Goal: Task Accomplishment & Management: Manage account settings

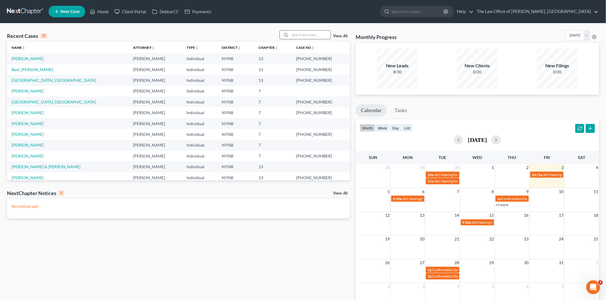
click at [304, 36] on input "search" at bounding box center [310, 35] width 40 height 8
type input "quin"
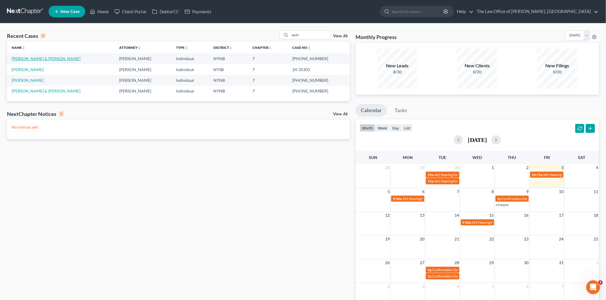
click at [32, 59] on link "[PERSON_NAME] & [PERSON_NAME]" at bounding box center [46, 58] width 69 height 5
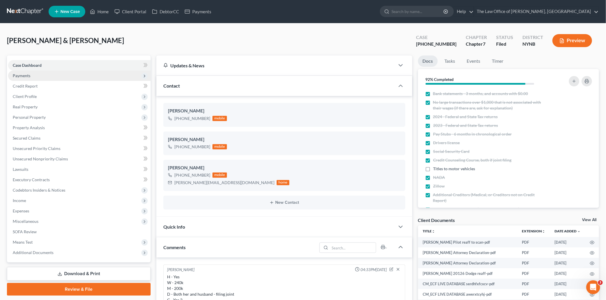
scroll to position [110, 0]
click at [27, 76] on span "Payments" at bounding box center [22, 75] width 18 height 5
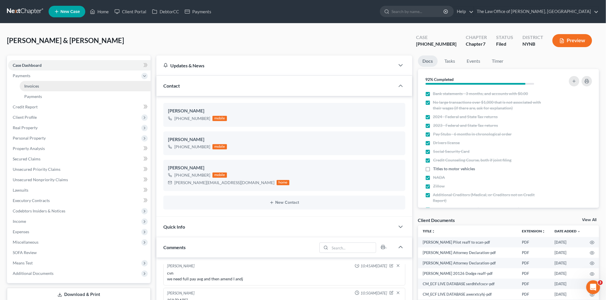
scroll to position [586, 0]
click at [50, 97] on link "Payments" at bounding box center [85, 96] width 131 height 10
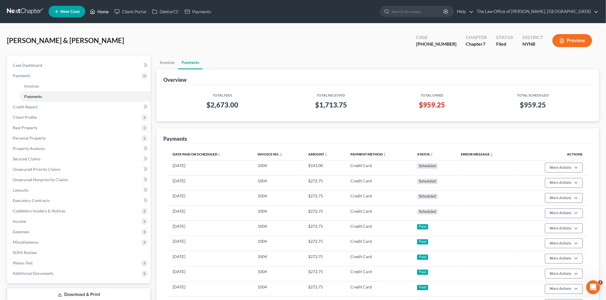
click at [101, 13] on link "Home" at bounding box center [99, 11] width 25 height 10
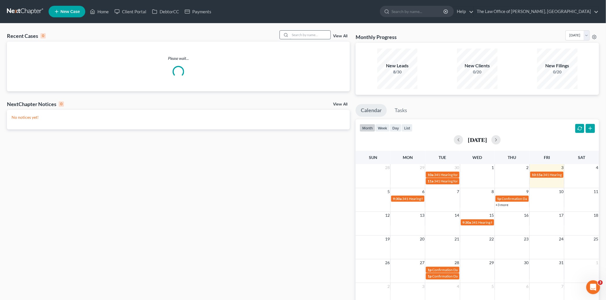
click at [312, 34] on input "search" at bounding box center [310, 35] width 40 height 8
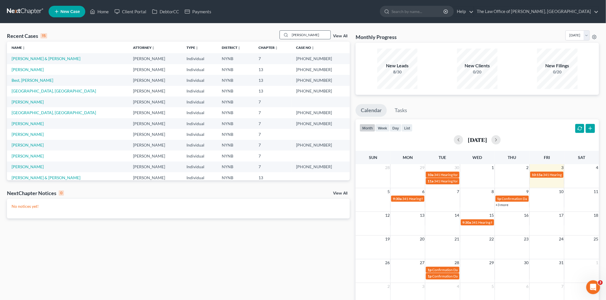
type input "paige"
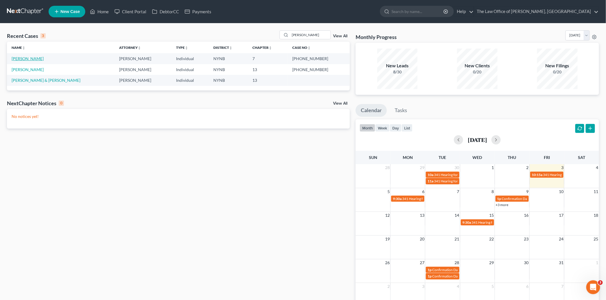
click at [28, 58] on link "[PERSON_NAME]" at bounding box center [28, 58] width 32 height 5
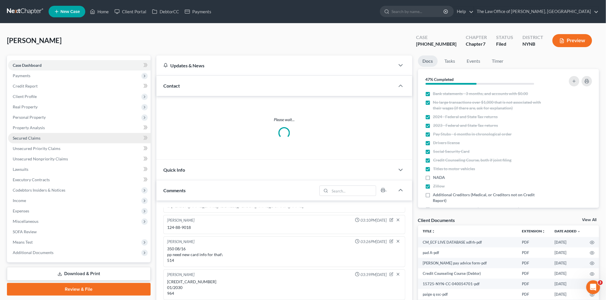
scroll to position [340, 0]
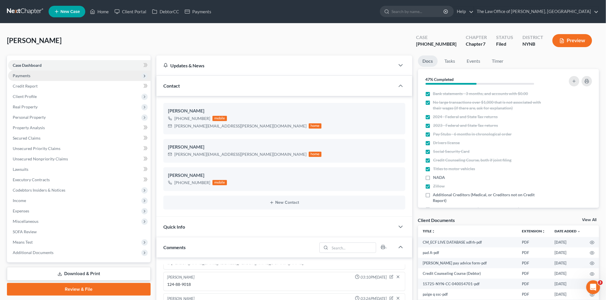
click at [31, 74] on span "Payments" at bounding box center [79, 76] width 143 height 10
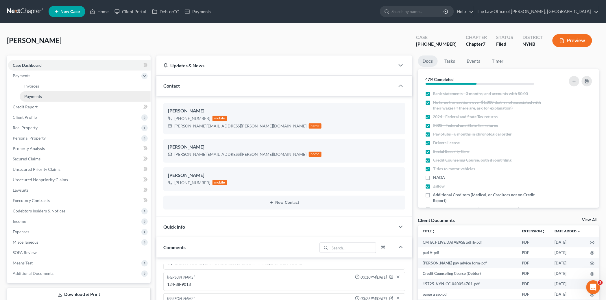
click at [36, 100] on link "Payments" at bounding box center [85, 96] width 131 height 10
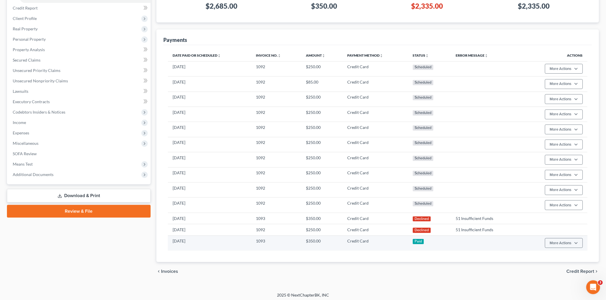
scroll to position [102, 0]
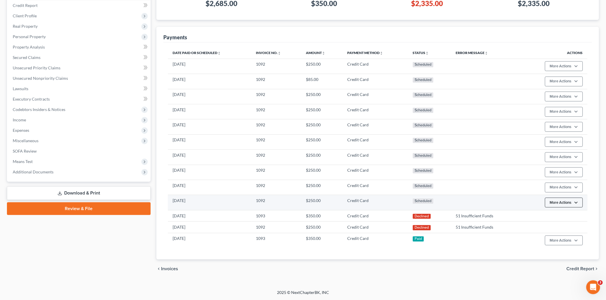
click at [567, 205] on button "More Actions" at bounding box center [564, 203] width 38 height 10
click at [565, 223] on link "Edit Payment Plan" at bounding box center [572, 226] width 56 height 10
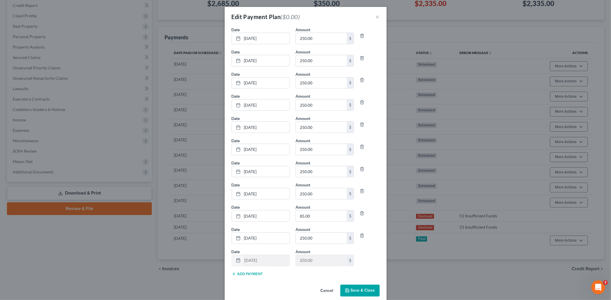
click at [240, 275] on button "Add Payment" at bounding box center [248, 274] width 32 height 5
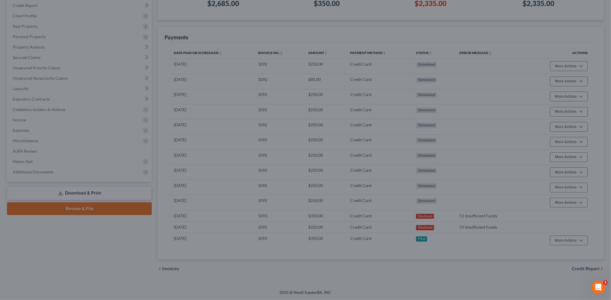
click at [489, 19] on div "Edit Payment Plan ($0.00) × Date 10/4/2025 close Date 10/4/2025 Time 12:00 AM c…" at bounding box center [305, 150] width 611 height 300
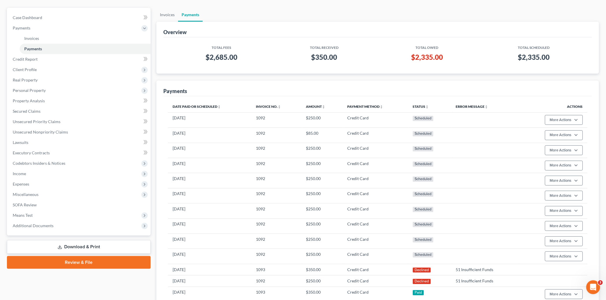
scroll to position [0, 0]
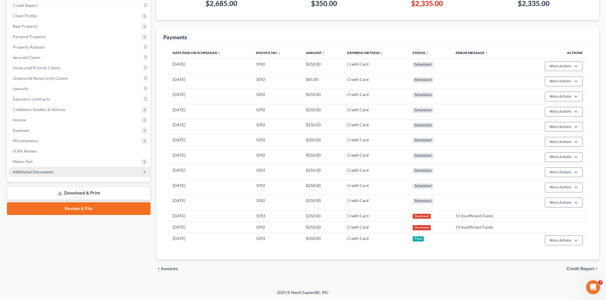
click at [53, 172] on span "Additional Documents" at bounding box center [79, 172] width 143 height 10
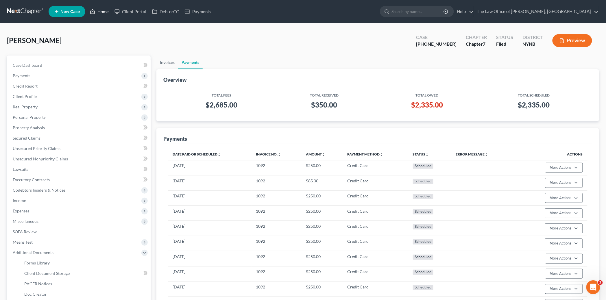
click at [104, 12] on link "Home" at bounding box center [99, 11] width 25 height 10
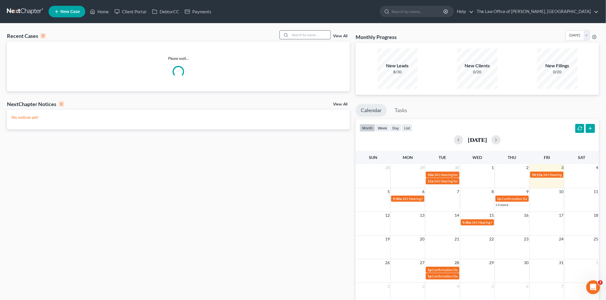
click at [314, 34] on input "search" at bounding box center [310, 35] width 40 height 8
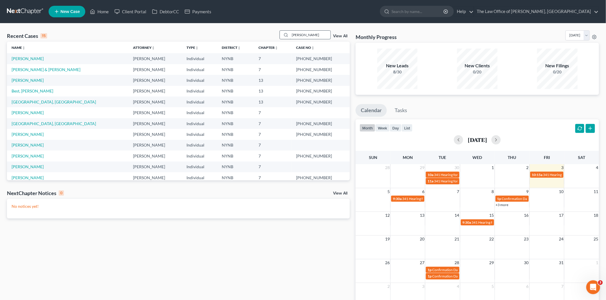
type input "brandon"
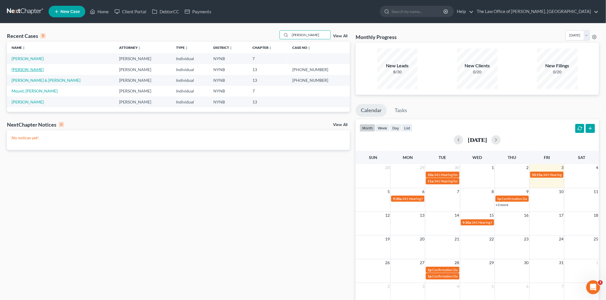
click at [22, 70] on link "D'Ambro, Brandon" at bounding box center [28, 69] width 32 height 5
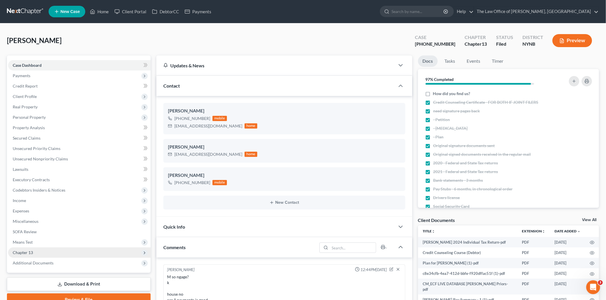
click at [27, 250] on span "Chapter 13" at bounding box center [23, 252] width 20 height 5
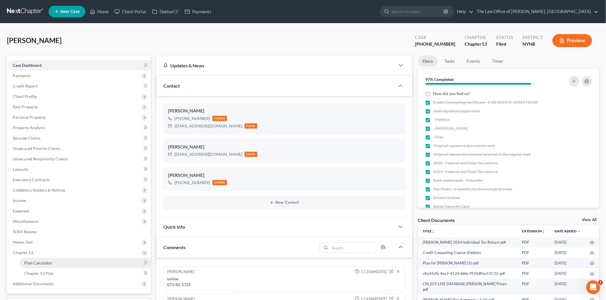
click at [34, 262] on span "Plan Calculator" at bounding box center [38, 262] width 28 height 5
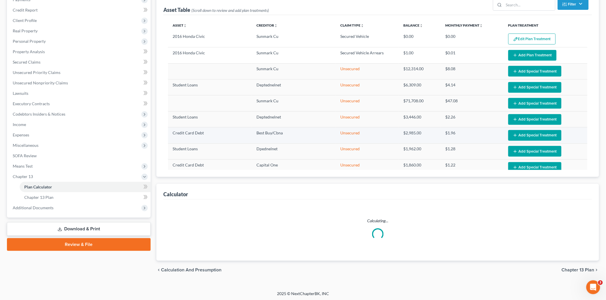
scroll to position [77, 0]
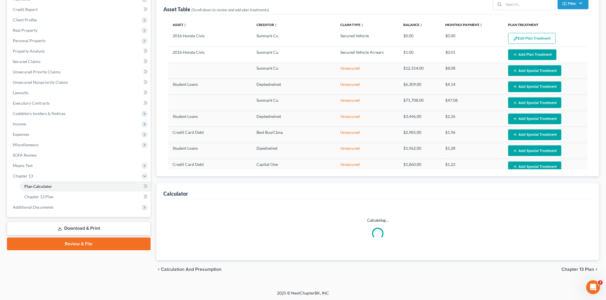
select select "59"
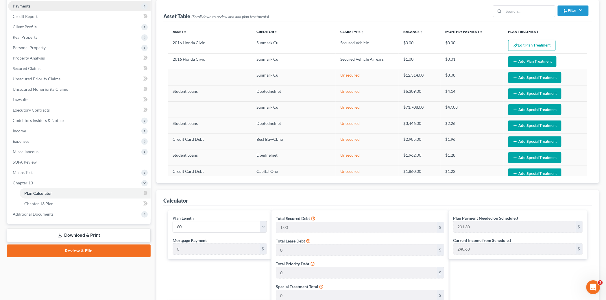
scroll to position [0, 0]
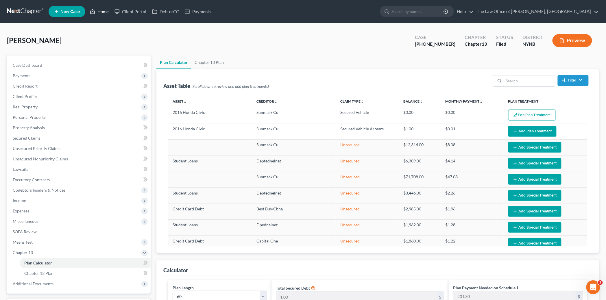
click at [102, 13] on link "Home" at bounding box center [99, 11] width 25 height 10
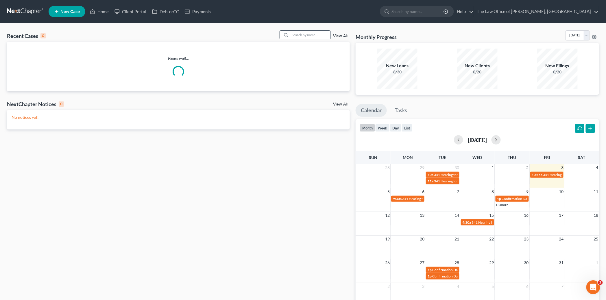
click at [301, 35] on input "search" at bounding box center [310, 35] width 40 height 8
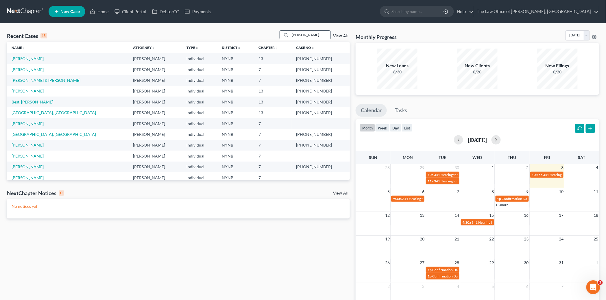
type input "volin"
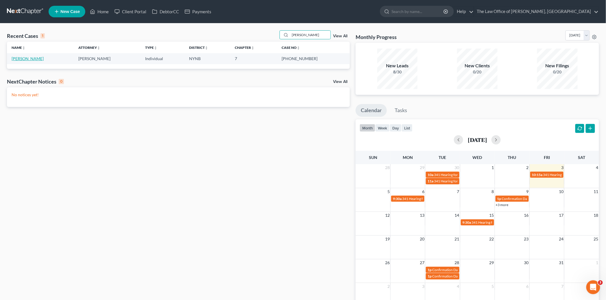
click at [21, 59] on link "Volinsky, Alana" at bounding box center [28, 58] width 32 height 5
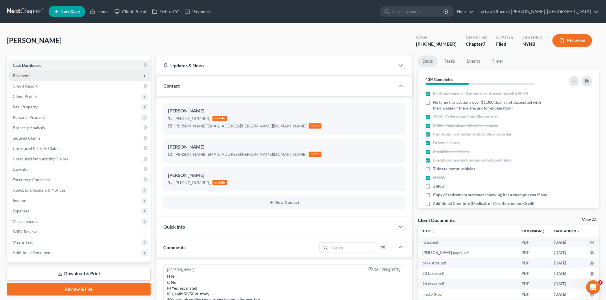
scroll to position [48, 0]
click at [33, 74] on span "Payments" at bounding box center [79, 76] width 143 height 10
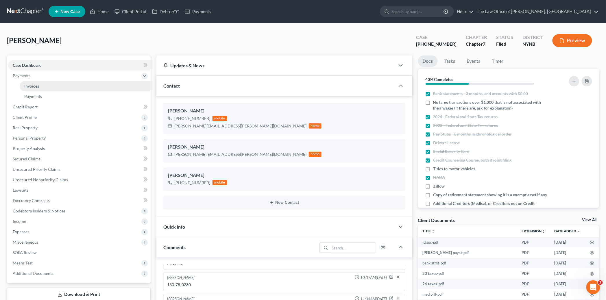
scroll to position [239, 0]
click at [37, 99] on link "Payments" at bounding box center [85, 96] width 131 height 10
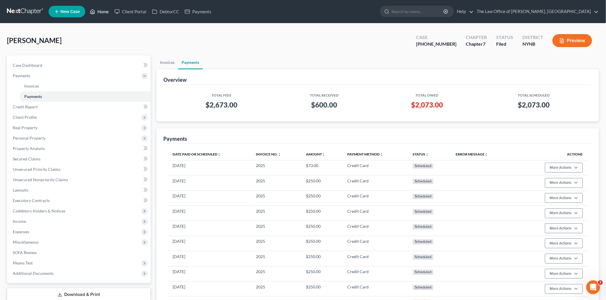
click at [105, 12] on link "Home" at bounding box center [99, 11] width 25 height 10
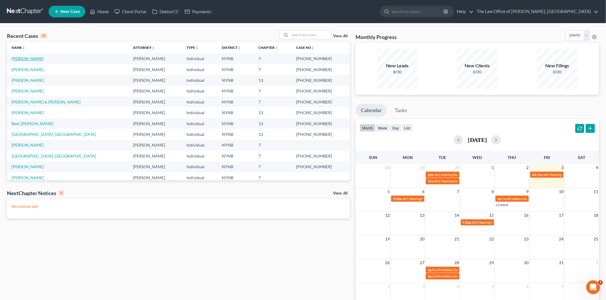
click at [23, 60] on link "Lane, Linda" at bounding box center [28, 58] width 32 height 5
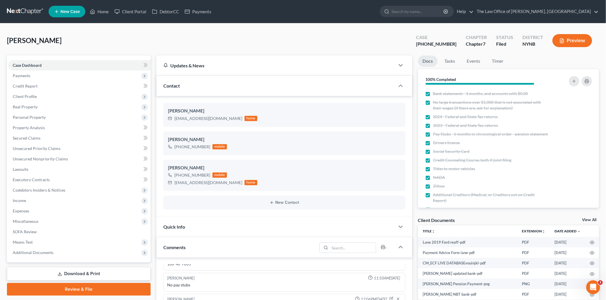
scroll to position [478, 0]
click at [21, 77] on span "Payments" at bounding box center [22, 75] width 18 height 5
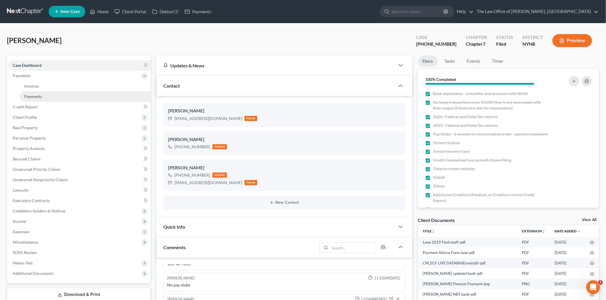
click at [34, 97] on span "Payments" at bounding box center [33, 96] width 18 height 5
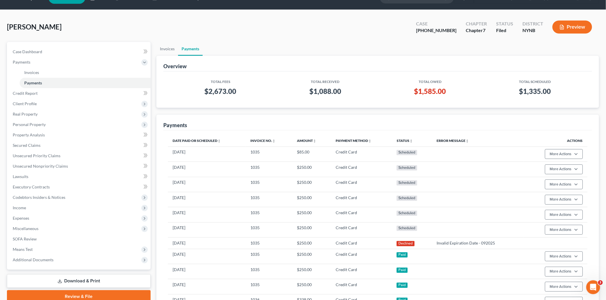
scroll to position [11, 0]
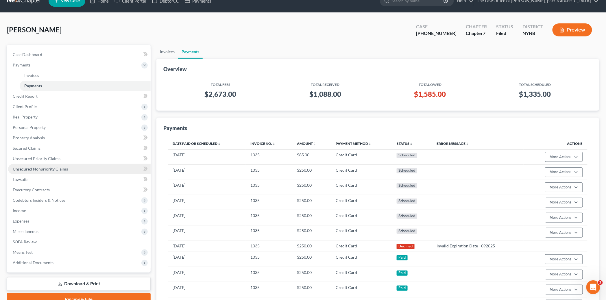
click at [34, 167] on span "Unsecured Nonpriority Claims" at bounding box center [40, 169] width 55 height 5
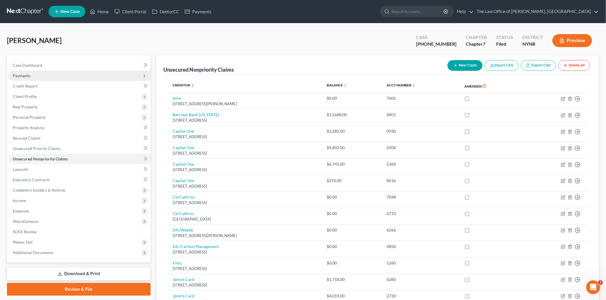
click at [29, 77] on span "Payments" at bounding box center [22, 75] width 18 height 5
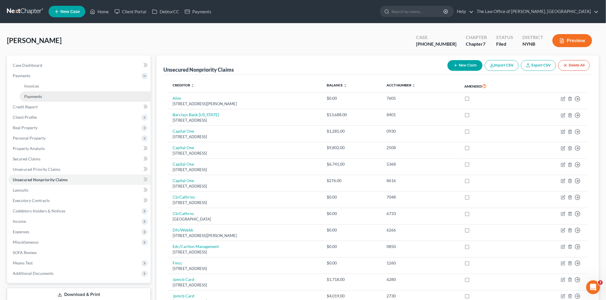
click at [47, 95] on link "Payments" at bounding box center [85, 96] width 131 height 10
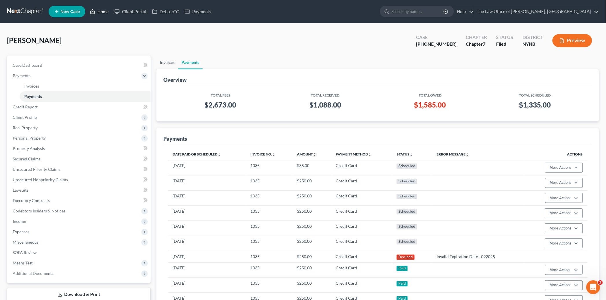
click at [99, 8] on link "Home" at bounding box center [99, 11] width 25 height 10
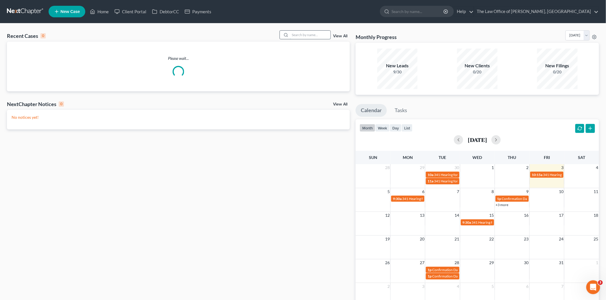
click at [307, 34] on input "search" at bounding box center [310, 35] width 40 height 8
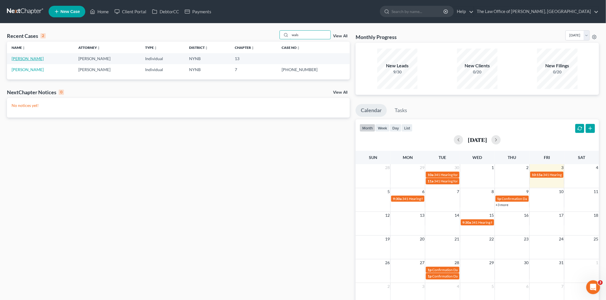
type input "wals"
click at [29, 58] on link "[PERSON_NAME]" at bounding box center [28, 58] width 32 height 5
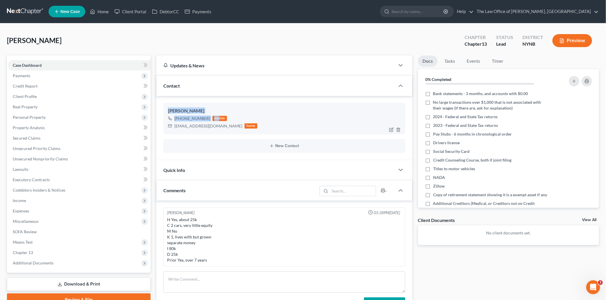
drag, startPoint x: 164, startPoint y: 109, endPoint x: 216, endPoint y: 121, distance: 53.6
click at [216, 121] on div "Heather Walsh +1 (518) 744-2897 mobile hwalsh75@yahoo.com home" at bounding box center [284, 118] width 242 height 31
click at [210, 132] on div "Heather Walsh +1 (518) 744-2897 mobile hwalsh75@yahoo.com home" at bounding box center [284, 118] width 242 height 31
drag, startPoint x: 214, startPoint y: 126, endPoint x: 16, endPoint y: 108, distance: 199.5
click at [165, 106] on div "Heather Walsh +1 (518) 744-2897 mobile hwalsh75@yahoo.com home" at bounding box center [284, 118] width 242 height 31
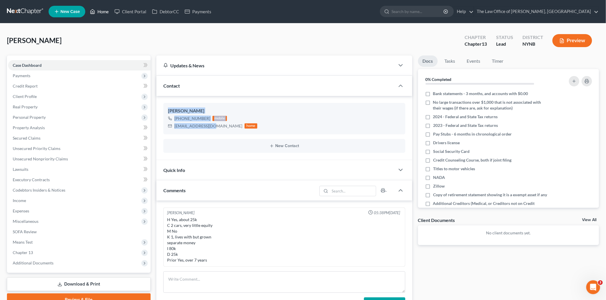
click at [103, 11] on link "Home" at bounding box center [99, 11] width 25 height 10
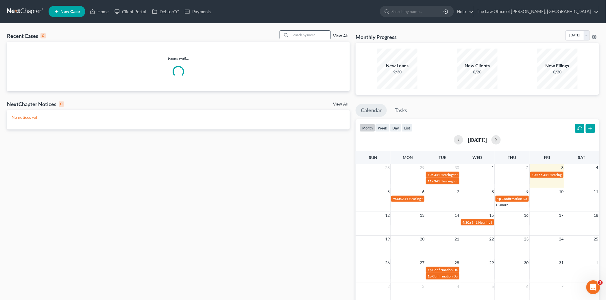
click at [316, 34] on input "search" at bounding box center [310, 35] width 40 height 8
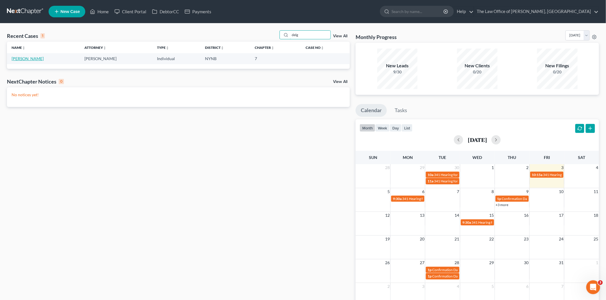
type input "delg"
click at [25, 57] on link "[PERSON_NAME]" at bounding box center [28, 58] width 32 height 5
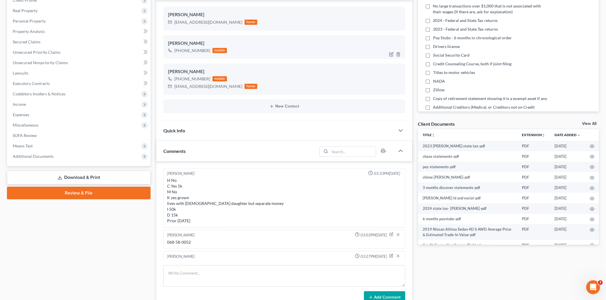
scroll to position [33, 0]
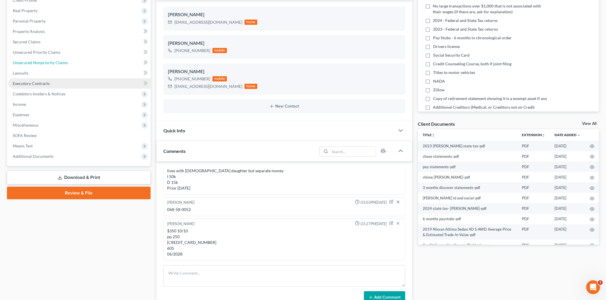
drag, startPoint x: 52, startPoint y: 63, endPoint x: 72, endPoint y: 83, distance: 27.8
click at [52, 63] on span "Unsecured Nonpriority Claims" at bounding box center [40, 62] width 55 height 5
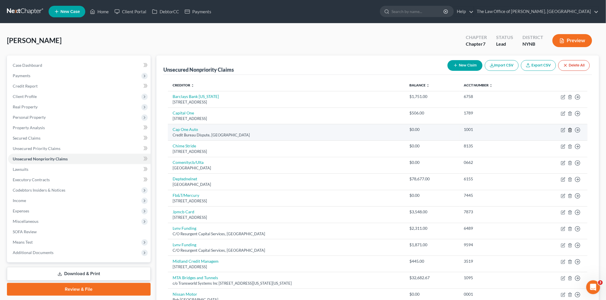
click at [571, 130] on icon "button" at bounding box center [570, 130] width 5 height 5
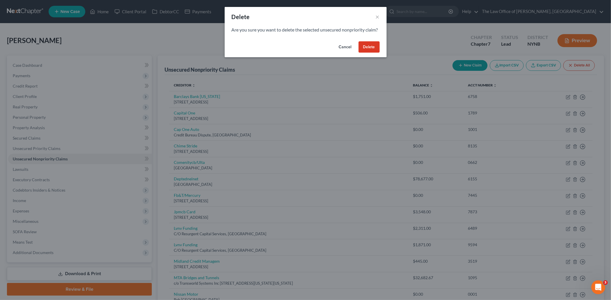
click at [371, 52] on button "Delete" at bounding box center [368, 47] width 21 height 12
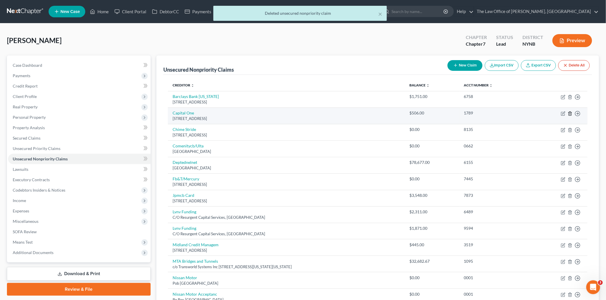
click at [571, 114] on icon "button" at bounding box center [570, 113] width 5 height 5
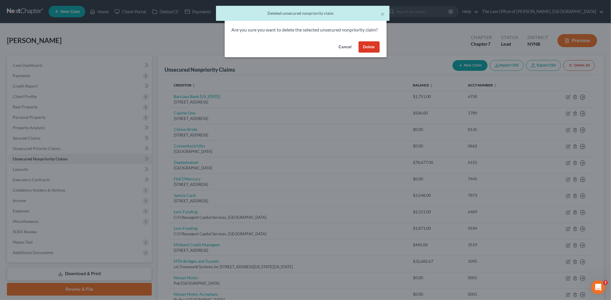
click at [363, 53] on button "Delete" at bounding box center [368, 47] width 21 height 12
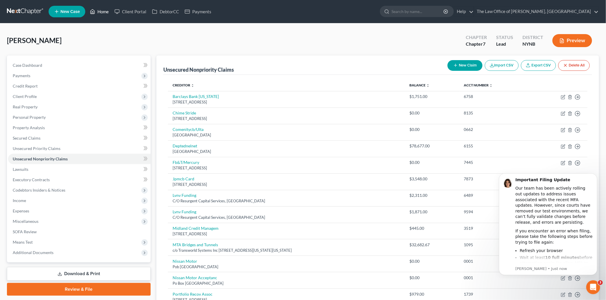
click at [105, 11] on link "Home" at bounding box center [99, 11] width 25 height 10
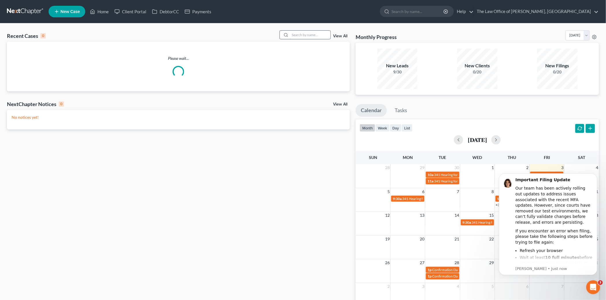
click at [308, 37] on input "search" at bounding box center [310, 35] width 40 height 8
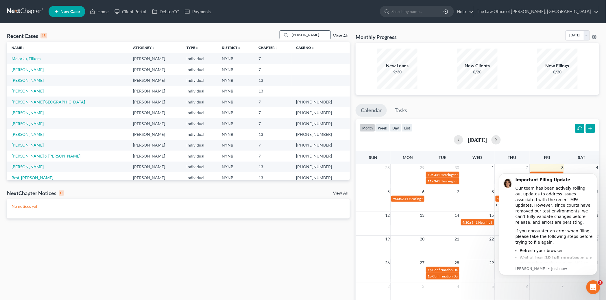
type input "greco"
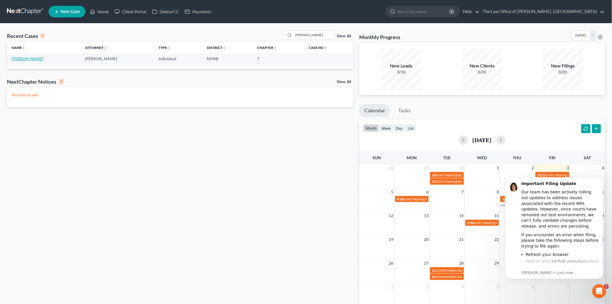
click at [19, 58] on link "[PERSON_NAME]" at bounding box center [28, 58] width 32 height 5
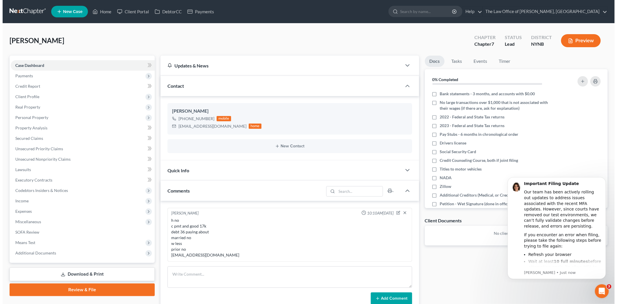
scroll to position [158, 0]
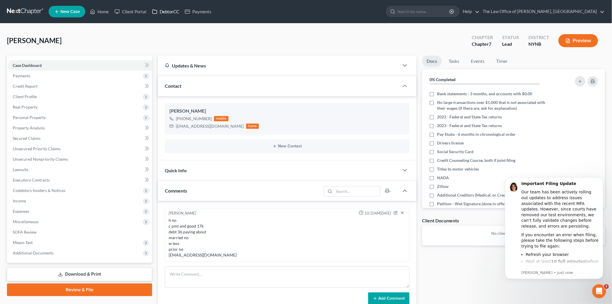
click at [171, 12] on link "DebtorCC" at bounding box center [165, 11] width 33 height 10
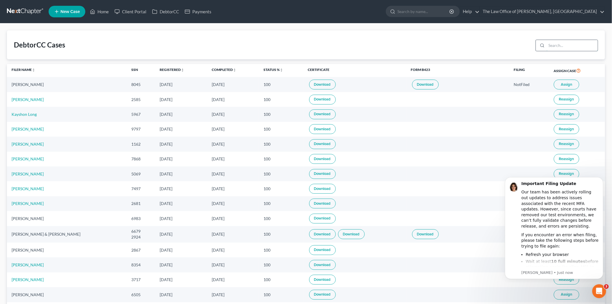
click at [571, 45] on input "search" at bounding box center [571, 45] width 51 height 11
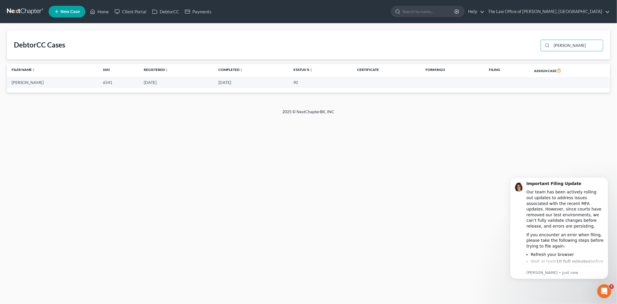
type input "greco"
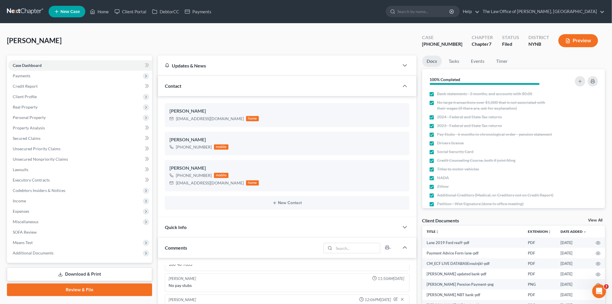
click at [76, 14] on link "New Case" at bounding box center [67, 12] width 37 height 12
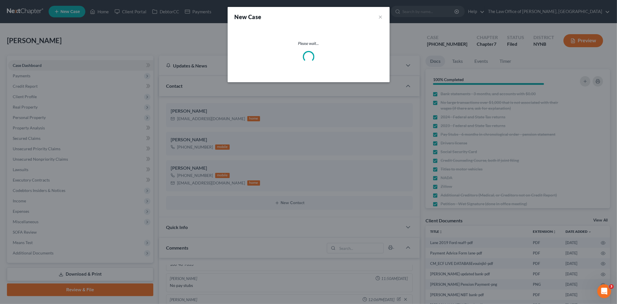
select select "54"
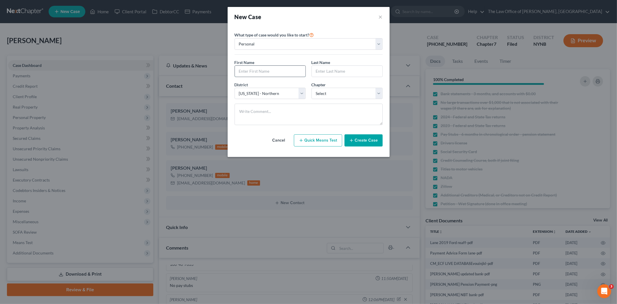
click at [256, 71] on input "text" at bounding box center [270, 71] width 71 height 11
paste input "Beth"
type input "Beth"
click at [337, 70] on input "text" at bounding box center [347, 71] width 71 height 11
paste input "Richter"
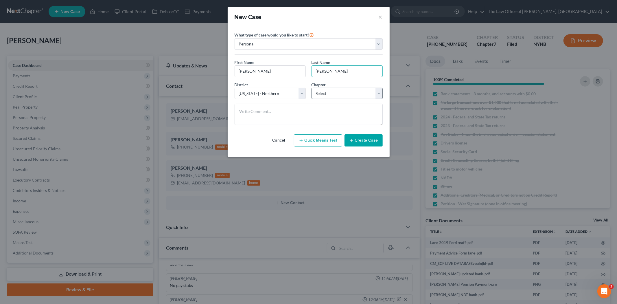
type input "Richter"
click at [319, 97] on select "Select 7 11 12 13" at bounding box center [346, 94] width 71 height 12
select select "3"
click at [311, 88] on select "Select 7 11 12 13" at bounding box center [346, 94] width 71 height 12
click at [269, 113] on textarea at bounding box center [308, 113] width 148 height 21
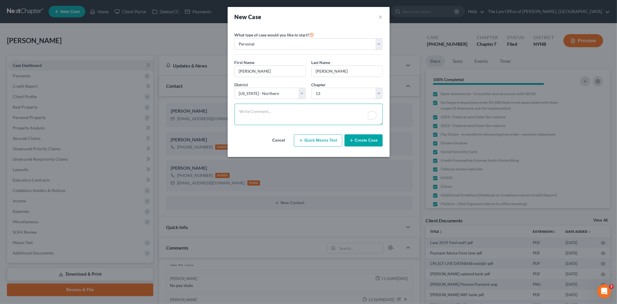
paste textarea "h 239/239 married H 65 W 40+28 pension Kids none prior yes >8 car lease debt 40…"
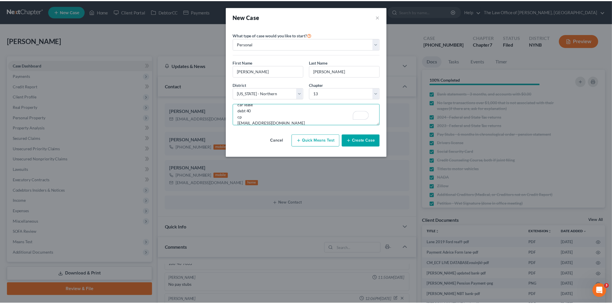
scroll to position [43, 0]
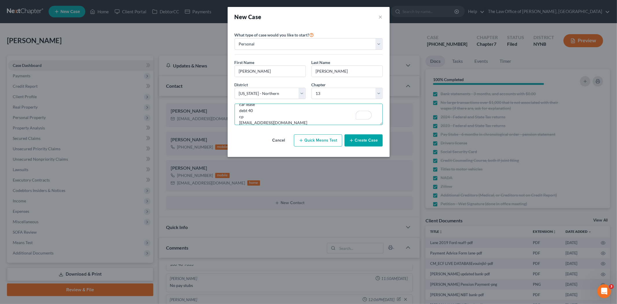
type textarea "h 239/239 married H 65 W 40+28 pension Kids none prior yes >8 car lease debt 40…"
click at [364, 143] on button "Create Case" at bounding box center [363, 140] width 38 height 12
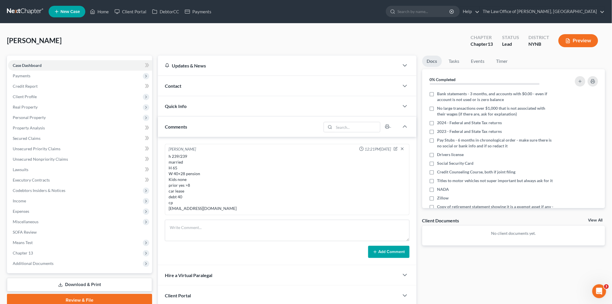
drag, startPoint x: 213, startPoint y: 86, endPoint x: 223, endPoint y: 85, distance: 9.9
click at [213, 86] on div "Contact" at bounding box center [278, 86] width 241 height 20
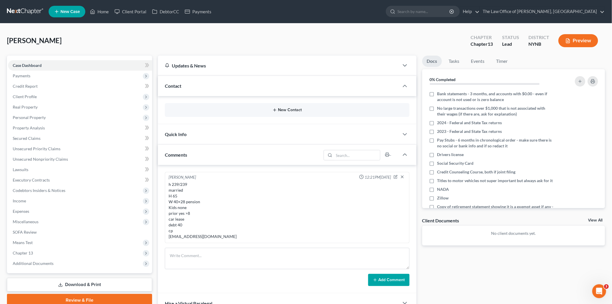
click at [295, 111] on button "New Contact" at bounding box center [286, 110] width 235 height 5
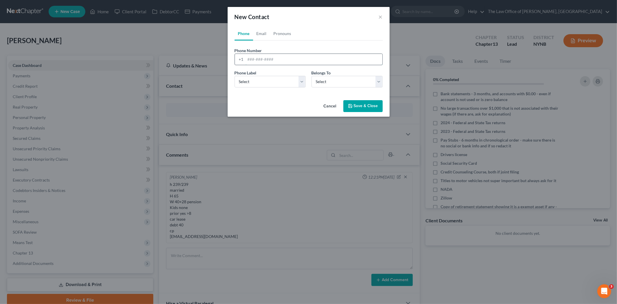
click at [262, 58] on input "tel" at bounding box center [313, 59] width 137 height 11
paste input "5184697358"
type input "5184697358"
click at [264, 84] on select "Select Mobile Home Work Other" at bounding box center [269, 82] width 71 height 12
select select "0"
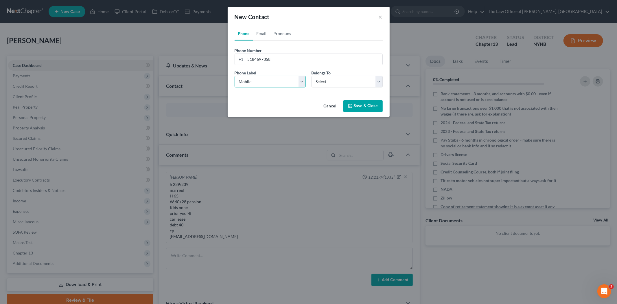
click at [234, 76] on select "Select Mobile Home Work Other" at bounding box center [269, 82] width 71 height 12
drag, startPoint x: 335, startPoint y: 81, endPoint x: 332, endPoint y: 83, distance: 3.5
click at [335, 81] on select "Select Client Other" at bounding box center [346, 82] width 71 height 12
select select "0"
click at [311, 76] on select "Select Client Other" at bounding box center [346, 82] width 71 height 12
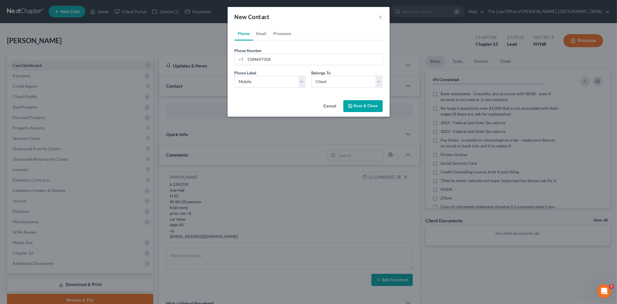
drag, startPoint x: 264, startPoint y: 34, endPoint x: 270, endPoint y: 34, distance: 6.4
click at [264, 34] on link "Email" at bounding box center [261, 34] width 17 height 14
click at [257, 59] on input "email" at bounding box center [313, 59] width 137 height 11
paste input "bethdev725@gmail.com"
type input "bethdev725@gmail.com"
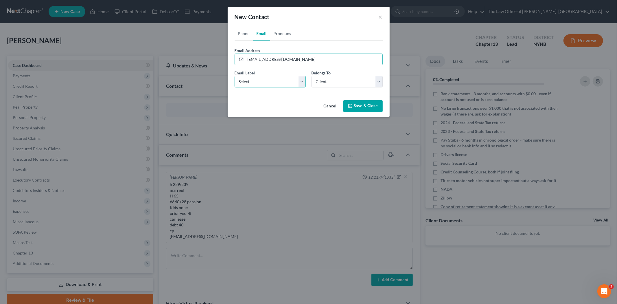
click at [253, 82] on select "Select Home Work Other" at bounding box center [269, 82] width 71 height 12
select select "0"
click at [234, 76] on select "Select Home Work Other" at bounding box center [269, 82] width 71 height 12
click at [365, 107] on button "Save & Close" at bounding box center [362, 106] width 39 height 12
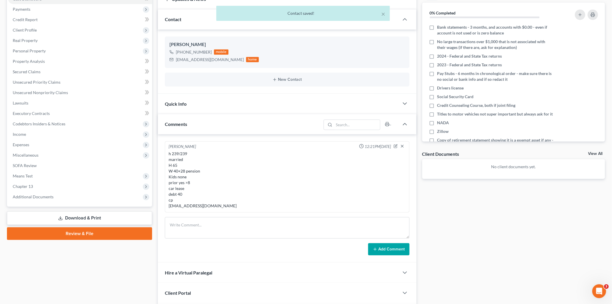
scroll to position [128, 0]
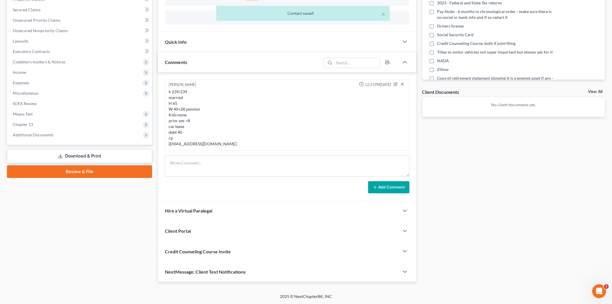
click at [197, 230] on div "Client Portal" at bounding box center [278, 231] width 241 height 20
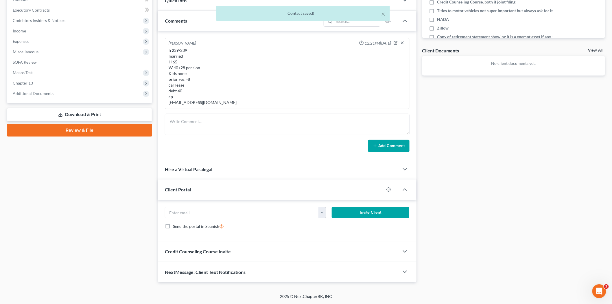
scroll to position [170, 0]
click at [203, 212] on input "email" at bounding box center [242, 212] width 154 height 11
paste input "bethdev725@gmail.com"
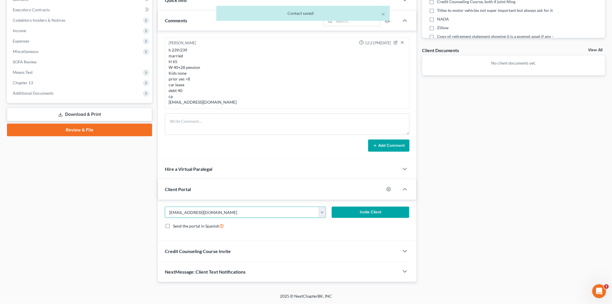
type input "bethdev725@gmail.com"
click at [373, 212] on button "Invite Client" at bounding box center [370, 212] width 77 height 12
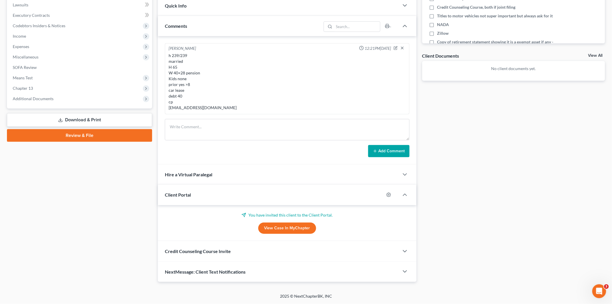
click at [223, 251] on span "Credit Counseling Course Invite" at bounding box center [198, 250] width 66 height 5
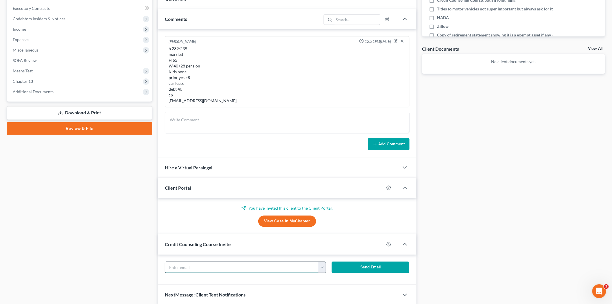
click at [190, 264] on input "text" at bounding box center [242, 267] width 154 height 11
paste input "bethdev725@gmail.com"
type input "bethdev725@gmail.com"
click at [358, 267] on button "Send Email" at bounding box center [370, 267] width 77 height 12
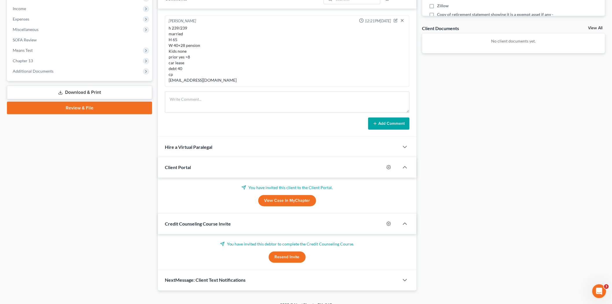
scroll to position [201, 0]
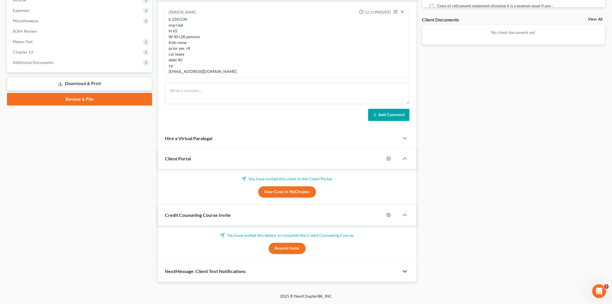
click at [401, 271] on icon "button" at bounding box center [404, 271] width 7 height 7
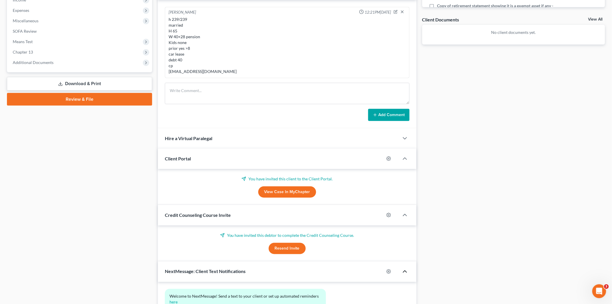
scroll to position [254, 0]
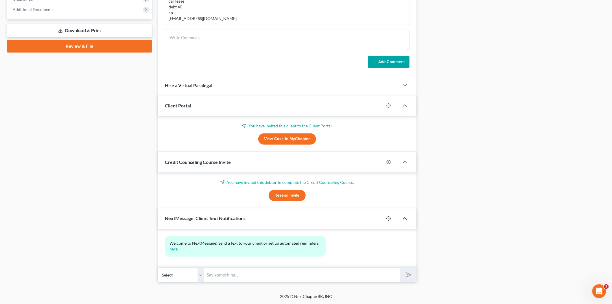
click at [388, 219] on icon "button" at bounding box center [388, 218] width 5 height 5
select select "0"
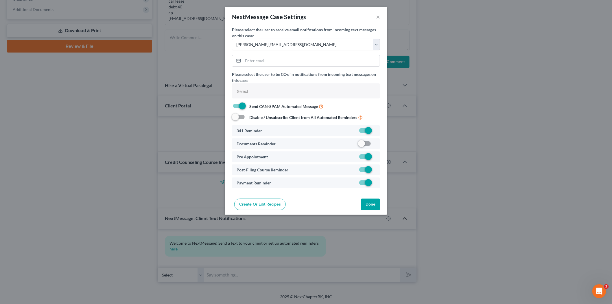
select select
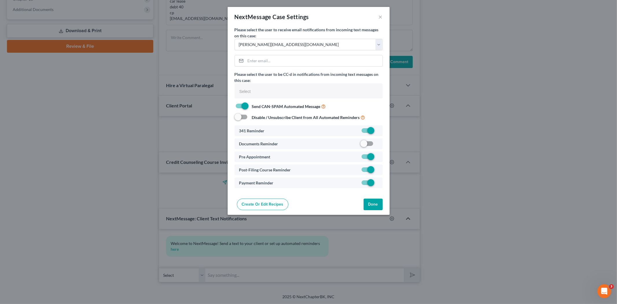
click at [378, 145] on label at bounding box center [378, 145] width 0 height 0
click at [380, 144] on input "checkbox" at bounding box center [382, 142] width 4 height 4
checkbox input "true"
click at [373, 203] on button "Done" at bounding box center [372, 204] width 19 height 12
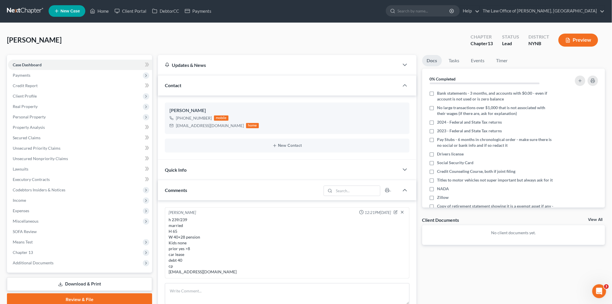
scroll to position [0, 0]
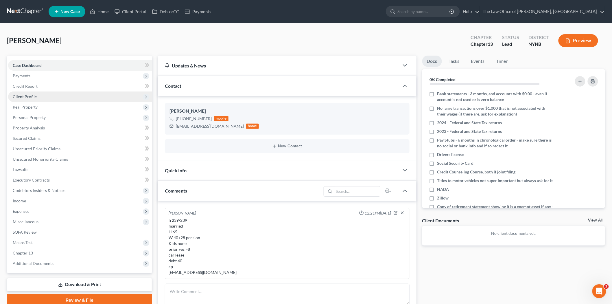
click at [22, 94] on span "Client Profile" at bounding box center [25, 96] width 24 height 5
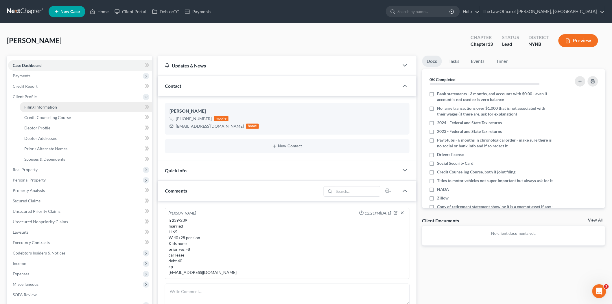
click at [30, 105] on span "Filing Information" at bounding box center [40, 106] width 33 height 5
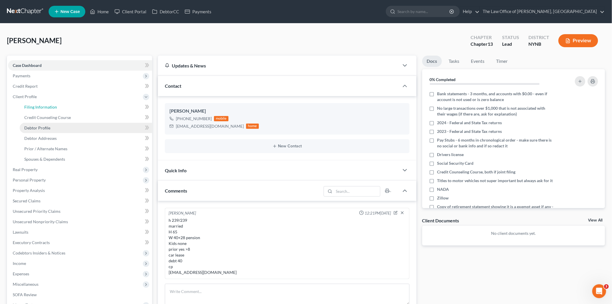
select select "1"
select select "0"
select select "3"
select select "54"
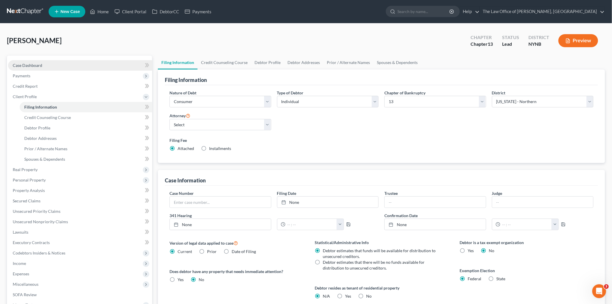
click at [31, 67] on span "Case Dashboard" at bounding box center [27, 65] width 29 height 5
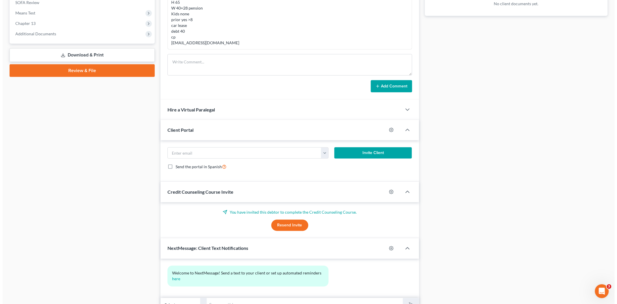
scroll to position [259, 0]
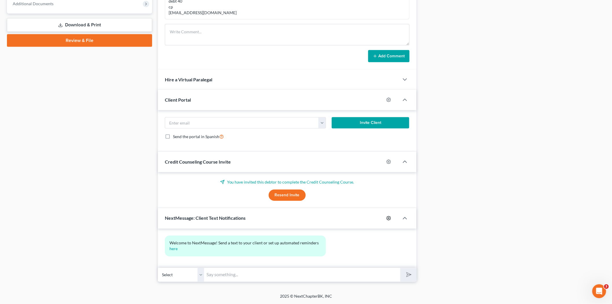
click at [390, 217] on icon "button" at bounding box center [388, 218] width 4 height 4
select select "0"
select select
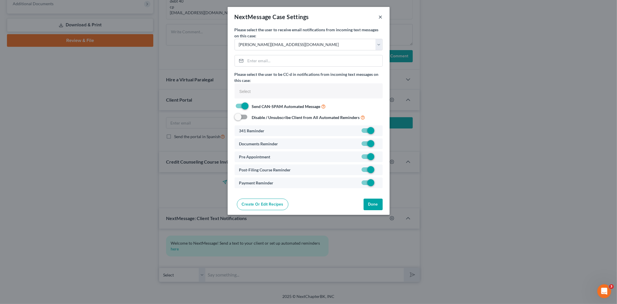
click at [381, 16] on button "×" at bounding box center [380, 16] width 4 height 7
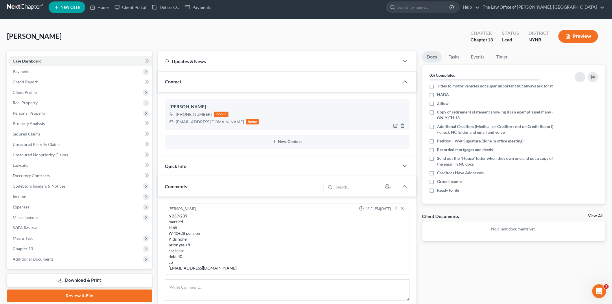
scroll to position [2, 0]
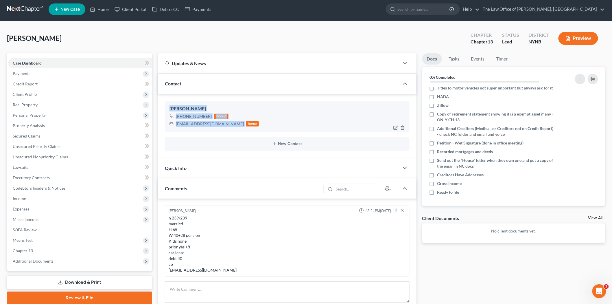
drag, startPoint x: 168, startPoint y: 106, endPoint x: 221, endPoint y: 123, distance: 55.4
click at [221, 123] on div "Beth Richter +1 (518) 469-7358 mobile bethdev725@gmail.com home" at bounding box center [287, 116] width 245 height 31
copy div "Beth Richter +1 (518) 469-7358 mobile bethdev725@gmail.com"
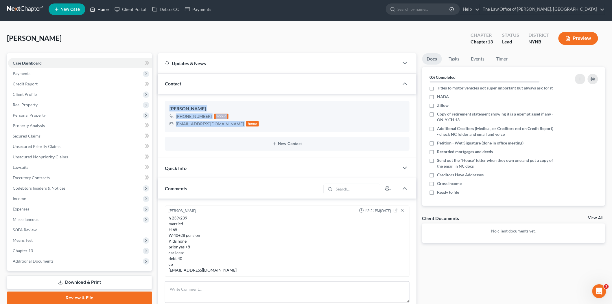
click at [101, 9] on link "Home" at bounding box center [99, 9] width 25 height 10
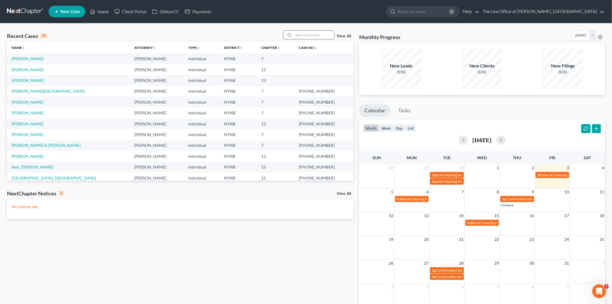
click at [313, 36] on input "search" at bounding box center [313, 35] width 40 height 8
click at [310, 36] on input "search" at bounding box center [313, 35] width 40 height 8
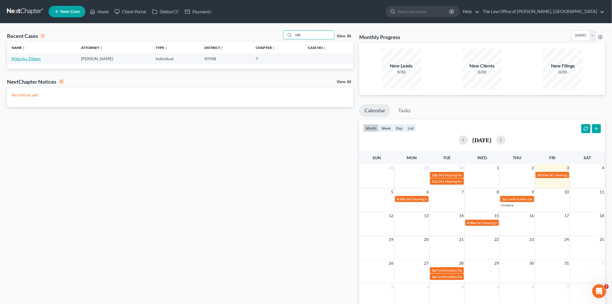
type input "elik"
click at [27, 57] on link "Malorku, Elikem" at bounding box center [26, 58] width 29 height 5
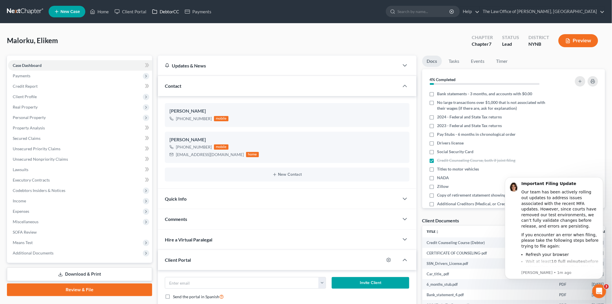
click at [164, 12] on link "DebtorCC" at bounding box center [165, 11] width 33 height 10
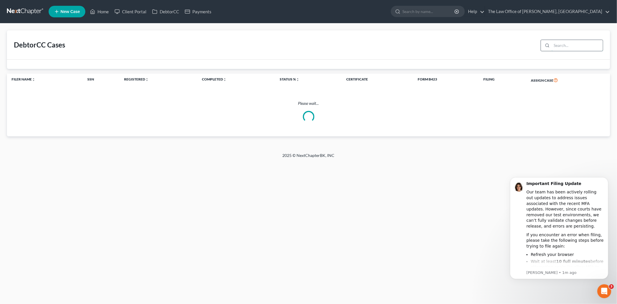
click at [565, 48] on input "search" at bounding box center [576, 45] width 51 height 11
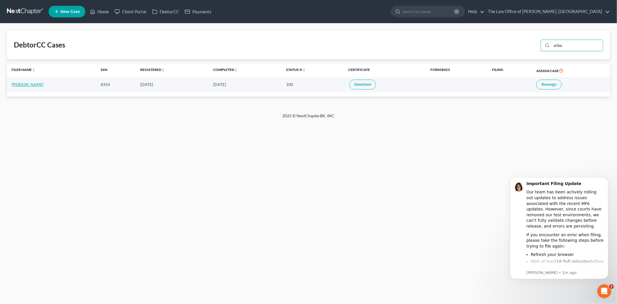
type input "elike"
click at [27, 83] on link "Elikem Malorku" at bounding box center [28, 84] width 32 height 5
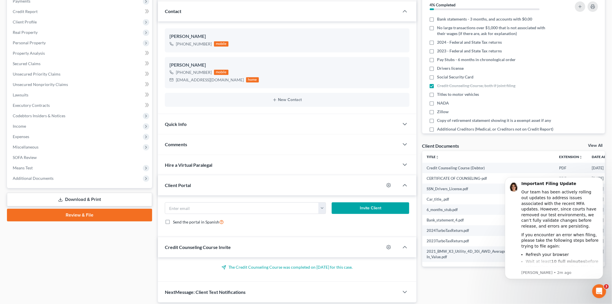
scroll to position [95, 0]
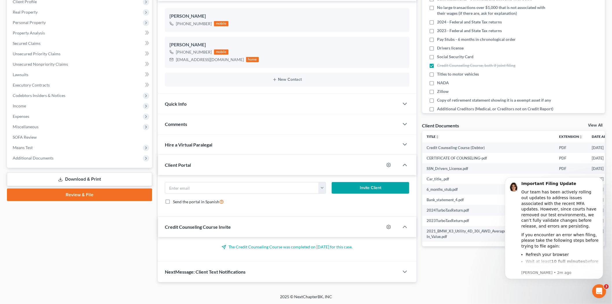
click at [204, 123] on div "Comments" at bounding box center [278, 124] width 241 height 20
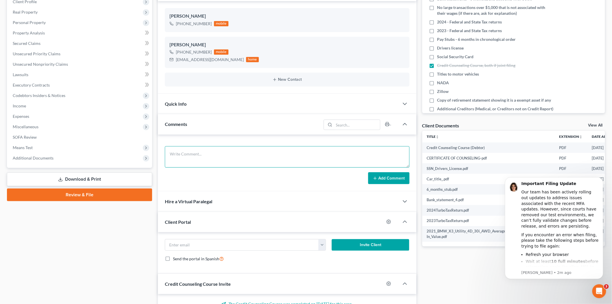
click at [229, 153] on textarea at bounding box center [287, 156] width 245 height 21
paste textarea "H No K 0-5k M No K No I 60k D 25k mostly cc Prior No"
type textarea "H No K 0-5k M No K No I 60k D 25k mostly cc Prior No"
click at [399, 182] on button "Add Comment" at bounding box center [388, 178] width 41 height 12
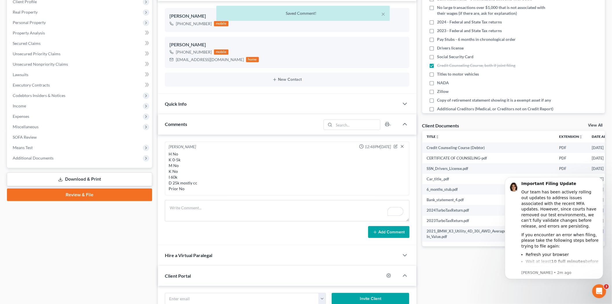
scroll to position [0, 0]
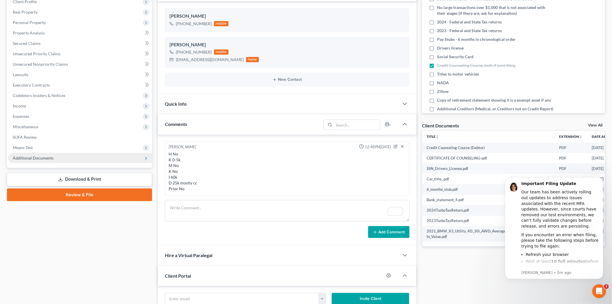
drag, startPoint x: 33, startPoint y: 156, endPoint x: 42, endPoint y: 157, distance: 9.6
click at [33, 156] on span "Additional Documents" at bounding box center [33, 157] width 41 height 5
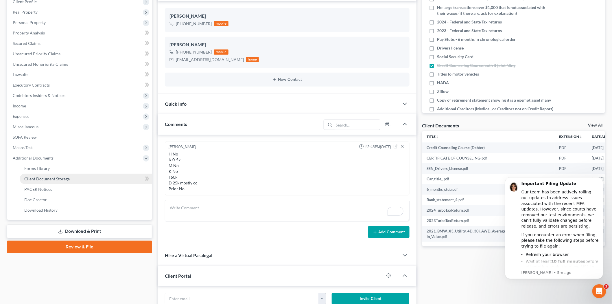
click at [72, 176] on link "Client Document Storage" at bounding box center [86, 178] width 132 height 10
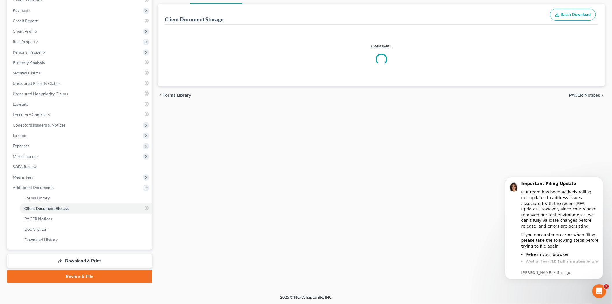
scroll to position [32, 0]
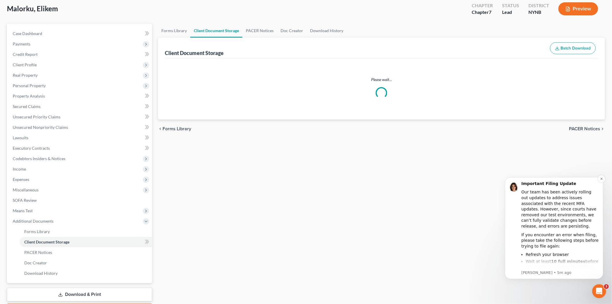
select select "1"
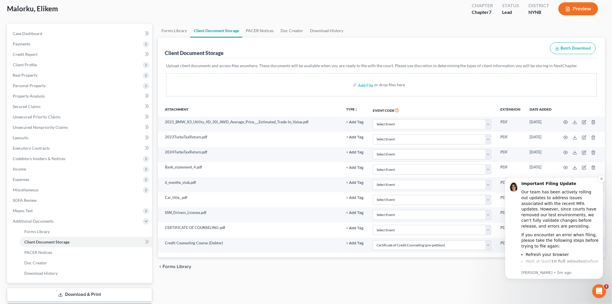
scroll to position [0, 0]
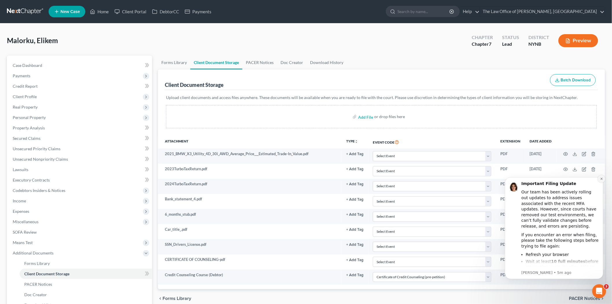
click at [601, 180] on icon "Dismiss notification" at bounding box center [601, 178] width 3 height 3
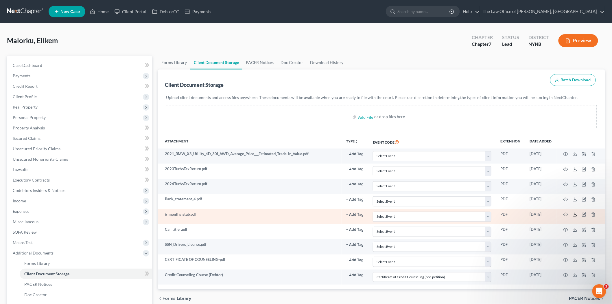
click at [576, 213] on icon at bounding box center [574, 214] width 5 height 5
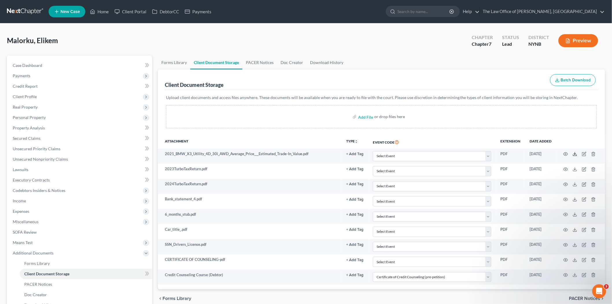
click at [574, 153] on icon at bounding box center [574, 153] width 5 height 5
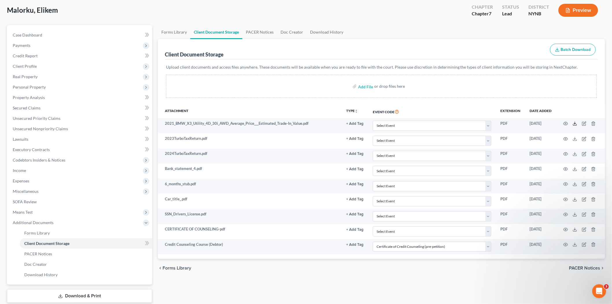
scroll to position [65, 0]
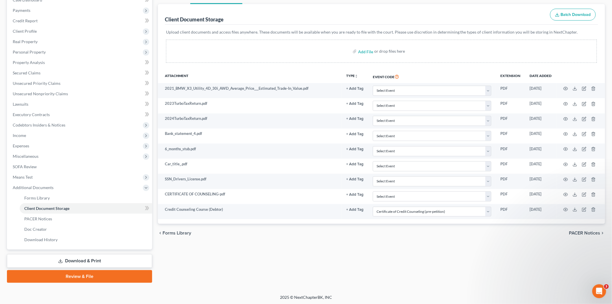
click at [69, 259] on link "Download & Print" at bounding box center [79, 261] width 145 height 14
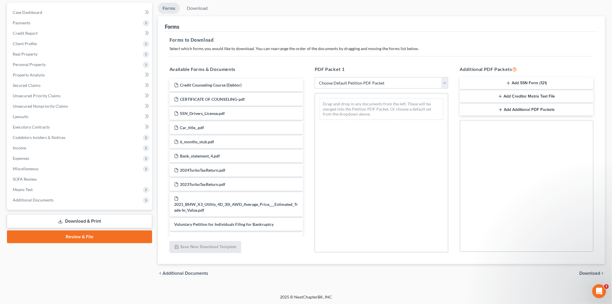
scroll to position [53, 0]
click at [33, 195] on span "Additional Documents" at bounding box center [80, 199] width 144 height 10
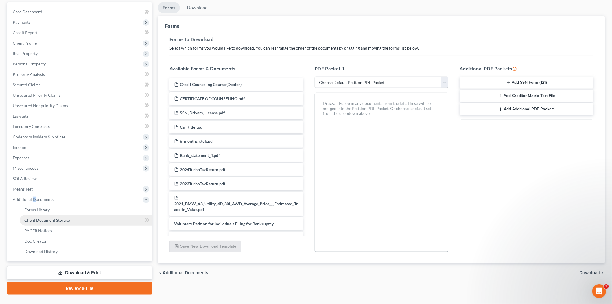
click at [49, 215] on link "Client Document Storage" at bounding box center [86, 220] width 132 height 10
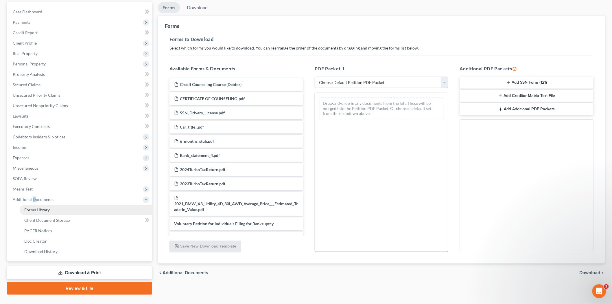
select select "1"
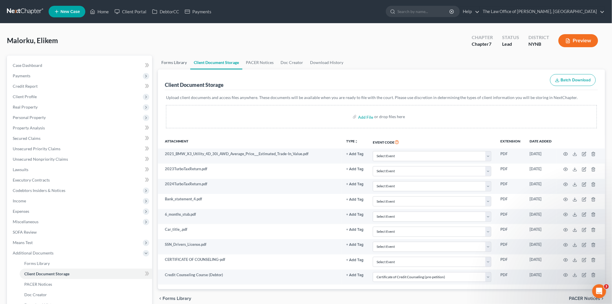
click at [169, 59] on link "Forms Library" at bounding box center [174, 63] width 32 height 14
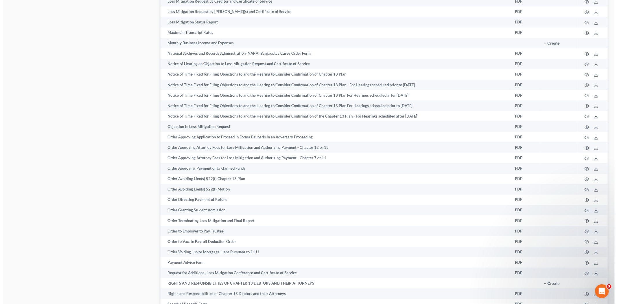
scroll to position [612, 0]
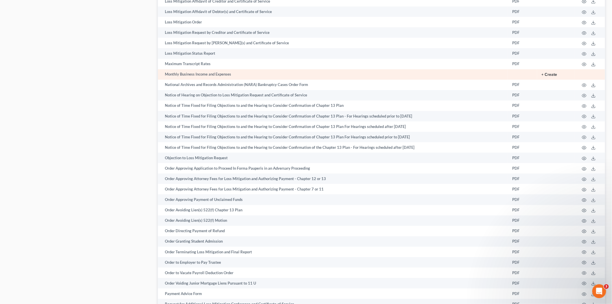
click at [551, 77] on button "+ Create" at bounding box center [549, 75] width 16 height 4
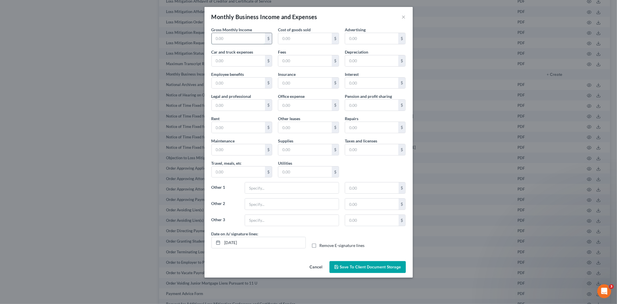
click at [231, 40] on input "text" at bounding box center [238, 38] width 53 height 11
type input "1"
click at [351, 265] on span "Save to Client Document Storage" at bounding box center [370, 266] width 61 height 5
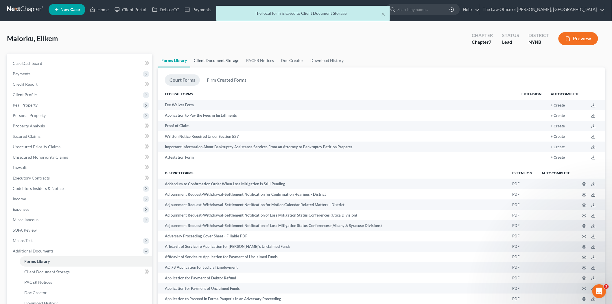
scroll to position [0, 0]
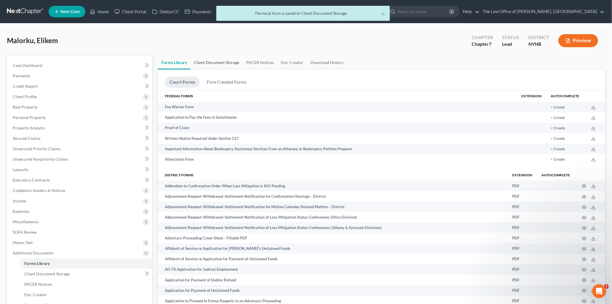
click at [211, 61] on link "Client Document Storage" at bounding box center [216, 63] width 52 height 14
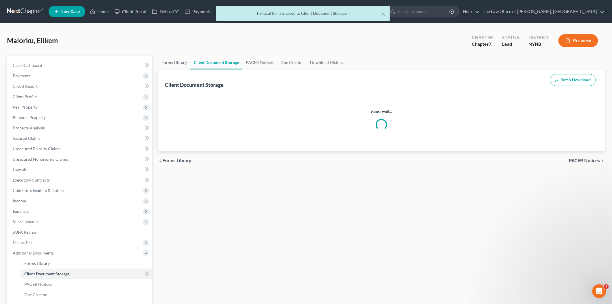
select select "1"
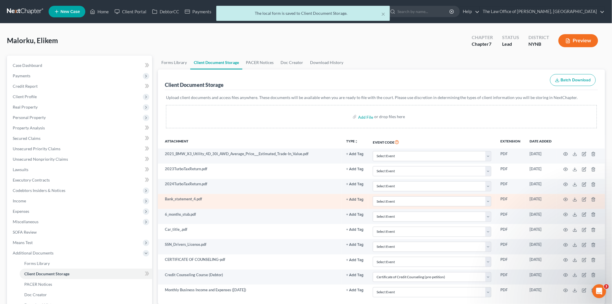
scroll to position [65, 0]
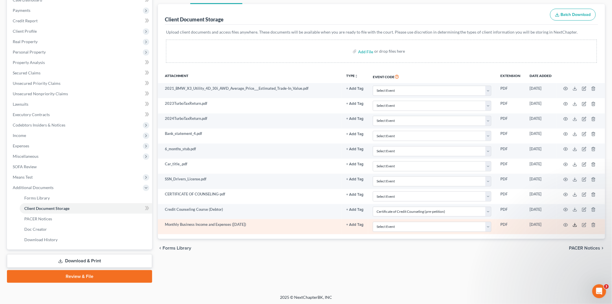
click at [576, 226] on icon at bounding box center [574, 225] width 3 height 1
click at [594, 225] on icon "button" at bounding box center [593, 224] width 5 height 5
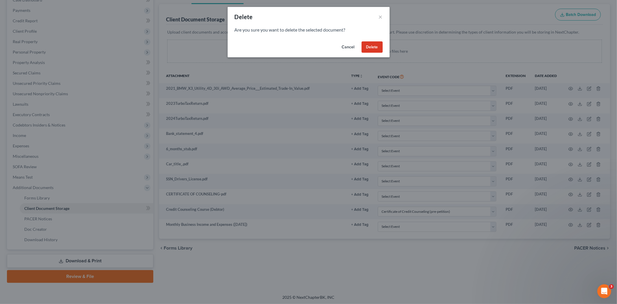
click at [376, 47] on button "Delete" at bounding box center [371, 47] width 21 height 12
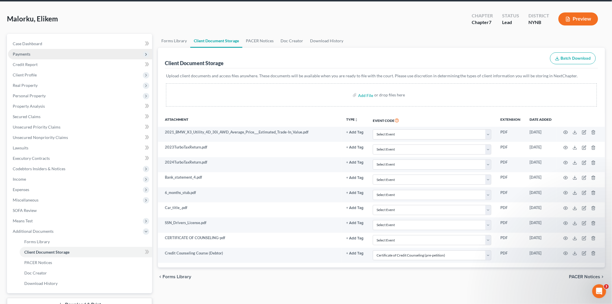
scroll to position [0, 0]
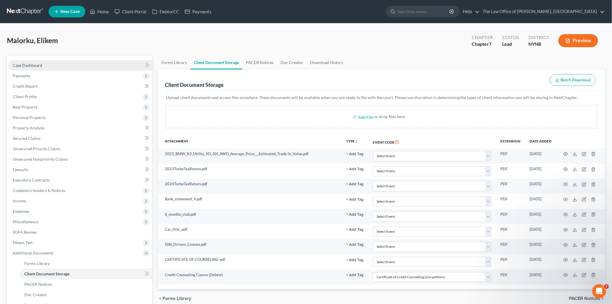
click at [31, 67] on span "Case Dashboard" at bounding box center [27, 65] width 29 height 5
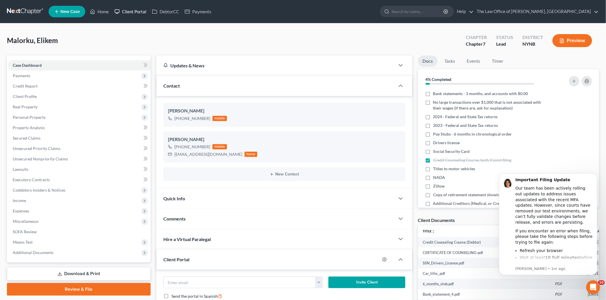
click at [140, 13] on link "Client Portal" at bounding box center [131, 11] width 38 height 10
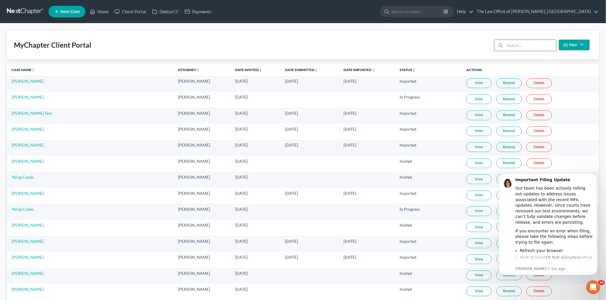
click at [532, 45] on input "search" at bounding box center [530, 45] width 51 height 11
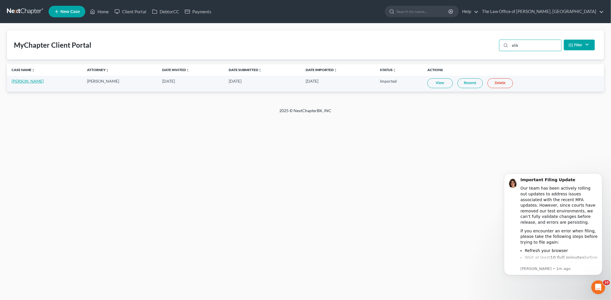
type input "elik"
click at [27, 79] on link "Elikem Malorku" at bounding box center [28, 81] width 32 height 5
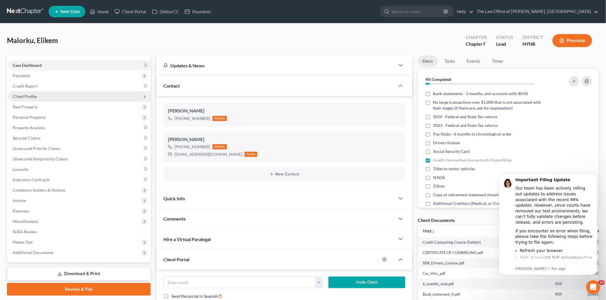
click at [26, 95] on span "Client Profile" at bounding box center [25, 96] width 24 height 5
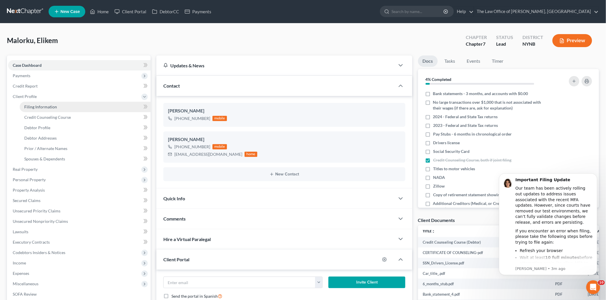
click at [38, 102] on link "Filing Information" at bounding box center [85, 107] width 131 height 10
select select "1"
select select "0"
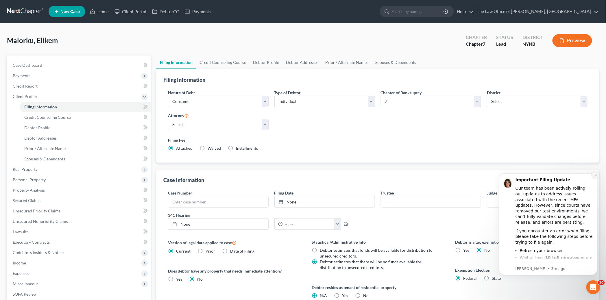
click at [594, 174] on icon "Dismiss notification" at bounding box center [595, 175] width 2 height 2
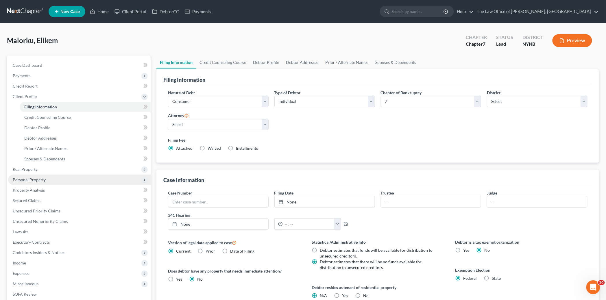
click at [33, 178] on span "Personal Property" at bounding box center [29, 179] width 33 height 5
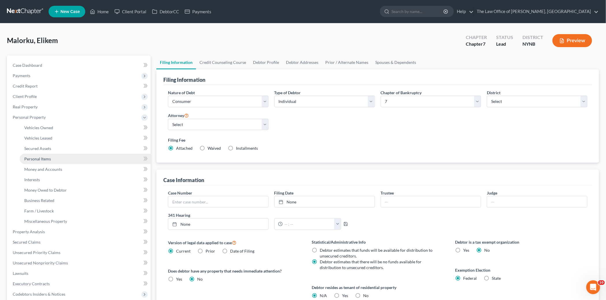
click at [44, 158] on span "Personal Items" at bounding box center [37, 158] width 27 height 5
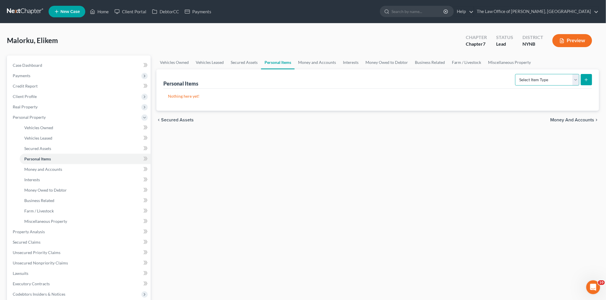
click at [531, 77] on select "Select Item Type Clothing Collectibles Of Value Electronics Firearms Household …" at bounding box center [547, 80] width 64 height 12
select select "clothing"
click at [516, 74] on select "Select Item Type Clothing Collectibles Of Value Electronics Firearms Household …" at bounding box center [547, 80] width 64 height 12
click at [590, 80] on button "submit" at bounding box center [586, 79] width 11 height 11
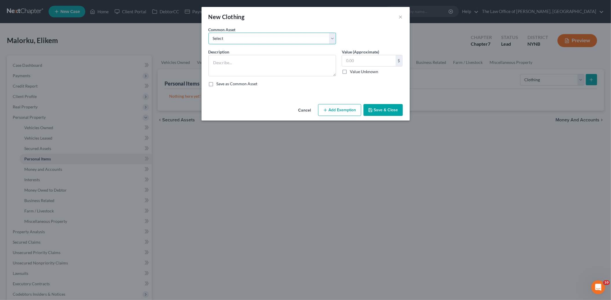
click at [238, 41] on select "Select Basic Clothing" at bounding box center [271, 39] width 127 height 12
select select "0"
click at [208, 33] on select "Select Basic Clothing" at bounding box center [271, 39] width 127 height 12
type textarea "Basic Clothing"
type input "500.00"
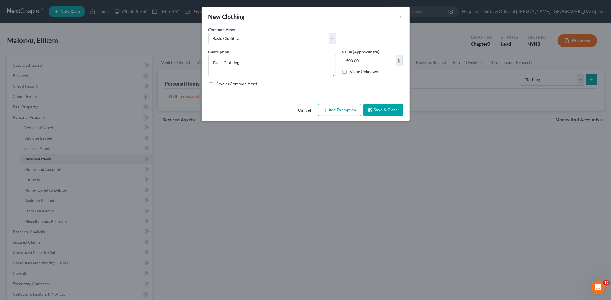
click at [346, 110] on button "Add Exemption" at bounding box center [339, 110] width 43 height 12
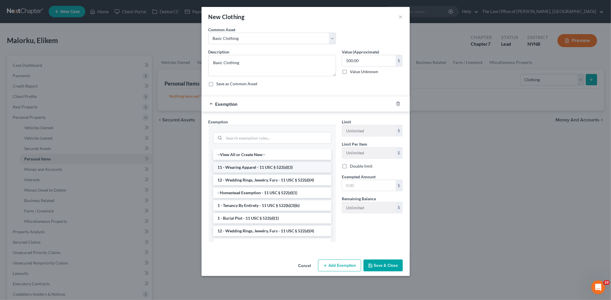
click at [257, 165] on li "11 - Wearing Apparel - 11 USC § 522(d)(3)" at bounding box center [272, 167] width 118 height 10
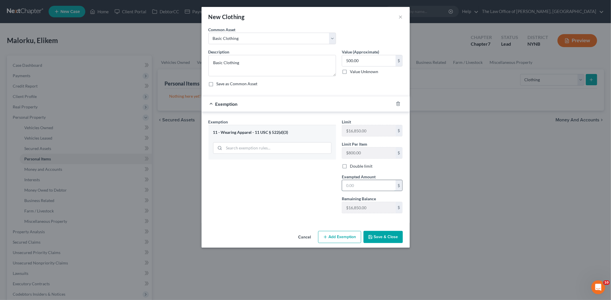
click at [347, 184] on input "text" at bounding box center [368, 185] width 53 height 11
type input "500"
click at [385, 241] on button "Save & Close" at bounding box center [382, 237] width 39 height 12
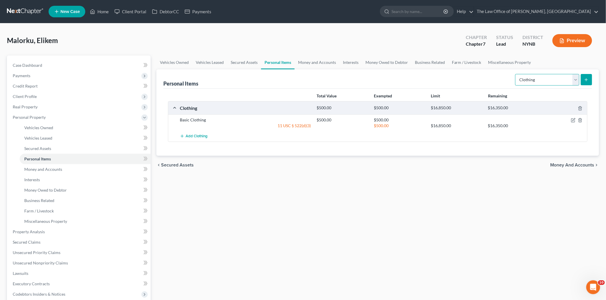
click at [532, 82] on select "Select Item Type Clothing Collectibles Of Value Electronics Firearms Household …" at bounding box center [547, 80] width 64 height 12
select select "household_goods"
click at [516, 74] on select "Select Item Type Clothing Collectibles Of Value Electronics Firearms Household …" at bounding box center [547, 80] width 64 height 12
click at [588, 76] on button "submit" at bounding box center [586, 79] width 11 height 11
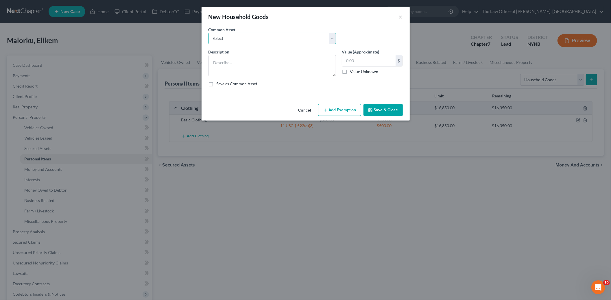
click at [261, 39] on select "Select Basic Household Goods - sofa, beds, tables, chairs" at bounding box center [271, 39] width 127 height 12
select select "0"
click at [208, 33] on select "Select Basic Household Goods - sofa, beds, tables, chairs" at bounding box center [271, 39] width 127 height 12
type textarea "Basic Household Goods - sofa, beds, tables, chairs"
type input "2,500.00"
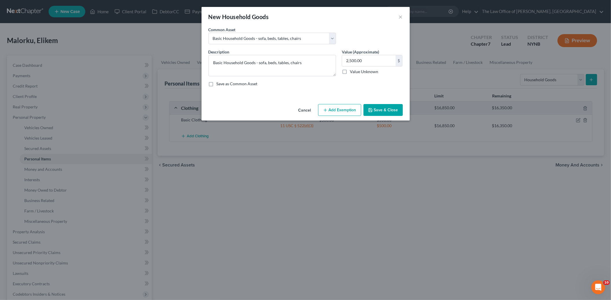
click at [348, 108] on button "Add Exemption" at bounding box center [339, 110] width 43 height 12
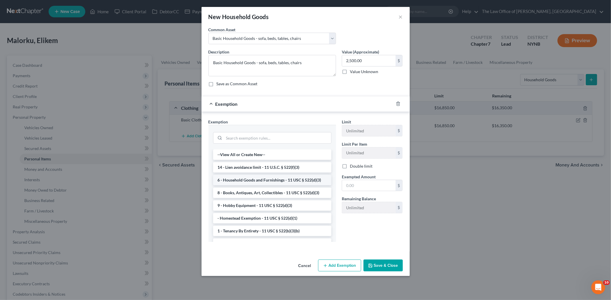
click at [251, 181] on li "6 - Household Goods and Furnishings - 11 USC § 522(d)(3)" at bounding box center [272, 180] width 118 height 10
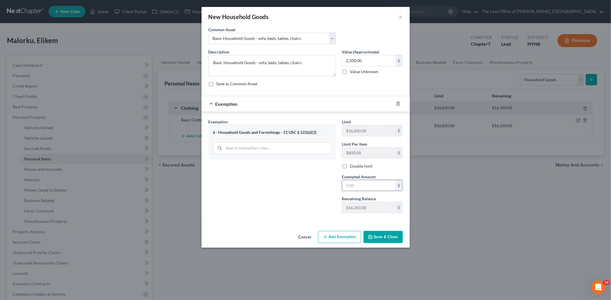
click at [355, 183] on input "text" at bounding box center [368, 185] width 53 height 11
type input "2,500"
click at [386, 235] on button "Save & Close" at bounding box center [382, 237] width 39 height 12
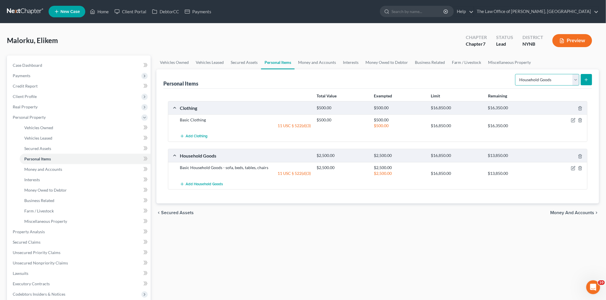
click at [545, 81] on select "Select Item Type Clothing Collectibles Of Value Electronics Firearms Household …" at bounding box center [547, 80] width 64 height 12
select select "electronics"
click at [516, 74] on select "Select Item Type Clothing Collectibles Of Value Electronics Firearms Household …" at bounding box center [547, 80] width 64 height 12
click at [583, 80] on button "submit" at bounding box center [586, 79] width 11 height 11
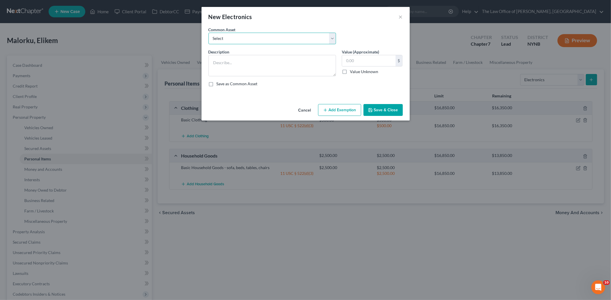
click at [248, 39] on select "Select Basic Electronics - laptop, computer, tv, fridge, freezer, cellphone," at bounding box center [271, 39] width 127 height 12
select select "0"
click at [208, 33] on select "Select Basic Electronics - laptop, computer, tv, fridge, freezer, cellphone," at bounding box center [271, 39] width 127 height 12
type textarea "Basic Electronics - laptop, computer, tv, fridge, freezer, cellphone,"
type input "1,500.00"
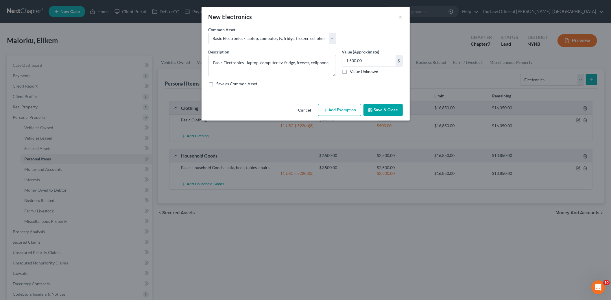
click at [343, 109] on button "Add Exemption" at bounding box center [339, 110] width 43 height 12
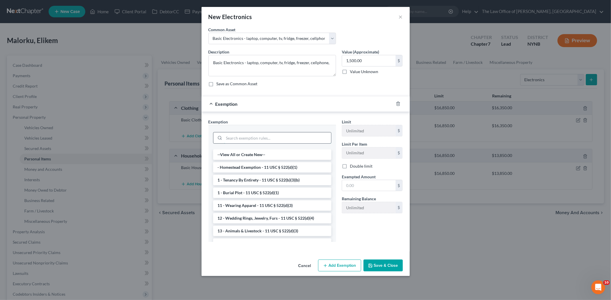
click at [258, 138] on input "search" at bounding box center [277, 137] width 107 height 11
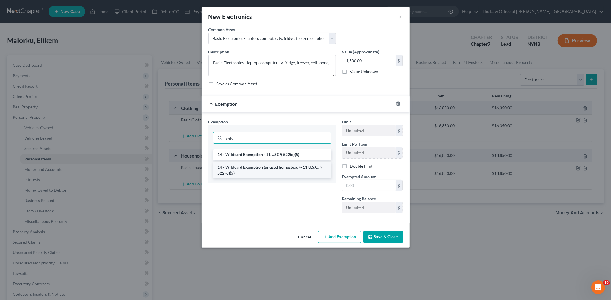
type input "wild"
click at [273, 167] on li "14 - Wildcard Exemption (unused homestead) - 11 U.S.C. § 522 (d)(5)" at bounding box center [272, 170] width 118 height 16
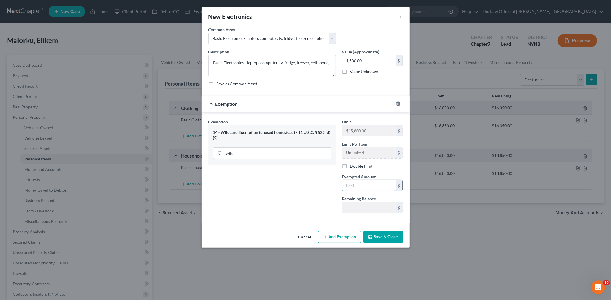
click at [359, 181] on input "text" at bounding box center [368, 185] width 53 height 11
type input "1,500"
drag, startPoint x: 380, startPoint y: 241, endPoint x: 372, endPoint y: 242, distance: 7.7
click at [379, 241] on button "Save & Close" at bounding box center [382, 237] width 39 height 12
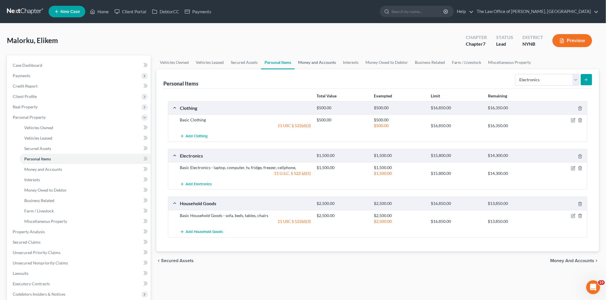
drag, startPoint x: 317, startPoint y: 62, endPoint x: 320, endPoint y: 64, distance: 3.5
click at [317, 62] on link "Money and Accounts" at bounding box center [317, 63] width 45 height 14
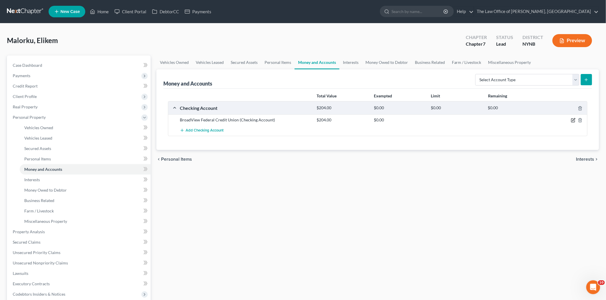
click at [573, 122] on icon "button" at bounding box center [572, 120] width 3 height 3
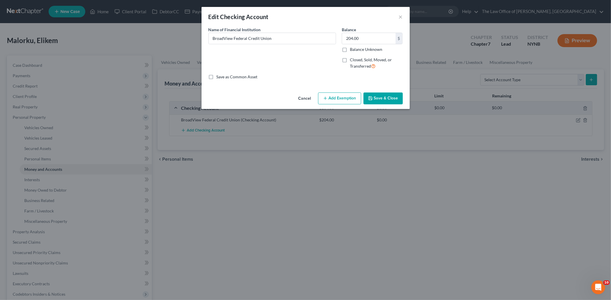
click at [336, 100] on button "Add Exemption" at bounding box center [339, 99] width 43 height 12
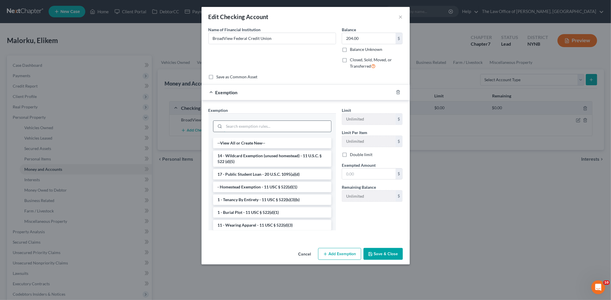
click at [270, 127] on input "search" at bounding box center [277, 126] width 107 height 11
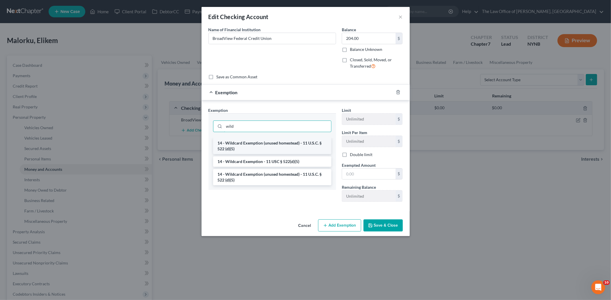
type input "wild"
click at [273, 143] on li "14 - Wildcard Exemption (unused homestead) - 11 U.S.C. § 522 (d)(5)" at bounding box center [272, 146] width 118 height 16
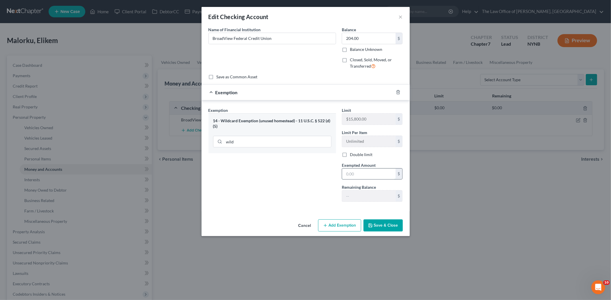
click at [356, 175] on input "text" at bounding box center [368, 174] width 53 height 11
type input "204"
click at [378, 232] on div "Cancel Add Exemption Save & Close" at bounding box center [305, 226] width 208 height 19
click at [382, 229] on button "Save & Close" at bounding box center [382, 225] width 39 height 12
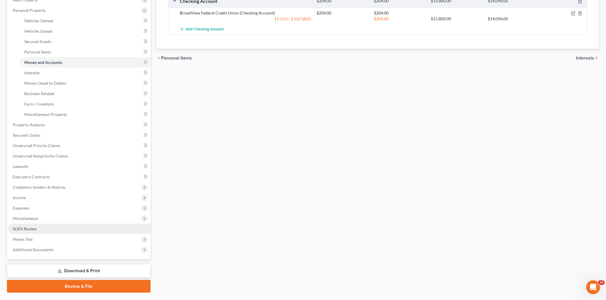
scroll to position [121, 0]
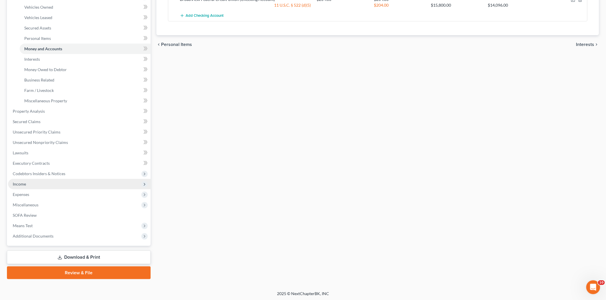
click at [20, 182] on span "Income" at bounding box center [19, 184] width 13 height 5
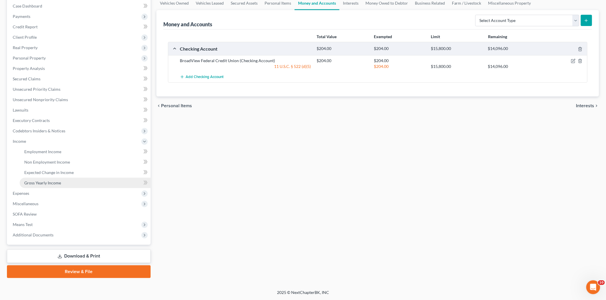
scroll to position [58, 0]
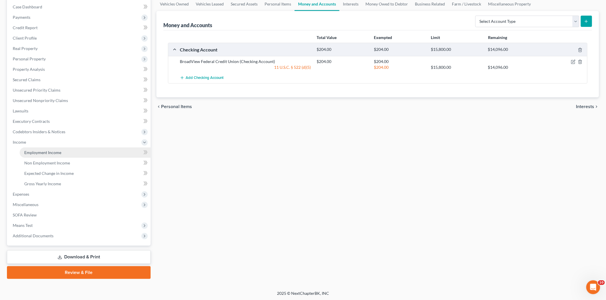
click at [39, 154] on span "Employment Income" at bounding box center [42, 152] width 37 height 5
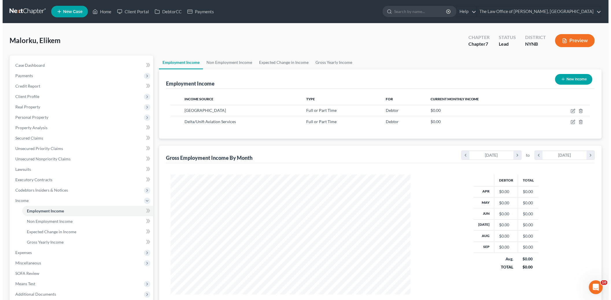
scroll to position [120, 251]
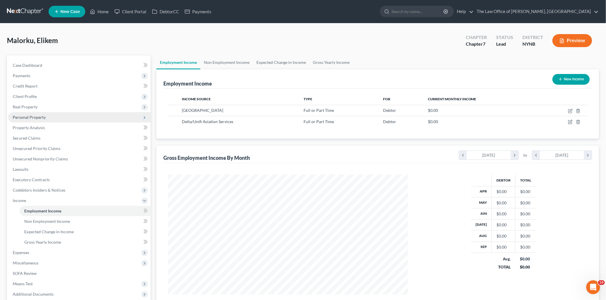
click at [31, 119] on span "Personal Property" at bounding box center [29, 117] width 33 height 5
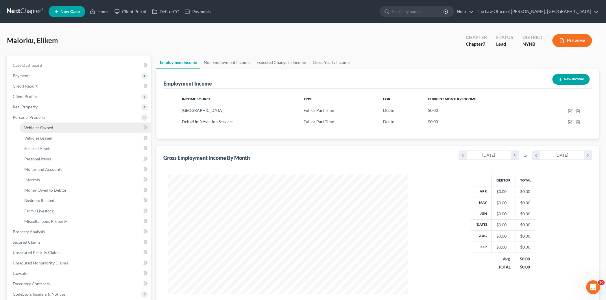
click at [38, 126] on span "Vehicles Owned" at bounding box center [38, 127] width 29 height 5
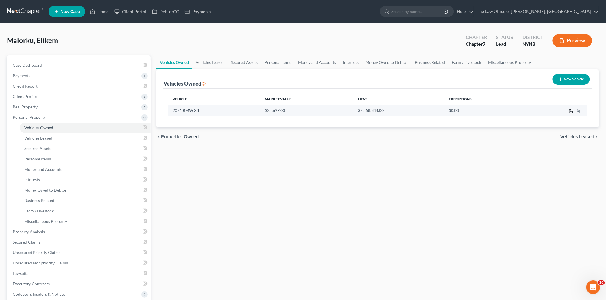
click at [570, 110] on icon "button" at bounding box center [570, 111] width 3 height 3
select select "0"
select select "5"
select select "1"
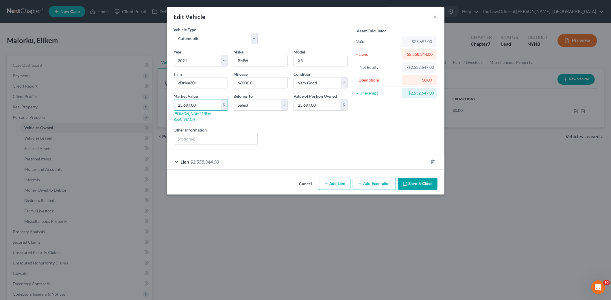
type input "2"
type input "2.00"
type input "20"
type input "20.00"
type input "209"
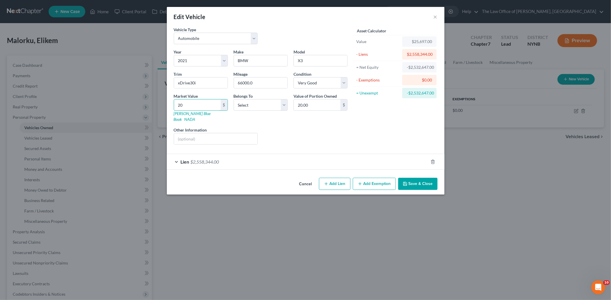
type input "209.00"
type input "2092"
type input "2,092.00"
type input "2,0925"
type input "20,925.00"
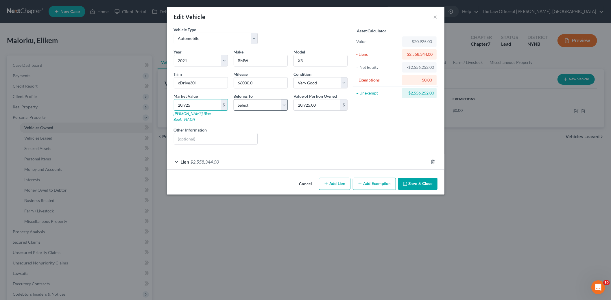
type input "20,925"
click at [268, 104] on select "Select Debtor 1 Only Debtor 2 Only Debtor 1 And Debtor 2 Only At Least One Of T…" at bounding box center [261, 105] width 54 height 12
select select "0"
click at [234, 99] on select "Select Debtor 1 Only Debtor 2 Only Debtor 1 And Debtor 2 Only At Least One Of T…" at bounding box center [261, 105] width 54 height 12
drag, startPoint x: 228, startPoint y: 156, endPoint x: 241, endPoint y: 165, distance: 16.1
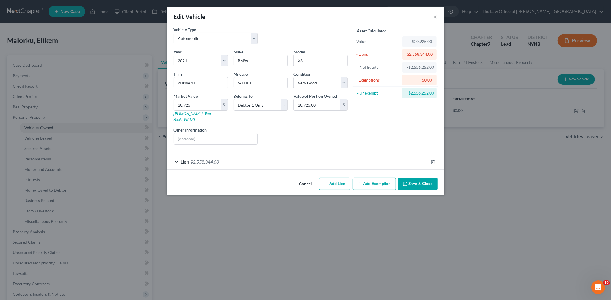
click at [228, 156] on div "Lien $2,558,344.00" at bounding box center [297, 161] width 261 height 15
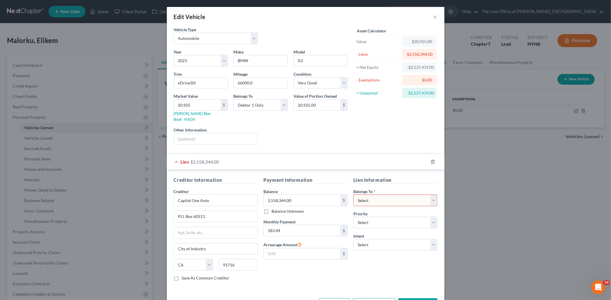
click at [373, 197] on select "Select Debtor 1 Only Debtor 2 Only Debtor 1 And Debtor 2 Only At Least One Of T…" at bounding box center [395, 201] width 84 height 12
select select "0"
click at [353, 195] on select "Select Debtor 1 Only Debtor 2 Only Debtor 1 And Debtor 2 Only At Least One Of T…" at bounding box center [395, 201] width 84 height 12
click at [294, 195] on input "2,558,344.00" at bounding box center [302, 200] width 77 height 11
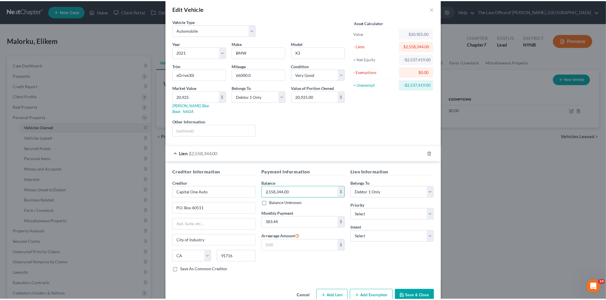
scroll to position [16, 0]
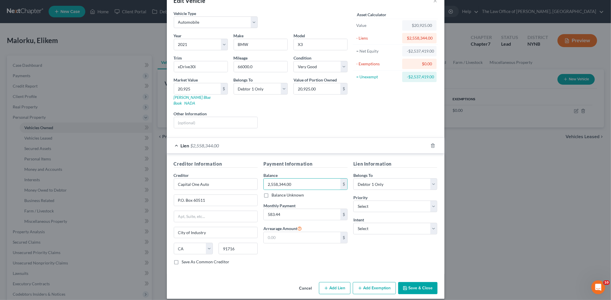
click at [417, 285] on button "Save & Close" at bounding box center [417, 288] width 39 height 12
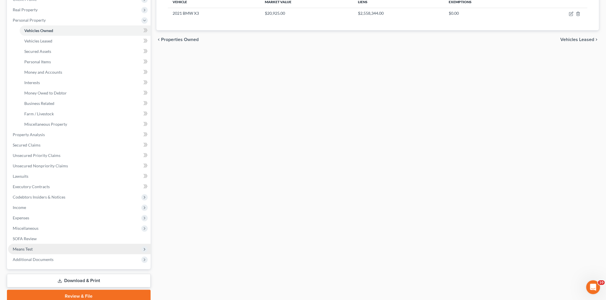
scroll to position [121, 0]
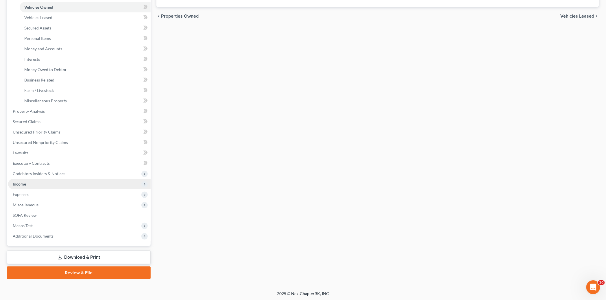
click at [28, 183] on span "Income" at bounding box center [79, 184] width 143 height 10
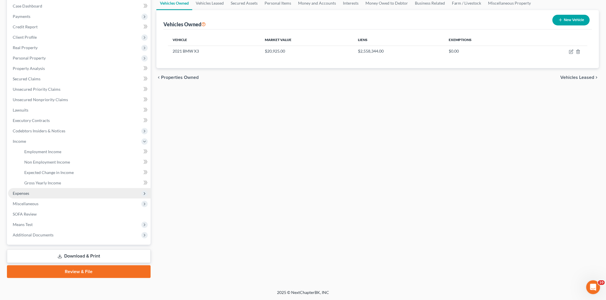
scroll to position [58, 0]
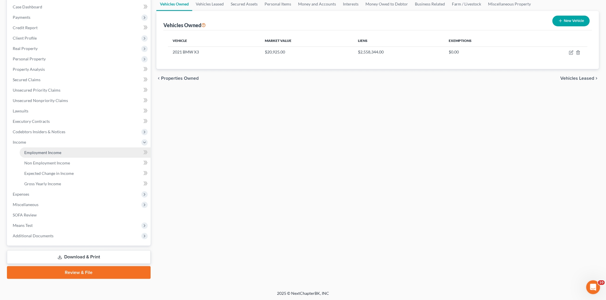
click at [47, 154] on link "Employment Income" at bounding box center [85, 152] width 131 height 10
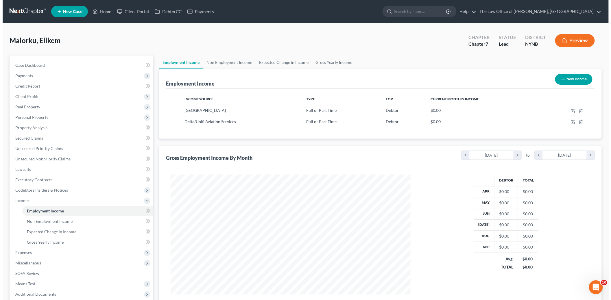
scroll to position [120, 251]
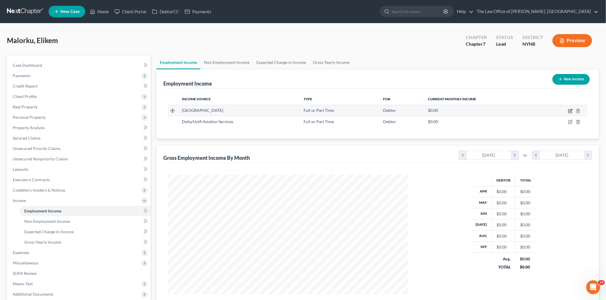
click at [569, 110] on icon "button" at bounding box center [570, 111] width 5 height 5
select select "0"
select select "35"
select select "2"
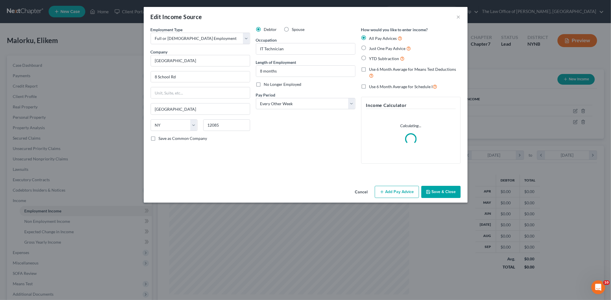
scroll to position [121, 253]
click at [374, 47] on span "Just One Pay Advice" at bounding box center [387, 48] width 36 height 5
click at [374, 47] on input "Just One Pay Advice" at bounding box center [373, 47] width 4 height 4
radio input "true"
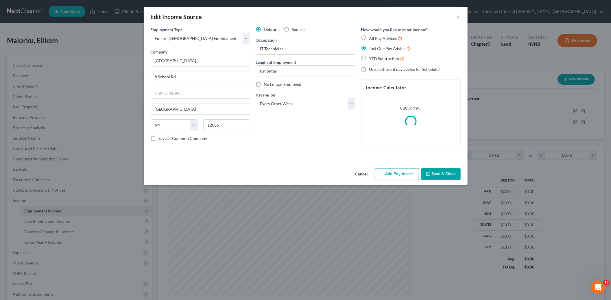
click at [401, 177] on button "Add Pay Advice" at bounding box center [397, 174] width 44 height 12
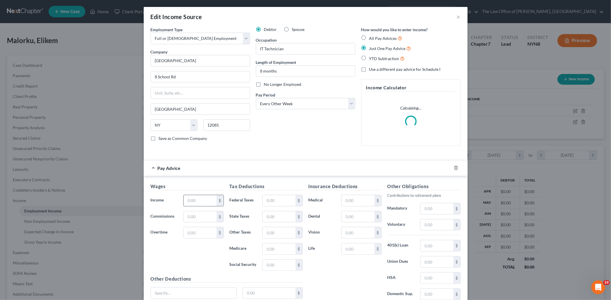
click at [201, 197] on input "text" at bounding box center [200, 200] width 33 height 11
type input "2,009"
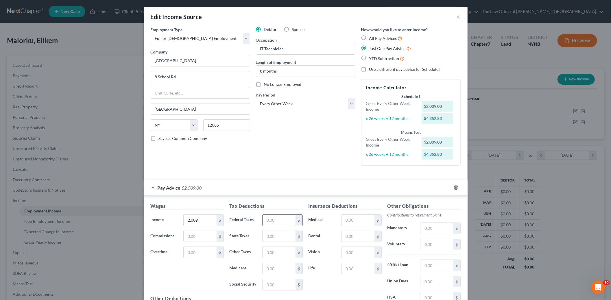
click at [270, 199] on div "Wages Income * 2,009 $ Commissions $ Overtime $ Tax Deductions Federal Taxes $ …" at bounding box center [306, 266] width 324 height 141
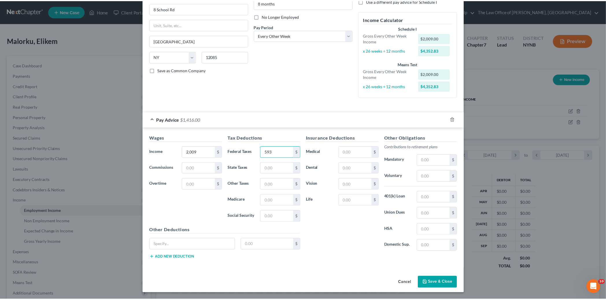
scroll to position [69, 0]
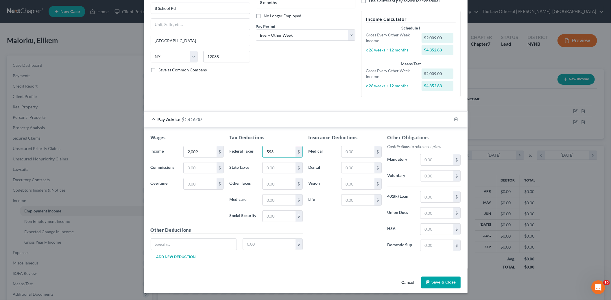
type input "593"
click at [432, 288] on button "Save & Close" at bounding box center [440, 283] width 39 height 12
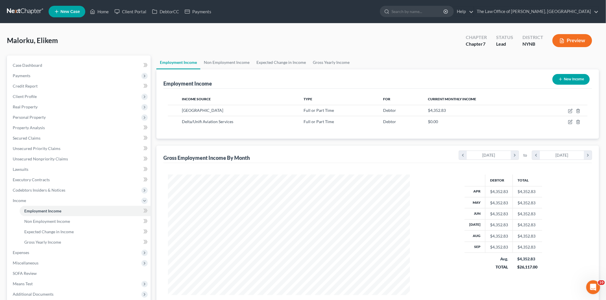
scroll to position [288959, 288827]
click at [41, 64] on span "Case Dashboard" at bounding box center [27, 65] width 29 height 5
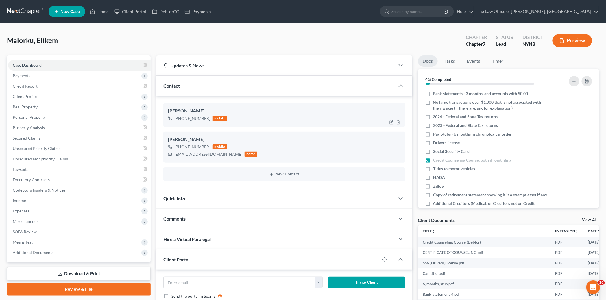
click at [198, 114] on div "Elikem Malorku" at bounding box center [284, 111] width 233 height 7
click at [196, 116] on div "+1 (518) 209-2104" at bounding box center [192, 119] width 36 height 6
copy div "+1 (518) 209-2104"
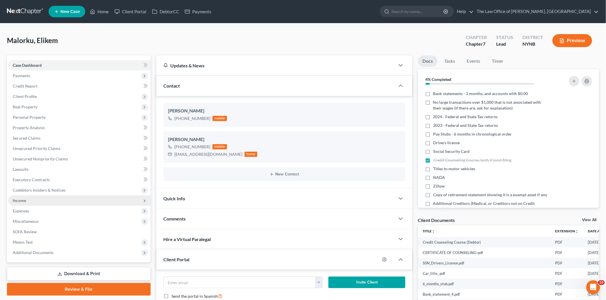
drag, startPoint x: 31, startPoint y: 199, endPoint x: 36, endPoint y: 201, distance: 5.3
click at [31, 199] on span "Income" at bounding box center [79, 200] width 143 height 10
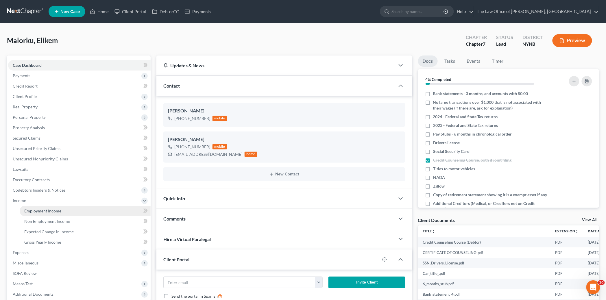
click at [36, 212] on span "Employment Income" at bounding box center [42, 210] width 37 height 5
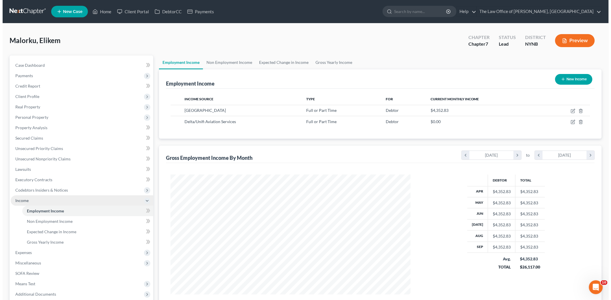
scroll to position [120, 251]
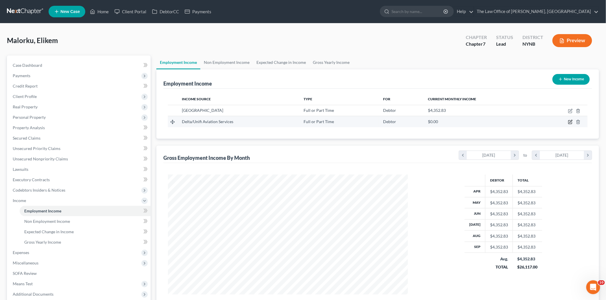
click at [570, 121] on icon "button" at bounding box center [569, 122] width 3 height 3
select select "0"
select select "10"
select select "3"
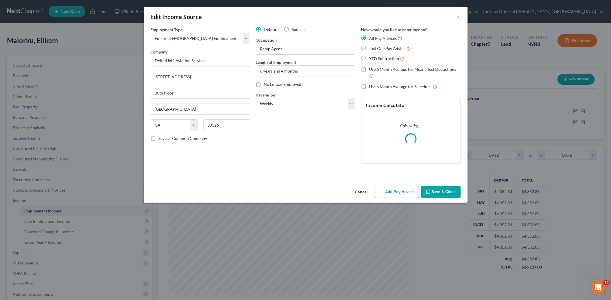
scroll to position [121, 253]
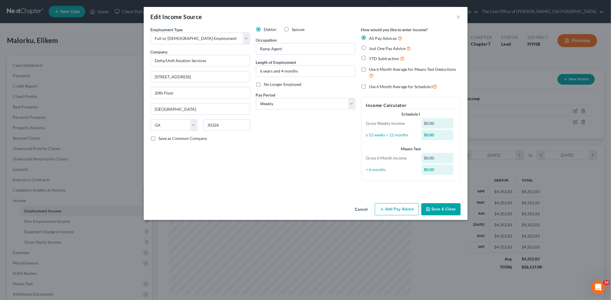
click at [369, 48] on label "Just One Pay Advice" at bounding box center [390, 48] width 42 height 7
click at [371, 48] on input "Just One Pay Advice" at bounding box center [373, 47] width 4 height 4
radio input "true"
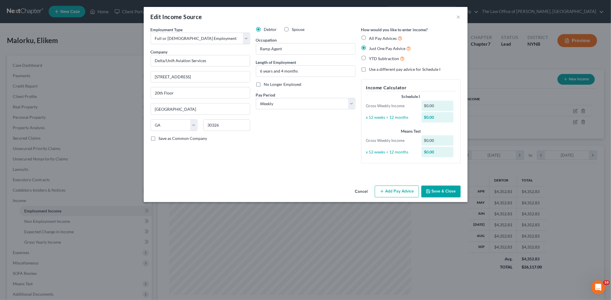
click at [398, 187] on button "Add Pay Advice" at bounding box center [397, 192] width 44 height 12
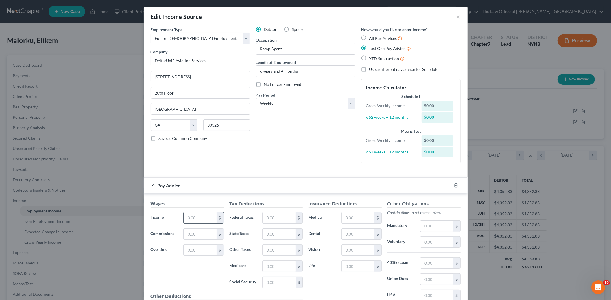
click at [202, 223] on input "text" at bounding box center [200, 217] width 33 height 11
type input "124"
click at [431, 242] on input "text" at bounding box center [436, 242] width 33 height 11
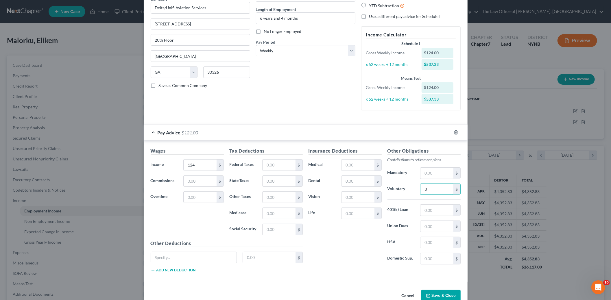
scroll to position [64, 0]
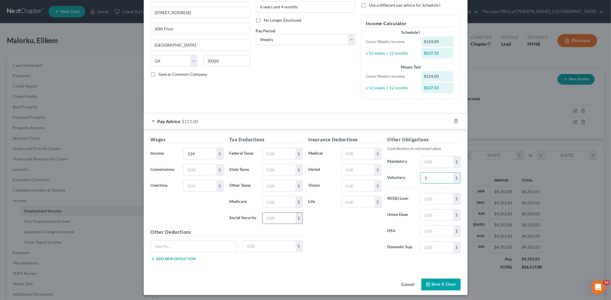
type input "3"
click at [267, 221] on input "text" at bounding box center [278, 218] width 33 height 11
type input "7"
click at [265, 201] on input "text" at bounding box center [278, 202] width 33 height 11
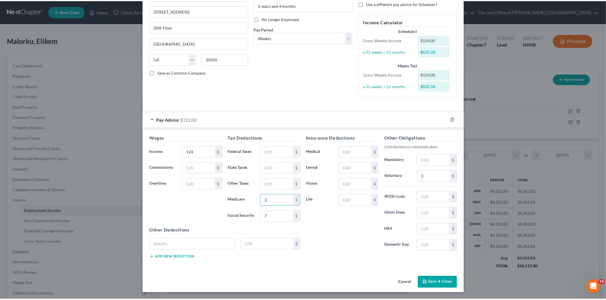
scroll to position [66, 0]
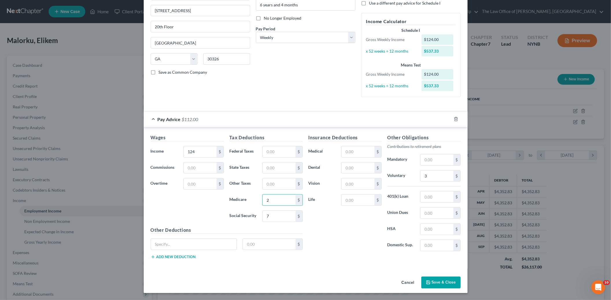
type input "2"
click at [437, 282] on button "Save & Close" at bounding box center [440, 283] width 39 height 12
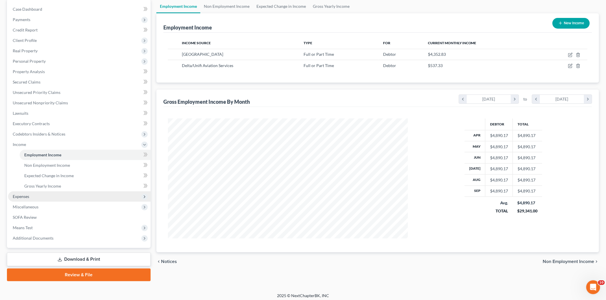
scroll to position [58, 0]
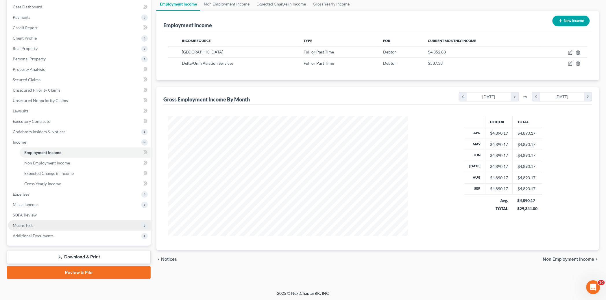
click at [25, 224] on span "Means Test" at bounding box center [23, 225] width 20 height 5
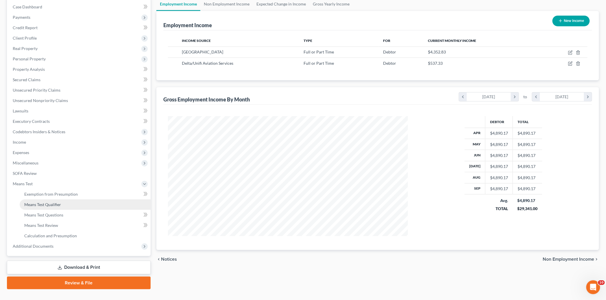
click at [51, 208] on link "Means Test Qualifier" at bounding box center [85, 204] width 131 height 10
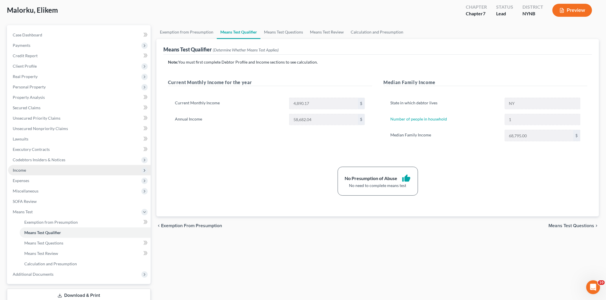
scroll to position [69, 0]
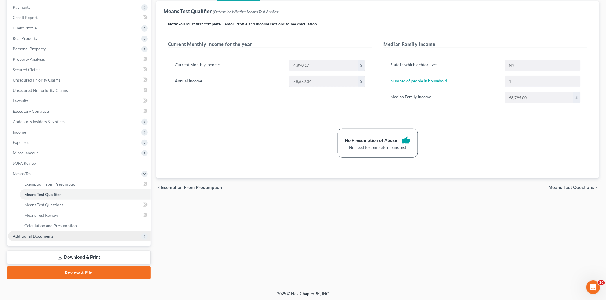
click at [40, 237] on span "Additional Documents" at bounding box center [33, 236] width 41 height 5
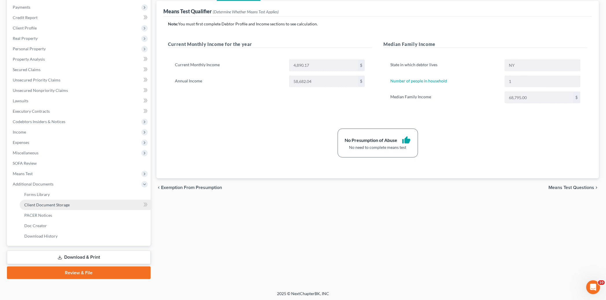
click at [64, 204] on span "Client Document Storage" at bounding box center [46, 204] width 45 height 5
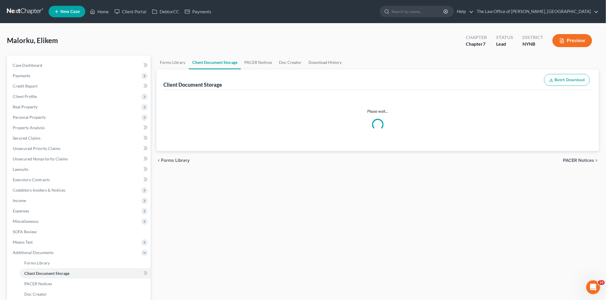
select select "1"
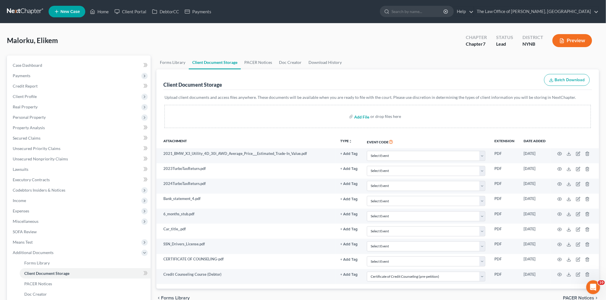
click at [365, 116] on input "file" at bounding box center [361, 116] width 14 height 10
type input "C:\fakepath\6 months stub 2 both jobs.pdf"
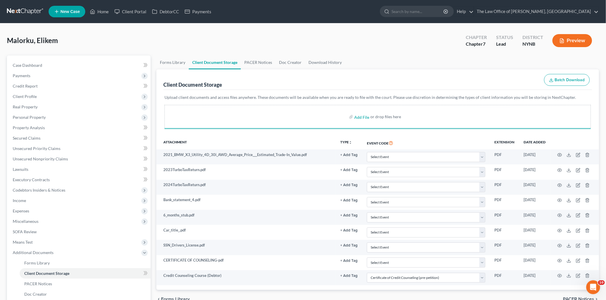
select select "1"
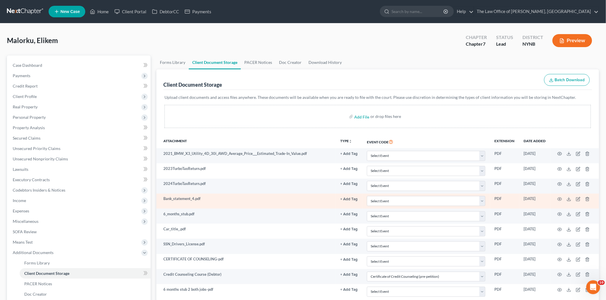
scroll to position [69, 0]
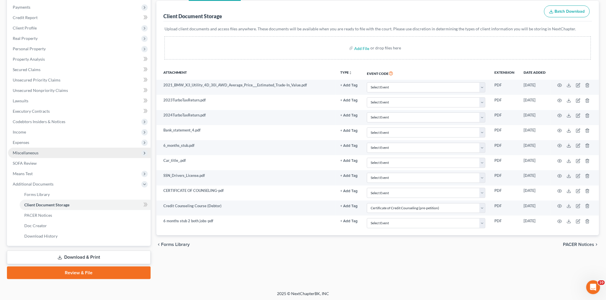
click at [28, 154] on span "Miscellaneous" at bounding box center [26, 152] width 26 height 5
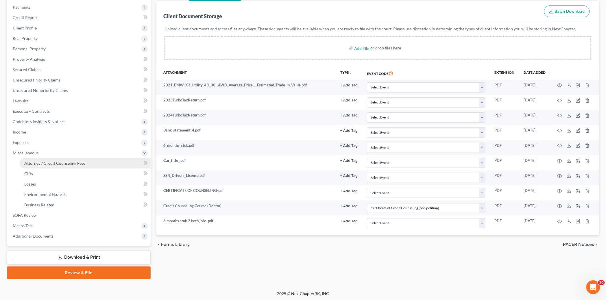
click at [49, 162] on span "Attorney / Credit Counseling Fees" at bounding box center [54, 163] width 61 height 5
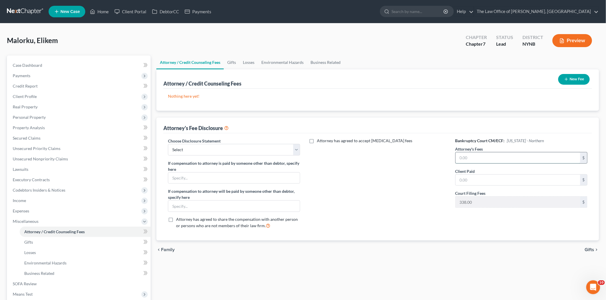
click at [480, 159] on input "text" at bounding box center [518, 157] width 125 height 11
type input "2,250"
click at [215, 145] on select "Select Southern District The Law Office of Christiaan van Niekerk, PLLC" at bounding box center [234, 150] width 132 height 12
select select "1"
click at [168, 144] on select "Select Southern District The Law Office of Christiaan van Niekerk, PLLC" at bounding box center [234, 150] width 132 height 12
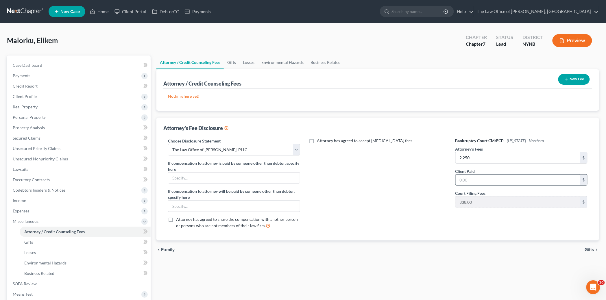
click at [489, 180] on input "text" at bounding box center [518, 180] width 125 height 11
type input "350"
click at [579, 82] on button "New Fee" at bounding box center [574, 79] width 32 height 11
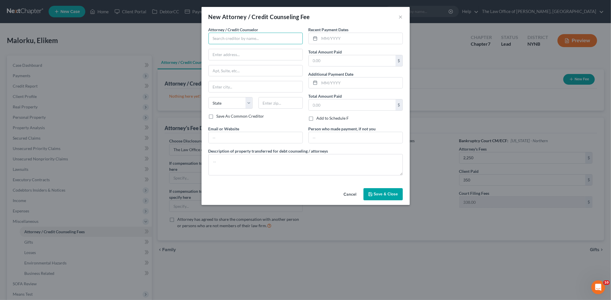
click at [243, 42] on input "text" at bounding box center [255, 39] width 94 height 12
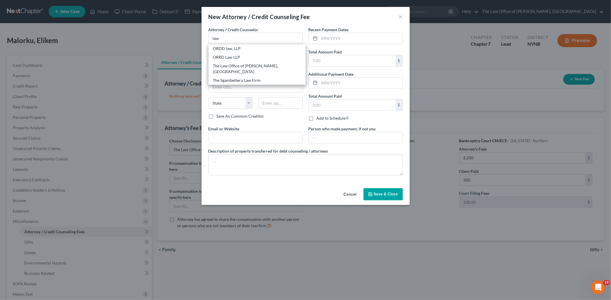
click at [250, 67] on div "The Law Office of [PERSON_NAME], [GEOGRAPHIC_DATA]" at bounding box center [257, 69] width 88 height 12
type input "The Law Office of [PERSON_NAME], [GEOGRAPHIC_DATA]"
type input "[STREET_ADDRESS][PERSON_NAME]"
type input "Schenectady"
select select "35"
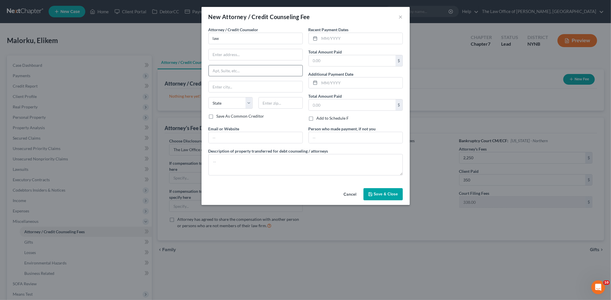
type input "12309"
click at [360, 36] on input "text" at bounding box center [360, 38] width 83 height 11
type input "10/2025"
click at [335, 56] on input "text" at bounding box center [352, 60] width 87 height 11
type input "350"
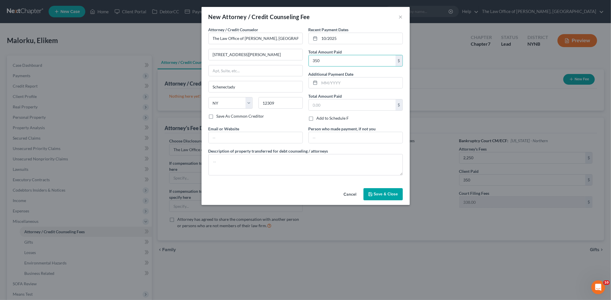
click at [385, 193] on span "Save & Close" at bounding box center [386, 194] width 24 height 5
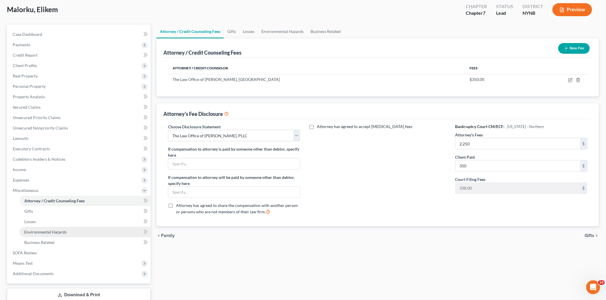
scroll to position [69, 0]
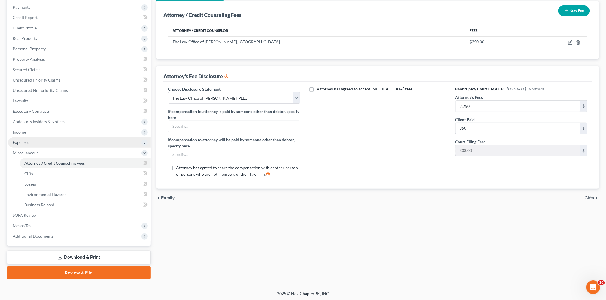
click at [31, 145] on span "Expenses" at bounding box center [79, 142] width 143 height 10
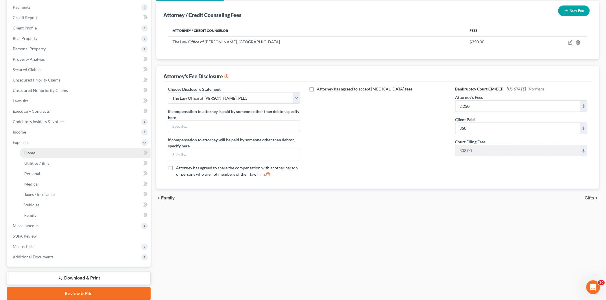
click at [54, 153] on link "Home" at bounding box center [85, 153] width 131 height 10
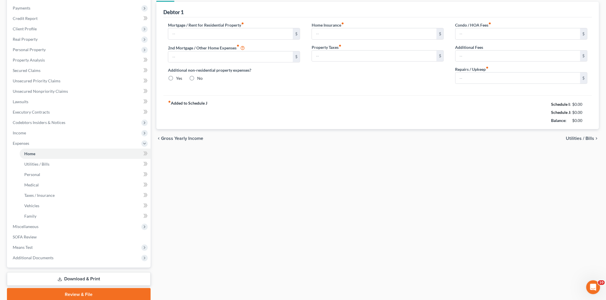
type input "1,515.00"
type input "0.00"
radio input "true"
type input "198.00"
type input "0.00"
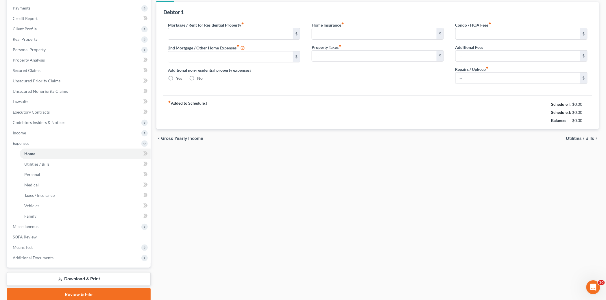
type input "0.00"
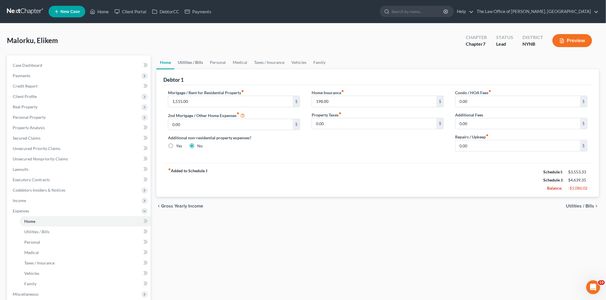
click at [191, 60] on link "Utilities / Bills" at bounding box center [190, 63] width 32 height 14
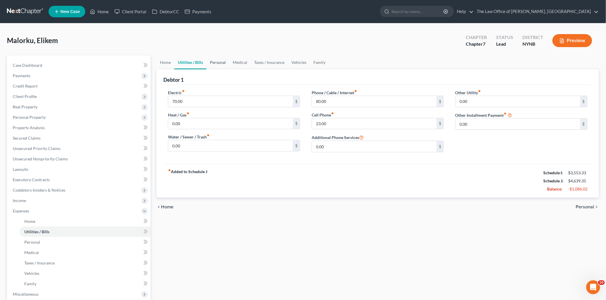
click at [219, 61] on link "Personal" at bounding box center [217, 63] width 23 height 14
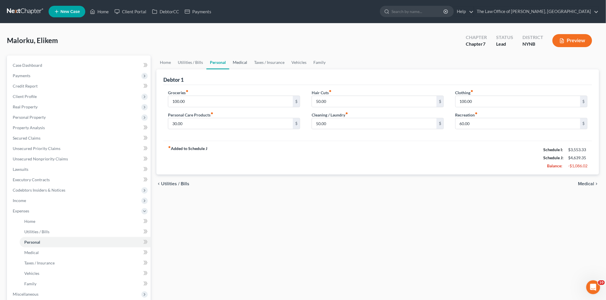
click at [232, 61] on link "Medical" at bounding box center [239, 63] width 21 height 14
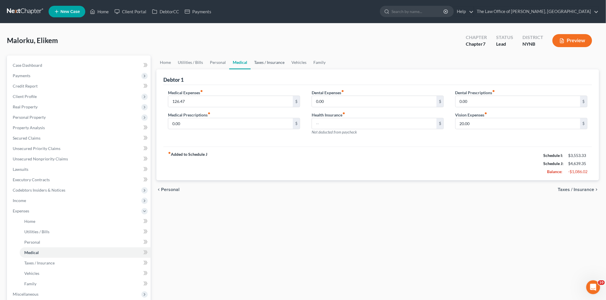
click at [256, 64] on link "Taxes / Insurance" at bounding box center [269, 63] width 37 height 14
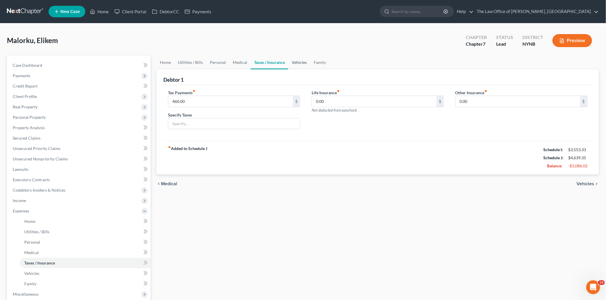
click at [294, 58] on link "Vehicles" at bounding box center [299, 63] width 22 height 14
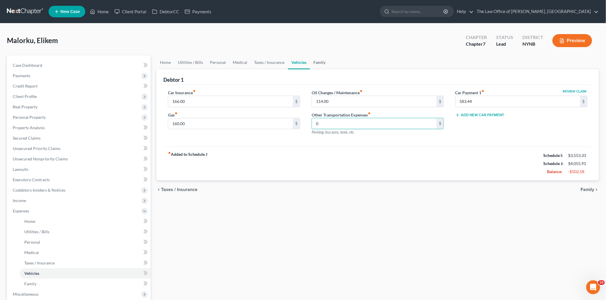
type input "0"
click at [320, 64] on link "Family" at bounding box center [319, 63] width 19 height 14
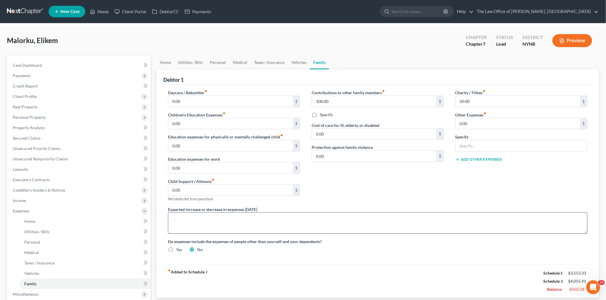
click at [359, 212] on div "Expected increase or decrease in expenses within one year" at bounding box center [377, 219] width 431 height 27
click at [164, 61] on link "Home" at bounding box center [165, 63] width 18 height 14
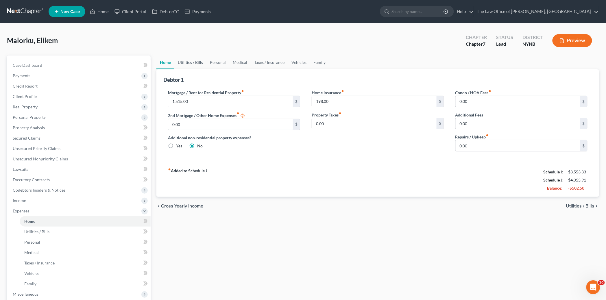
click at [193, 64] on link "Utilities / Bills" at bounding box center [190, 63] width 32 height 14
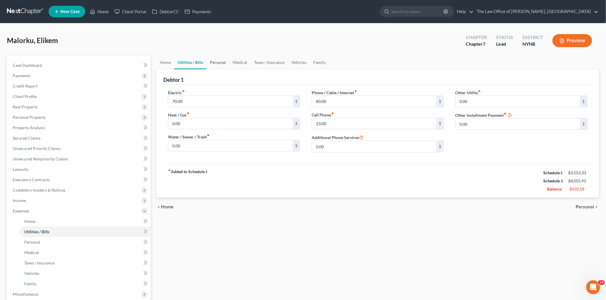
click at [216, 65] on link "Personal" at bounding box center [217, 63] width 23 height 14
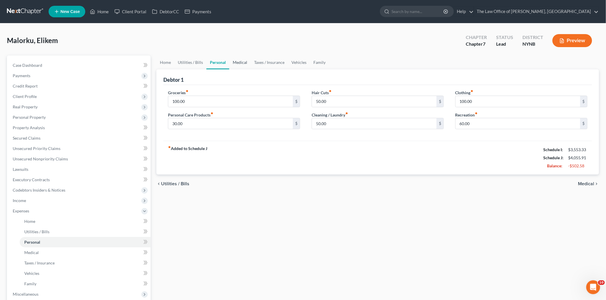
click at [241, 62] on link "Medical" at bounding box center [239, 63] width 21 height 14
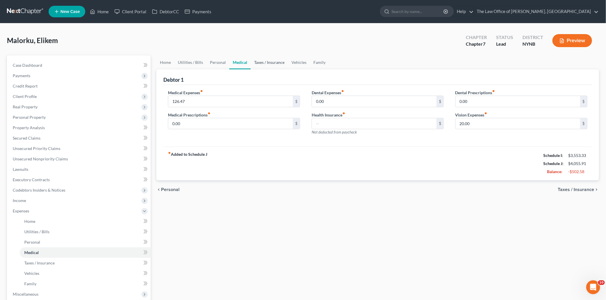
click at [268, 65] on link "Taxes / Insurance" at bounding box center [269, 63] width 37 height 14
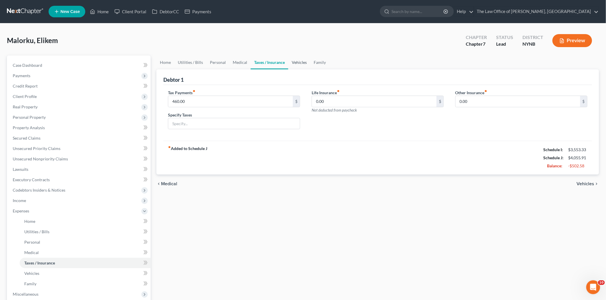
click at [303, 62] on link "Vehicles" at bounding box center [299, 63] width 22 height 14
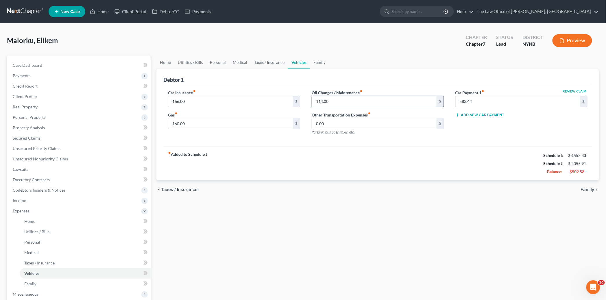
click at [332, 99] on input "114.00" at bounding box center [374, 101] width 125 height 11
type input "25"
click at [247, 158] on div "fiber_manual_record Added to Schedule J Schedule I: $3,553.33 Schedule J: $3,96…" at bounding box center [377, 164] width 429 height 34
click at [319, 61] on link "Family" at bounding box center [319, 63] width 19 height 14
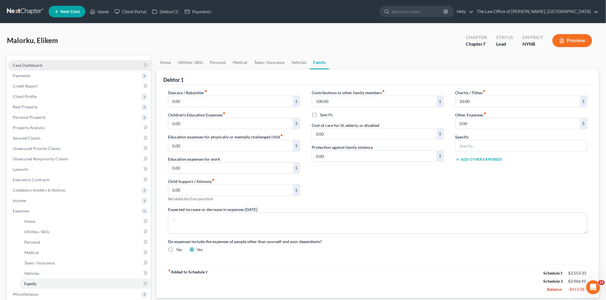
click at [32, 64] on span "Case Dashboard" at bounding box center [27, 65] width 29 height 5
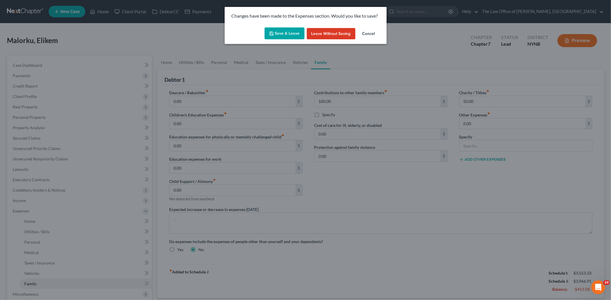
click at [291, 36] on button "Save & Leave" at bounding box center [285, 33] width 40 height 12
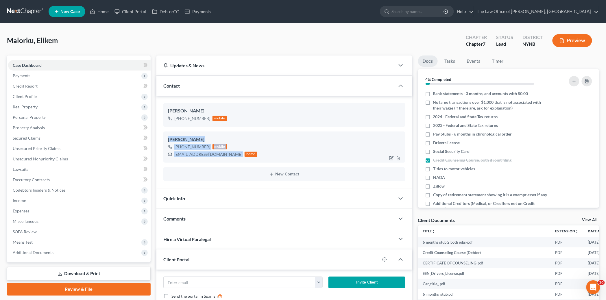
drag, startPoint x: 218, startPoint y: 156, endPoint x: 182, endPoint y: 141, distance: 38.9
click at [164, 137] on div "Elikem Malorku +1 (518) 209-2104 mobile gmalorku83@gmail.com home" at bounding box center [284, 147] width 242 height 31
click at [208, 151] on div "gmalorku83@gmail.com" at bounding box center [208, 154] width 68 height 6
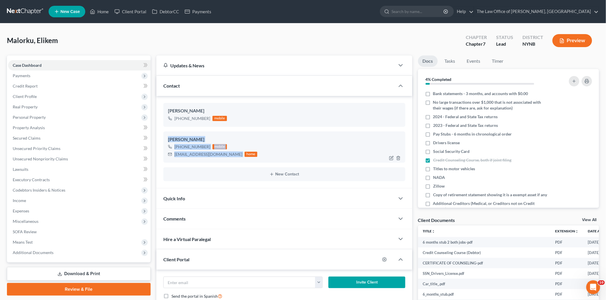
click at [208, 151] on div "gmalorku83@gmail.com" at bounding box center [208, 154] width 68 height 6
click at [209, 151] on div "gmalorku83@gmail.com home" at bounding box center [212, 155] width 89 height 8
drag, startPoint x: 209, startPoint y: 151, endPoint x: 255, endPoint y: 141, distance: 47.3
click at [209, 151] on div "gmalorku83@gmail.com home" at bounding box center [212, 155] width 89 height 8
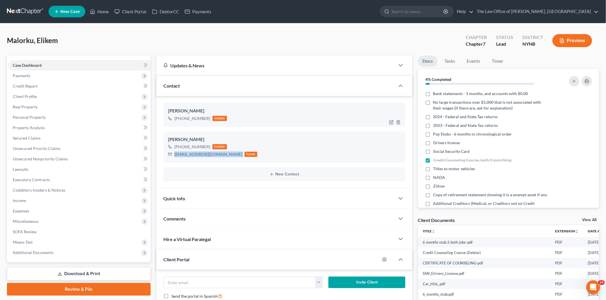
copy div "gmalorku83@gmail.com"
click at [389, 121] on div at bounding box center [396, 122] width 19 height 9
click at [390, 121] on icon "button" at bounding box center [391, 122] width 5 height 5
select select "0"
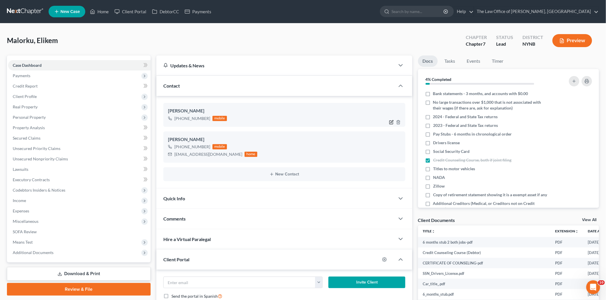
select select "0"
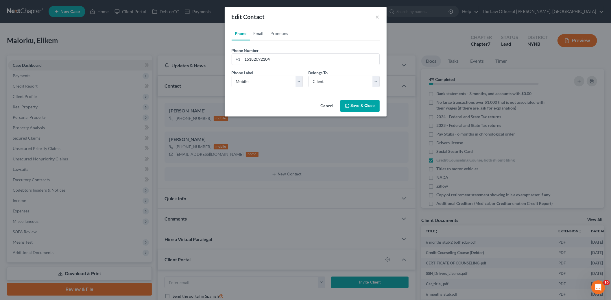
click at [259, 33] on link "Email" at bounding box center [258, 34] width 17 height 14
click at [262, 59] on input "email" at bounding box center [311, 59] width 137 height 11
paste input "gmalorku83@gmail.com"
type input "gmalorku83@gmail.com"
click at [348, 104] on icon "button" at bounding box center [346, 105] width 3 height 3
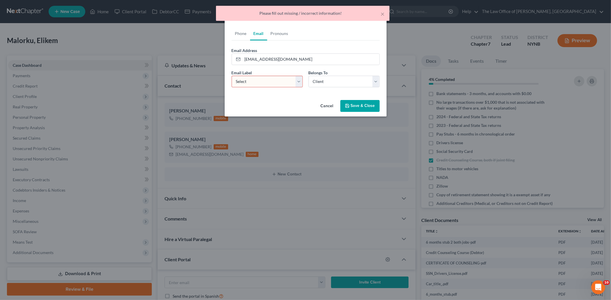
drag, startPoint x: 271, startPoint y: 80, endPoint x: 258, endPoint y: 87, distance: 14.4
click at [271, 80] on select "Select Home Work Other" at bounding box center [267, 82] width 71 height 12
select select "0"
click at [232, 76] on select "Select Home Work Other" at bounding box center [267, 82] width 71 height 12
click at [363, 102] on button "Save & Close" at bounding box center [359, 106] width 39 height 12
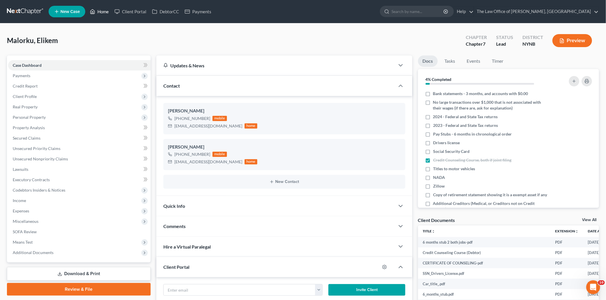
click at [100, 10] on link "Home" at bounding box center [99, 11] width 25 height 10
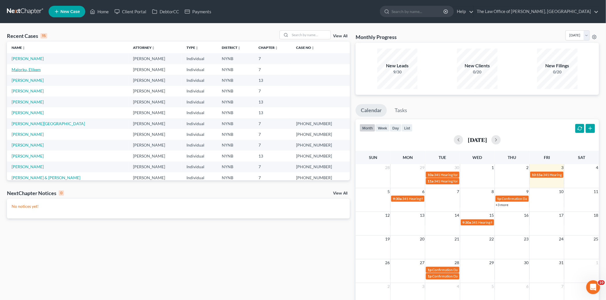
click at [18, 69] on link "Malorku, Elikem" at bounding box center [26, 69] width 29 height 5
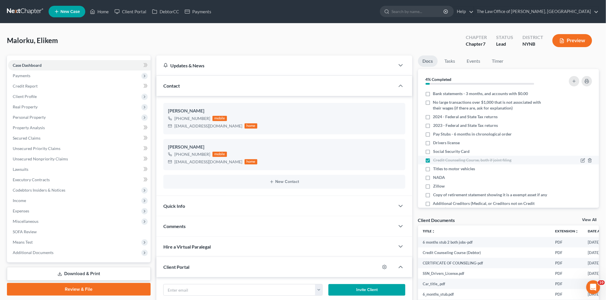
click at [470, 158] on span "Credit Counseling Course, both if joint filing" at bounding box center [472, 160] width 78 height 6
click at [439, 158] on input "Credit Counseling Course, both if joint filing" at bounding box center [437, 159] width 4 height 4
checkbox input "false"
drag, startPoint x: 61, startPoint y: 39, endPoint x: 1, endPoint y: 42, distance: 60.5
click at [5, 39] on div "Malorku, Elikem Upgraded Chapter Chapter 7 Status Lead District NYNB Preview Pe…" at bounding box center [303, 209] width 606 height 372
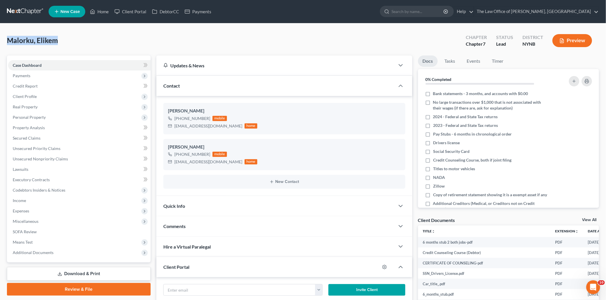
copy span "Malorku, Elikem"
click at [38, 77] on span "Payments" at bounding box center [79, 76] width 143 height 10
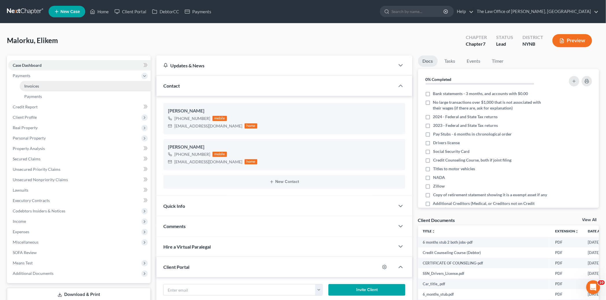
click at [40, 86] on link "Invoices" at bounding box center [85, 86] width 131 height 10
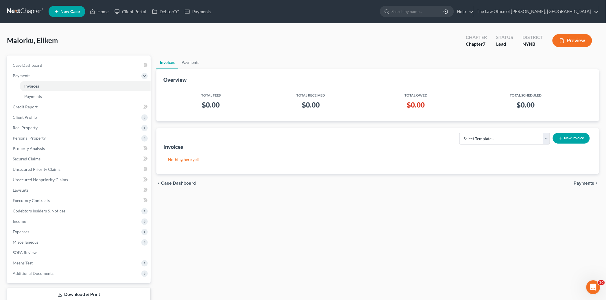
click at [571, 139] on button "New Invoice" at bounding box center [571, 138] width 37 height 11
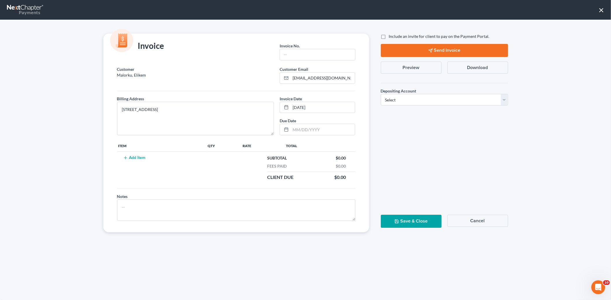
click at [129, 157] on button "Add Item" at bounding box center [134, 158] width 25 height 5
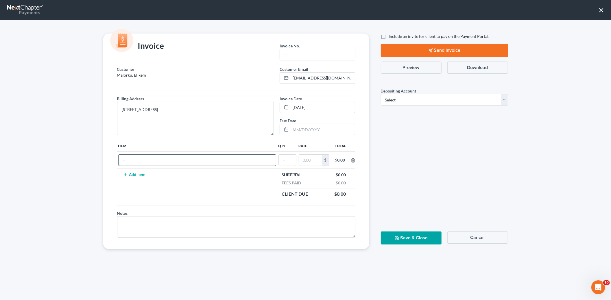
click at [171, 161] on input "text" at bounding box center [197, 160] width 157 height 11
type input "2750"
click at [291, 163] on input "text" at bounding box center [287, 160] width 17 height 11
type input "1"
click at [305, 164] on input "text" at bounding box center [310, 160] width 23 height 11
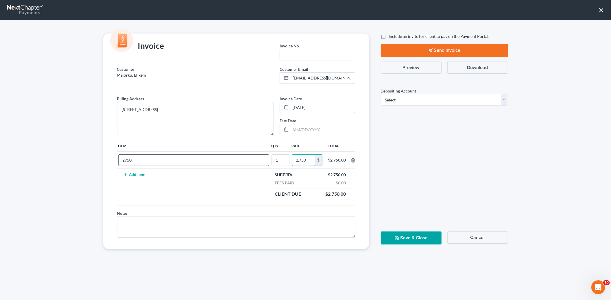
type input "2,750"
drag, startPoint x: 136, startPoint y: 165, endPoint x: 62, endPoint y: 173, distance: 74.4
click at [64, 172] on div "Invoice Invoice No. * Customer Malorku, Elikem Customer Email * gmalorku83@gmai…" at bounding box center [305, 160] width 611 height 280
type input "cf"
click at [422, 238] on button "Save & Close" at bounding box center [411, 238] width 61 height 13
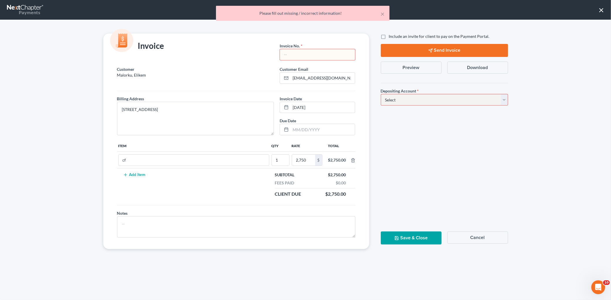
click at [305, 55] on input "text" at bounding box center [317, 54] width 75 height 11
type input "2025"
click at [438, 97] on select "Select Operation Trust" at bounding box center [444, 100] width 127 height 12
select select "0"
click at [381, 94] on select "Select Operation Trust" at bounding box center [444, 100] width 127 height 12
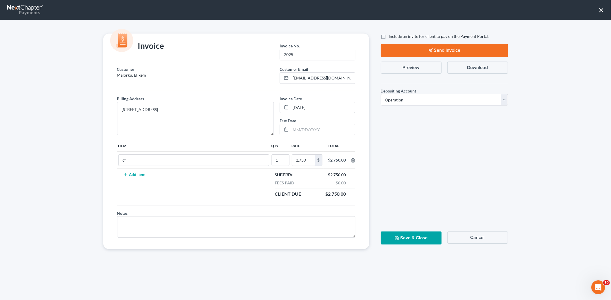
click at [415, 237] on button "Save & Close" at bounding box center [411, 238] width 61 height 13
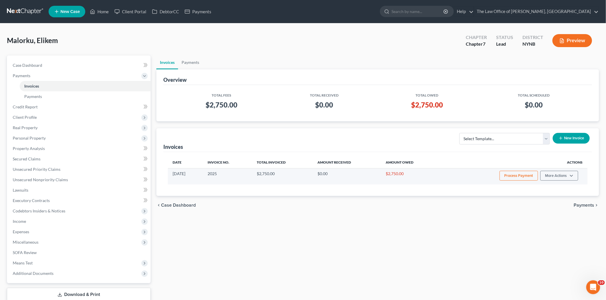
click at [514, 175] on button "Process Payment" at bounding box center [519, 176] width 38 height 10
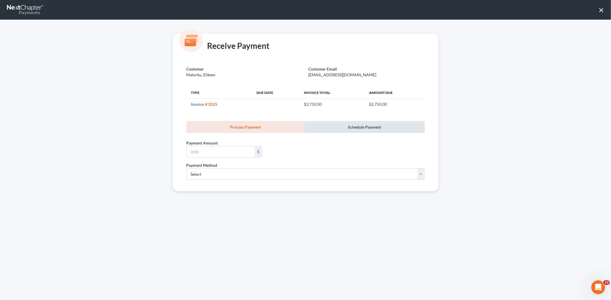
click at [362, 127] on link "Schedule Payment" at bounding box center [364, 127] width 120 height 12
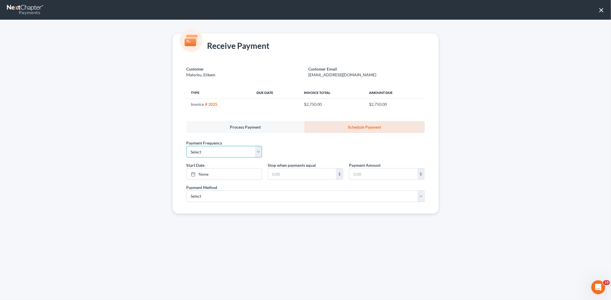
click at [203, 151] on select "Select One-Time Weekly Bi-Weekly Monthly Bi-Monthly Custom" at bounding box center [223, 152] width 75 height 12
select select "3"
click at [186, 146] on select "Select One-Time Weekly Bi-Weekly Monthly Bi-Monthly Custom" at bounding box center [223, 152] width 75 height 12
click at [204, 173] on link "None" at bounding box center [224, 174] width 75 height 11
drag, startPoint x: 251, startPoint y: 221, endPoint x: 256, endPoint y: 213, distance: 9.3
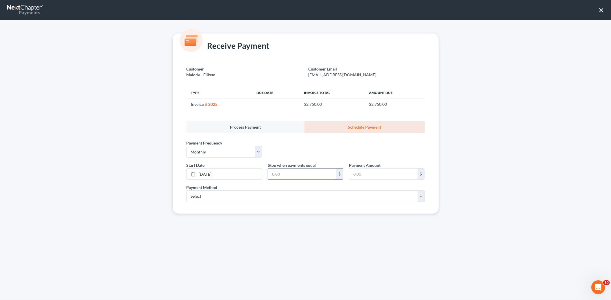
click at [295, 174] on input "text" at bounding box center [302, 174] width 68 height 11
type input "2,750"
click at [364, 175] on input "text" at bounding box center [383, 174] width 68 height 11
type input "250"
click at [200, 201] on select "Select ACH Credit Card" at bounding box center [305, 197] width 238 height 12
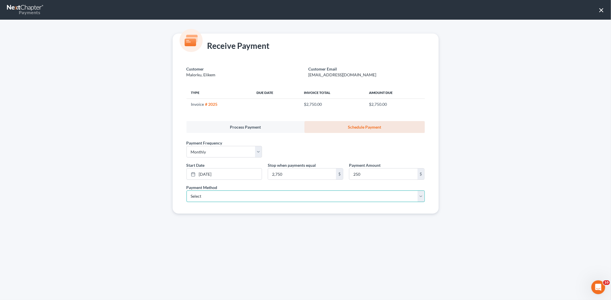
select select "1"
click at [186, 191] on select "Select ACH Credit Card" at bounding box center [305, 197] width 238 height 12
select select "35"
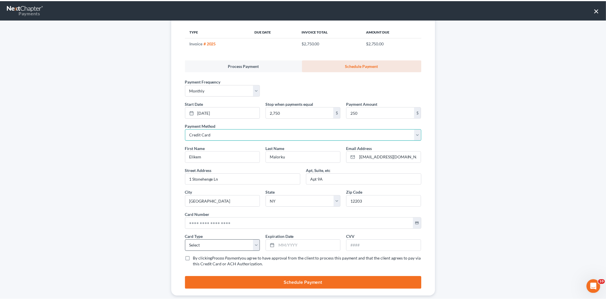
scroll to position [72, 0]
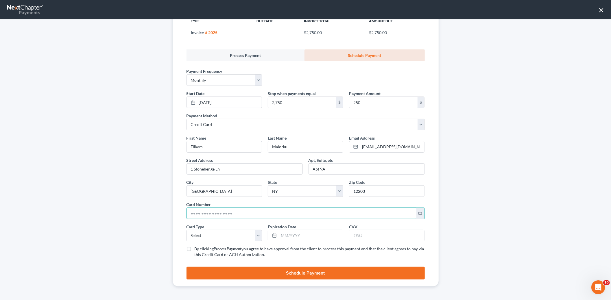
drag, startPoint x: 195, startPoint y: 213, endPoint x: 178, endPoint y: 200, distance: 21.1
click at [195, 213] on input "text" at bounding box center [302, 213] width 230 height 11
click at [210, 212] on input "text" at bounding box center [302, 213] width 230 height 11
paste input "5149 6800 2386 8086"
type input "5149 6800 2386 8086"
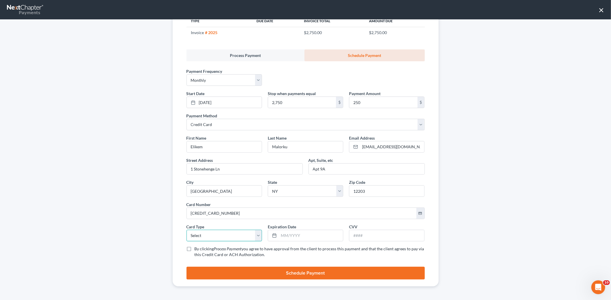
click at [206, 237] on select "Select Visa MasterCard Discover American Express" at bounding box center [223, 236] width 75 height 12
select select "1"
click at [186, 230] on select "Select Visa MasterCard Discover American Express" at bounding box center [223, 236] width 75 height 12
click at [291, 234] on input "text" at bounding box center [311, 235] width 64 height 11
type input "04/2030"
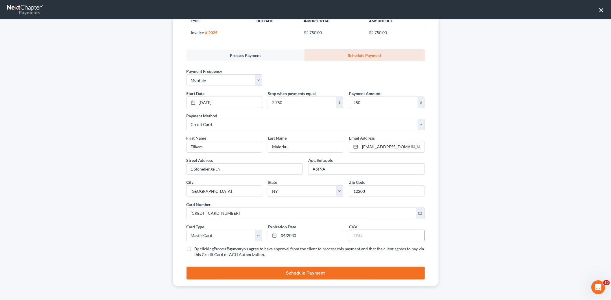
click at [373, 236] on input "text" at bounding box center [386, 235] width 75 height 11
type input "917"
click at [195, 247] on label "By clicking Process Payment you agree to have approval from the client to proce…" at bounding box center [310, 252] width 230 height 12
click at [197, 247] on input "By clicking Process Payment you agree to have approval from the client to proce…" at bounding box center [199, 248] width 4 height 4
checkbox input "true"
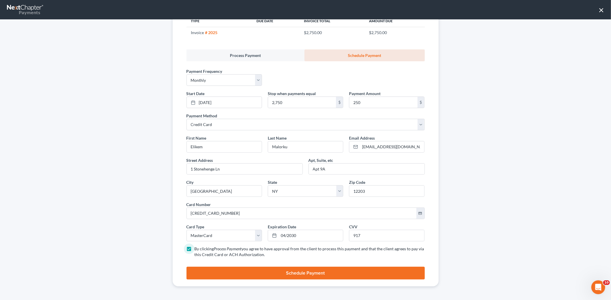
click at [251, 279] on button "Schedule Payment" at bounding box center [305, 273] width 238 height 13
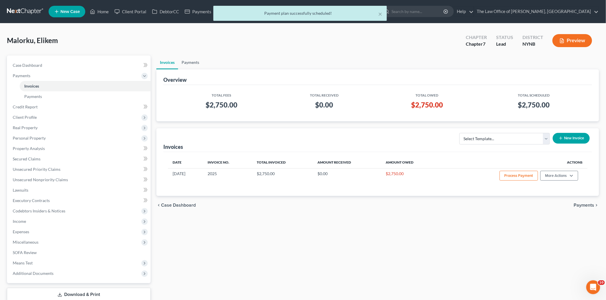
click at [189, 63] on link "Payments" at bounding box center [190, 63] width 25 height 14
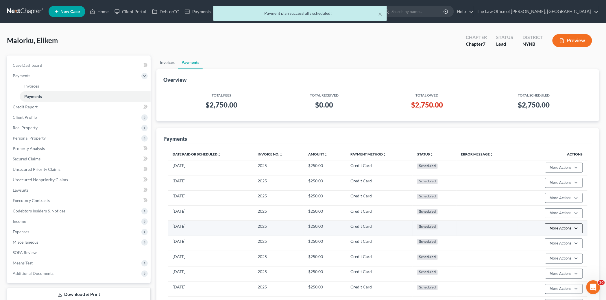
click at [573, 229] on button "More Actions" at bounding box center [564, 228] width 38 height 10
click at [563, 251] on link "Edit Payment Plan" at bounding box center [572, 251] width 56 height 10
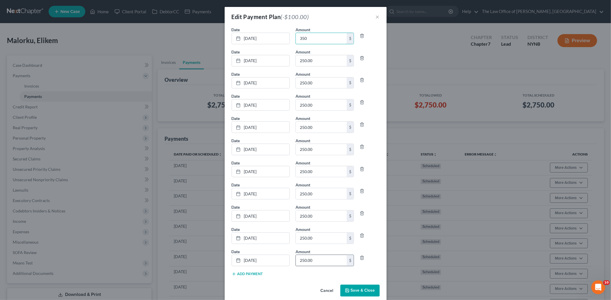
type input "350"
click at [313, 260] on input "250.00" at bounding box center [321, 260] width 51 height 11
type input "150"
click at [356, 298] on div "Cancel Save & Close" at bounding box center [306, 291] width 162 height 19
click at [357, 290] on button "Save & Close" at bounding box center [359, 291] width 39 height 12
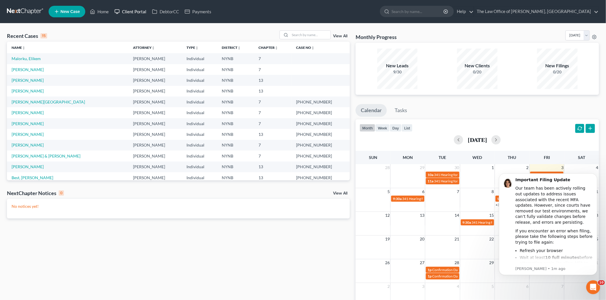
click at [140, 12] on link "Client Portal" at bounding box center [131, 11] width 38 height 10
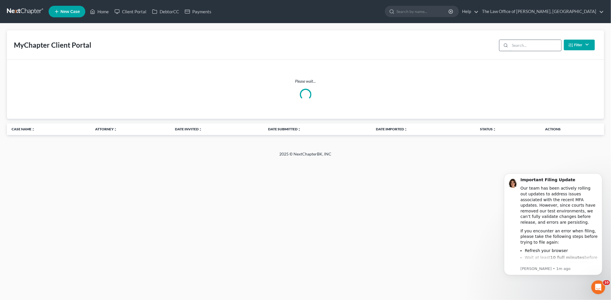
click at [521, 45] on input "search" at bounding box center [535, 45] width 51 height 11
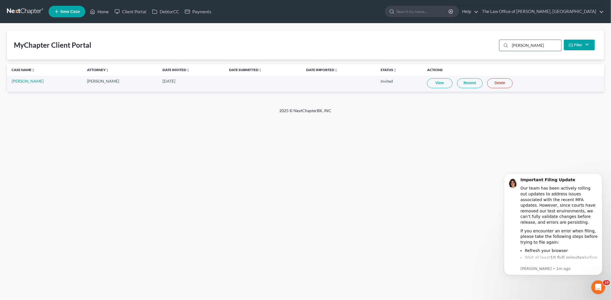
type input "greco"
click at [435, 83] on link "View" at bounding box center [439, 83] width 25 height 10
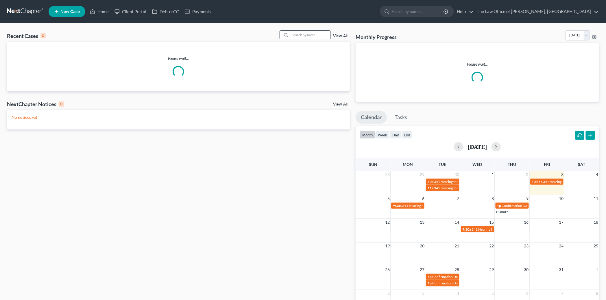
click at [305, 38] on input "search" at bounding box center [310, 35] width 40 height 8
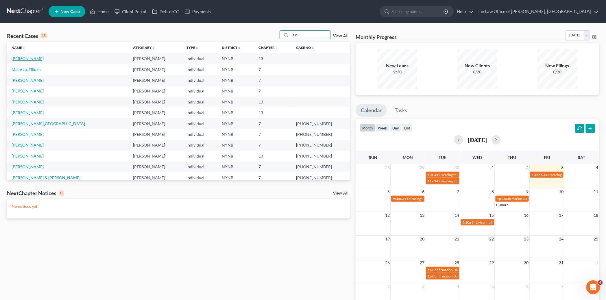
type input "jase"
click at [26, 57] on link "[PERSON_NAME]" at bounding box center [28, 58] width 32 height 5
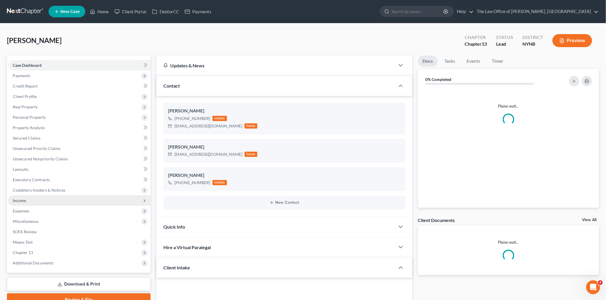
scroll to position [59, 0]
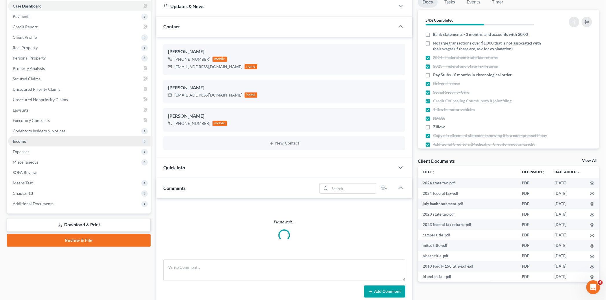
click at [27, 140] on span "Income" at bounding box center [79, 141] width 143 height 10
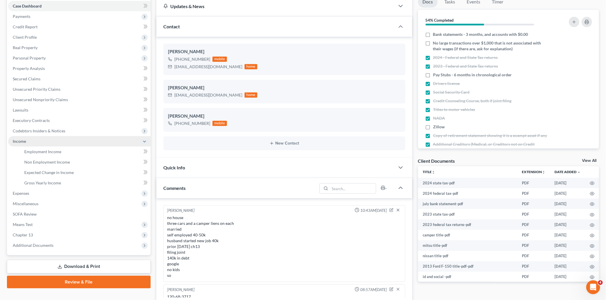
scroll to position [68, 0]
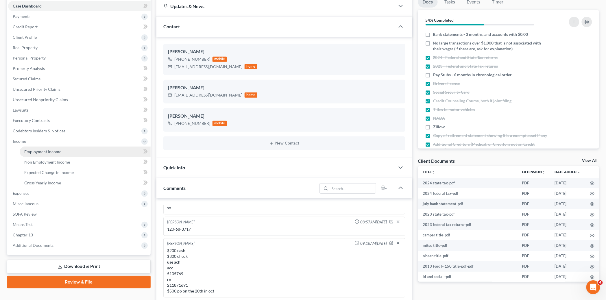
click at [31, 150] on span "Employment Income" at bounding box center [42, 151] width 37 height 5
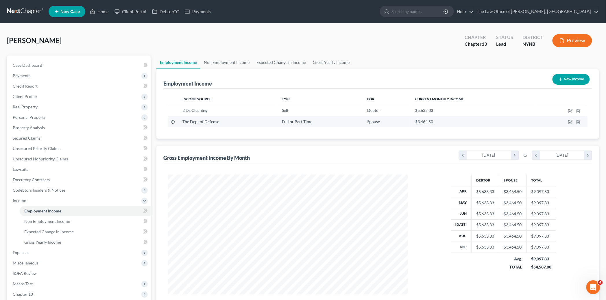
scroll to position [120, 251]
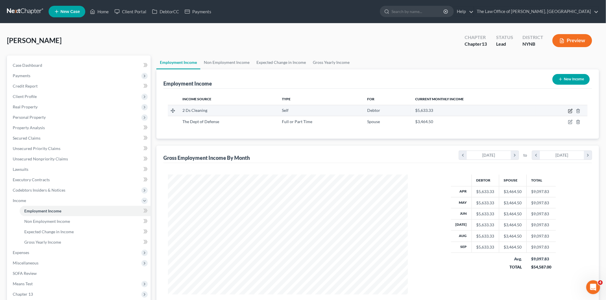
click at [570, 110] on icon "button" at bounding box center [570, 111] width 5 height 5
select select "1"
select select "35"
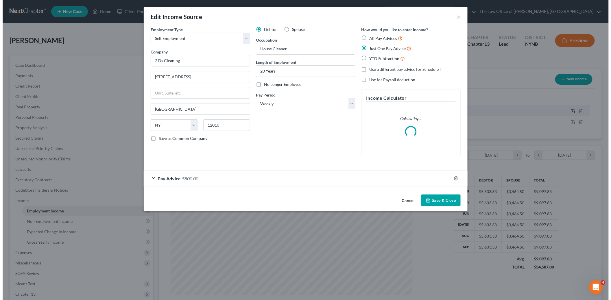
scroll to position [121, 253]
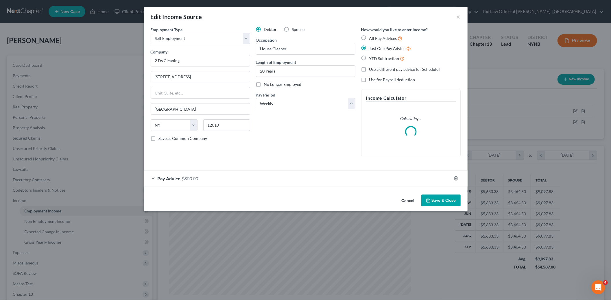
click at [246, 180] on div "Pay Advice $800.00" at bounding box center [298, 178] width 308 height 15
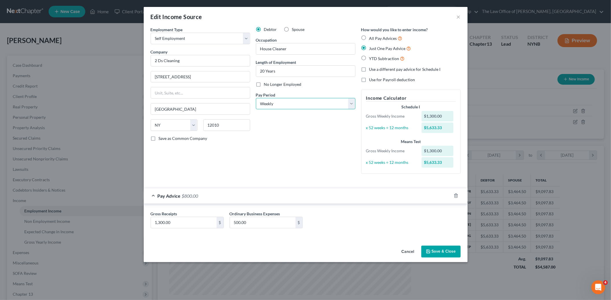
click at [260, 107] on select "Select Monthly Twice Monthly Every Other Week Weekly" at bounding box center [305, 104] width 99 height 12
select select "0"
click at [256, 98] on select "Select Monthly Twice Monthly Every Other Week Weekly" at bounding box center [305, 104] width 99 height 12
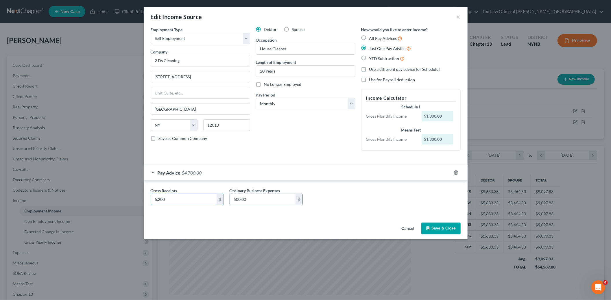
type input "5,200"
type input "2,000"
click at [439, 231] on button "Save & Close" at bounding box center [440, 229] width 39 height 12
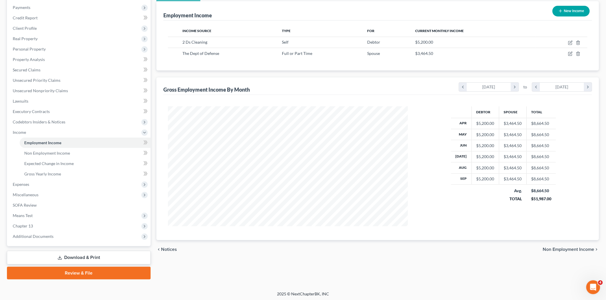
scroll to position [69, 0]
click at [26, 186] on span "Expenses" at bounding box center [79, 184] width 143 height 10
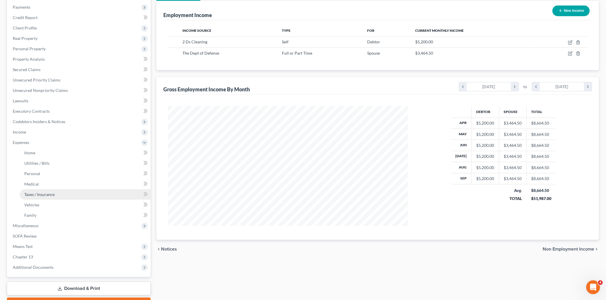
click at [38, 193] on span "Taxes / Insurance" at bounding box center [39, 194] width 30 height 5
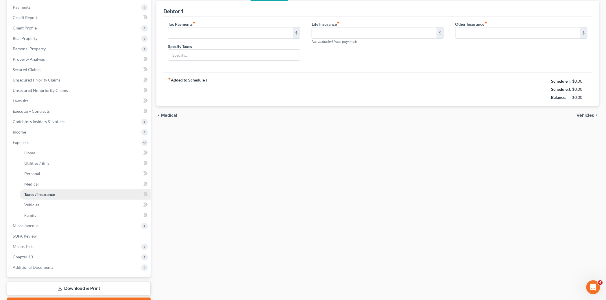
scroll to position [11, 0]
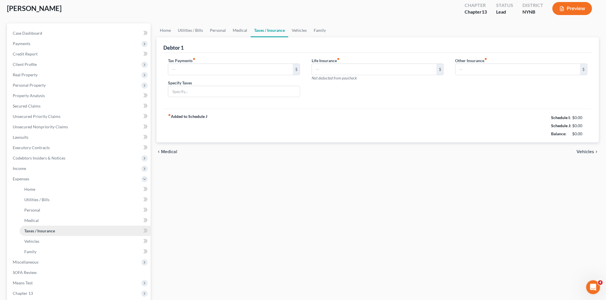
type input "0.00"
type input "0"
type input "0.00"
type input "160.00"
type input "Aflac"
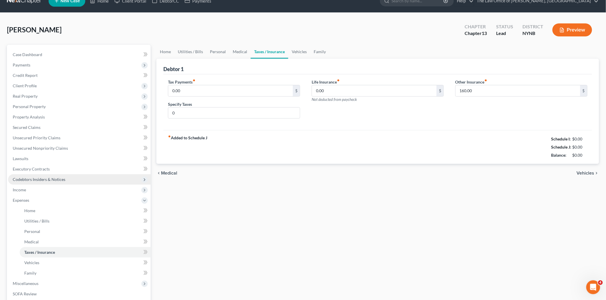
scroll to position [0, 0]
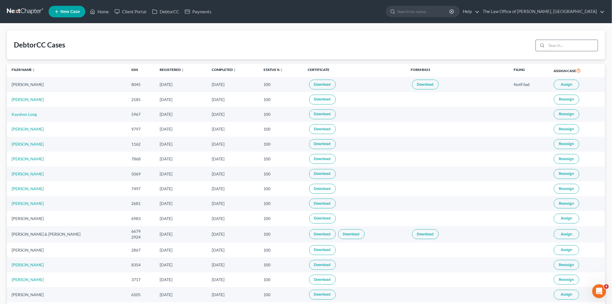
click at [571, 47] on input "search" at bounding box center [571, 45] width 51 height 11
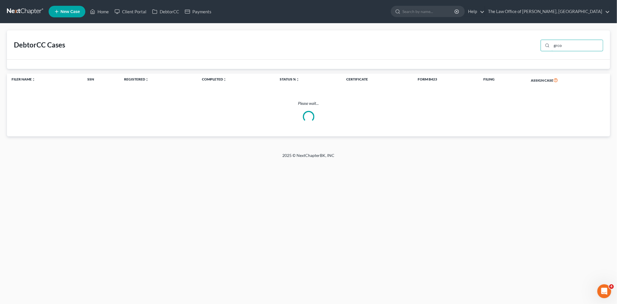
drag, startPoint x: 559, startPoint y: 46, endPoint x: 532, endPoint y: 46, distance: 26.9
click at [532, 46] on div "DebtorCC Cases grco" at bounding box center [308, 44] width 603 height 29
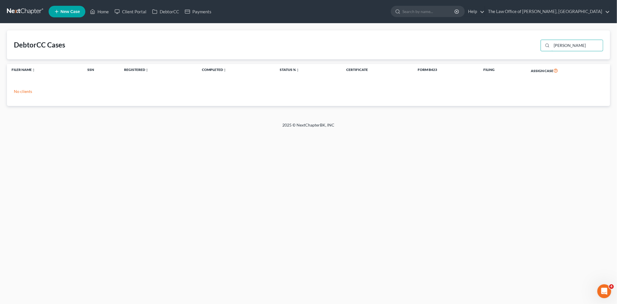
type input "[PERSON_NAME]"
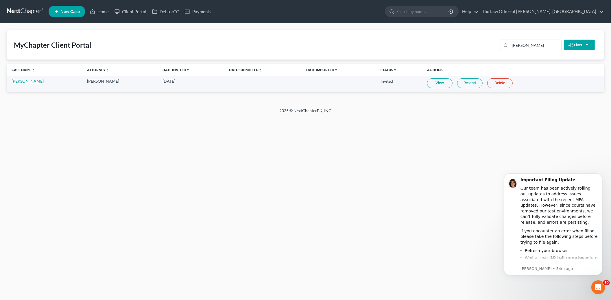
drag, startPoint x: 22, startPoint y: 82, endPoint x: 34, endPoint y: 83, distance: 12.5
click at [21, 82] on link "[PERSON_NAME]" at bounding box center [28, 81] width 32 height 5
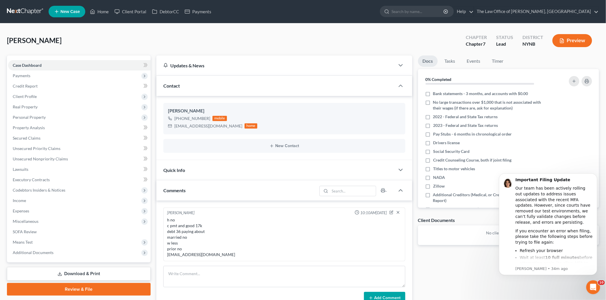
scroll to position [158, 0]
click at [596, 174] on icon "Dismiss notification" at bounding box center [595, 175] width 2 height 2
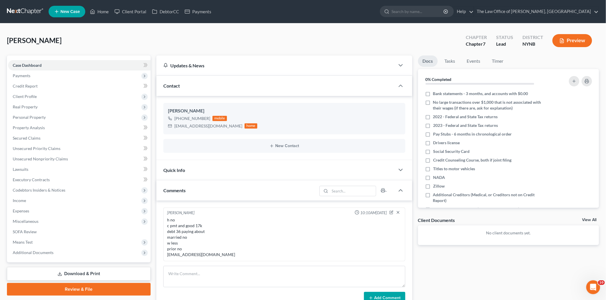
click at [254, 45] on div "[PERSON_NAME] Upgraded Chapter Chapter 7 Status Lead District NYNB Preview" at bounding box center [303, 42] width 592 height 25
click at [238, 56] on div "Updates & News" at bounding box center [275, 66] width 238 height 20
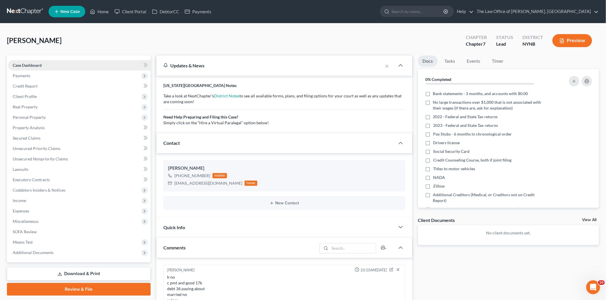
click at [37, 63] on span "Case Dashboard" at bounding box center [27, 65] width 29 height 5
click at [27, 61] on link "Case Dashboard" at bounding box center [79, 65] width 143 height 10
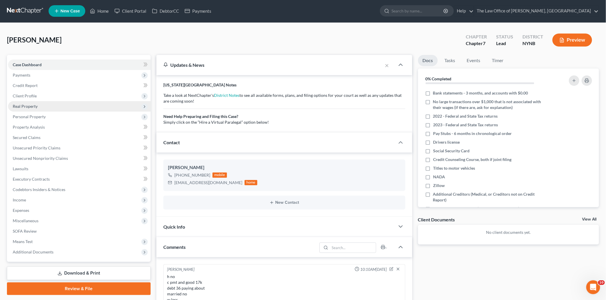
scroll to position [0, 0]
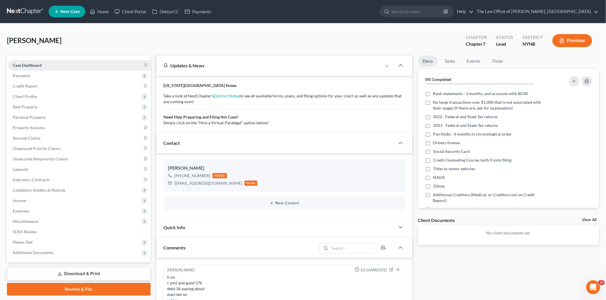
click at [32, 63] on span "Case Dashboard" at bounding box center [27, 65] width 29 height 5
click at [31, 68] on link "Case Dashboard" at bounding box center [79, 65] width 143 height 10
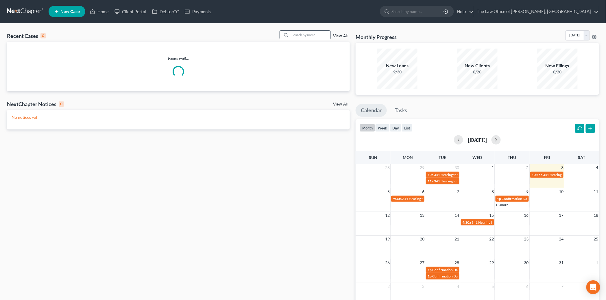
click at [314, 35] on input "search" at bounding box center [310, 35] width 40 height 8
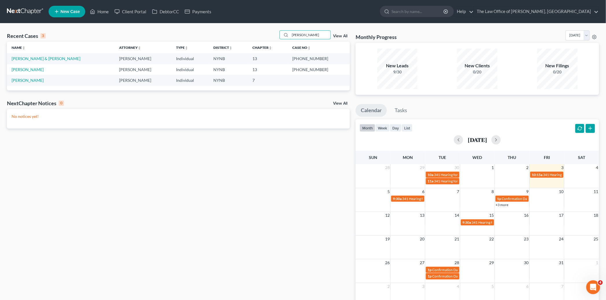
drag, startPoint x: 310, startPoint y: 35, endPoint x: 253, endPoint y: 36, distance: 57.0
click at [253, 36] on div "Recent Cases 3 [PERSON_NAME] View All" at bounding box center [178, 35] width 343 height 11
type input "just"
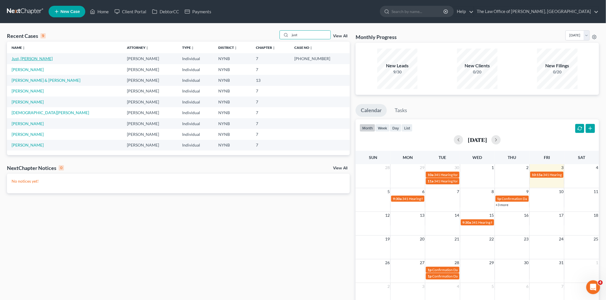
click at [23, 59] on link "Just, [PERSON_NAME]" at bounding box center [32, 58] width 41 height 5
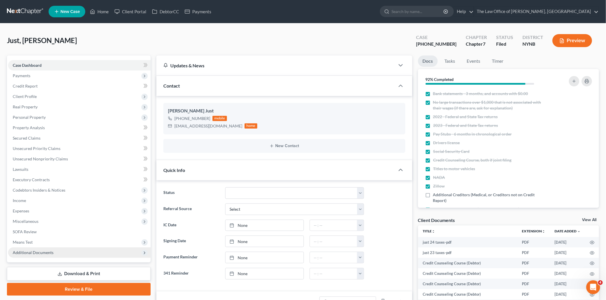
click at [29, 255] on span "Additional Documents" at bounding box center [79, 252] width 143 height 10
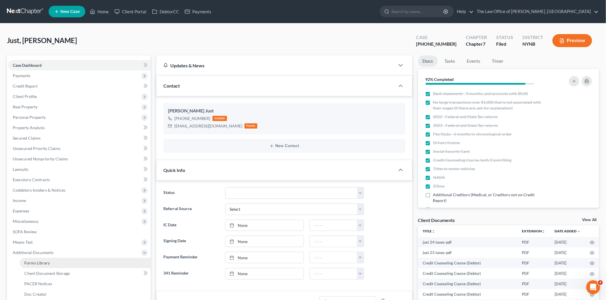
scroll to position [438, 0]
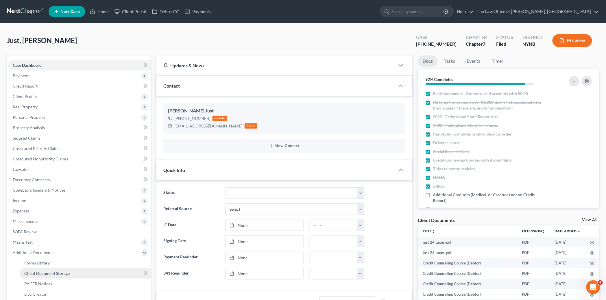
click at [45, 269] on link "Client Document Storage" at bounding box center [85, 273] width 131 height 10
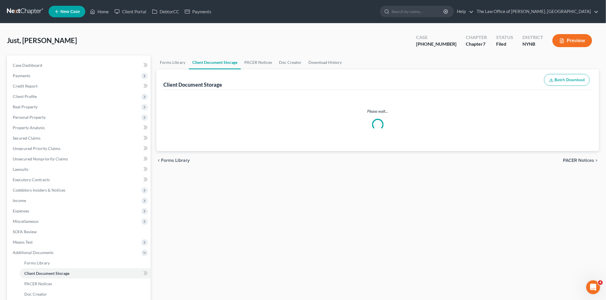
select select "1"
select select "5"
select select "1"
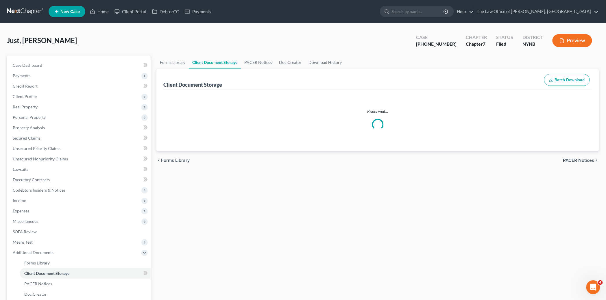
select select "1"
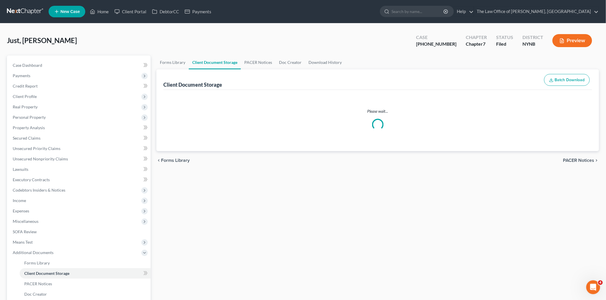
select select "1"
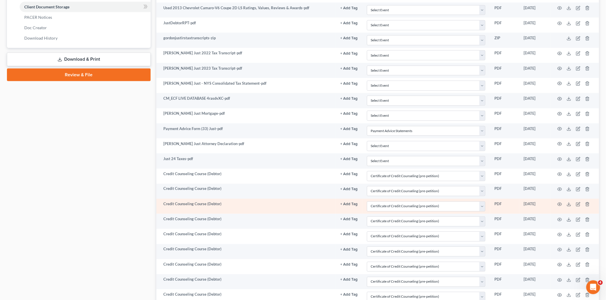
scroll to position [348, 0]
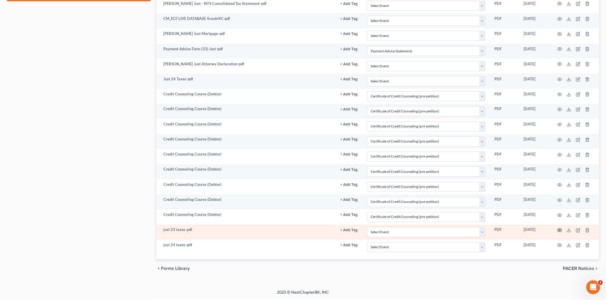
click at [560, 230] on icon "button" at bounding box center [559, 230] width 5 height 5
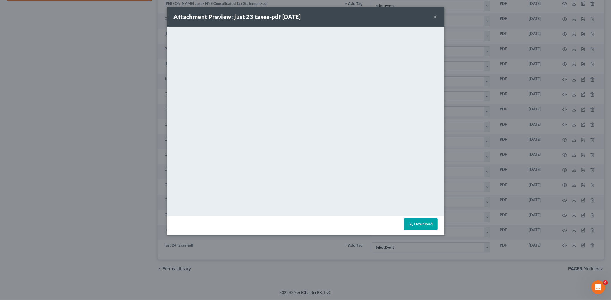
drag, startPoint x: 434, startPoint y: 16, endPoint x: 398, endPoint y: 24, distance: 37.5
click at [434, 16] on button "×" at bounding box center [435, 16] width 4 height 7
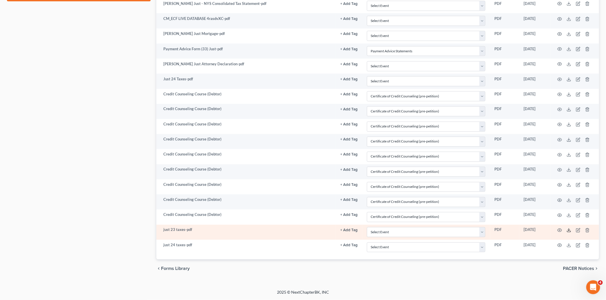
click at [570, 230] on icon at bounding box center [569, 230] width 5 height 5
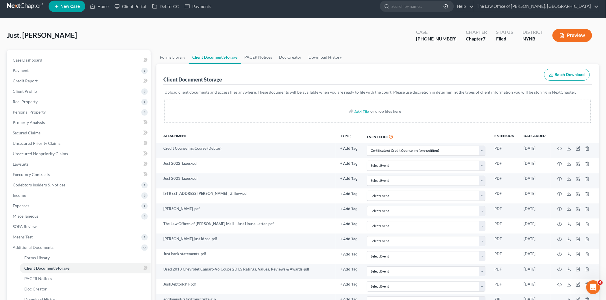
scroll to position [0, 0]
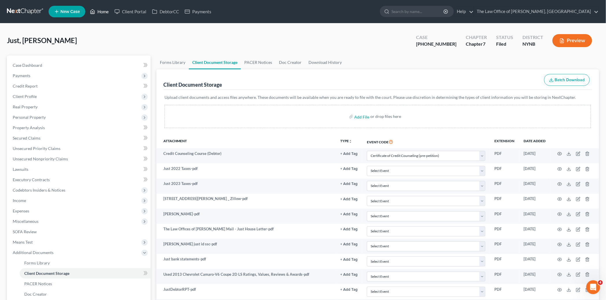
click at [105, 15] on link "Home" at bounding box center [99, 11] width 25 height 10
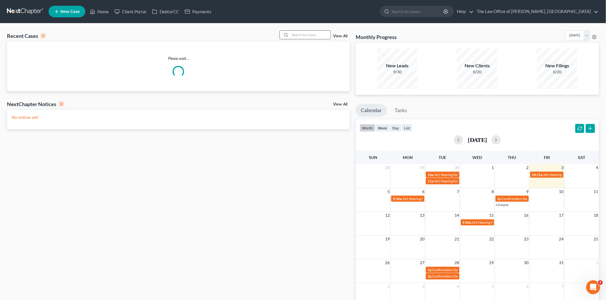
click at [317, 35] on input "search" at bounding box center [310, 35] width 40 height 8
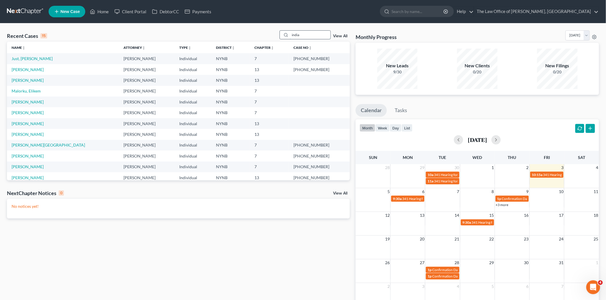
type input "india"
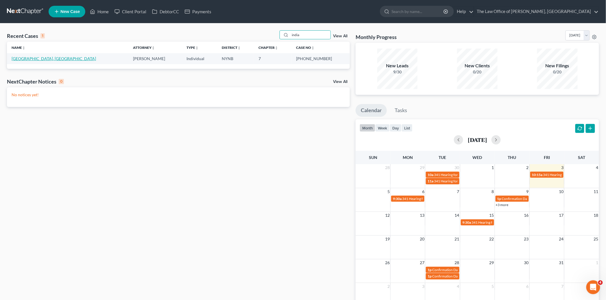
click at [25, 60] on link "[GEOGRAPHIC_DATA], [GEOGRAPHIC_DATA]" at bounding box center [54, 58] width 84 height 5
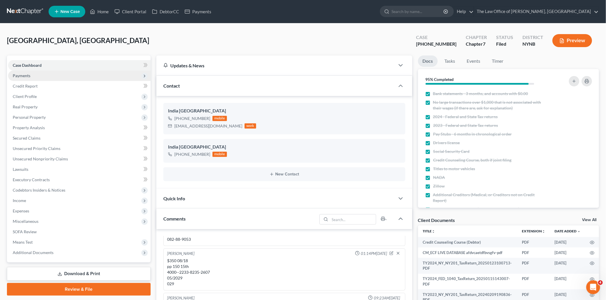
scroll to position [609, 0]
click at [44, 76] on span "Payments" at bounding box center [79, 76] width 143 height 10
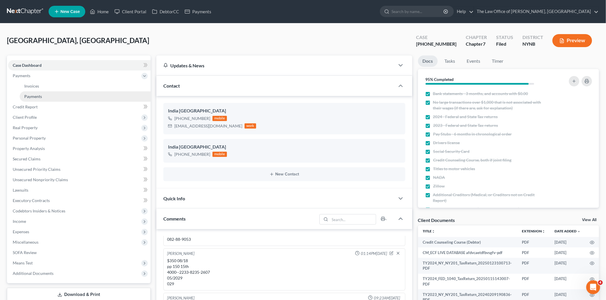
click at [41, 98] on span "Payments" at bounding box center [33, 96] width 18 height 5
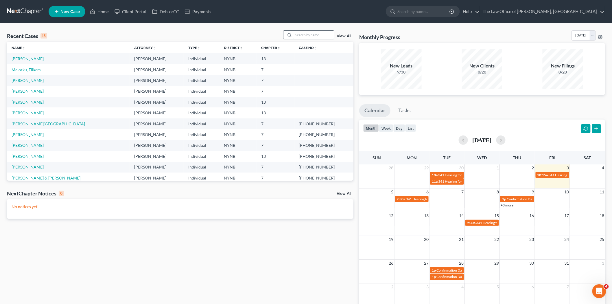
click at [309, 34] on input "search" at bounding box center [313, 35] width 40 height 8
type input "[DEMOGRAPHIC_DATA]"
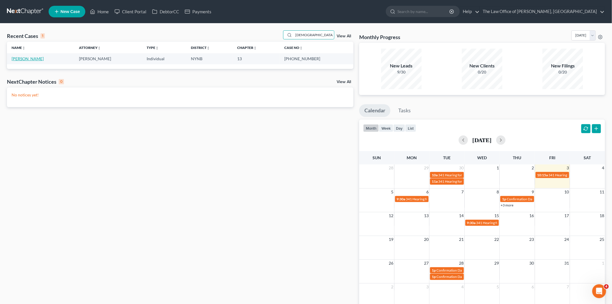
click at [20, 60] on link "[PERSON_NAME]" at bounding box center [28, 58] width 32 height 5
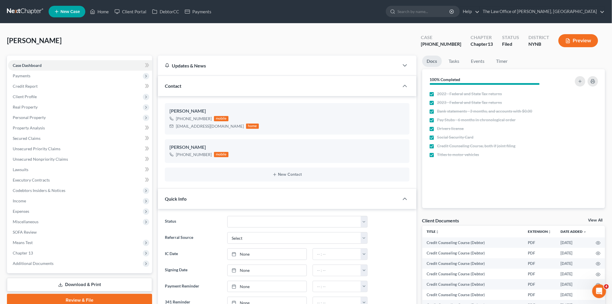
scroll to position [132, 0]
click at [203, 126] on div "[EMAIL_ADDRESS][DOMAIN_NAME]" at bounding box center [210, 126] width 68 height 6
copy div "[EMAIL_ADDRESS][DOMAIN_NAME]"
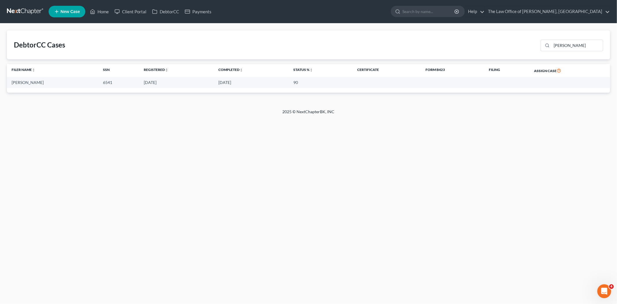
drag, startPoint x: 297, startPoint y: 80, endPoint x: 273, endPoint y: 81, distance: 24.0
click at [272, 82] on tr "[PERSON_NAME] 6541 [DATE] [DATE] 90" at bounding box center [308, 82] width 603 height 11
click at [103, 11] on link "Home" at bounding box center [99, 11] width 25 height 10
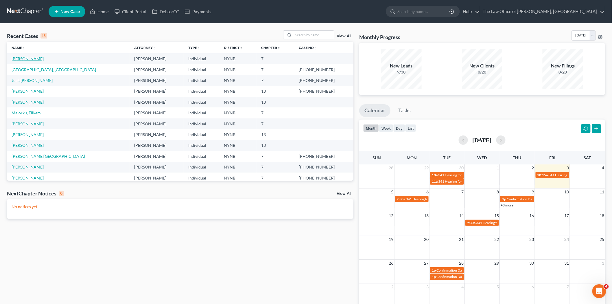
click at [29, 59] on link "[PERSON_NAME]" at bounding box center [28, 58] width 32 height 5
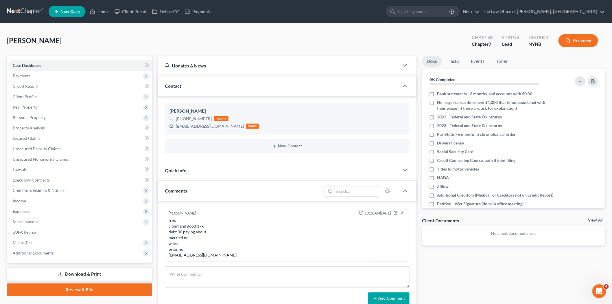
scroll to position [158, 0]
click at [34, 94] on span "Client Profile" at bounding box center [25, 96] width 24 height 5
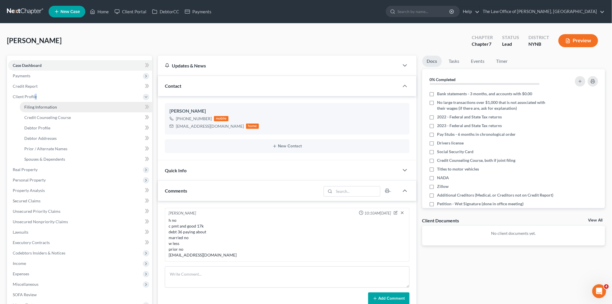
click at [40, 103] on link "Filing Information" at bounding box center [86, 107] width 132 height 10
select select "1"
select select "0"
select select "54"
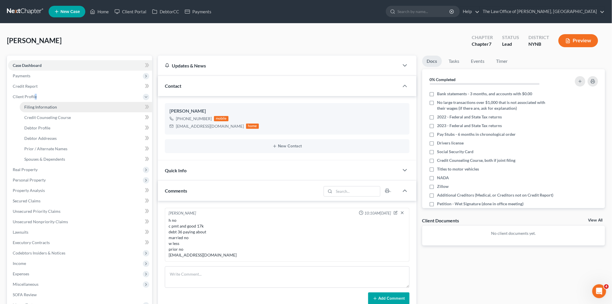
select select "0"
select select "35"
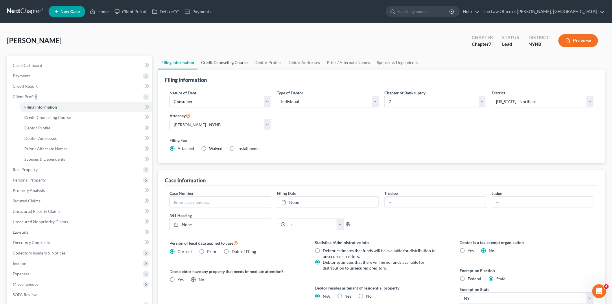
click at [222, 62] on link "Credit Counseling Course" at bounding box center [223, 63] width 53 height 14
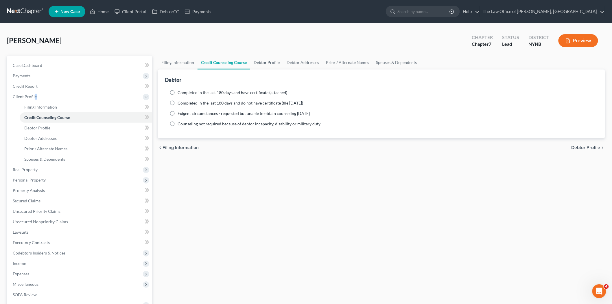
click at [259, 62] on link "Debtor Profile" at bounding box center [266, 63] width 33 height 14
select select "0"
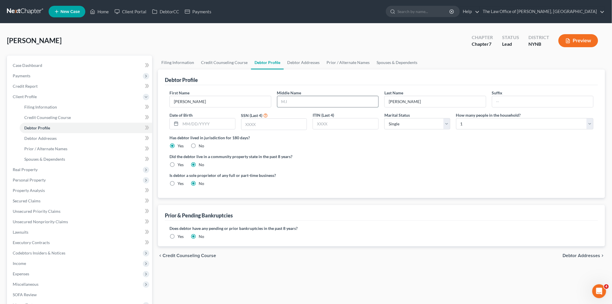
click at [287, 100] on input "text" at bounding box center [327, 101] width 101 height 11
type input "E"
click at [262, 125] on input "text" at bounding box center [273, 124] width 65 height 11
type input "6541"
click at [208, 121] on input "text" at bounding box center [207, 123] width 55 height 11
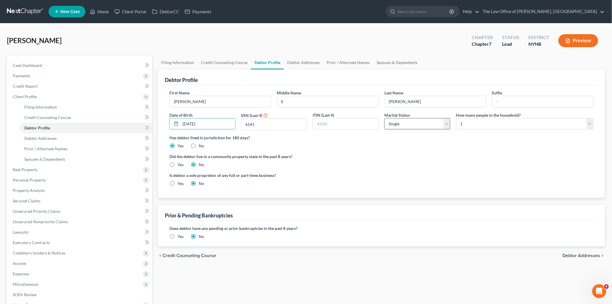
type input "[DATE]"
click at [392, 123] on select "Select Single Married Separated Divorced Widowed" at bounding box center [417, 124] width 66 height 12
click at [491, 123] on select "Select 1 2 3 4 5 6 7 8 9 10 11 12 13 14 15 16 17 18 19 20" at bounding box center [524, 124] width 137 height 12
click at [492, 122] on select "Select 1 2 3 4 5 6 7 8 9 10 11 12 13 14 15 16 17 18 19 20" at bounding box center [524, 124] width 137 height 12
click at [300, 60] on link "Debtor Addresses" at bounding box center [303, 63] width 39 height 14
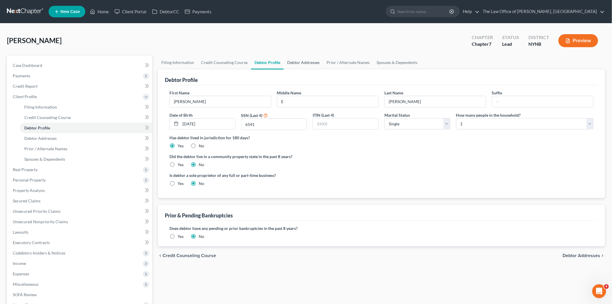
select select "0"
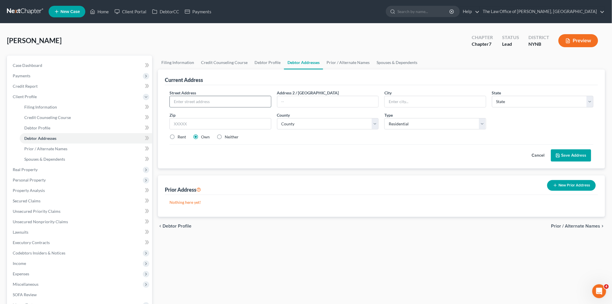
click at [223, 100] on input "text" at bounding box center [220, 101] width 101 height 11
type input "1354 Wing Ave"
click at [266, 125] on input "text" at bounding box center [220, 124] width 102 height 12
type input "12303"
type input "Schenectady"
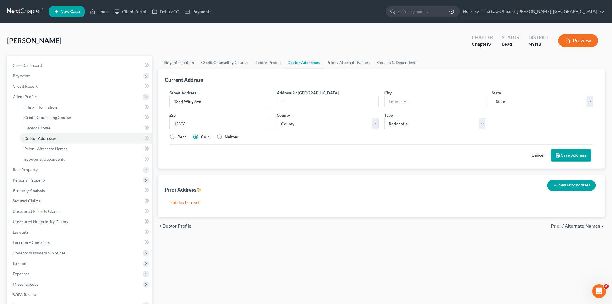
select select "35"
click at [282, 151] on div "Cancel Save Address" at bounding box center [381, 152] width 424 height 17
drag, startPoint x: 171, startPoint y: 136, endPoint x: 233, endPoint y: 135, distance: 61.3
click at [177, 136] on label "Rent" at bounding box center [181, 137] width 8 height 6
click at [180, 136] on input "Rent" at bounding box center [182, 136] width 4 height 4
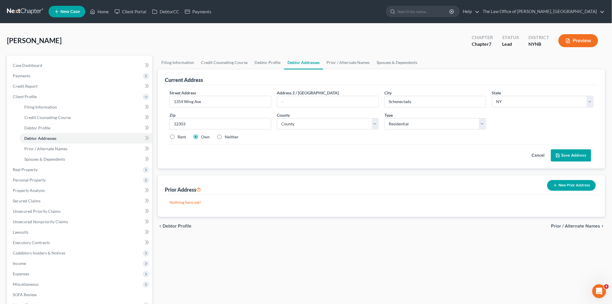
radio input "true"
click at [317, 120] on select "County [GEOGRAPHIC_DATA] [GEOGRAPHIC_DATA] [GEOGRAPHIC_DATA] [GEOGRAPHIC_DATA] …" at bounding box center [328, 124] width 102 height 12
select select "45"
click at [277, 118] on select "County [GEOGRAPHIC_DATA] [GEOGRAPHIC_DATA] [GEOGRAPHIC_DATA] [GEOGRAPHIC_DATA] …" at bounding box center [328, 124] width 102 height 12
click at [426, 123] on select "Select Residential Mailing Rental Business" at bounding box center [435, 124] width 102 height 12
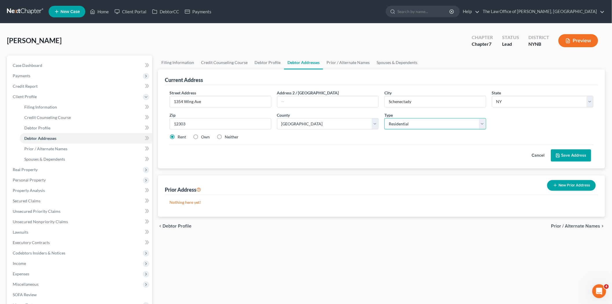
click at [384, 118] on select "Select Residential Mailing Rental Business" at bounding box center [435, 124] width 102 height 12
click at [225, 137] on label "Neither" at bounding box center [232, 137] width 14 height 6
click at [227, 137] on input "Neither" at bounding box center [229, 136] width 4 height 4
radio input "true"
click at [576, 157] on button "Save Address" at bounding box center [571, 155] width 40 height 12
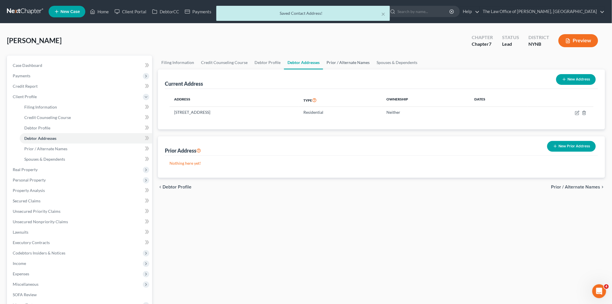
click at [336, 58] on link "Prior / Alternate Names" at bounding box center [348, 63] width 50 height 14
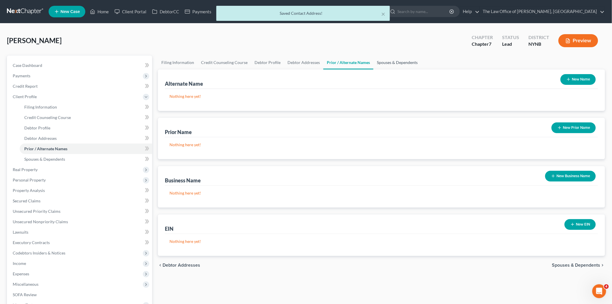
click at [389, 59] on link "Spouses & Dependents" at bounding box center [397, 63] width 48 height 14
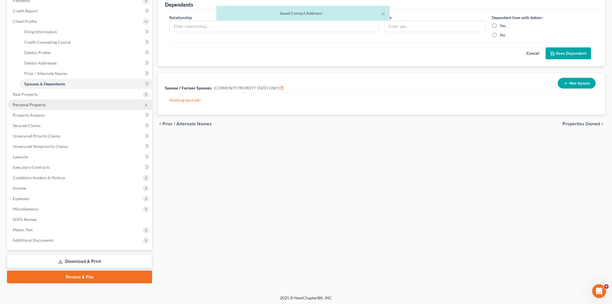
scroll to position [76, 0]
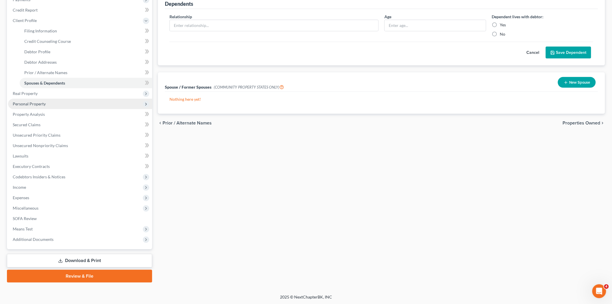
click at [29, 103] on span "Personal Property" at bounding box center [29, 103] width 33 height 5
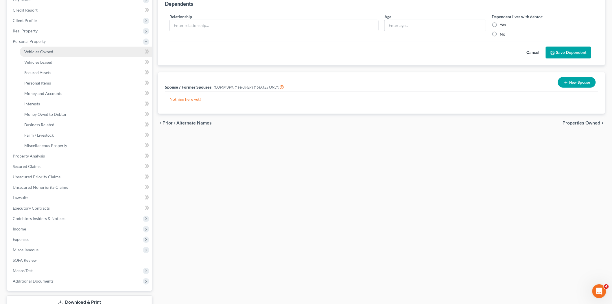
click at [44, 50] on span "Vehicles Owned" at bounding box center [38, 51] width 29 height 5
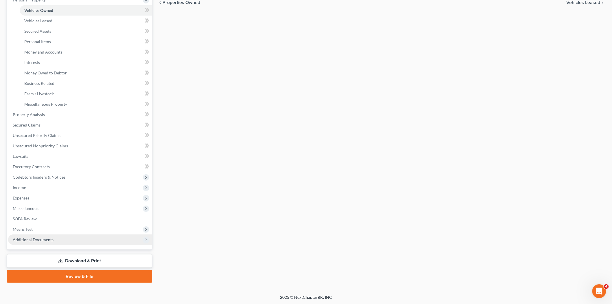
click at [59, 240] on span "Additional Documents" at bounding box center [80, 239] width 144 height 10
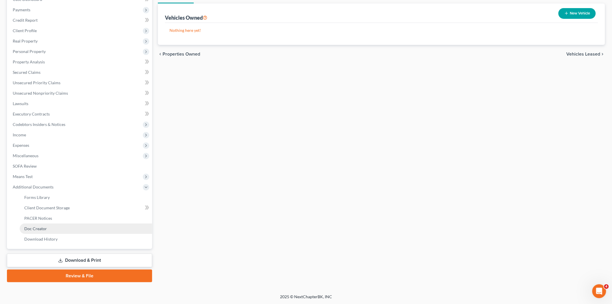
scroll to position [65, 0]
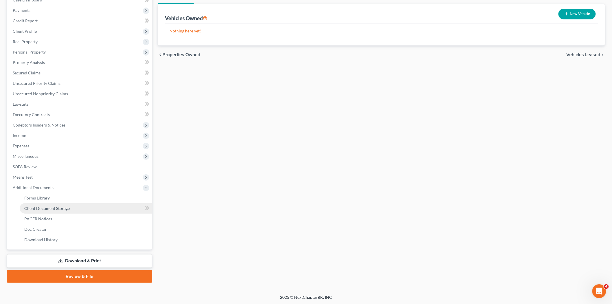
click at [61, 209] on span "Client Document Storage" at bounding box center [46, 208] width 45 height 5
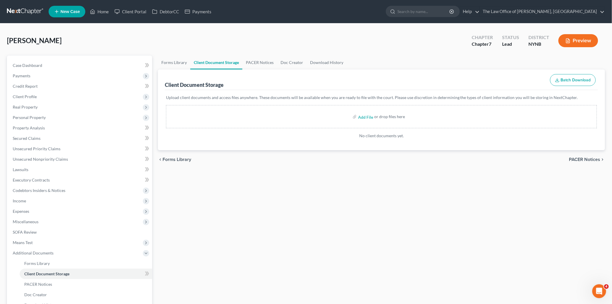
click at [373, 116] on label "Add File" at bounding box center [366, 117] width 16 height 10
click at [369, 116] on input "file" at bounding box center [365, 116] width 14 height 10
type input "C:\fakepath\2020 Jeep Grand Cherokee Utility 4D Altitude 4WD Average Price & Es…"
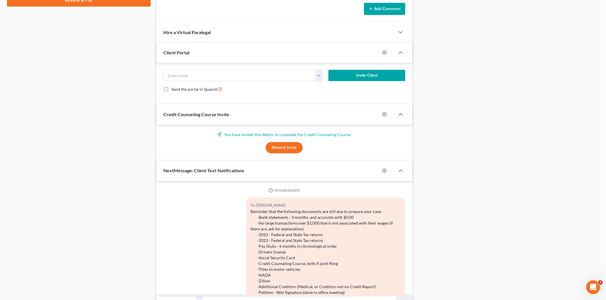
click at [286, 149] on button "Resend Invite" at bounding box center [284, 148] width 37 height 12
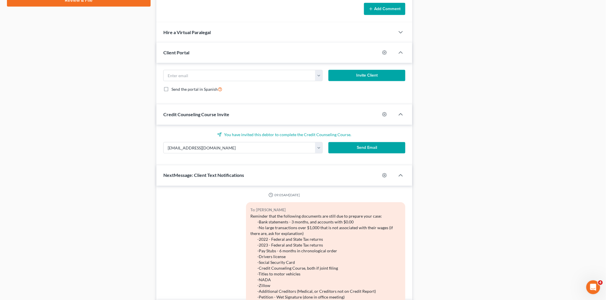
click at [363, 148] on button "Send Email" at bounding box center [366, 148] width 77 height 12
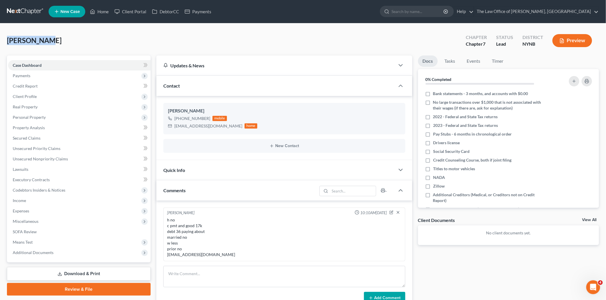
drag, startPoint x: 51, startPoint y: 41, endPoint x: 21, endPoint y: 42, distance: 30.1
click at [7, 41] on div "Greco, Gary Upgraded Chapter Chapter 7 Status Lead District NYNB Preview" at bounding box center [303, 42] width 592 height 25
copy span "[PERSON_NAME]"
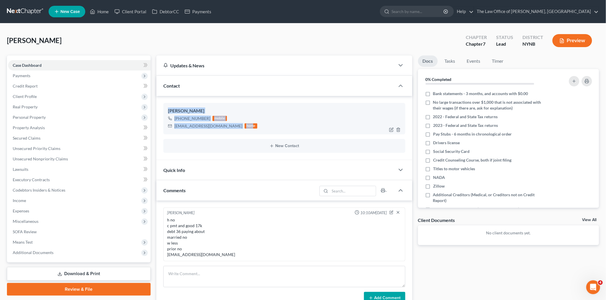
drag, startPoint x: 167, startPoint y: 108, endPoint x: 228, endPoint y: 127, distance: 64.1
click at [228, 127] on div "Gary Greco +1 (518) 378-3021 mobile ggreco313@yahoo.com home" at bounding box center [284, 118] width 242 height 31
click at [238, 46] on div "Greco, Gary Upgraded Chapter Chapter 7 Status Lead District NYNB Preview" at bounding box center [303, 42] width 592 height 25
drag, startPoint x: 167, startPoint y: 110, endPoint x: 223, endPoint y: 129, distance: 59.2
click at [223, 129] on div "Gary Greco +1 (518) 378-3021 mobile ggreco313@yahoo.com home" at bounding box center [284, 118] width 242 height 31
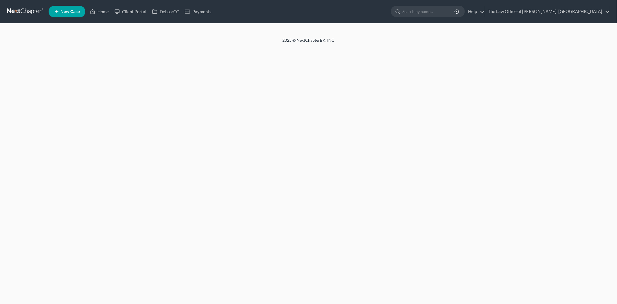
select select "0"
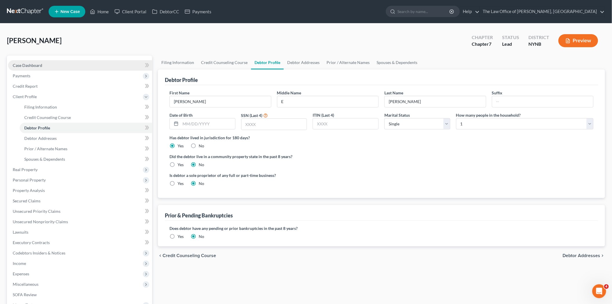
drag, startPoint x: 19, startPoint y: 65, endPoint x: 56, endPoint y: 65, distance: 37.3
click at [19, 65] on span "Case Dashboard" at bounding box center [27, 65] width 29 height 5
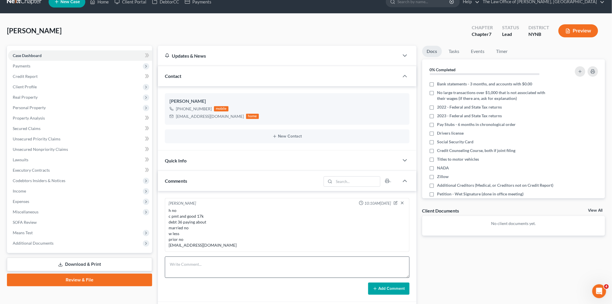
scroll to position [64, 0]
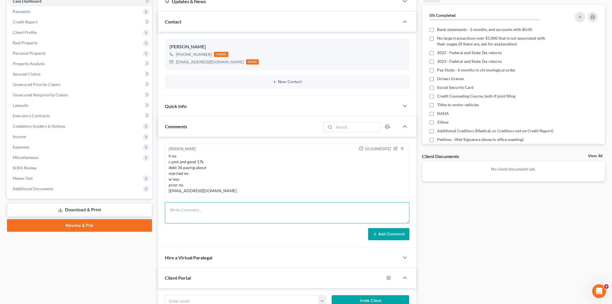
click at [209, 214] on textarea at bounding box center [287, 212] width 245 height 21
drag, startPoint x: 212, startPoint y: 212, endPoint x: 153, endPoint y: 210, distance: 59.9
click at [153, 210] on div "Petition Navigation Case Dashboard Payments Invoices Payments Payments Credit R…" at bounding box center [306, 263] width 604 height 544
type textarea "097-80-6541"
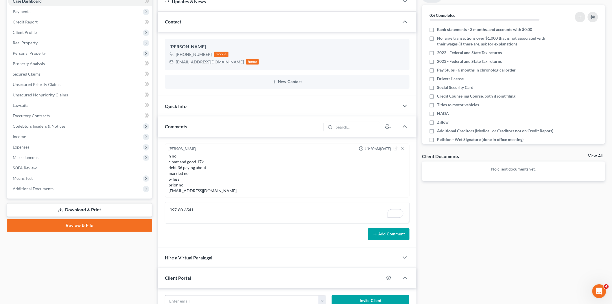
click at [384, 235] on button "Add Comment" at bounding box center [388, 234] width 41 height 12
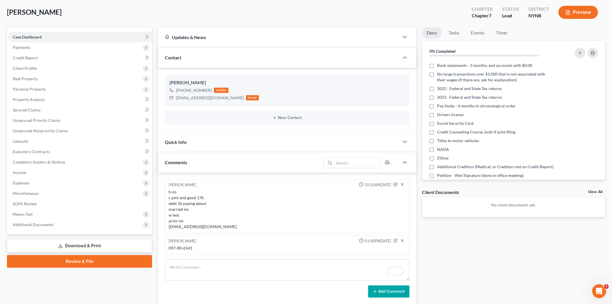
scroll to position [0, 0]
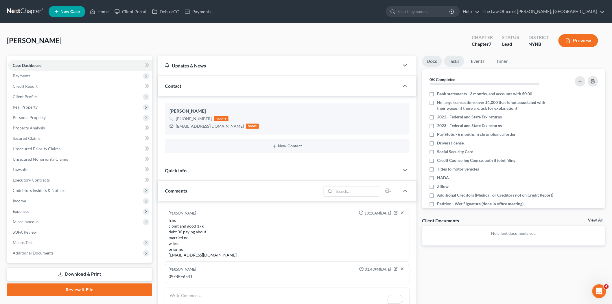
click at [456, 58] on link "Tasks" at bounding box center [454, 61] width 20 height 11
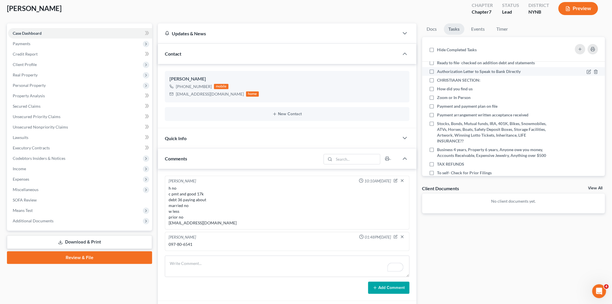
scroll to position [96, 0]
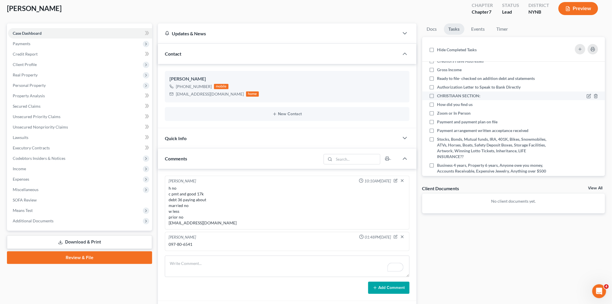
drag, startPoint x: 431, startPoint y: 87, endPoint x: 438, endPoint y: 88, distance: 7.3
click at [437, 93] on label "CHRISTIAAN SECTION:" at bounding box center [461, 96] width 48 height 6
click at [439, 93] on input "CHRISTIAAN SECTION:" at bounding box center [441, 95] width 4 height 4
checkbox input "true"
click at [586, 111] on icon at bounding box center [588, 113] width 5 height 5
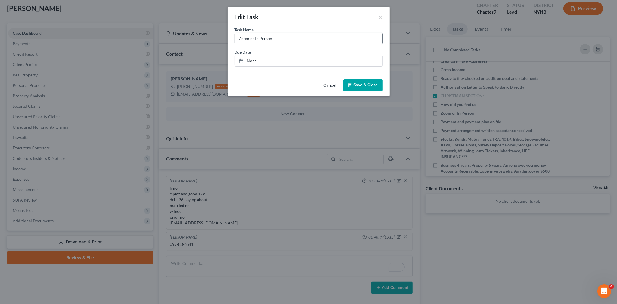
click at [295, 36] on input "Zoom or In Person" at bounding box center [308, 38] width 147 height 11
type input "Zoom or In Person - in person SO"
drag, startPoint x: 358, startPoint y: 85, endPoint x: 432, endPoint y: 97, distance: 74.8
click at [358, 85] on span "Save & Close" at bounding box center [366, 85] width 24 height 5
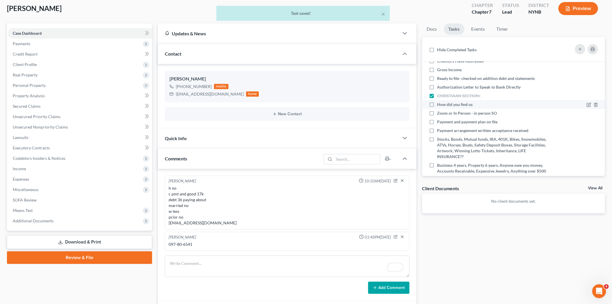
drag, startPoint x: 431, startPoint y: 97, endPoint x: 431, endPoint y: 100, distance: 3.2
click at [437, 101] on label "How did you find us" at bounding box center [457, 104] width 40 height 6
click at [439, 101] on input "How did you find us" at bounding box center [441, 103] width 4 height 4
checkbox input "true"
click at [437, 110] on label "Zoom or In Person - in person SO" at bounding box center [469, 113] width 64 height 6
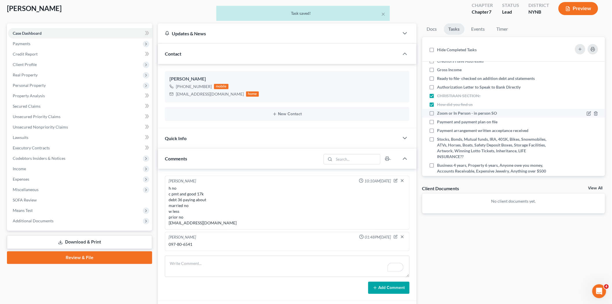
click at [439, 110] on input "Zoom or In Person - in person SO" at bounding box center [441, 112] width 4 height 4
checkbox input "true"
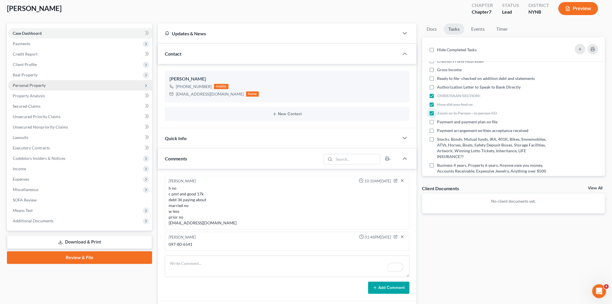
click at [29, 85] on span "Personal Property" at bounding box center [29, 85] width 33 height 5
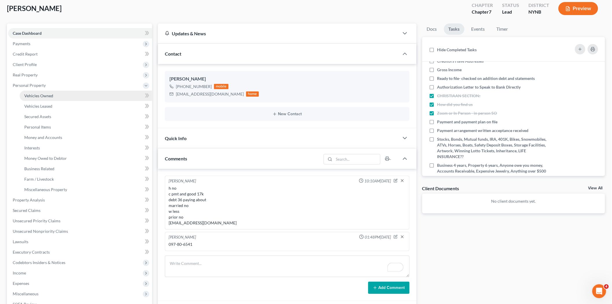
click at [38, 95] on span "Vehicles Owned" at bounding box center [38, 95] width 29 height 5
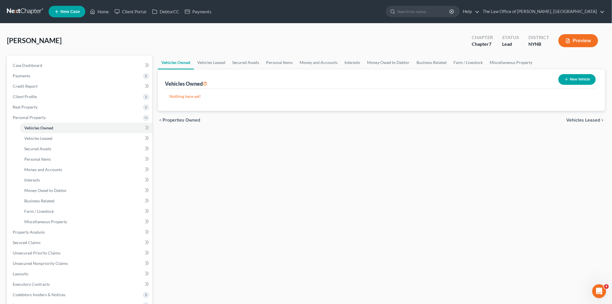
click at [580, 81] on button "New Vehicle" at bounding box center [576, 79] width 37 height 11
select select "0"
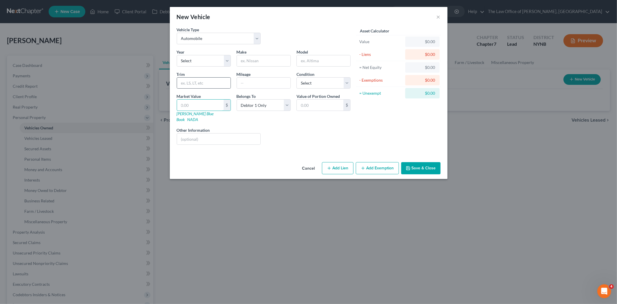
drag, startPoint x: 200, startPoint y: 107, endPoint x: 187, endPoint y: 88, distance: 22.5
click at [200, 107] on input "text" at bounding box center [200, 104] width 47 height 11
type input "1"
type input "1.00"
type input "16"
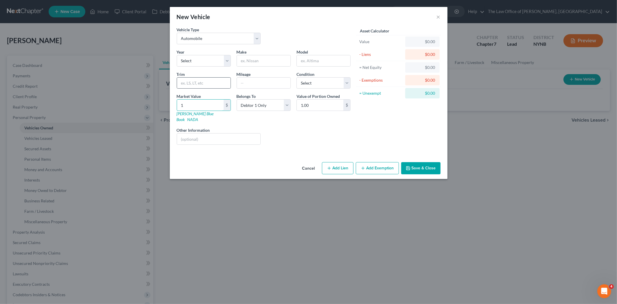
type input "16.00"
type input "163"
type input "163.00"
type input "1632"
type input "1,632.00"
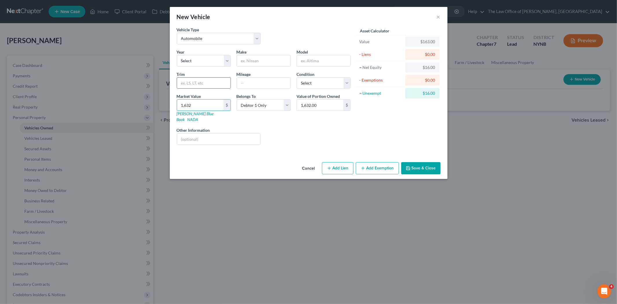
type input "1,6325"
type input "16,325.00"
type input "16,325"
click at [255, 82] on input "text" at bounding box center [263, 82] width 53 height 11
type input "106000"
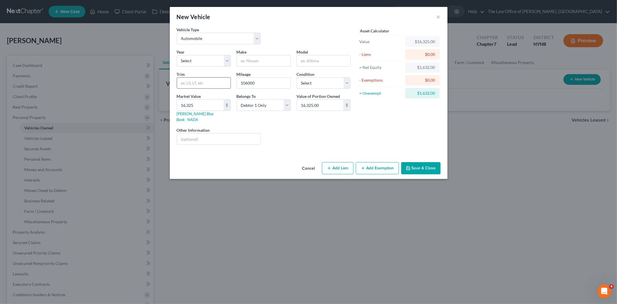
click at [194, 84] on input "text" at bounding box center [203, 82] width 53 height 11
type input "awd"
click at [206, 64] on select "Select 2026 2025 2024 2023 2022 2021 2020 2019 2018 2017 2016 2015 2014 2013 20…" at bounding box center [204, 61] width 54 height 12
select select "6"
click at [177, 55] on select "Select 2026 2025 2024 2023 2022 2021 2020 2019 2018 2017 2016 2015 2014 2013 20…" at bounding box center [204, 61] width 54 height 12
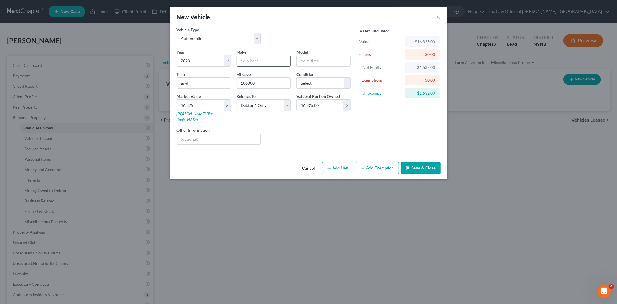
click at [265, 62] on input "text" at bounding box center [263, 60] width 53 height 11
type input "Jeep"
type input "Grand Cherokee"
click at [268, 105] on select "Select Debtor 1 Only Debtor 2 Only Debtor 1 And Debtor 2 Only At Least One Of T…" at bounding box center [263, 105] width 54 height 12
click at [236, 99] on select "Select Debtor 1 Only Debtor 2 Only Debtor 1 And Debtor 2 Only At Least One Of T…" at bounding box center [263, 105] width 54 height 12
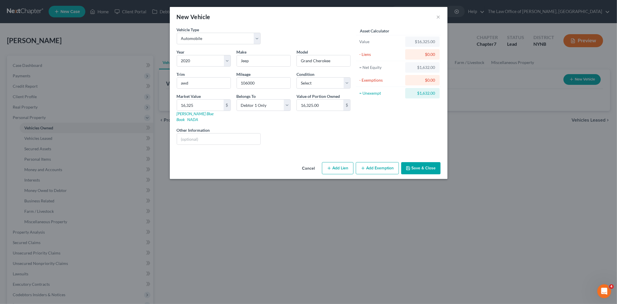
click at [421, 164] on button "Save & Close" at bounding box center [420, 168] width 39 height 12
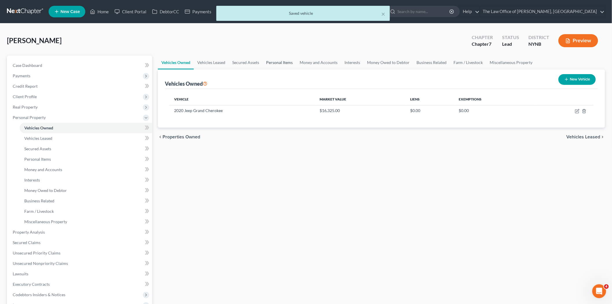
click at [278, 62] on link "Personal Items" at bounding box center [279, 63] width 34 height 14
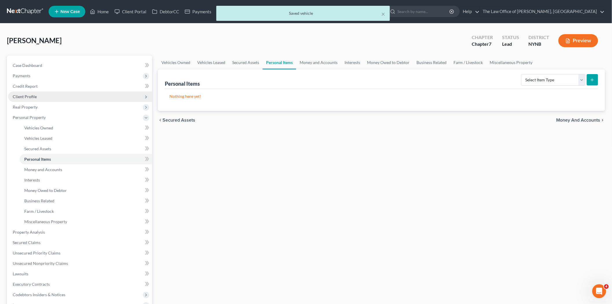
click at [28, 93] on span "Client Profile" at bounding box center [80, 96] width 144 height 10
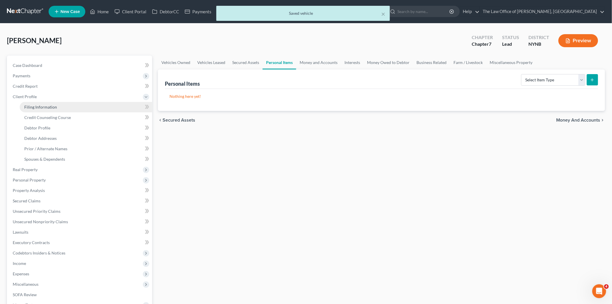
click at [41, 111] on link "Filing Information" at bounding box center [86, 107] width 132 height 10
select select "1"
select select "0"
select select "35"
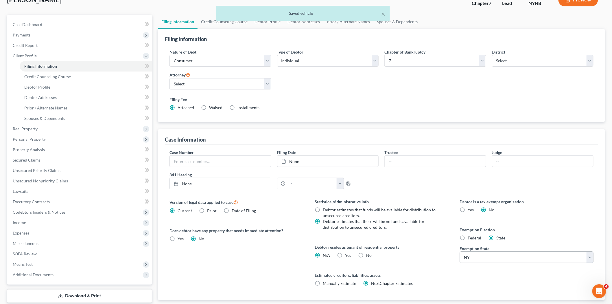
scroll to position [77, 0]
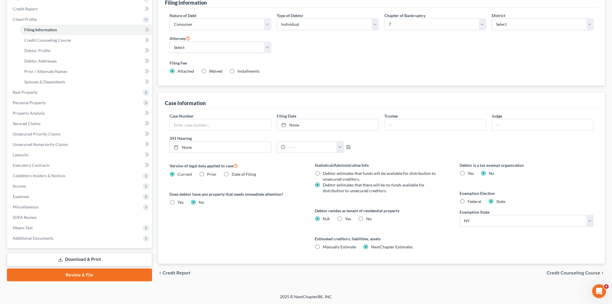
click at [468, 200] on label "Federal" at bounding box center [475, 201] width 14 height 6
click at [470, 200] on input "Federal" at bounding box center [472, 200] width 4 height 4
radio input "true"
radio input "false"
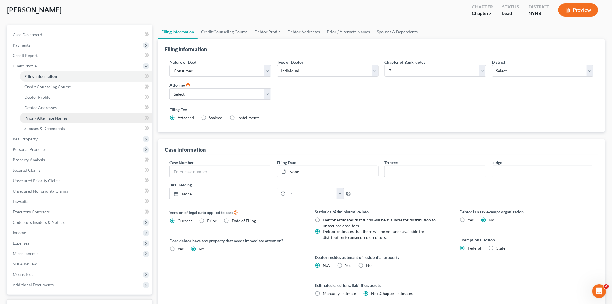
scroll to position [0, 0]
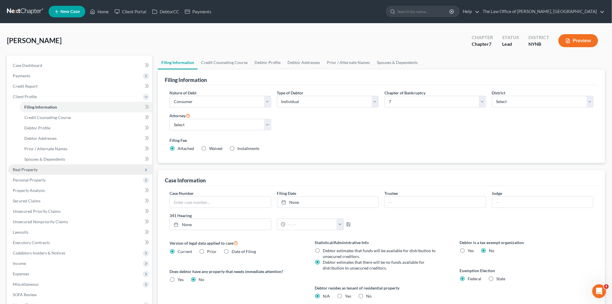
click at [21, 169] on span "Real Property" at bounding box center [25, 169] width 25 height 5
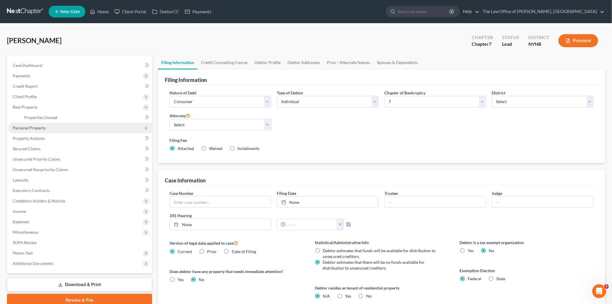
click at [37, 130] on span "Personal Property" at bounding box center [80, 128] width 144 height 10
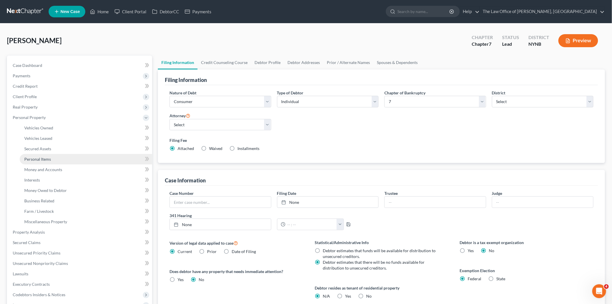
click at [43, 158] on span "Personal Items" at bounding box center [37, 158] width 27 height 5
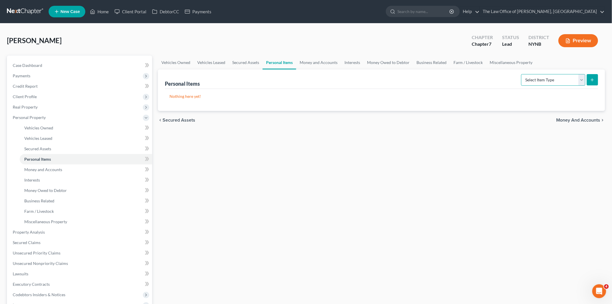
click at [558, 81] on select "Select Item Type Clothing Collectibles Of Value Electronics Firearms Household …" at bounding box center [553, 80] width 64 height 12
select select "clothing"
click at [521, 74] on select "Select Item Type Clothing Collectibles Of Value Electronics Firearms Household …" at bounding box center [553, 80] width 64 height 12
click at [592, 80] on line "submit" at bounding box center [592, 79] width 0 height 3
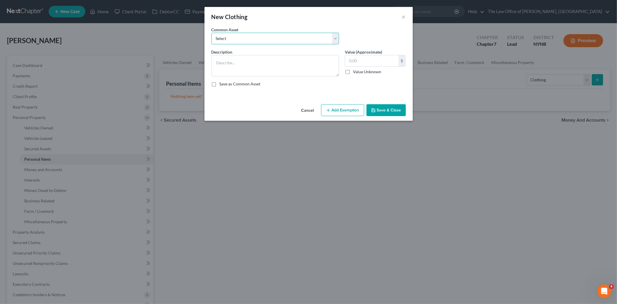
drag, startPoint x: 248, startPoint y: 40, endPoint x: 246, endPoint y: 43, distance: 4.1
click at [248, 40] on select "Select Basic Clothing" at bounding box center [274, 39] width 127 height 12
select select "0"
click at [211, 33] on select "Select Basic Clothing" at bounding box center [274, 39] width 127 height 12
type textarea "Basic Clothing"
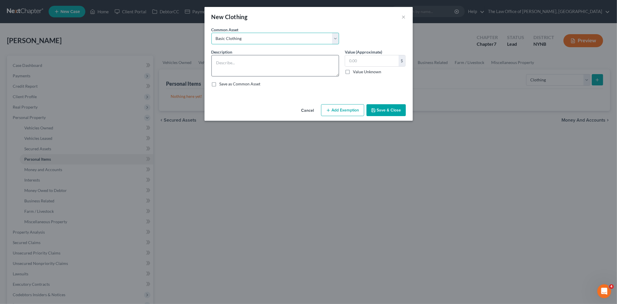
type input "500.00"
click at [339, 110] on button "Add Exemption" at bounding box center [342, 110] width 43 height 12
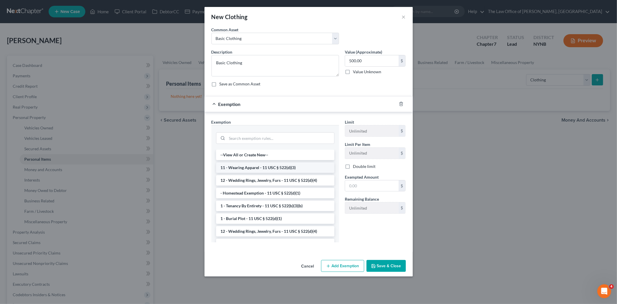
click at [233, 169] on li "11 - Wearing Apparel - 11 USC § 522(d)(3)" at bounding box center [275, 167] width 118 height 10
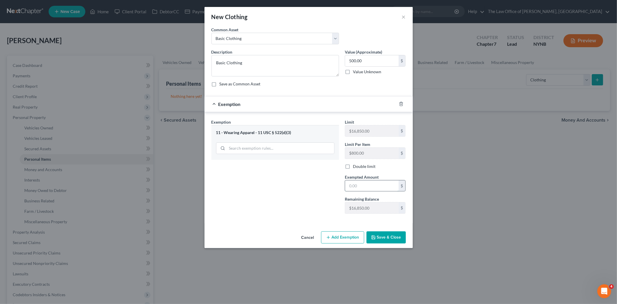
click at [373, 188] on input "text" at bounding box center [371, 185] width 53 height 11
type input "500"
click at [293, 209] on div "Exemption Set must be selected for CA. Exemption * 11 - Wearing Apparel - 11 US…" at bounding box center [274, 168] width 133 height 99
click at [379, 236] on button "Save & Close" at bounding box center [385, 237] width 39 height 12
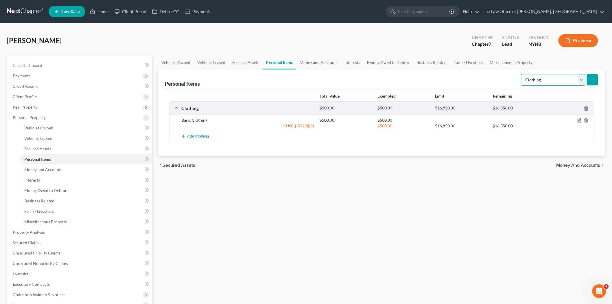
click at [555, 79] on select "Select Item Type Clothing Collectibles Of Value Electronics Firearms Household …" at bounding box center [553, 80] width 64 height 12
select select "electronics"
click at [521, 74] on select "Select Item Type Clothing Collectibles Of Value Electronics Firearms Household …" at bounding box center [553, 80] width 64 height 12
click at [590, 80] on icon "submit" at bounding box center [592, 79] width 5 height 5
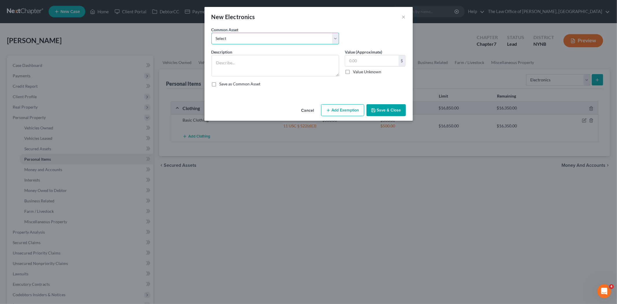
click at [261, 40] on select "Select Basic Electronics - laptop, computer, tv, fridge, freezer, cellphone," at bounding box center [274, 39] width 127 height 12
select select "0"
click at [211, 33] on select "Select Basic Electronics - laptop, computer, tv, fridge, freezer, cellphone," at bounding box center [274, 39] width 127 height 12
type textarea "Basic Electronics - laptop, computer, tv, fridge, freezer, cellphone,"
type input "1,500.00"
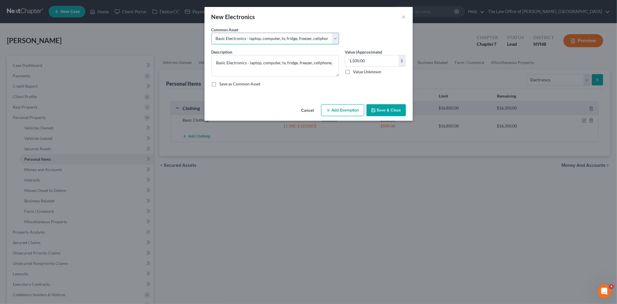
drag, startPoint x: 248, startPoint y: 36, endPoint x: 321, endPoint y: 42, distance: 73.7
click at [320, 42] on select "Select Basic Electronics - laptop, computer, tv, fridge, freezer, cellphone," at bounding box center [274, 39] width 127 height 12
click at [317, 37] on select "Select Basic Electronics - laptop, computer, tv, fridge, freezer, cellphone," at bounding box center [274, 39] width 127 height 12
click at [312, 37] on select "Select Basic Electronics - laptop, computer, tv, fridge, freezer, cellphone," at bounding box center [274, 39] width 127 height 12
click at [296, 61] on textarea "Basic Electronics - laptop, computer, tv, fridge, freezer, cellphone," at bounding box center [274, 65] width 127 height 21
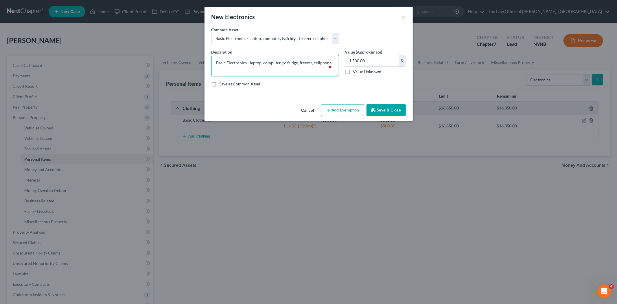
click at [288, 68] on textarea "Basic Electronics - laptop, computer, tv, fridge, freezer, cellphone," at bounding box center [274, 65] width 127 height 21
drag, startPoint x: 262, startPoint y: 62, endPoint x: 312, endPoint y: 62, distance: 49.2
click at [312, 62] on textarea "Basic Electronics - laptop, computer, tv, fridge, freezer, cellphone," at bounding box center [274, 65] width 127 height 21
type textarea "Basic Electronics - laptop, cellphone,"
type input "500"
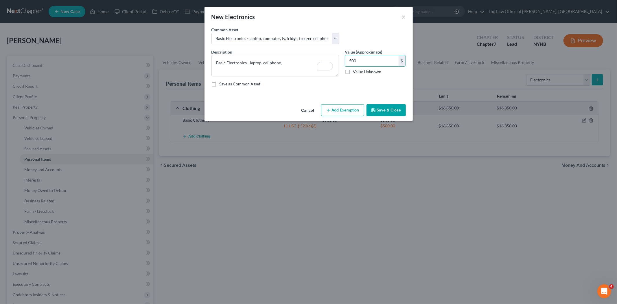
click at [335, 109] on button "Add Exemption" at bounding box center [342, 110] width 43 height 12
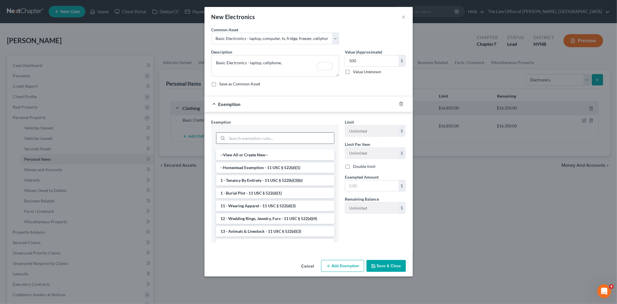
click at [263, 136] on input "search" at bounding box center [280, 137] width 107 height 11
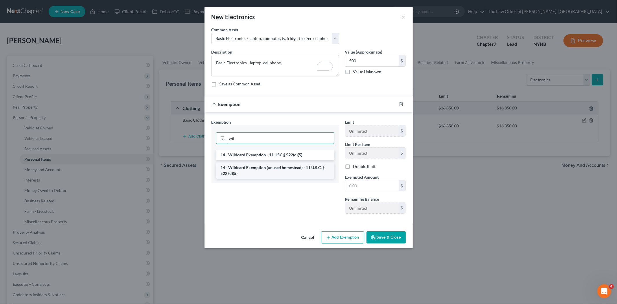
type input "wil"
click at [278, 165] on li "14 - Wildcard Exemption (unused homestead) - 11 U.S.C. § 522 (d)(5)" at bounding box center [275, 170] width 118 height 16
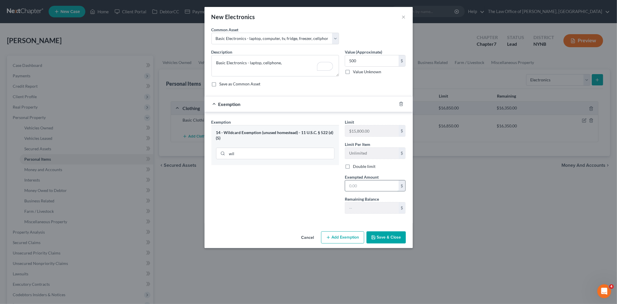
click at [358, 185] on input "text" at bounding box center [371, 185] width 53 height 11
type input "500"
click at [308, 205] on div "Exemption Set must be selected for CA. Exemption * 14 - Wildcard Exemption (unu…" at bounding box center [274, 168] width 133 height 99
click at [393, 232] on button "Save & Close" at bounding box center [385, 237] width 39 height 12
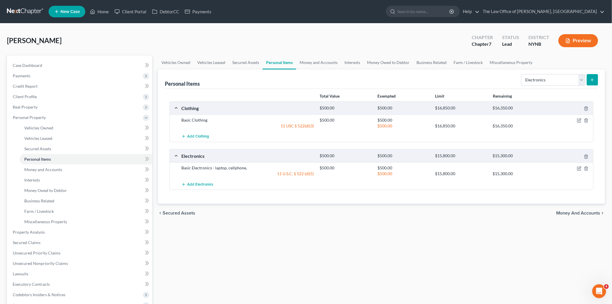
click at [547, 86] on div "Select Item Type Clothing Collectibles Of Value Electronics Firearms Household …" at bounding box center [558, 79] width 79 height 15
click at [544, 85] on select "Select Item Type Clothing Collectibles Of Value Electronics Firearms Household …" at bounding box center [553, 80] width 64 height 12
select select "household_goods"
click at [521, 74] on select "Select Item Type Clothing Collectibles Of Value Electronics Firearms Household …" at bounding box center [553, 80] width 64 height 12
click at [596, 83] on button "submit" at bounding box center [592, 79] width 11 height 11
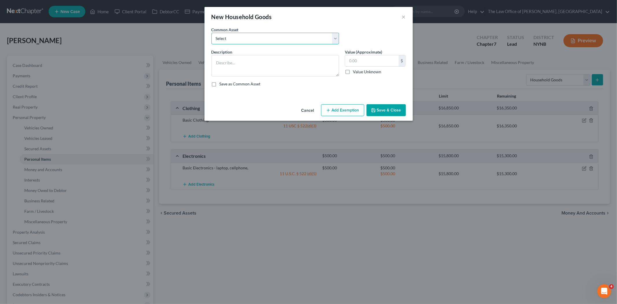
drag, startPoint x: 258, startPoint y: 36, endPoint x: 260, endPoint y: 40, distance: 4.2
click at [258, 36] on select "Select Basic Household Goods - sofa, beds, tables, chairs" at bounding box center [274, 39] width 127 height 12
select select "0"
click at [211, 33] on select "Select Basic Household Goods - sofa, beds, tables, chairs" at bounding box center [274, 39] width 127 height 12
type textarea "Basic Household Goods - sofa, beds, tables, chairs"
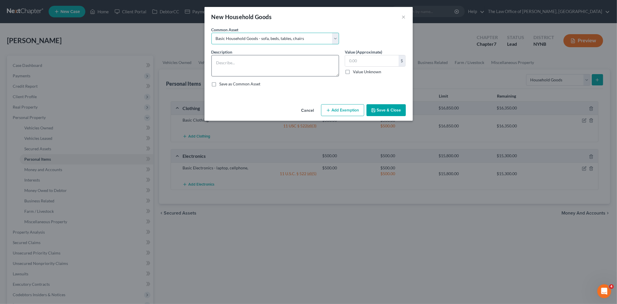
type input "2,500.00"
click at [318, 63] on textarea "Basic Household Goods - sofa, beds, tables, chairs1000" at bounding box center [274, 65] width 127 height 21
type textarea "Basic Household Goods - sofa, beds, tables, chairs"
click at [363, 58] on input "text" at bounding box center [371, 60] width 53 height 11
type input "1,000"
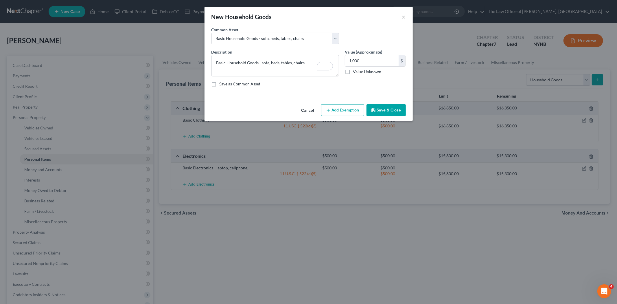
click at [332, 113] on button "Add Exemption" at bounding box center [342, 110] width 43 height 12
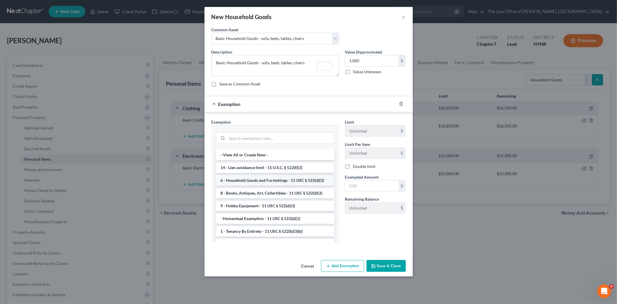
click at [245, 182] on li "6 - Household Goods and Furnishings - 11 USC § 522(d)(3)" at bounding box center [275, 180] width 118 height 10
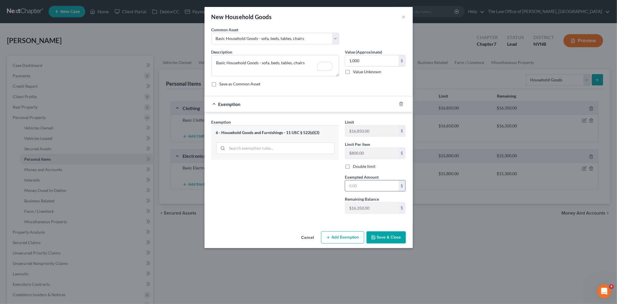
click at [359, 185] on input "text" at bounding box center [371, 185] width 53 height 11
type input "1,000"
click at [374, 236] on icon "button" at bounding box center [372, 236] width 3 height 3
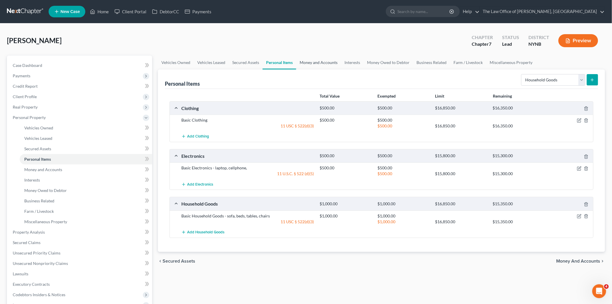
click at [316, 66] on link "Money and Accounts" at bounding box center [318, 63] width 45 height 14
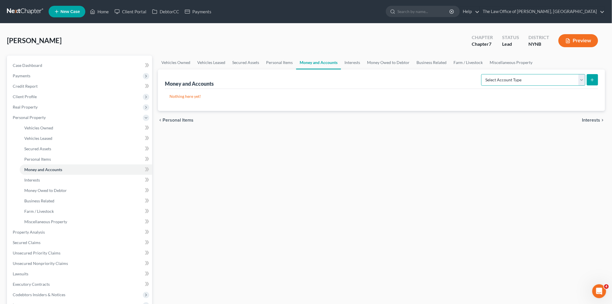
click at [539, 82] on select "Select Account Type Brokerage Cash on Hand Certificates of Deposit Checking Acc…" at bounding box center [533, 80] width 104 height 12
select select "checking"
click at [482, 74] on select "Select Account Type Brokerage Cash on Hand Certificates of Deposit Checking Acc…" at bounding box center [533, 80] width 104 height 12
click at [587, 77] on button "submit" at bounding box center [592, 79] width 11 height 11
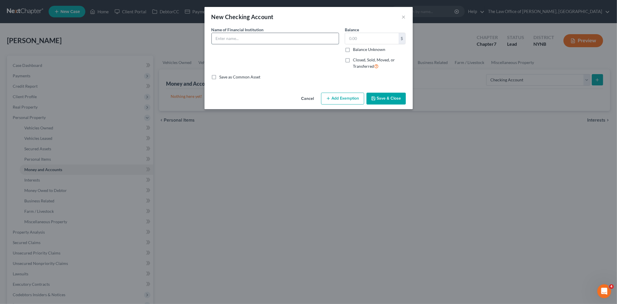
click at [267, 38] on input "text" at bounding box center [275, 38] width 127 height 11
type input "u"
click at [229, 38] on input "u" at bounding box center [275, 38] width 127 height 11
type input "Sunmark"
type input "600"
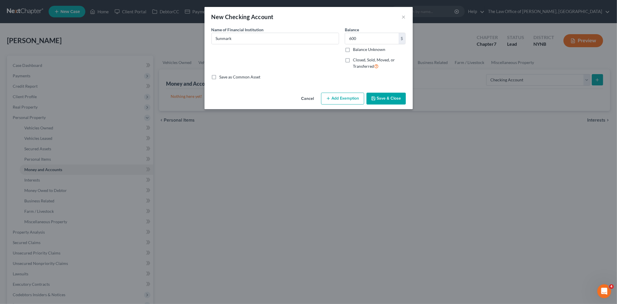
click at [350, 103] on button "Add Exemption" at bounding box center [342, 99] width 43 height 12
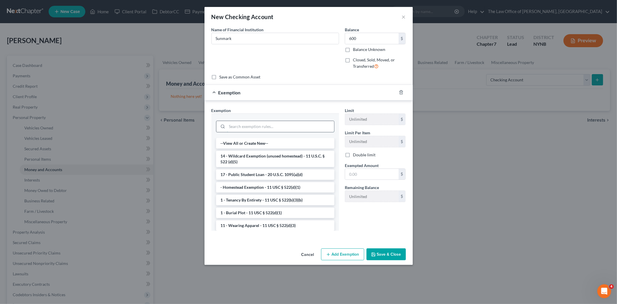
click at [275, 126] on input "search" at bounding box center [280, 126] width 107 height 11
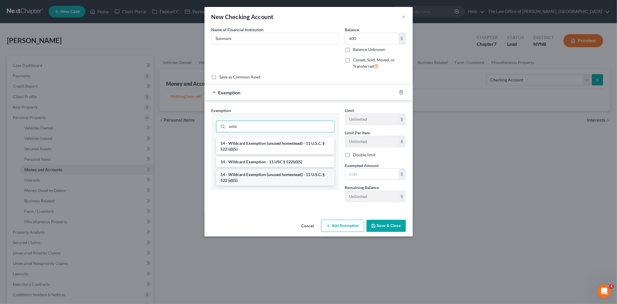
type input "wild"
click at [279, 177] on li "14 - Wildcard Exemption (unused homestead) - 11 U.S.C. § 522 (d)(5)" at bounding box center [275, 177] width 118 height 16
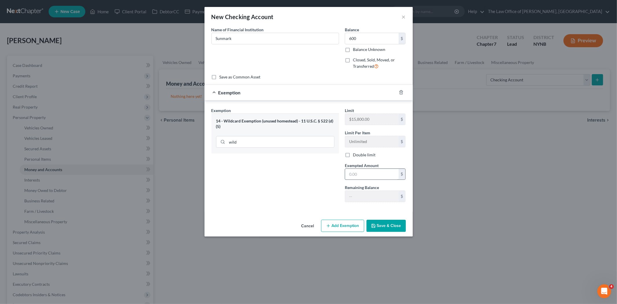
click at [356, 173] on input "text" at bounding box center [371, 174] width 53 height 11
type input "600"
drag, startPoint x: 250, startPoint y: 201, endPoint x: 356, endPoint y: 231, distance: 110.3
click at [259, 209] on div "Exemption Set must be selected for CA. Exemption * 14 - Wildcard Exemption (unu…" at bounding box center [308, 155] width 208 height 111
click at [388, 227] on button "Save & Close" at bounding box center [385, 225] width 39 height 12
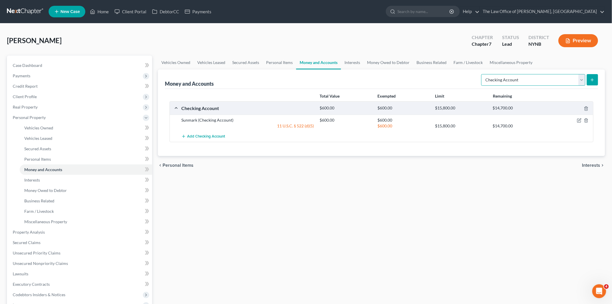
click at [551, 83] on select "Select Account Type Brokerage Cash on Hand Certificates of Deposit Checking Acc…" at bounding box center [533, 80] width 104 height 12
click at [482, 74] on select "Select Account Type Brokerage Cash on Hand Certificates of Deposit Checking Acc…" at bounding box center [533, 80] width 104 height 12
click at [594, 80] on icon "submit" at bounding box center [592, 79] width 5 height 5
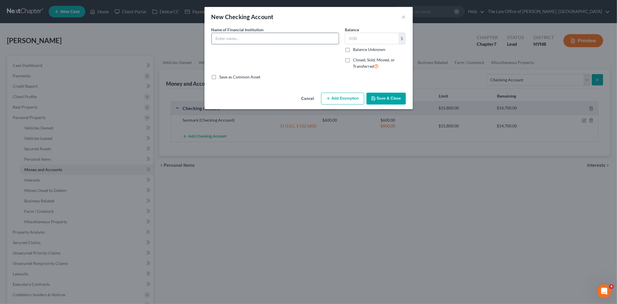
click at [258, 34] on input "text" at bounding box center [275, 38] width 127 height 11
type input "BOA"
click at [376, 42] on input "text" at bounding box center [371, 38] width 53 height 11
type input "60"
click at [325, 95] on button "Add Exemption" at bounding box center [342, 99] width 43 height 12
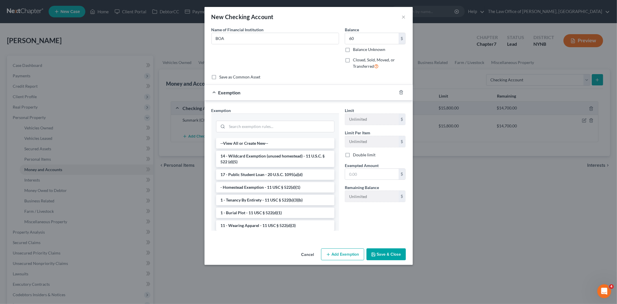
drag, startPoint x: 255, startPoint y: 154, endPoint x: 311, endPoint y: 165, distance: 57.3
click at [259, 155] on li "14 - Wildcard Exemption (unused homestead) - 11 U.S.C. § 522 (d)(5)" at bounding box center [275, 159] width 118 height 16
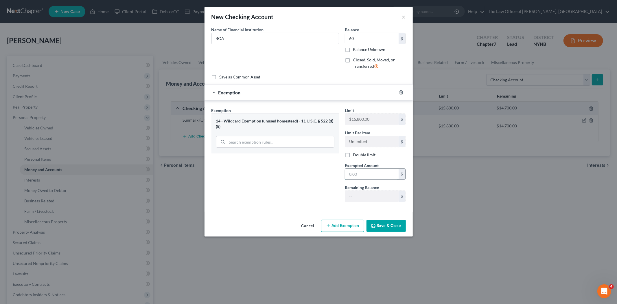
click at [379, 175] on input "text" at bounding box center [371, 174] width 53 height 11
type input "60"
click at [276, 181] on div "Exemption Set must be selected for CA. Exemption * 14 - Wildcard Exemption (unu…" at bounding box center [274, 156] width 133 height 99
drag, startPoint x: 394, startPoint y: 218, endPoint x: 386, endPoint y: 223, distance: 9.2
click at [391, 223] on div "Cancel Add Exemption Save & Close" at bounding box center [308, 226] width 208 height 19
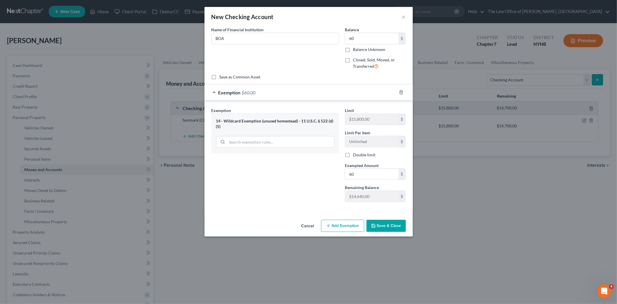
click at [380, 224] on button "Save & Close" at bounding box center [385, 225] width 39 height 12
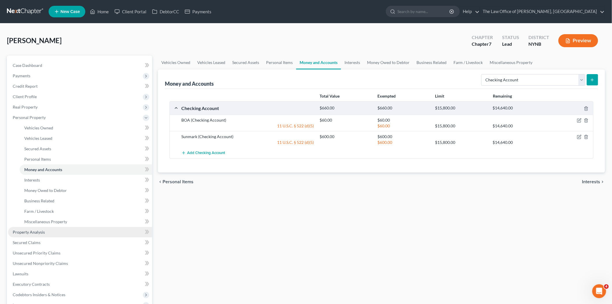
scroll to position [117, 0]
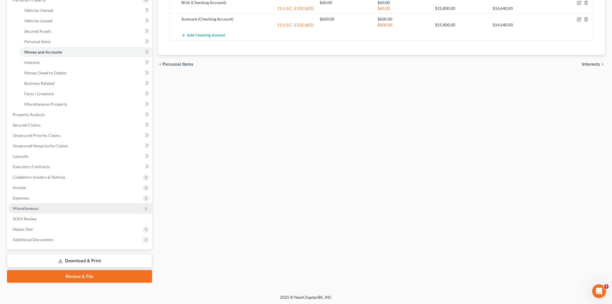
click at [31, 206] on span "Miscellaneous" at bounding box center [26, 208] width 26 height 5
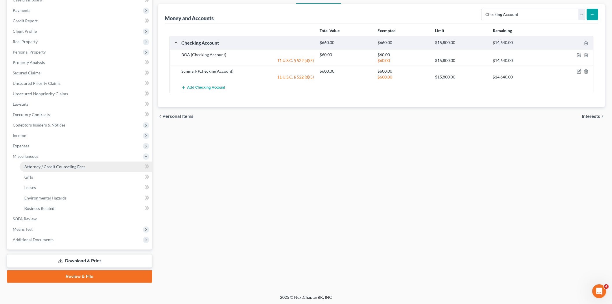
click at [76, 166] on span "Attorney / Credit Counseling Fees" at bounding box center [54, 166] width 61 height 5
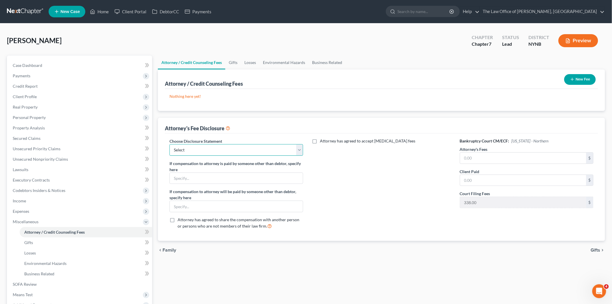
click at [225, 149] on select "Select Southern District The Law Office of Christiaan van Niekerk, PLLC" at bounding box center [236, 150] width 134 height 12
select select "1"
click at [169, 144] on select "Select Southern District The Law Office of Christiaan van Niekerk, PLLC" at bounding box center [236, 150] width 134 height 12
click at [491, 160] on input "text" at bounding box center [523, 157] width 126 height 11
drag, startPoint x: 494, startPoint y: 149, endPoint x: 492, endPoint y: 152, distance: 3.8
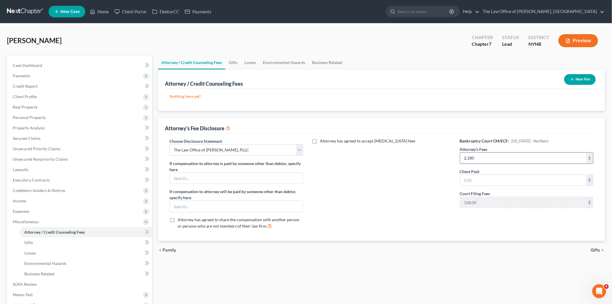
click at [493, 149] on div "Attorney's Fees 2,180 $" at bounding box center [527, 155] width 134 height 18
type input "2,250"
click at [480, 183] on input "text" at bounding box center [523, 180] width 126 height 11
type input "350"
click at [569, 82] on button "New Fee" at bounding box center [580, 79] width 32 height 11
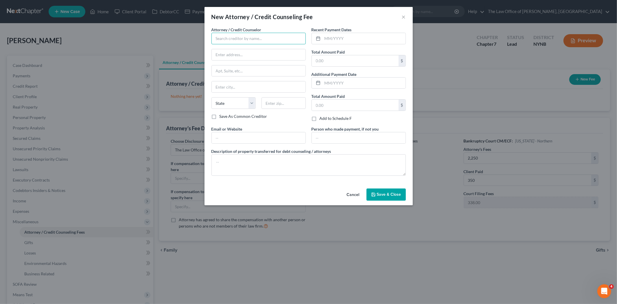
click at [272, 39] on input "text" at bounding box center [258, 39] width 94 height 12
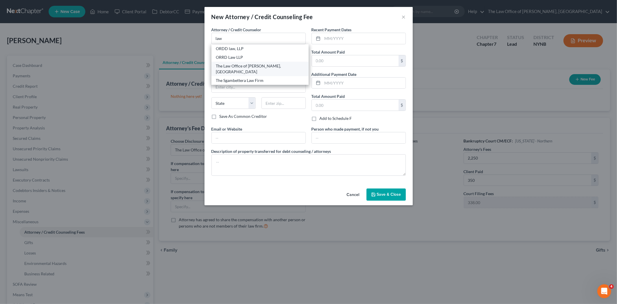
click at [253, 67] on div "The Law Office of [PERSON_NAME], [GEOGRAPHIC_DATA]" at bounding box center [260, 69] width 88 height 12
type input "The Law Office of [PERSON_NAME], [GEOGRAPHIC_DATA]"
type input "146 Jay Street"
type input "Schenectady"
select select "35"
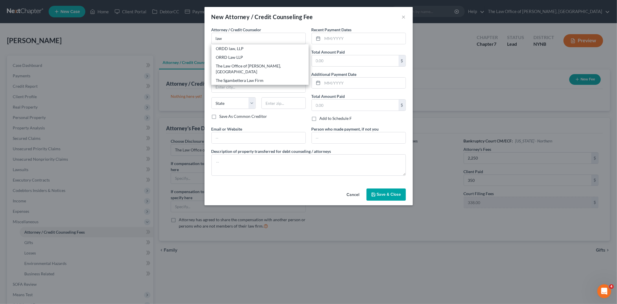
type input "12309"
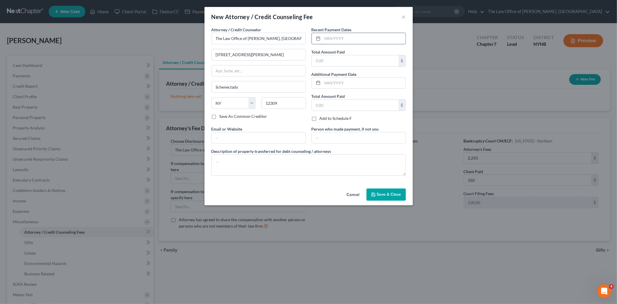
click at [336, 38] on input "text" at bounding box center [363, 38] width 83 height 11
type input "10/2025"
click at [328, 62] on input "text" at bounding box center [355, 60] width 87 height 11
type input "350"
click at [396, 197] on span "Save & Close" at bounding box center [389, 194] width 24 height 5
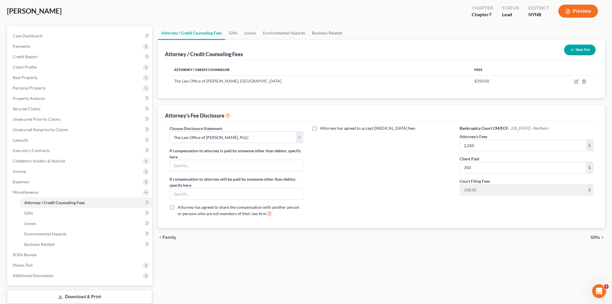
scroll to position [65, 0]
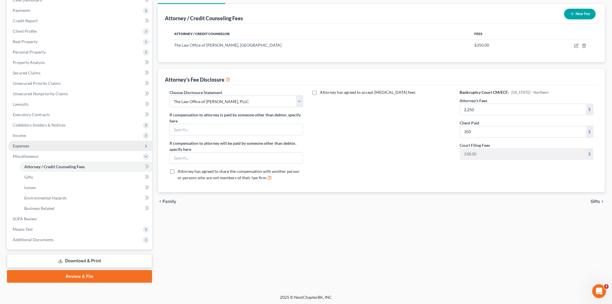
click at [30, 148] on span "Expenses" at bounding box center [80, 145] width 144 height 10
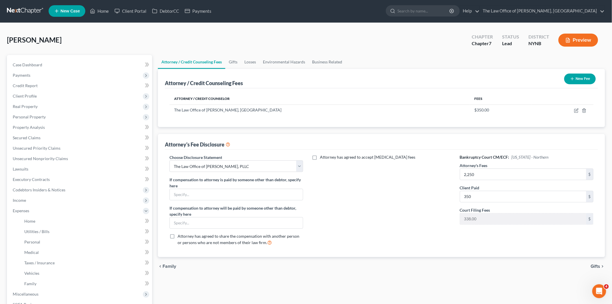
scroll to position [0, 0]
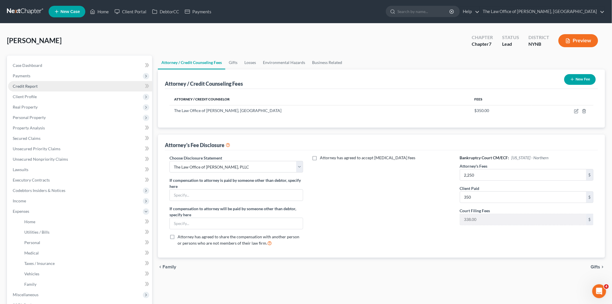
click at [22, 90] on link "Credit Report" at bounding box center [80, 86] width 144 height 10
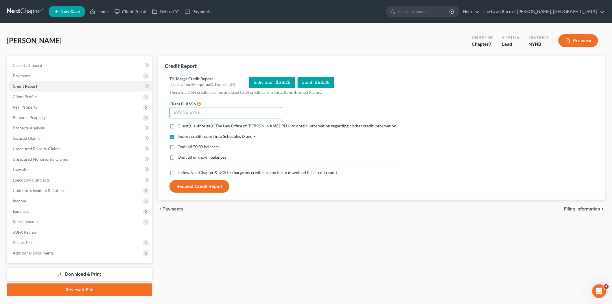
click at [200, 110] on input "text" at bounding box center [225, 113] width 113 height 12
paste input "097-80-6541"
type input "097-80-6541"
click at [177, 127] on label "Client(s) authorize(s) The Law Office of Christiaan Van Niekerk, PLLC to obtain…" at bounding box center [286, 126] width 219 height 6
click at [180, 127] on input "Client(s) authorize(s) The Law Office of Christiaan Van Niekerk, PLLC to obtain…" at bounding box center [182, 125] width 4 height 4
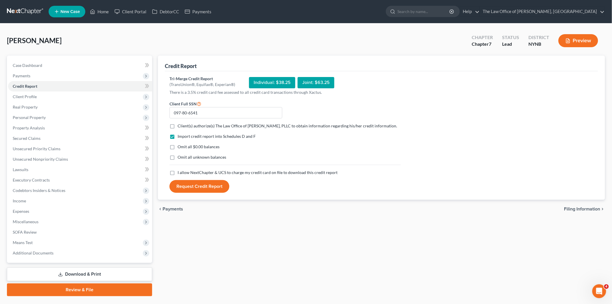
checkbox input "true"
click at [177, 175] on label "I allow NextChapter & UCS to charge my credit card on file to download this cre…" at bounding box center [257, 172] width 160 height 6
click at [180, 173] on input "I allow NextChapter & UCS to charge my credit card on file to download this cre…" at bounding box center [182, 171] width 4 height 4
checkbox input "true"
click at [187, 191] on button "Request Credit Report" at bounding box center [199, 186] width 60 height 13
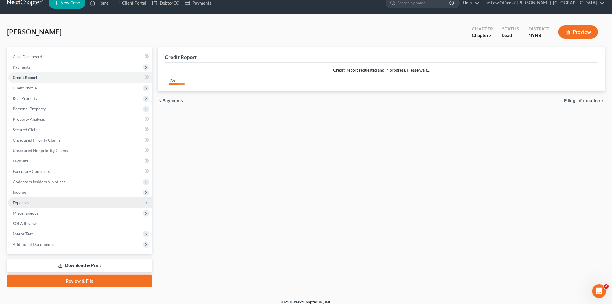
scroll to position [13, 0]
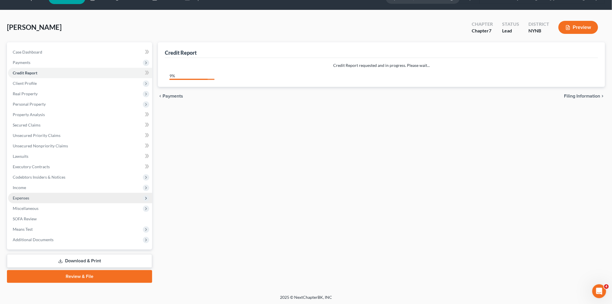
click at [34, 194] on span "Expenses" at bounding box center [80, 198] width 144 height 10
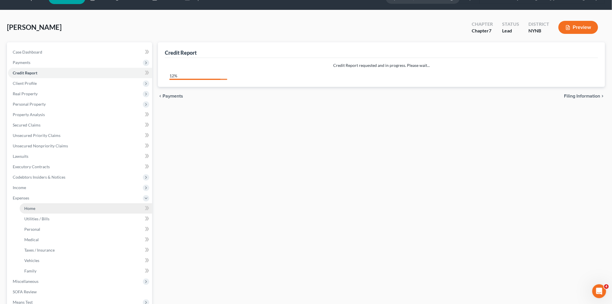
click at [39, 211] on link "Home" at bounding box center [86, 208] width 132 height 10
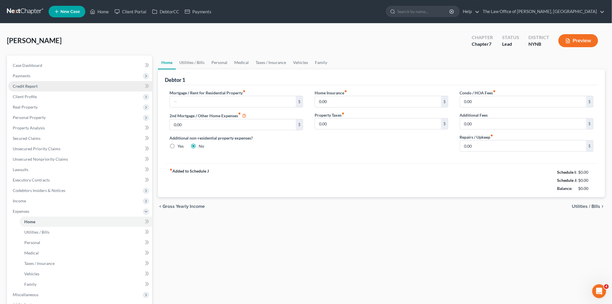
click at [33, 86] on span "Credit Report" at bounding box center [25, 86] width 25 height 5
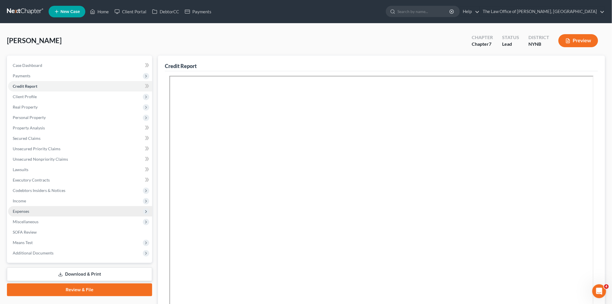
click at [25, 210] on span "Expenses" at bounding box center [21, 210] width 16 height 5
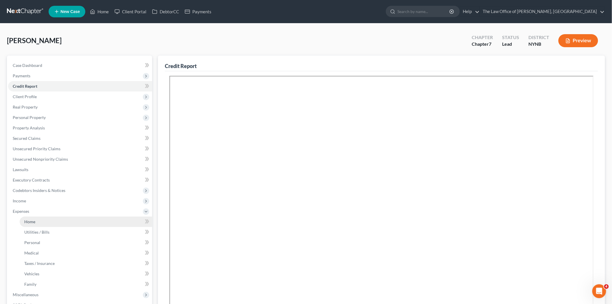
click at [34, 223] on span "Home" at bounding box center [29, 221] width 11 height 5
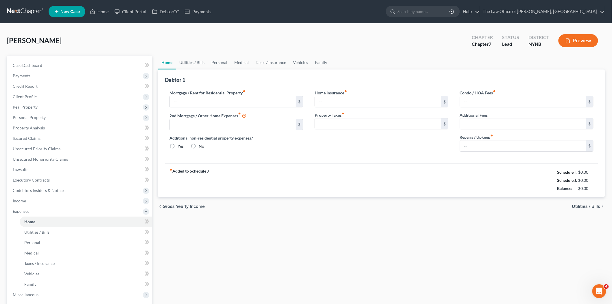
type input "0.00"
radio input "true"
type input "0.00"
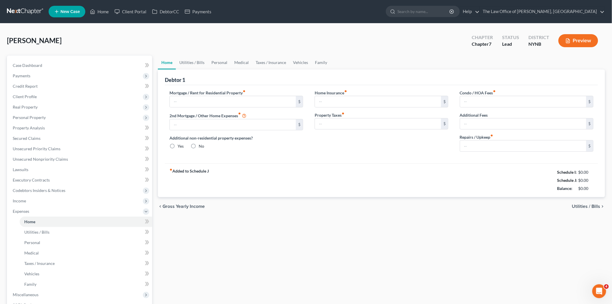
type input "0.00"
click at [304, 62] on link "Vehicles" at bounding box center [300, 63] width 22 height 14
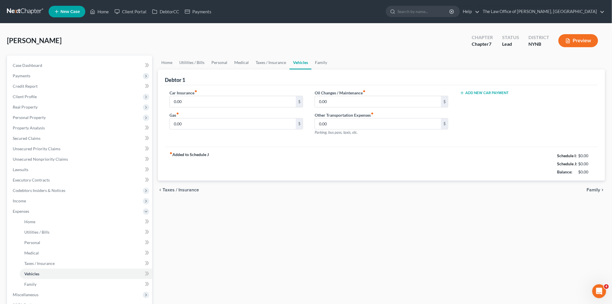
click at [481, 92] on button "Add New Car Payment" at bounding box center [484, 92] width 49 height 5
click at [470, 101] on input "text" at bounding box center [517, 101] width 114 height 11
type input "571"
click at [354, 94] on label "Oil Changes / Maintenance fiber_manual_record" at bounding box center [340, 93] width 51 height 6
type input "25"
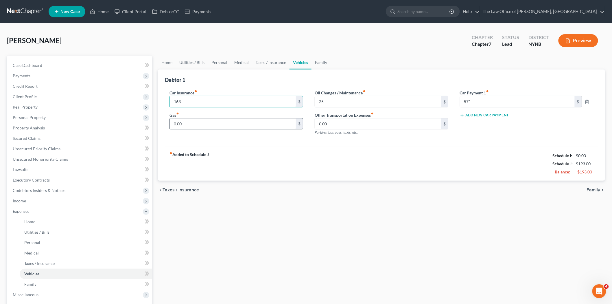
type input "163"
click at [192, 125] on input "0.00" at bounding box center [233, 123] width 126 height 11
type input "50"
click at [234, 62] on link "Medical" at bounding box center [241, 63] width 21 height 14
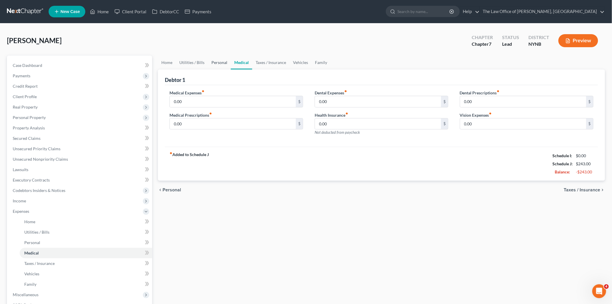
click at [212, 62] on link "Personal" at bounding box center [219, 63] width 23 height 14
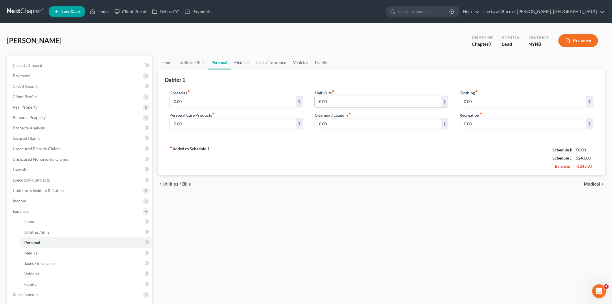
click at [333, 102] on input "0.00" at bounding box center [378, 101] width 126 height 11
type input "25"
click at [191, 62] on link "Utilities / Bills" at bounding box center [192, 63] width 32 height 14
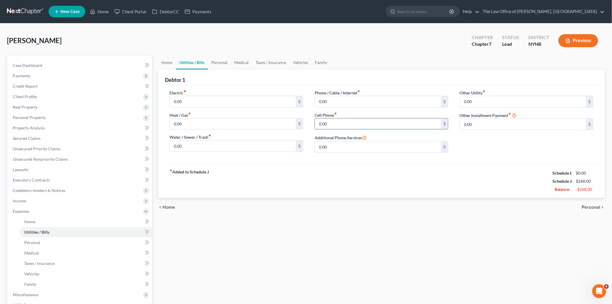
click at [336, 126] on input "0.00" at bounding box center [378, 123] width 126 height 11
type input "70"
drag, startPoint x: 162, startPoint y: 62, endPoint x: 170, endPoint y: 61, distance: 7.5
click at [163, 62] on link "Home" at bounding box center [167, 63] width 18 height 14
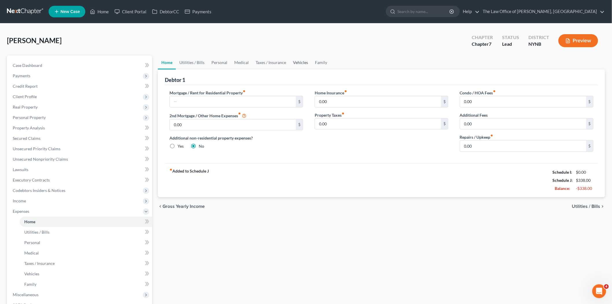
click at [301, 64] on link "Vehicles" at bounding box center [300, 63] width 22 height 14
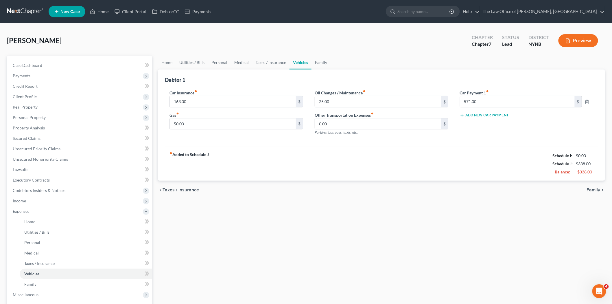
click at [597, 166] on div "fiber_manual_record Added to Schedule J Schedule I: $0.00 Schedule J: $338.00 B…" at bounding box center [381, 164] width 433 height 34
click at [338, 102] on input "0.00" at bounding box center [378, 101] width 126 height 11
type input "25"
click at [202, 126] on input "0.00" at bounding box center [233, 123] width 126 height 11
type input "50"
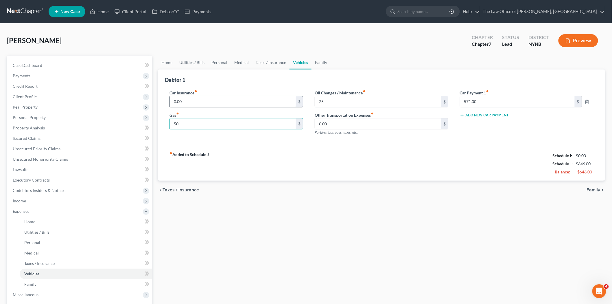
click at [185, 100] on input "0.00" at bounding box center [233, 101] width 126 height 11
type input "163"
click at [198, 62] on link "Utilities / Bills" at bounding box center [192, 63] width 32 height 14
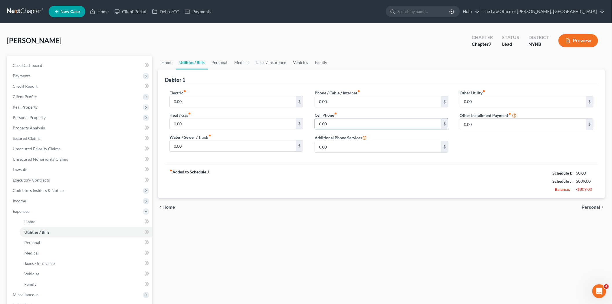
click at [334, 123] on input "0.00" at bounding box center [378, 123] width 126 height 11
type input "70"
click at [204, 103] on input "0.00" at bounding box center [233, 101] width 126 height 11
click at [244, 166] on div "fiber_manual_record Added to Schedule J Schedule I: $0.00 Schedule J: $1,079.00…" at bounding box center [381, 181] width 433 height 34
drag, startPoint x: 600, startPoint y: 188, endPoint x: 574, endPoint y: 189, distance: 25.7
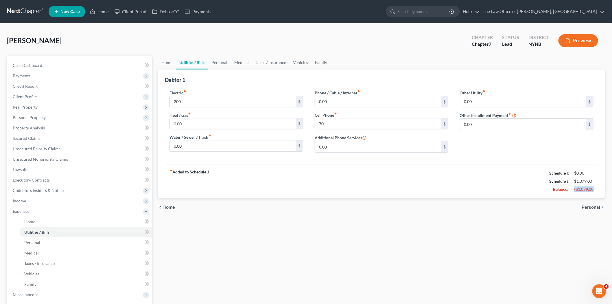
click at [574, 189] on div "Debtor 1 Electric fiber_manual_record 200 $ Heat / Gas fiber_manual_record 0.00…" at bounding box center [381, 133] width 447 height 128
click at [23, 202] on span "Income" at bounding box center [19, 200] width 13 height 5
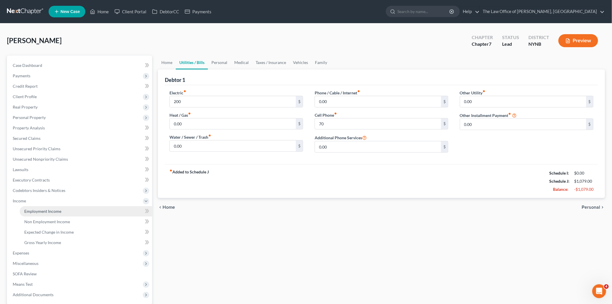
click at [30, 214] on link "Employment Income" at bounding box center [86, 211] width 132 height 10
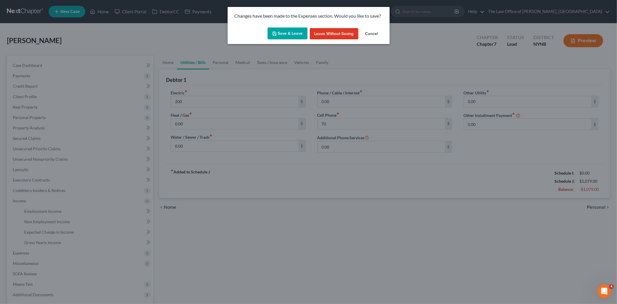
click at [292, 31] on button "Save & Leave" at bounding box center [287, 33] width 40 height 12
type input "200.00"
type input "70.00"
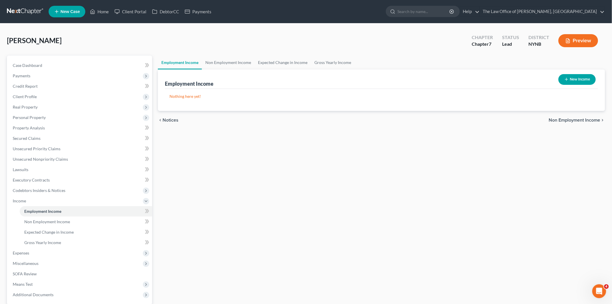
click at [573, 78] on button "New Income" at bounding box center [576, 79] width 37 height 11
select select "0"
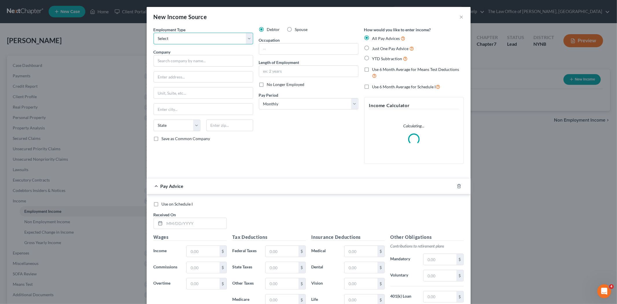
click at [172, 33] on select "Select Full or [DEMOGRAPHIC_DATA] Employment Self Employment" at bounding box center [203, 39] width 99 height 12
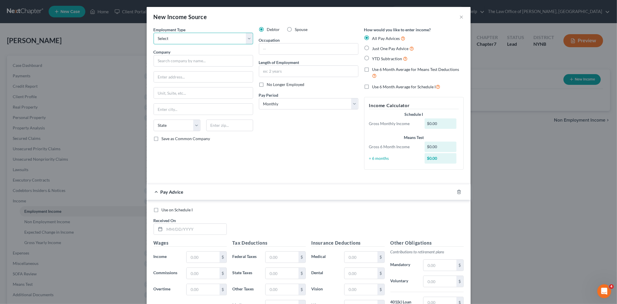
select select "1"
click at [154, 33] on select "Select Full or [DEMOGRAPHIC_DATA] Employment Self Employment" at bounding box center [203, 39] width 99 height 12
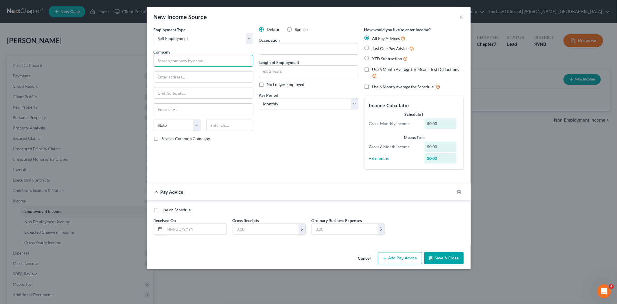
click at [182, 64] on input "text" at bounding box center [203, 61] width 99 height 12
click at [192, 40] on select "Select Full or [DEMOGRAPHIC_DATA] Employment Self Employment" at bounding box center [203, 39] width 99 height 12
click at [461, 15] on button "×" at bounding box center [461, 16] width 4 height 7
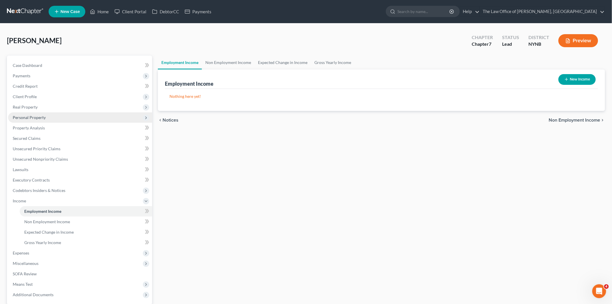
click at [29, 116] on span "Personal Property" at bounding box center [29, 117] width 33 height 5
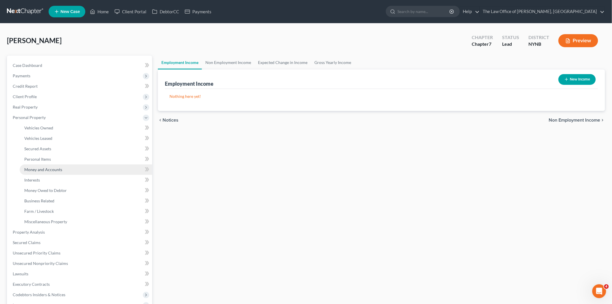
click at [36, 169] on span "Money and Accounts" at bounding box center [43, 169] width 38 height 5
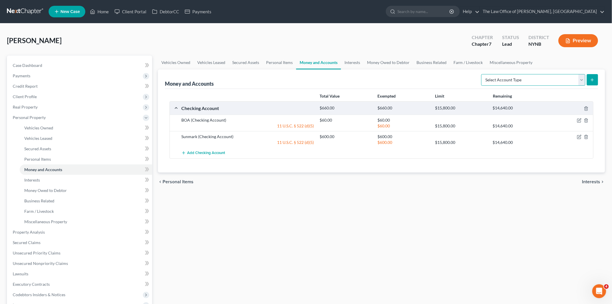
click at [518, 84] on select "Select Account Type Brokerage Cash on Hand Certificates of Deposit Checking Acc…" at bounding box center [533, 80] width 104 height 12
select select "cash_on_hand"
click at [482, 74] on select "Select Account Type Brokerage Cash on Hand Certificates of Deposit Checking Acc…" at bounding box center [533, 80] width 104 height 12
click at [594, 81] on icon "submit" at bounding box center [592, 79] width 5 height 5
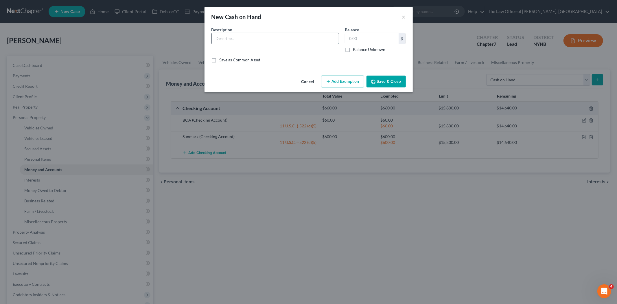
click at [231, 40] on input "text" at bounding box center [275, 38] width 127 height 11
type input "Cash"
type input "4,000"
click at [390, 83] on button "Save & Close" at bounding box center [385, 81] width 39 height 12
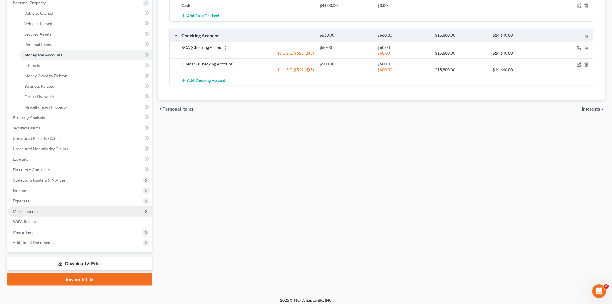
scroll to position [117, 0]
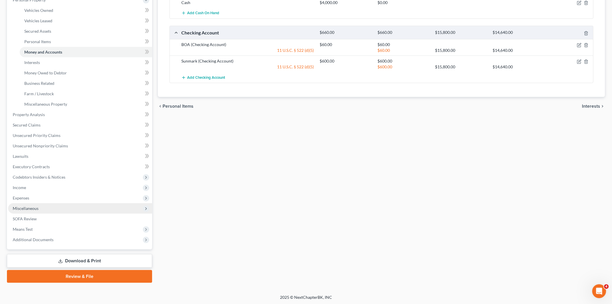
click at [27, 207] on span "Miscellaneous" at bounding box center [26, 208] width 26 height 5
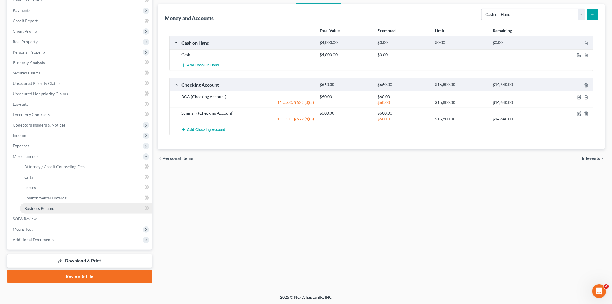
click at [35, 206] on span "Business Related" at bounding box center [39, 208] width 30 height 5
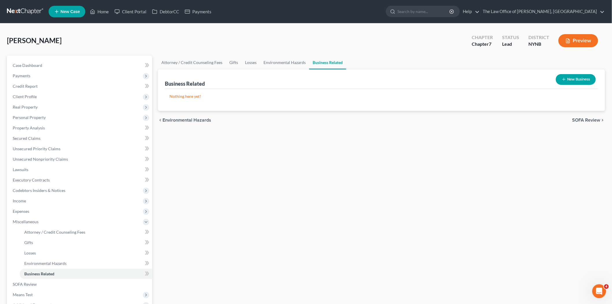
click at [577, 80] on button "New Business" at bounding box center [576, 79] width 40 height 11
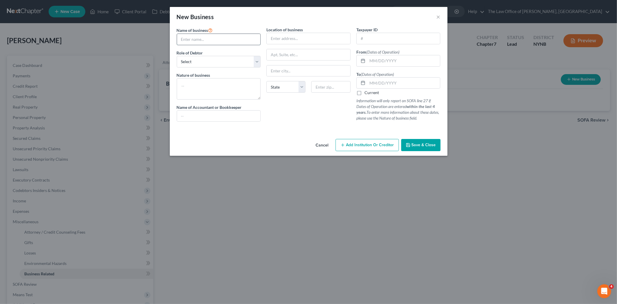
click at [210, 42] on input "text" at bounding box center [219, 39] width 84 height 11
type input "H2O Plumbing and Heating"
click at [293, 41] on input "text" at bounding box center [309, 38] width 84 height 11
click at [307, 38] on input "1352 Wing Ve" at bounding box center [309, 38] width 84 height 11
type input "1352 Wing Ave"
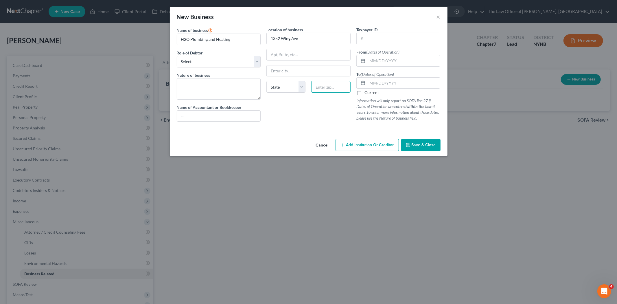
click at [331, 86] on input "text" at bounding box center [330, 87] width 39 height 12
type input "12303"
click at [213, 61] on select "Select A member of a limited liability company (LLC) or limited liability partn…" at bounding box center [219, 62] width 84 height 12
type input "Schenectady"
select select "35"
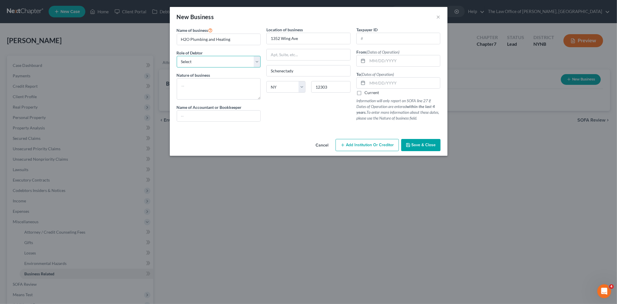
select select "member"
click at [177, 56] on select "Select A member of a limited liability company (LLC) or limited liability partn…" at bounding box center [219, 62] width 84 height 12
click at [203, 88] on textarea at bounding box center [219, 88] width 84 height 21
type textarea "Plumbing"
click at [378, 60] on input "text" at bounding box center [403, 60] width 73 height 11
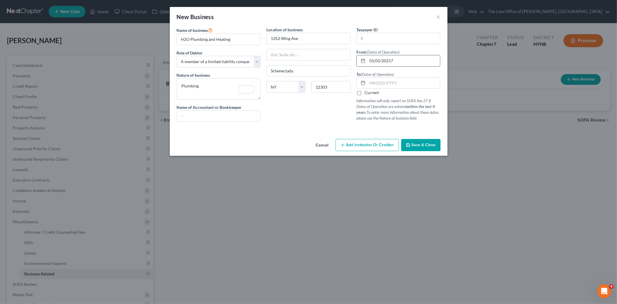
click at [384, 61] on input "01/01/20217" at bounding box center [403, 60] width 73 height 11
click at [390, 59] on input "01/01/20217" at bounding box center [403, 60] width 73 height 11
type input "[DATE]"
drag, startPoint x: 358, startPoint y: 92, endPoint x: 371, endPoint y: 96, distance: 13.6
click at [364, 92] on label "Current" at bounding box center [371, 93] width 14 height 6
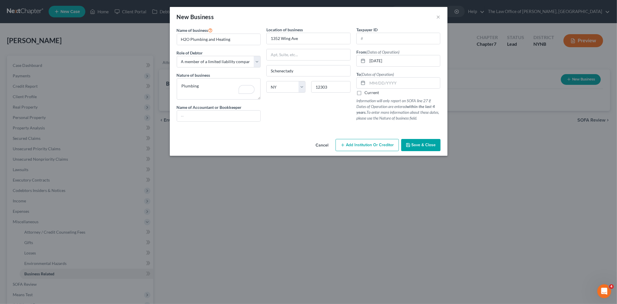
click at [367, 92] on input "Current" at bounding box center [369, 92] width 4 height 4
checkbox input "true"
click at [198, 119] on input "text" at bounding box center [219, 115] width 84 height 11
type input "[PERSON_NAME]"
click at [425, 147] on span "Save & Close" at bounding box center [423, 144] width 24 height 5
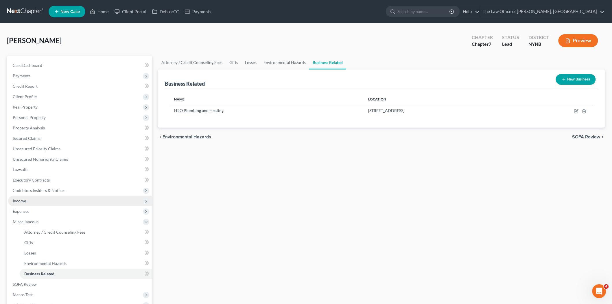
click at [27, 199] on span "Income" at bounding box center [80, 200] width 144 height 10
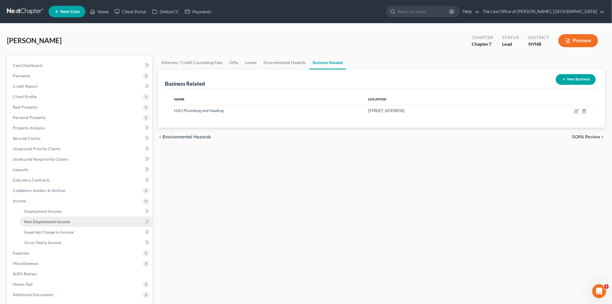
click at [69, 216] on link "Non Employment Income" at bounding box center [86, 221] width 132 height 10
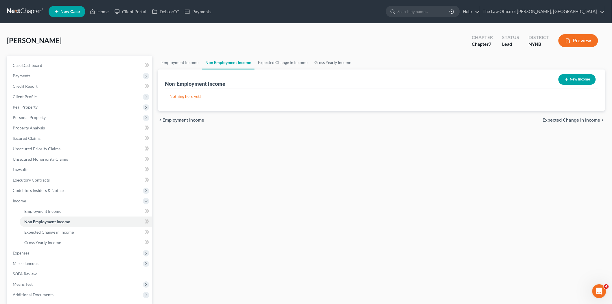
click at [581, 79] on button "New Income" at bounding box center [576, 79] width 37 height 11
select select "0"
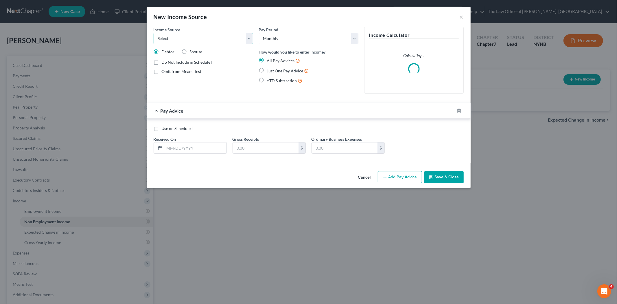
click at [193, 39] on select "Select Unemployment Disability (from employer) Pension Retirement Social Securi…" at bounding box center [203, 39] width 99 height 12
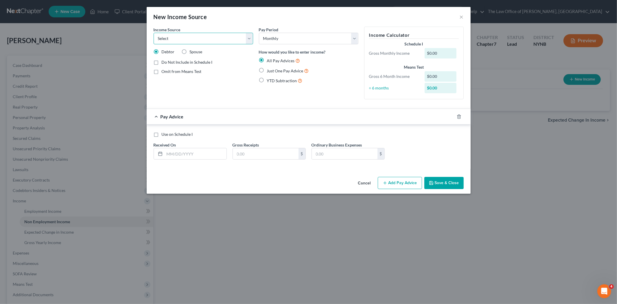
select select "13"
click at [154, 33] on select "Select Unemployment Disability (from employer) Pension Retirement Social Securi…" at bounding box center [203, 39] width 99 height 12
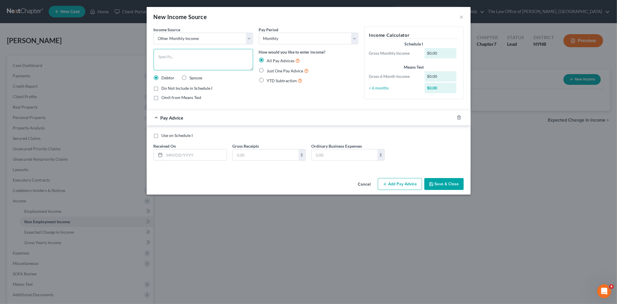
click at [189, 58] on textarea at bounding box center [203, 59] width 99 height 21
type textarea "Selling Cars"
click at [267, 71] on label "Just One Pay Advice" at bounding box center [288, 70] width 42 height 7
click at [269, 71] on input "Just One Pay Advice" at bounding box center [271, 69] width 4 height 4
radio input "true"
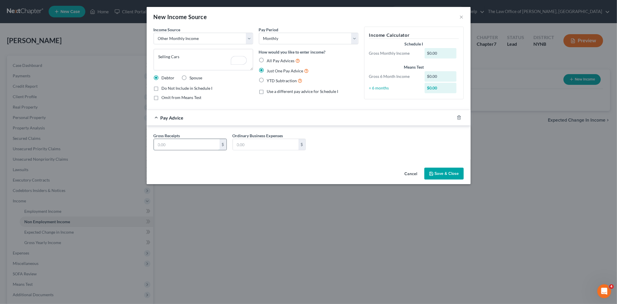
click at [171, 145] on input "text" at bounding box center [187, 144] width 66 height 11
type input "2,500"
click at [444, 174] on button "Save & Close" at bounding box center [443, 173] width 39 height 12
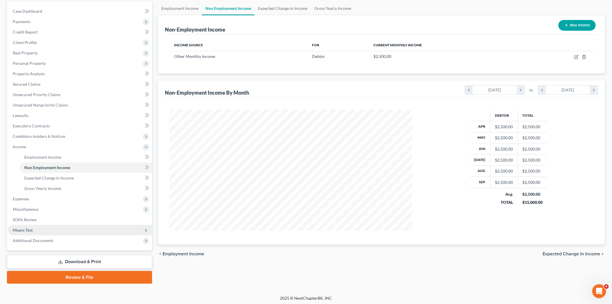
scroll to position [55, 0]
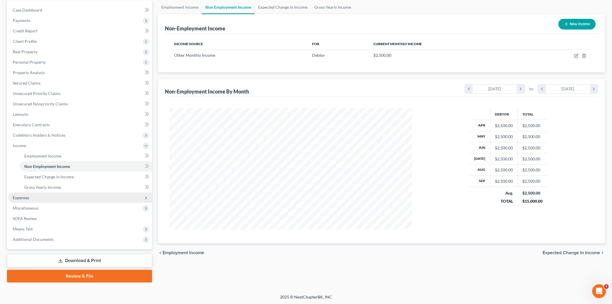
click at [23, 197] on span "Expenses" at bounding box center [21, 197] width 16 height 5
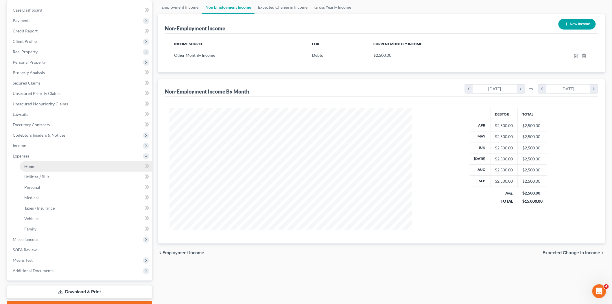
click at [36, 163] on link "Home" at bounding box center [86, 166] width 132 height 10
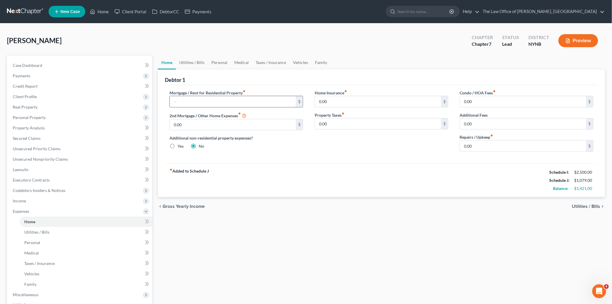
click at [182, 101] on input "text" at bounding box center [233, 101] width 126 height 11
type input "750"
click at [195, 62] on link "Utilities / Bills" at bounding box center [192, 63] width 32 height 14
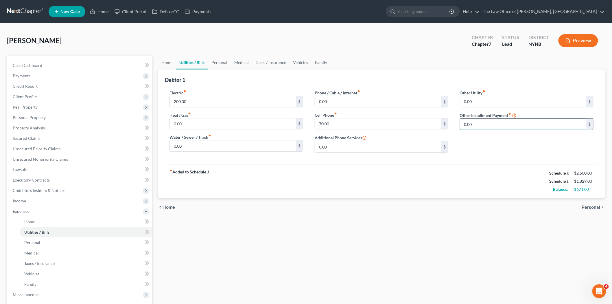
click at [475, 126] on input "0.00" at bounding box center [523, 124] width 126 height 11
click at [347, 101] on input "0.00" at bounding box center [378, 101] width 126 height 11
type input "5"
type input "75"
click at [220, 63] on link "Personal" at bounding box center [219, 63] width 23 height 14
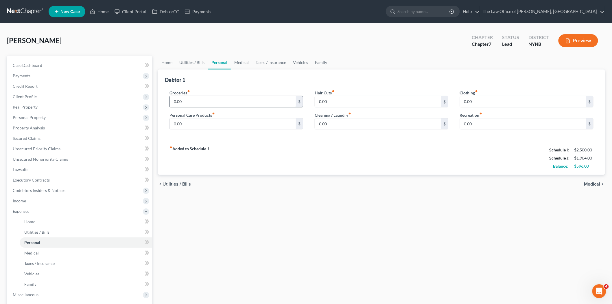
click at [203, 100] on input "0.00" at bounding box center [233, 101] width 126 height 11
type input "400"
click at [336, 104] on input "0.00" at bounding box center [378, 101] width 126 height 11
type input "75"
click at [475, 101] on input "0.00" at bounding box center [523, 101] width 126 height 11
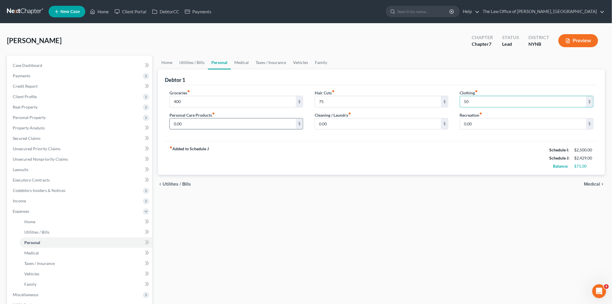
type input "50"
click at [208, 126] on input "0.00" at bounding box center [233, 123] width 126 height 11
type input "25"
click at [603, 167] on div "Debtor 1 Groceries fiber_manual_record 400 $ Personal Care Products fiber_manua…" at bounding box center [381, 122] width 447 height 106
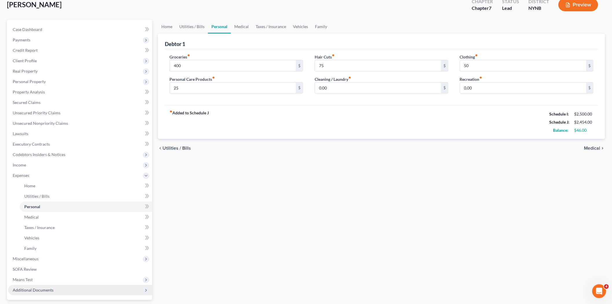
scroll to position [86, 0]
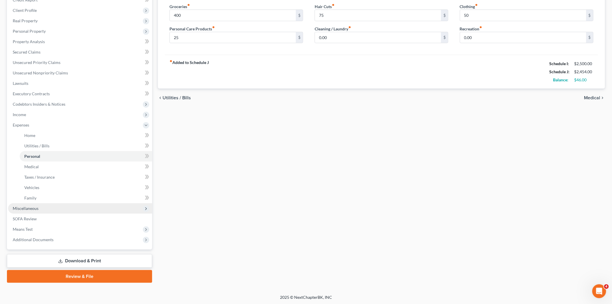
click at [25, 209] on span "Miscellaneous" at bounding box center [26, 208] width 26 height 5
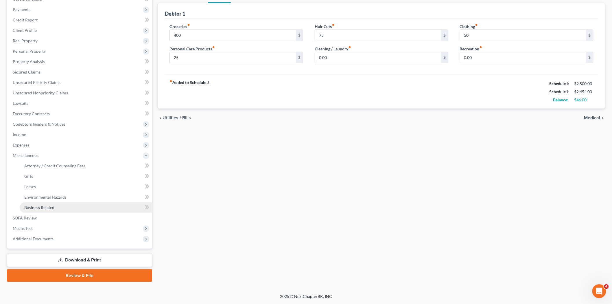
scroll to position [65, 0]
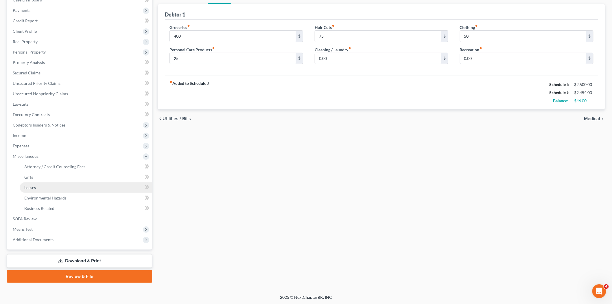
click at [51, 186] on link "Losses" at bounding box center [86, 187] width 132 height 10
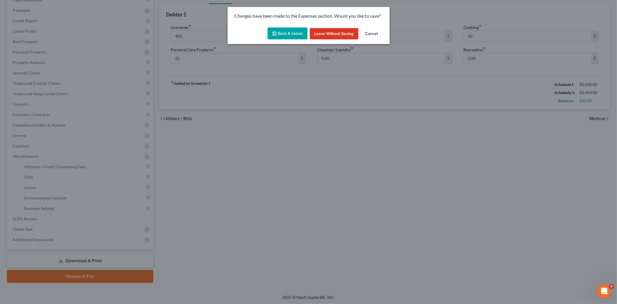
click at [286, 28] on button "Save & Leave" at bounding box center [287, 33] width 40 height 12
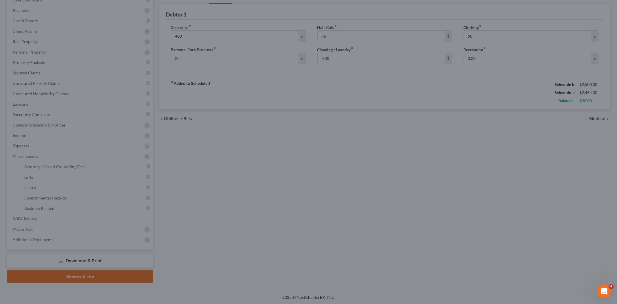
type input "400.00"
type input "25.00"
type input "75.00"
type input "50.00"
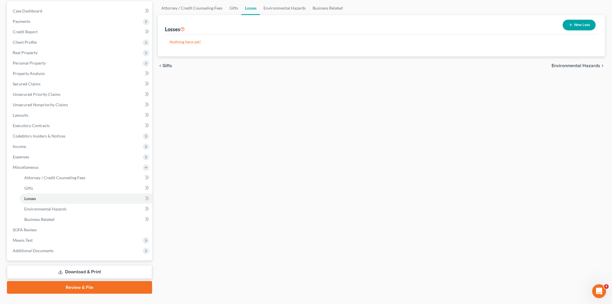
scroll to position [65, 0]
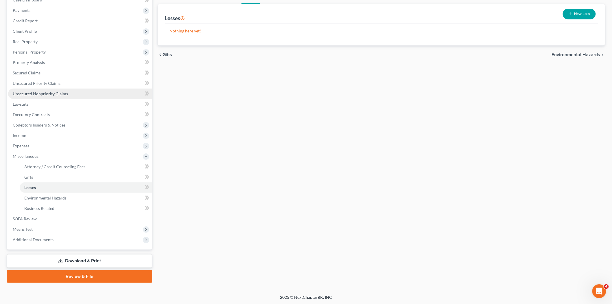
click at [46, 90] on link "Unsecured Nonpriority Claims" at bounding box center [80, 93] width 144 height 10
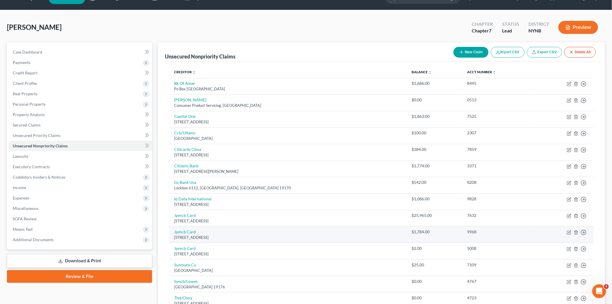
scroll to position [97, 0]
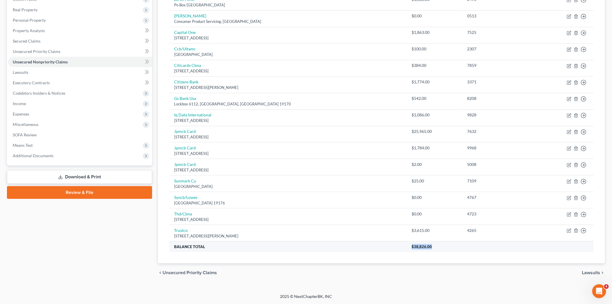
drag, startPoint x: 414, startPoint y: 249, endPoint x: 314, endPoint y: 250, distance: 100.0
click at [314, 250] on tr "Balance Total $38,826.00" at bounding box center [381, 246] width 424 height 10
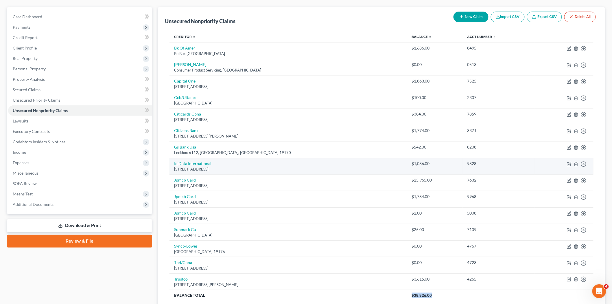
scroll to position [0, 0]
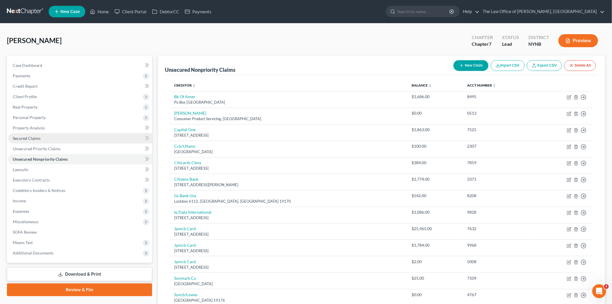
click at [43, 139] on link "Secured Claims" at bounding box center [80, 138] width 144 height 10
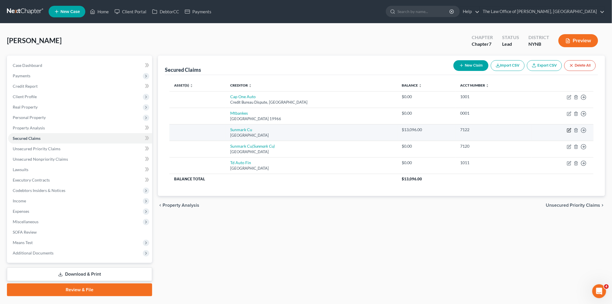
click at [569, 129] on icon "button" at bounding box center [568, 130] width 3 height 3
select select "35"
select select "0"
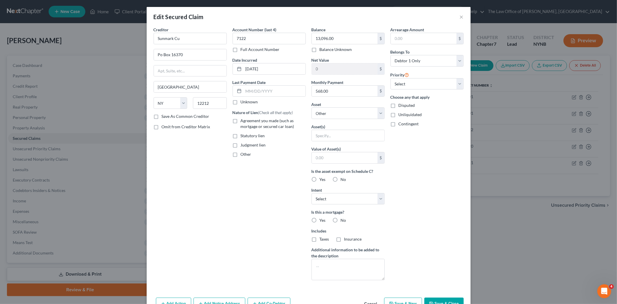
click at [241, 122] on label "Agreement you made (such as mortgage or secured car loan)" at bounding box center [273, 124] width 65 height 12
click at [243, 121] on input "Agreement you made (such as mortgage or secured car loan)" at bounding box center [245, 120] width 4 height 4
checkbox input "true"
click at [336, 114] on select "Select Other Multiple Assets 2020 Jeep Grand Cherokee - $16325.0 Clothing - Bas…" at bounding box center [347, 113] width 73 height 12
select select "2"
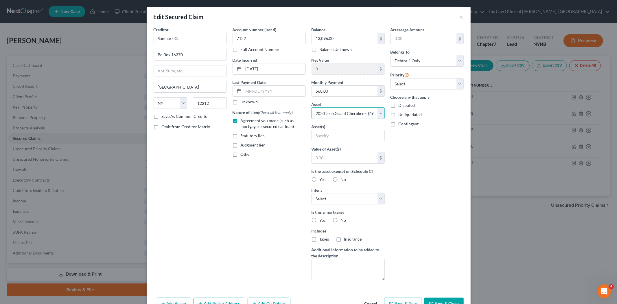
click at [311, 107] on select "Select Other Multiple Assets 2020 Jeep Grand Cherokee - $16325.0 Clothing - Bas…" at bounding box center [347, 113] width 73 height 12
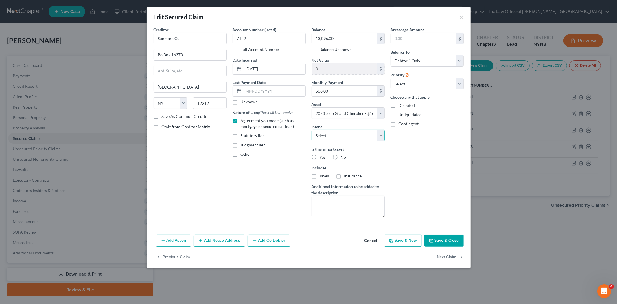
click at [328, 138] on select "Select Surrender Redeem Reaffirm Avoid Other" at bounding box center [347, 136] width 73 height 12
select select "2"
click at [311, 130] on select "Select Surrender Redeem Reaffirm Avoid Other" at bounding box center [347, 136] width 73 height 12
click at [341, 155] on label "No" at bounding box center [343, 157] width 5 height 6
click at [343, 155] on input "No" at bounding box center [345, 156] width 4 height 4
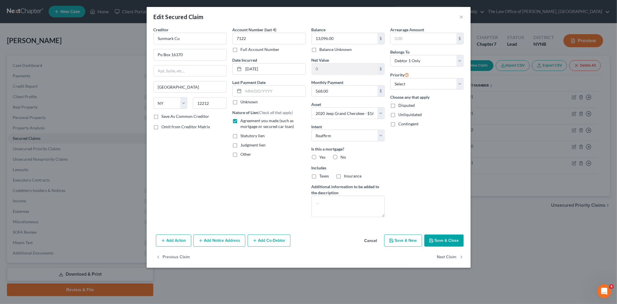
radio input "true"
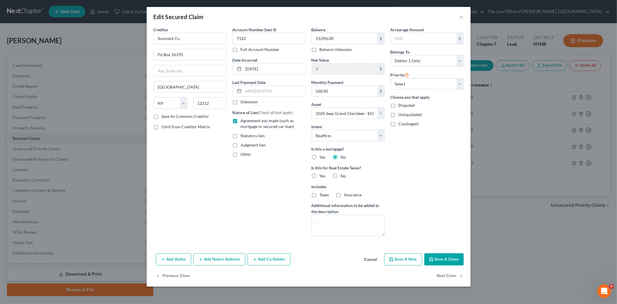
click at [341, 175] on label "No" at bounding box center [343, 176] width 5 height 6
click at [343, 175] on input "No" at bounding box center [345, 175] width 4 height 4
radio input "true"
click at [443, 262] on button "Save & Close" at bounding box center [443, 259] width 39 height 12
select select
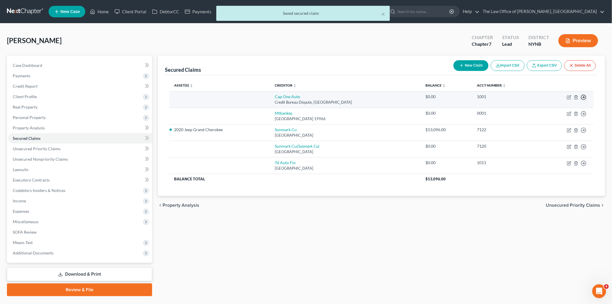
click at [582, 99] on icon "button" at bounding box center [583, 97] width 6 height 6
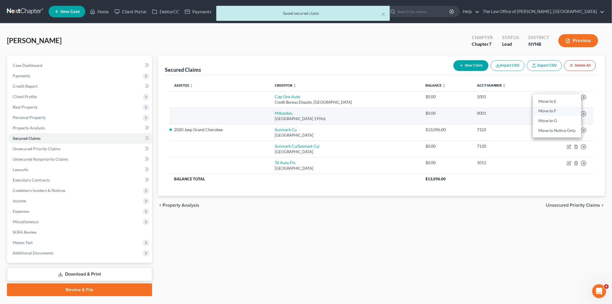
click at [559, 112] on link "Move to F" at bounding box center [557, 111] width 48 height 10
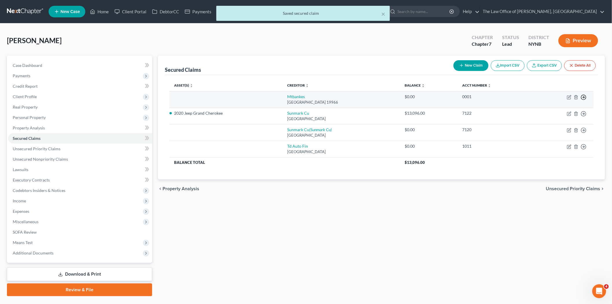
click at [586, 96] on circle "button" at bounding box center [583, 97] width 5 height 5
click at [553, 109] on link "Move to F" at bounding box center [557, 111] width 48 height 10
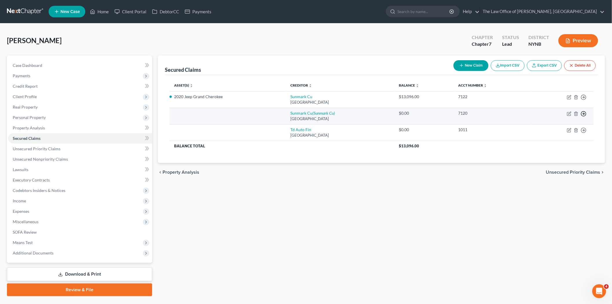
click at [580, 113] on td "Move to E Move to F Move to G Move to Notice Only" at bounding box center [561, 116] width 63 height 16
click at [582, 114] on icon "button" at bounding box center [583, 114] width 6 height 6
click at [565, 125] on link "Move to F" at bounding box center [557, 128] width 48 height 10
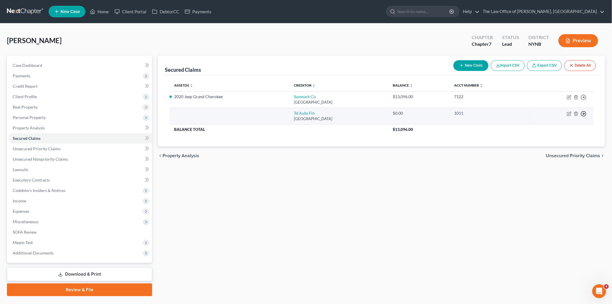
click at [583, 114] on icon "button" at bounding box center [583, 114] width 6 height 6
click at [566, 125] on link "Move to F" at bounding box center [557, 128] width 48 height 10
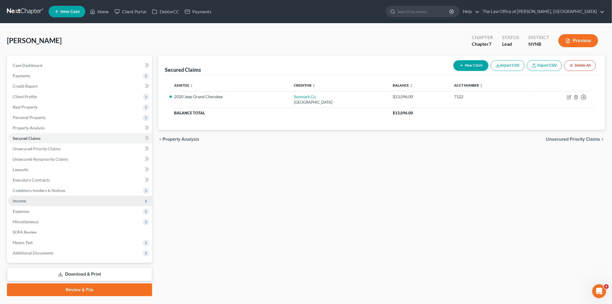
click at [29, 200] on span "Income" at bounding box center [80, 200] width 144 height 10
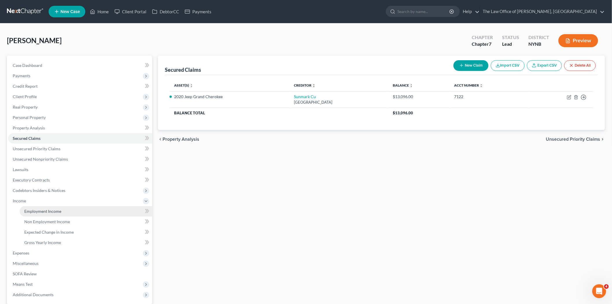
click at [39, 209] on span "Employment Income" at bounding box center [42, 210] width 37 height 5
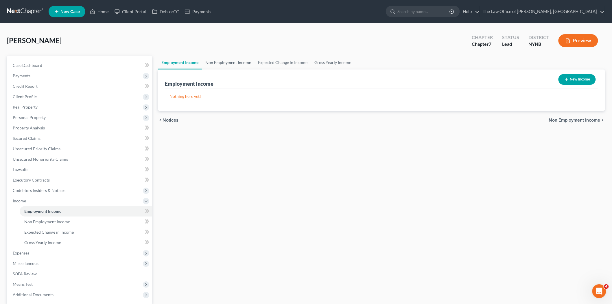
click at [241, 61] on link "Non Employment Income" at bounding box center [228, 63] width 53 height 14
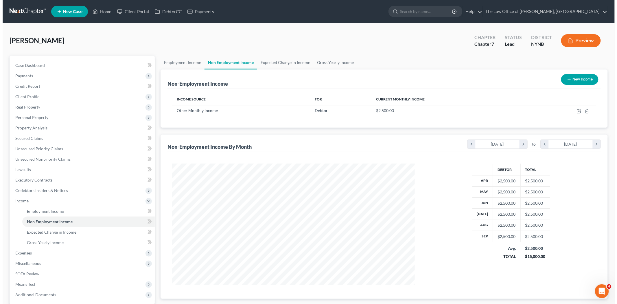
scroll to position [121, 254]
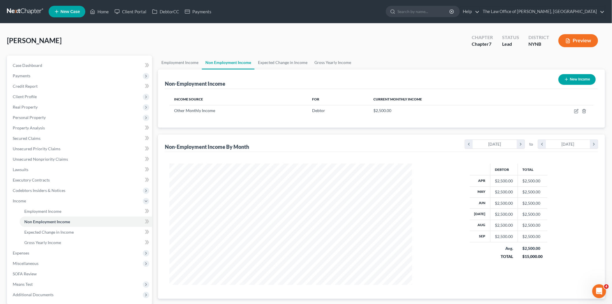
click at [576, 79] on button "New Income" at bounding box center [576, 79] width 37 height 11
select select "0"
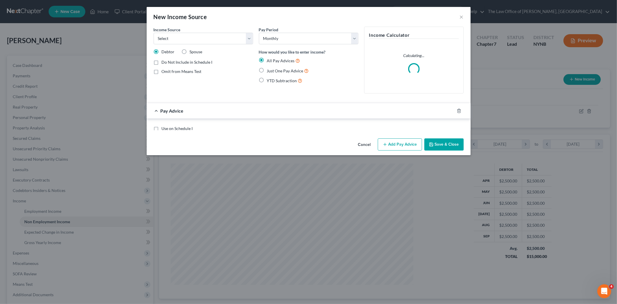
scroll to position [122, 256]
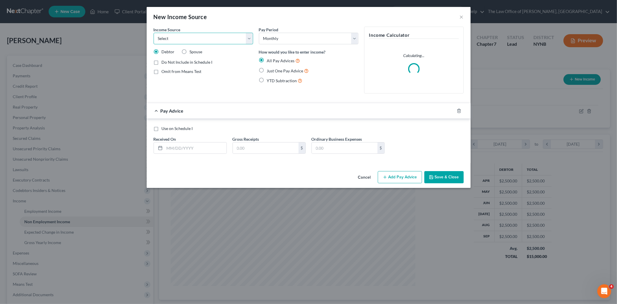
click at [191, 41] on select "Select Unemployment Disability (from employer) Pension Retirement Social Securi…" at bounding box center [203, 39] width 99 height 12
select select "13"
click at [154, 33] on select "Select Unemployment Disability (from employer) Pension Retirement Social Securi…" at bounding box center [203, 39] width 99 height 12
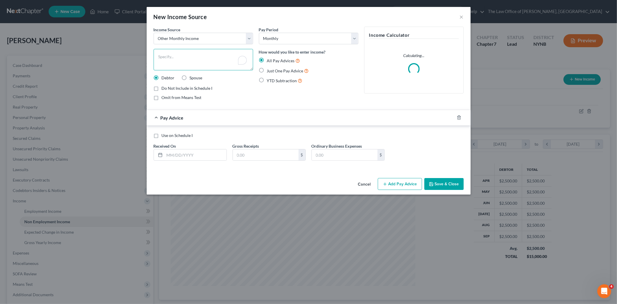
click at [187, 62] on textarea "To enrich screen reader interactions, please activate Accessibility in Grammarl…" at bounding box center [203, 59] width 99 height 21
type textarea "Door Dash"
click at [270, 35] on select "Select Monthly Twice Monthly Every Other Week Weekly" at bounding box center [308, 39] width 99 height 12
select select "3"
click at [259, 33] on select "Select Monthly Twice Monthly Every Other Week Weekly" at bounding box center [308, 39] width 99 height 12
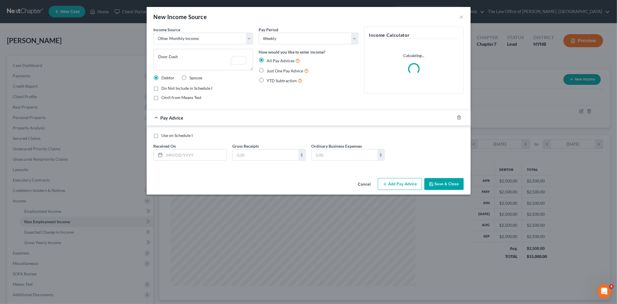
click at [267, 69] on label "Just One Pay Advice" at bounding box center [288, 70] width 42 height 7
click at [269, 69] on input "Just One Pay Advice" at bounding box center [271, 69] width 4 height 4
radio input "true"
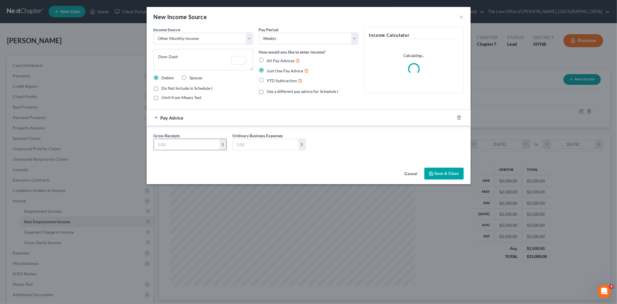
click at [172, 149] on input "text" at bounding box center [187, 144] width 66 height 11
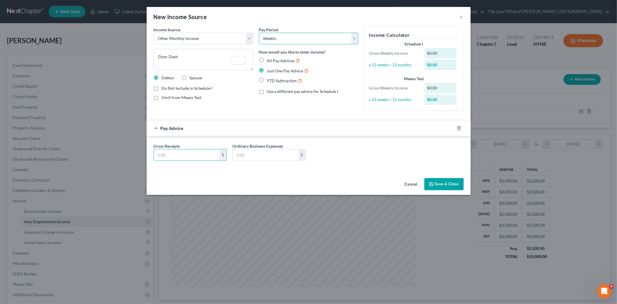
click at [294, 40] on select "Select Monthly Twice Monthly Every Other Week Weekly" at bounding box center [308, 39] width 99 height 12
select select "0"
click at [259, 33] on select "Select Monthly Twice Monthly Every Other Week Weekly" at bounding box center [308, 39] width 99 height 12
click at [173, 152] on input "text" at bounding box center [187, 154] width 66 height 11
type input "800"
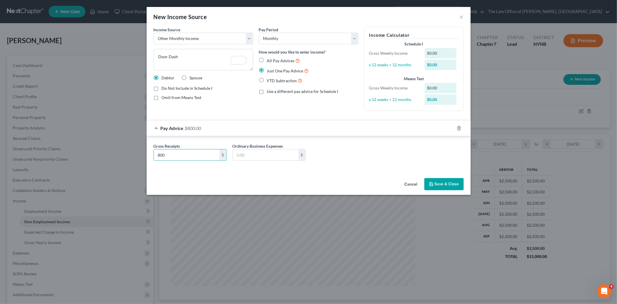
click at [447, 184] on button "Save & Close" at bounding box center [443, 184] width 39 height 12
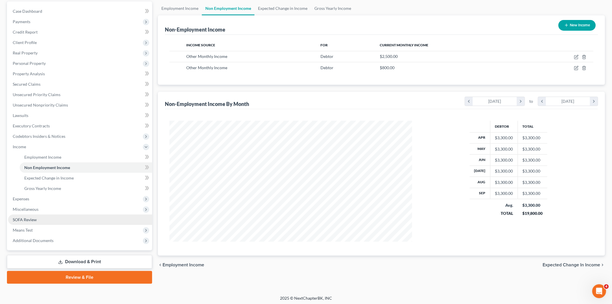
scroll to position [55, 0]
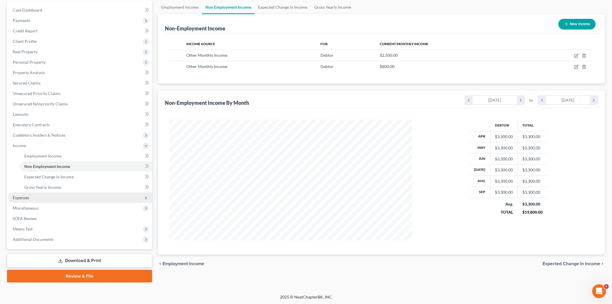
click at [23, 197] on span "Expenses" at bounding box center [21, 197] width 16 height 5
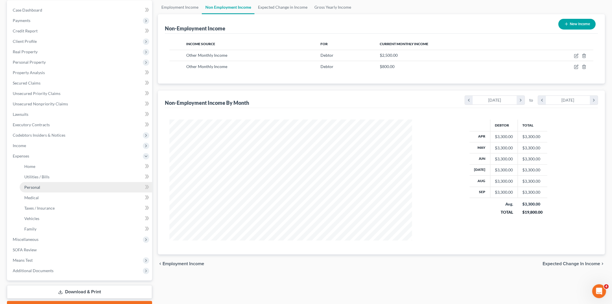
click at [38, 186] on span "Personal" at bounding box center [32, 186] width 16 height 5
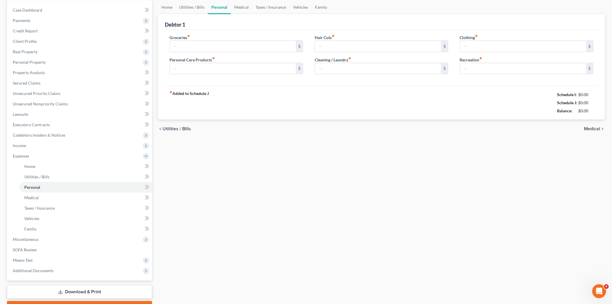
type input "400.00"
type input "25.00"
type input "75.00"
type input "0.00"
type input "50.00"
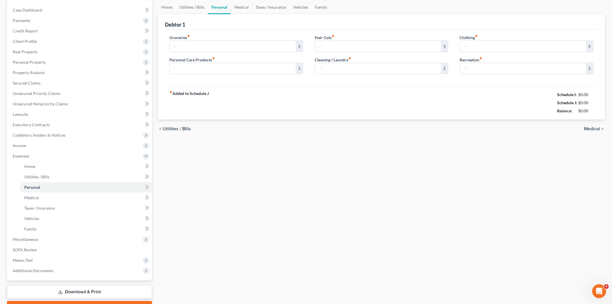
type input "0.00"
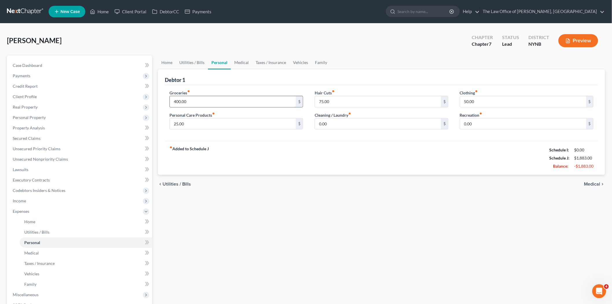
click at [194, 99] on input "400.00" at bounding box center [233, 101] width 126 height 11
click at [233, 142] on div "fiber_manual_record Added to Schedule J Schedule I: $3,300.00 Schedule J: $3,47…" at bounding box center [381, 158] width 433 height 34
click at [188, 101] on input "850" at bounding box center [233, 101] width 126 height 11
click at [190, 99] on input "500" at bounding box center [233, 101] width 126 height 11
type input "5"
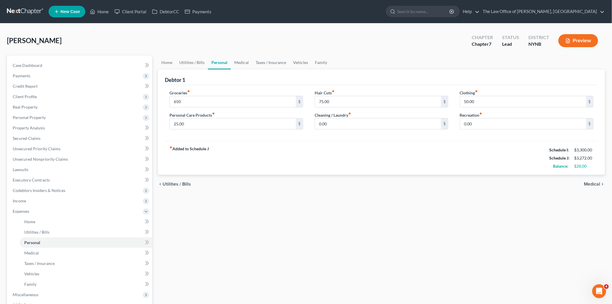
click at [217, 160] on div "fiber_manual_record Added to Schedule J Schedule I: $3,300.00 Schedule J: $3,27…" at bounding box center [381, 158] width 433 height 34
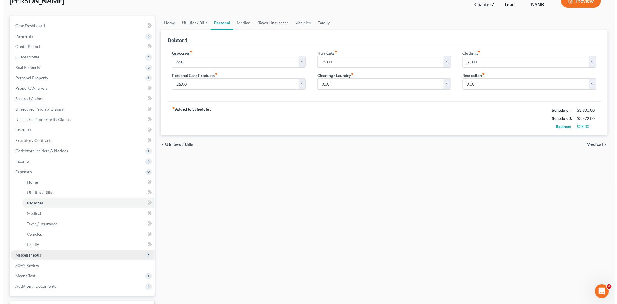
scroll to position [86, 0]
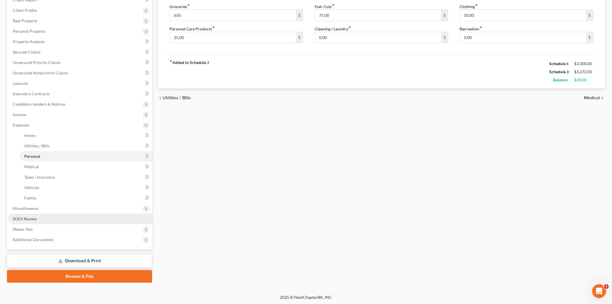
click at [32, 219] on span "SOFA Review" at bounding box center [25, 218] width 24 height 5
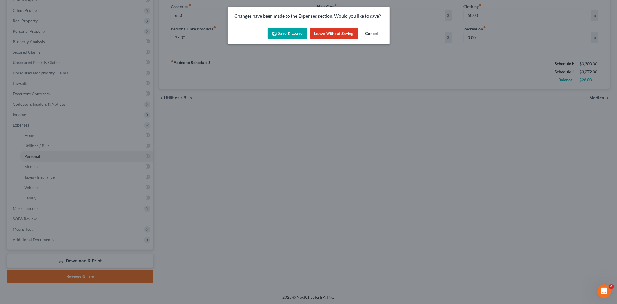
click at [291, 35] on button "Save & Leave" at bounding box center [287, 33] width 40 height 12
type input "650.00"
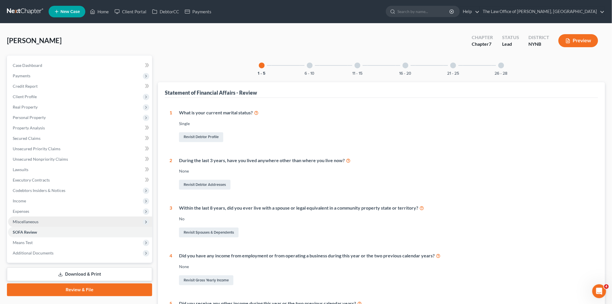
click at [33, 221] on span "Miscellaneous" at bounding box center [26, 221] width 26 height 5
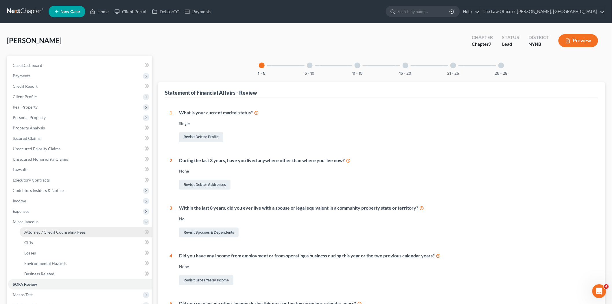
click at [31, 228] on link "Attorney / Credit Counseling Fees" at bounding box center [86, 232] width 132 height 10
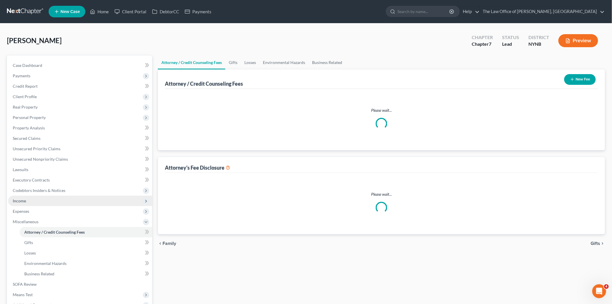
select select "1"
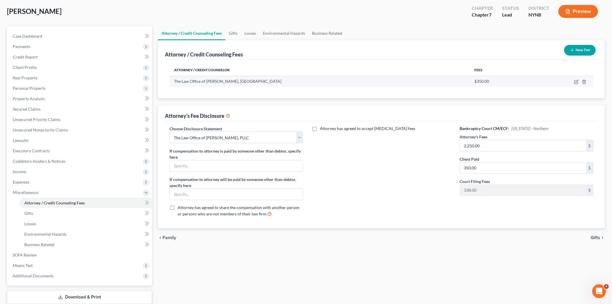
scroll to position [65, 0]
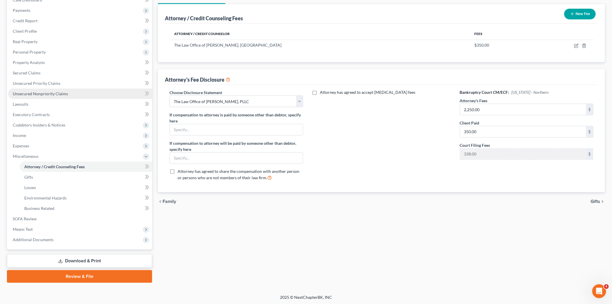
click at [39, 94] on span "Unsecured Nonpriority Claims" at bounding box center [40, 93] width 55 height 5
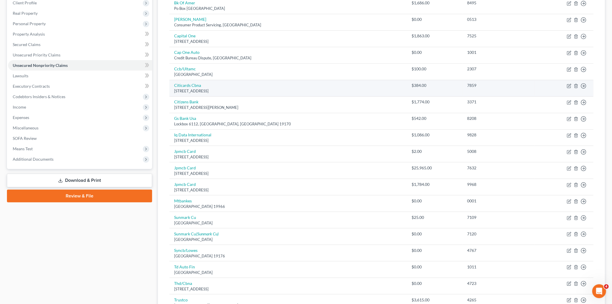
scroll to position [128, 0]
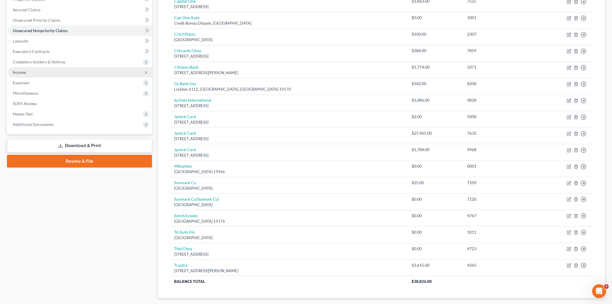
drag, startPoint x: 79, startPoint y: 145, endPoint x: 130, endPoint y: 147, distance: 50.4
click at [79, 145] on link "Download & Print" at bounding box center [79, 146] width 145 height 14
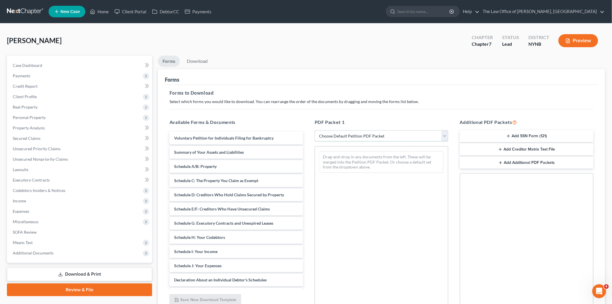
click at [363, 136] on select "Choose Default Petition PDF Packet Complete Bankruptcy Petition (all forms and …" at bounding box center [382, 136] width 134 height 12
select select "0"
click at [315, 130] on select "Choose Default Petition PDF Packet Complete Bankruptcy Petition (all forms and …" at bounding box center [382, 136] width 134 height 12
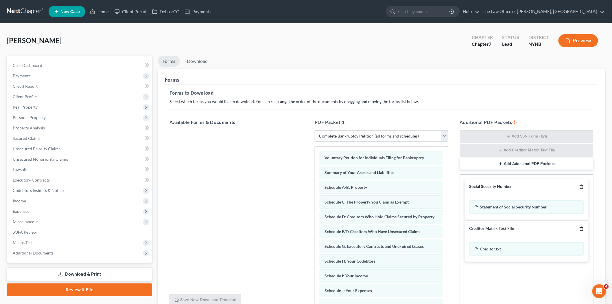
click at [582, 188] on icon "button" at bounding box center [581, 186] width 5 height 5
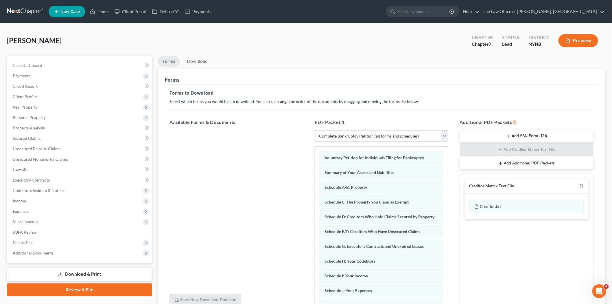
click at [581, 186] on icon "button" at bounding box center [581, 186] width 5 height 5
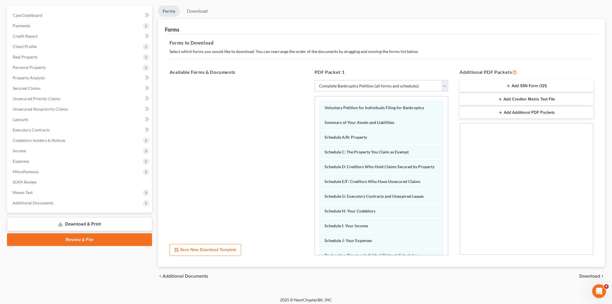
scroll to position [53, 0]
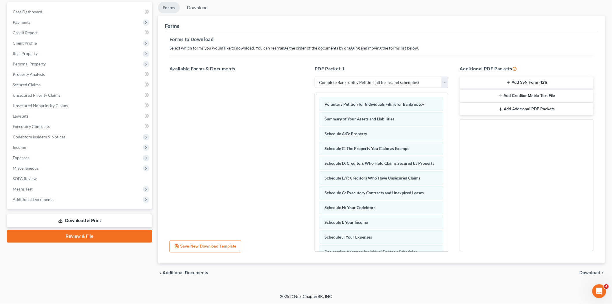
click at [590, 270] on span "Download" at bounding box center [589, 272] width 21 height 5
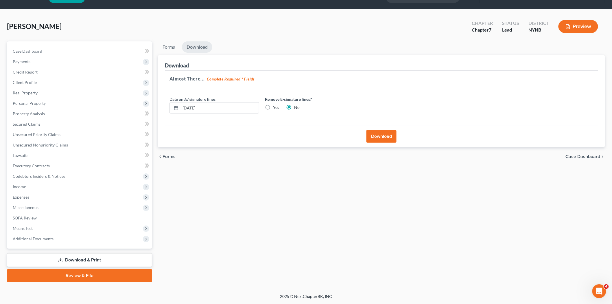
scroll to position [13, 0]
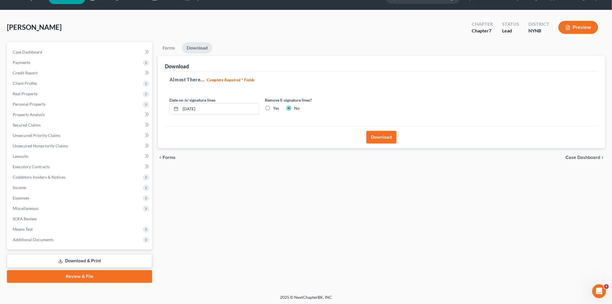
click at [383, 136] on button "Download" at bounding box center [381, 137] width 30 height 13
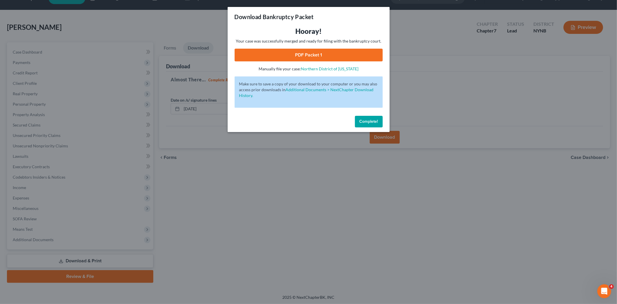
click at [333, 53] on link "PDF Packet 1" at bounding box center [308, 55] width 148 height 13
drag, startPoint x: 364, startPoint y: 122, endPoint x: 120, endPoint y: 183, distance: 252.1
click at [365, 122] on span "Complete!" at bounding box center [368, 121] width 19 height 5
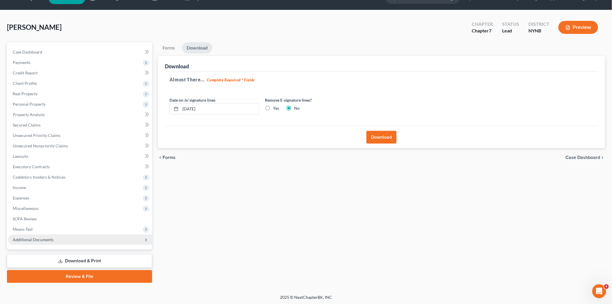
click at [46, 238] on span "Additional Documents" at bounding box center [33, 239] width 41 height 5
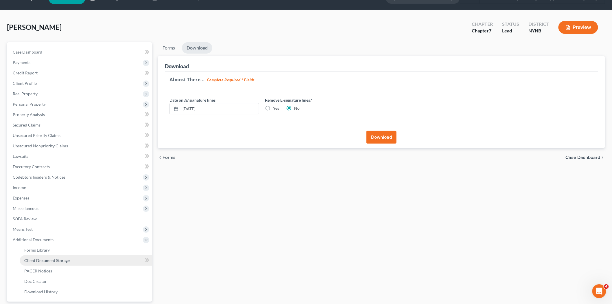
click at [51, 258] on span "Client Document Storage" at bounding box center [46, 260] width 45 height 5
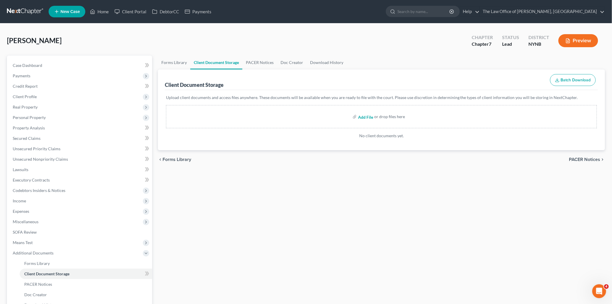
click at [362, 115] on input "file" at bounding box center [365, 116] width 14 height 10
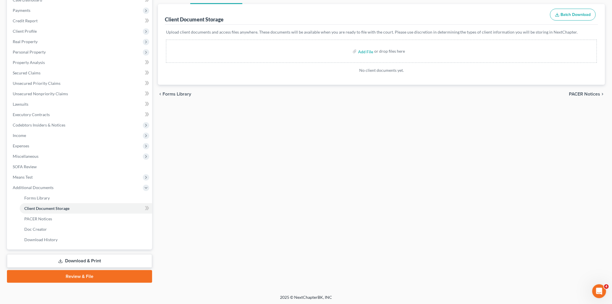
drag, startPoint x: 72, startPoint y: 262, endPoint x: 75, endPoint y: 261, distance: 2.9
click at [72, 261] on link "Download & Print" at bounding box center [79, 261] width 145 height 14
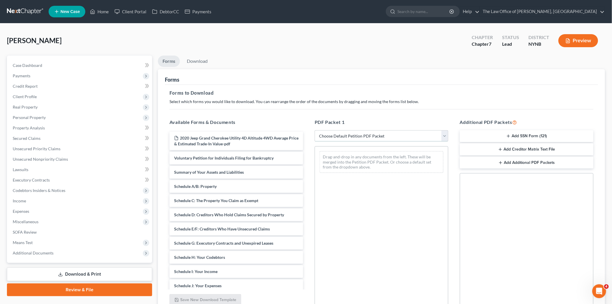
click at [345, 136] on select "Choose Default Petition PDF Packet Complete Bankruptcy Petition (all forms and …" at bounding box center [382, 136] width 134 height 12
select select "3"
click at [315, 130] on select "Choose Default Petition PDF Packet Complete Bankruptcy Petition (all forms and …" at bounding box center [382, 136] width 134 height 12
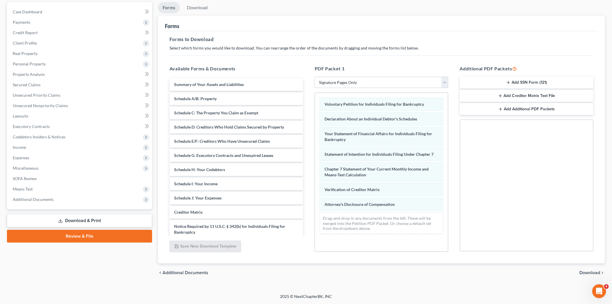
click at [590, 270] on span "Download" at bounding box center [589, 272] width 21 height 5
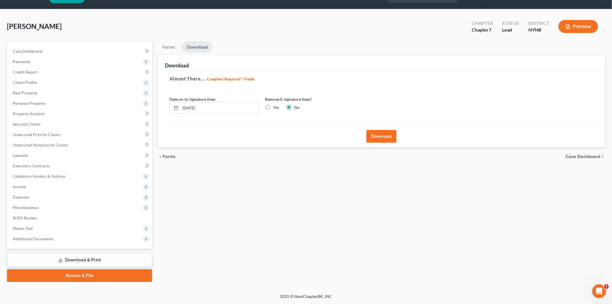
scroll to position [13, 0]
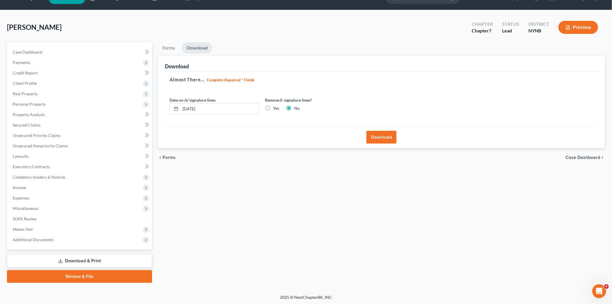
click at [373, 137] on button "Download" at bounding box center [381, 137] width 30 height 13
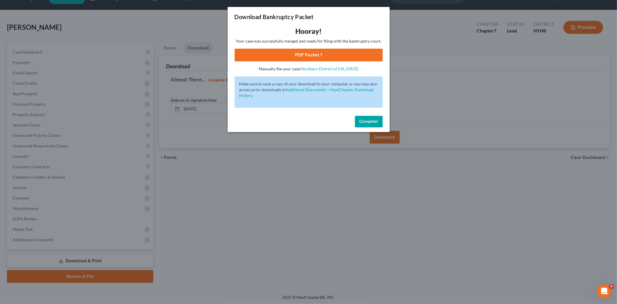
click at [341, 51] on link "PDF Packet 1" at bounding box center [308, 55] width 148 height 13
click at [372, 119] on span "Complete!" at bounding box center [368, 121] width 19 height 5
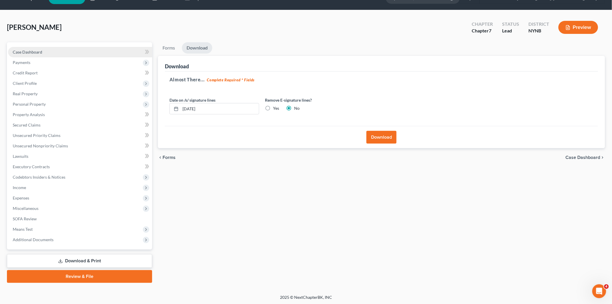
click at [73, 51] on link "Case Dashboard" at bounding box center [80, 52] width 144 height 10
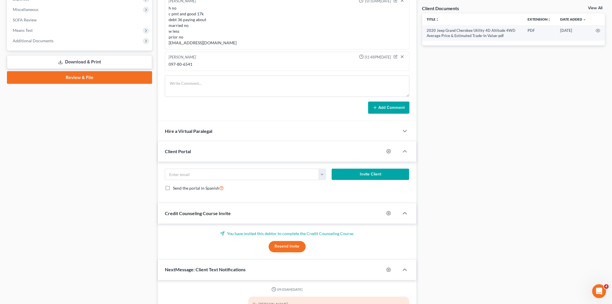
scroll to position [158, 0]
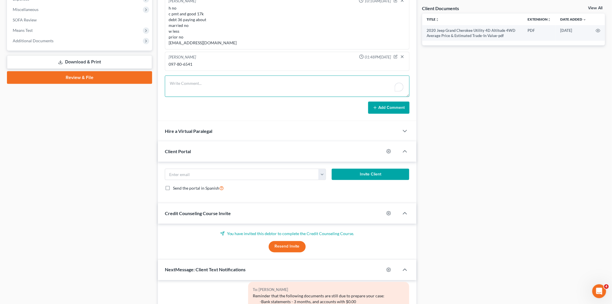
click at [203, 88] on textarea "To enrich screen reader interactions, please activate Accessibility in Grammarl…" at bounding box center [287, 85] width 245 height 21
type textarea "404 09/2028 5297-2784-0005-3255"
click at [385, 107] on button "Add Comment" at bounding box center [388, 107] width 41 height 12
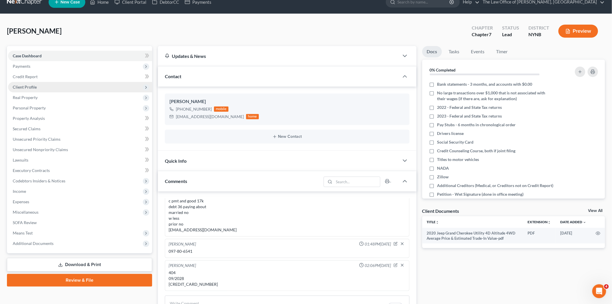
scroll to position [0, 0]
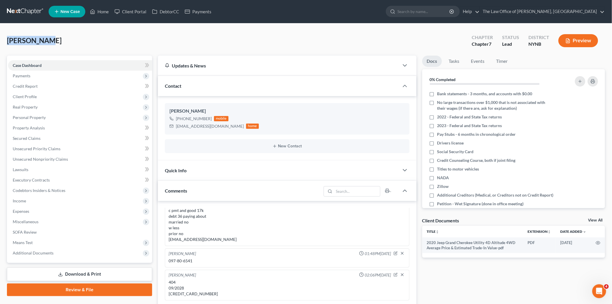
drag, startPoint x: 59, startPoint y: 42, endPoint x: 7, endPoint y: 42, distance: 52.3
click at [7, 42] on div "Greco, Gary Upgraded Chapter Chapter 7 Status Lead District NYNB Preview" at bounding box center [306, 42] width 598 height 25
copy span "Greco, Gary"
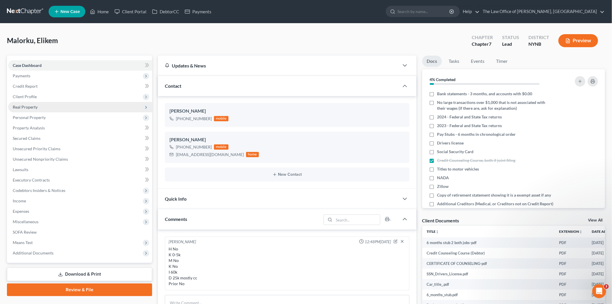
drag, startPoint x: 21, startPoint y: 96, endPoint x: 42, endPoint y: 102, distance: 21.2
click at [21, 96] on span "Client Profile" at bounding box center [25, 96] width 24 height 5
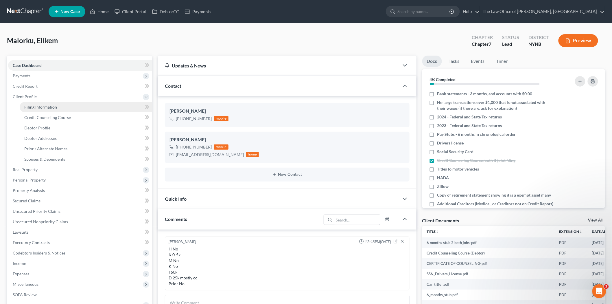
click at [44, 104] on span "Filing Information" at bounding box center [40, 106] width 33 height 5
select select "1"
select select "0"
select select "54"
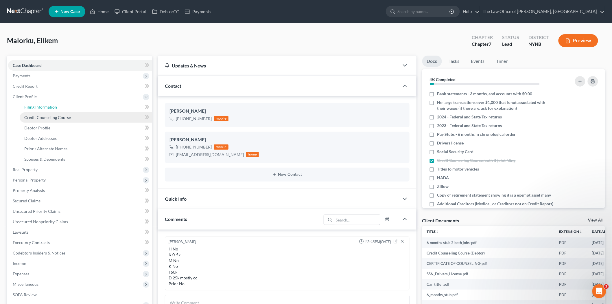
select select "0"
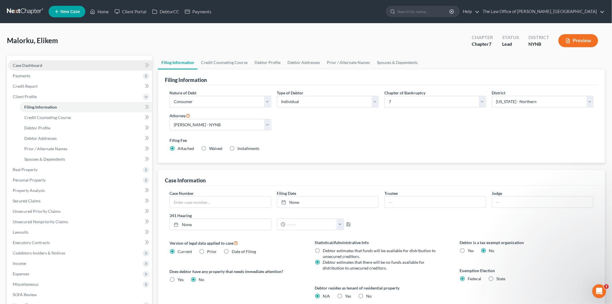
click at [38, 62] on link "Case Dashboard" at bounding box center [80, 65] width 144 height 10
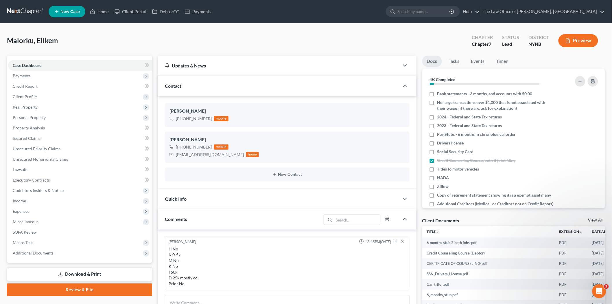
scroll to position [160, 0]
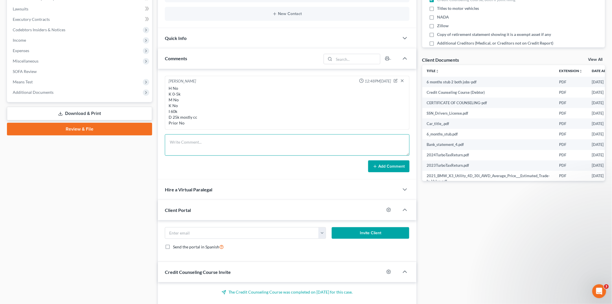
click at [212, 134] on textarea at bounding box center [287, 144] width 245 height 21
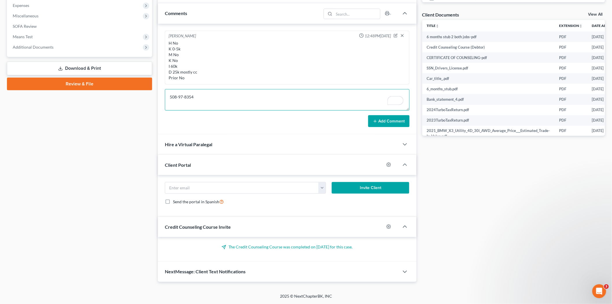
type textarea "508-97-8354"
click at [385, 123] on button "Add Comment" at bounding box center [388, 121] width 41 height 12
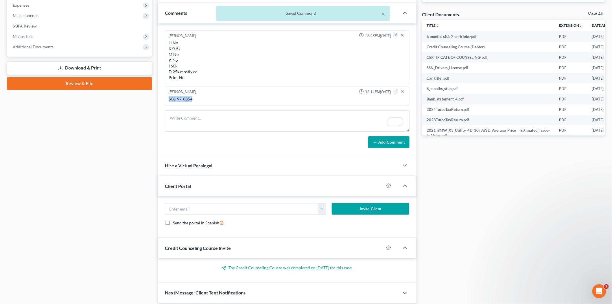
drag, startPoint x: 202, startPoint y: 99, endPoint x: 168, endPoint y: 100, distance: 34.1
click at [163, 99] on div "Christiaan VanNiekerk 12:48PM, 10/03/2025 H No K 0-5k M No K No I 60k D 25k mos…" at bounding box center [287, 89] width 258 height 132
copy div "508-97-8354"
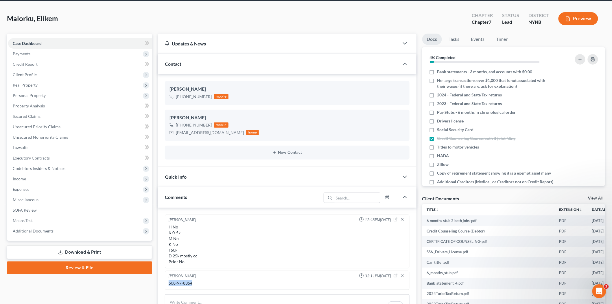
scroll to position [0, 0]
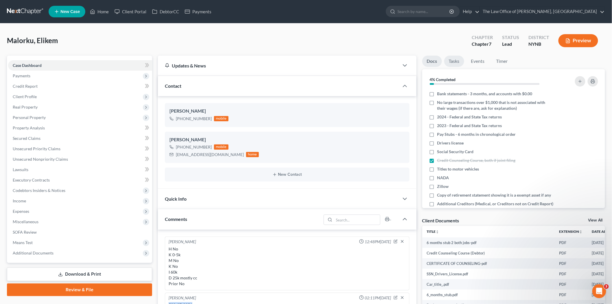
click at [456, 62] on link "Tasks" at bounding box center [454, 61] width 20 height 11
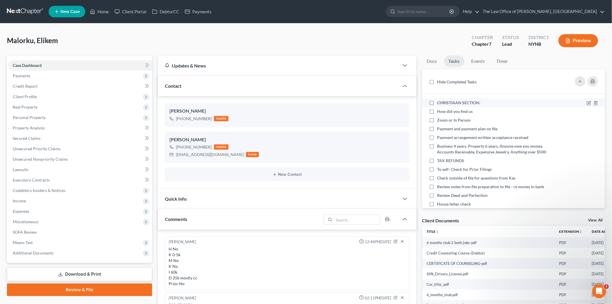
click at [437, 102] on label "CHRISTIAAN SECTION:" at bounding box center [461, 103] width 48 height 6
click at [439, 102] on input "CHRISTIAAN SECTION:" at bounding box center [441, 102] width 4 height 4
checkbox input "true"
click at [586, 119] on icon at bounding box center [588, 120] width 5 height 5
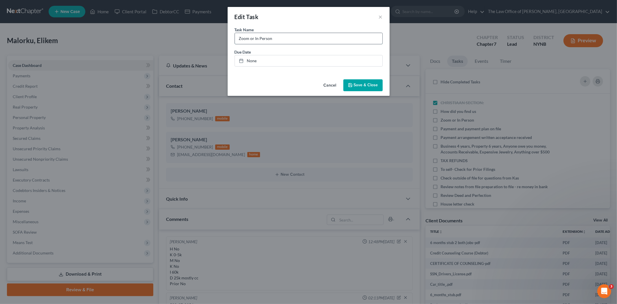
click at [293, 42] on input "Zoom or In Person" at bounding box center [308, 38] width 147 height 11
type input "Zoom or In Person - in person SO"
click at [371, 84] on span "Save & Close" at bounding box center [366, 85] width 24 height 5
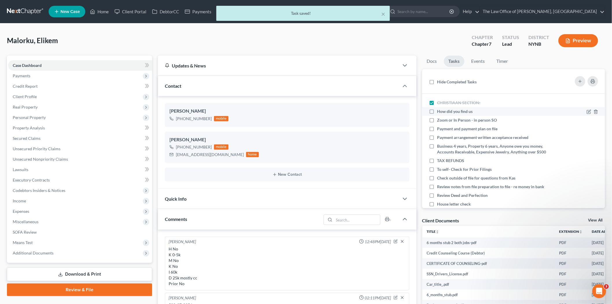
click at [437, 112] on label "How did you find us" at bounding box center [457, 111] width 40 height 6
click at [439, 112] on input "How did you find us" at bounding box center [441, 110] width 4 height 4
checkbox input "true"
drag, startPoint x: 431, startPoint y: 121, endPoint x: 548, endPoint y: 116, distance: 116.9
click at [437, 121] on label "Zoom or In Person - in person SO" at bounding box center [469, 120] width 64 height 6
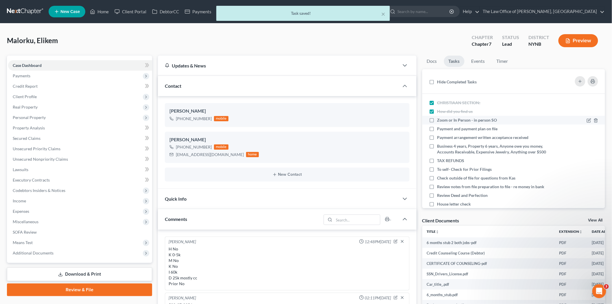
click at [439, 121] on input "Zoom or In Person - in person SO" at bounding box center [441, 119] width 4 height 4
checkbox input "true"
click at [586, 112] on icon at bounding box center [588, 111] width 5 height 5
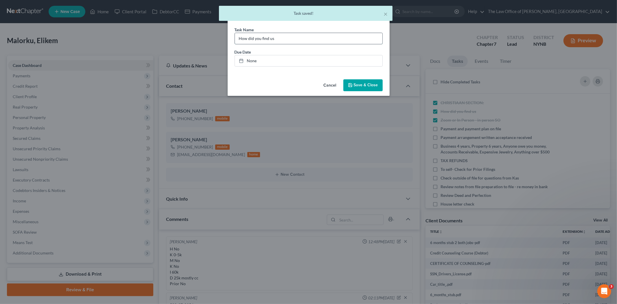
click at [339, 42] on input "How did you find us" at bounding box center [308, 38] width 147 height 11
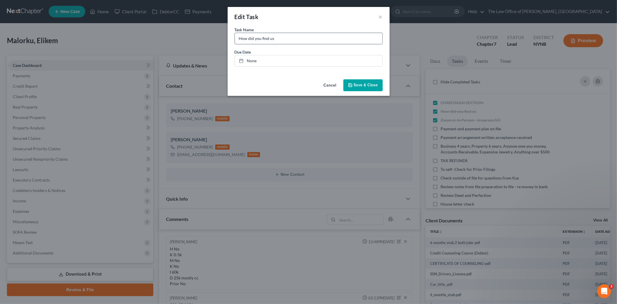
type input "How did you find us - google"
click at [368, 86] on span "Save & Close" at bounding box center [366, 85] width 24 height 5
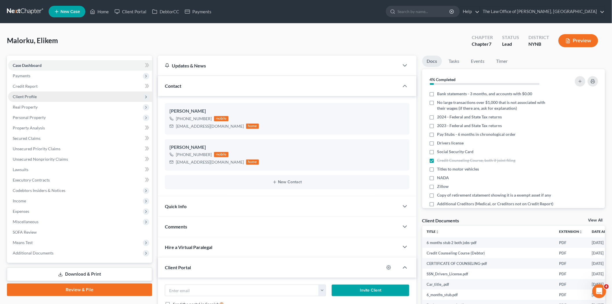
drag, startPoint x: 21, startPoint y: 97, endPoint x: 24, endPoint y: 98, distance: 3.0
click at [21, 97] on span "Client Profile" at bounding box center [25, 96] width 24 height 5
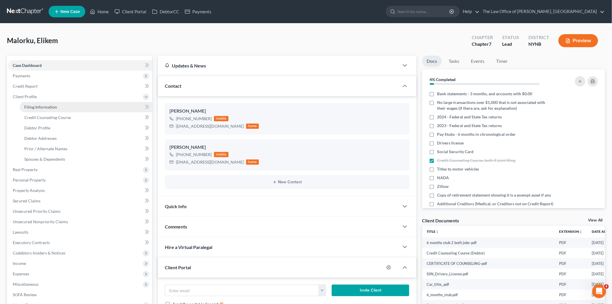
drag, startPoint x: 40, startPoint y: 108, endPoint x: 112, endPoint y: 105, distance: 71.5
click at [41, 108] on span "Filing Information" at bounding box center [40, 106] width 33 height 5
select select "1"
select select "0"
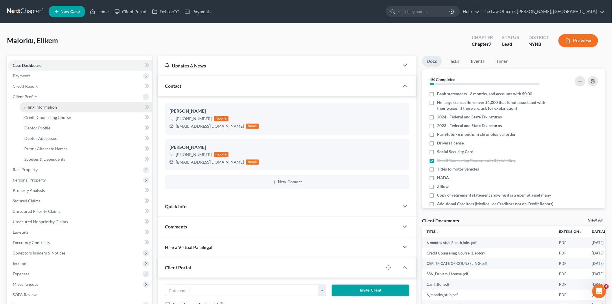
select select "54"
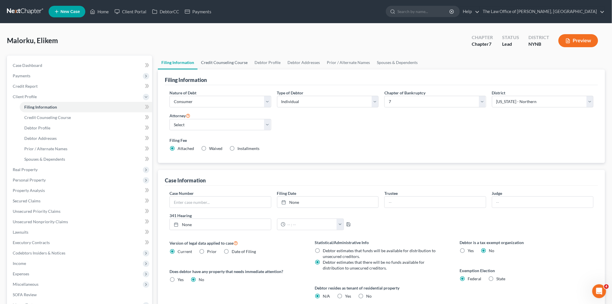
click at [231, 63] on link "Credit Counseling Course" at bounding box center [223, 63] width 53 height 14
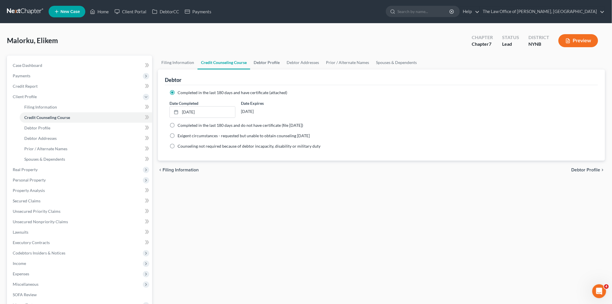
click at [275, 60] on link "Debtor Profile" at bounding box center [266, 63] width 33 height 14
select select "0"
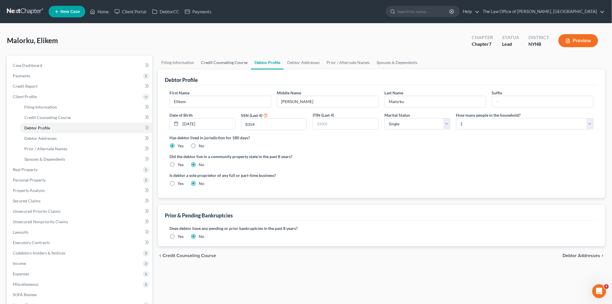
click at [218, 64] on link "Credit Counseling Course" at bounding box center [223, 63] width 53 height 14
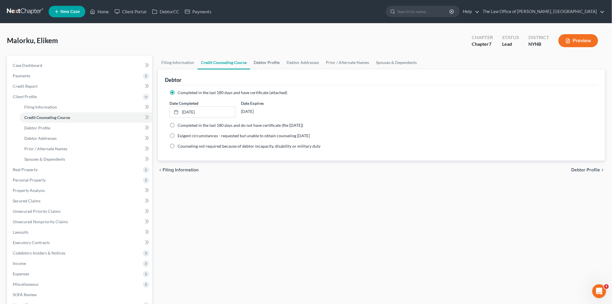
click at [254, 64] on link "Debtor Profile" at bounding box center [266, 63] width 33 height 14
select select "0"
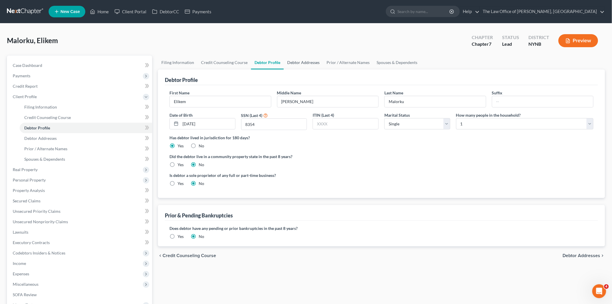
click at [298, 64] on link "Debtor Addresses" at bounding box center [303, 63] width 39 height 14
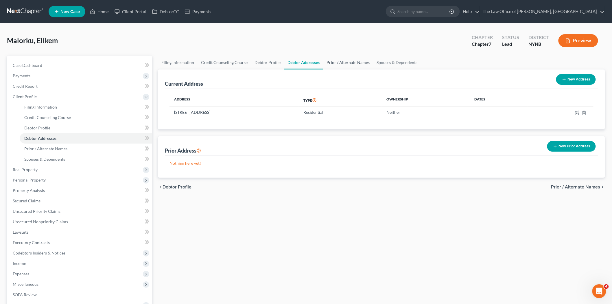
click at [347, 62] on link "Prior / Alternate Names" at bounding box center [348, 63] width 50 height 14
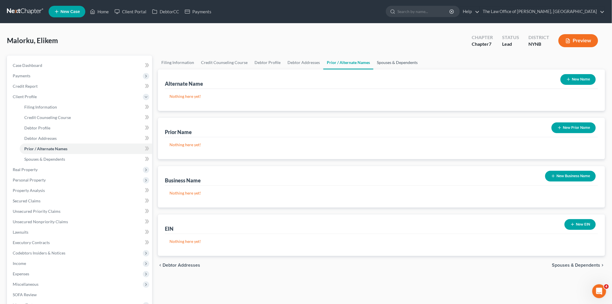
click at [395, 62] on link "Spouses & Dependents" at bounding box center [397, 63] width 48 height 14
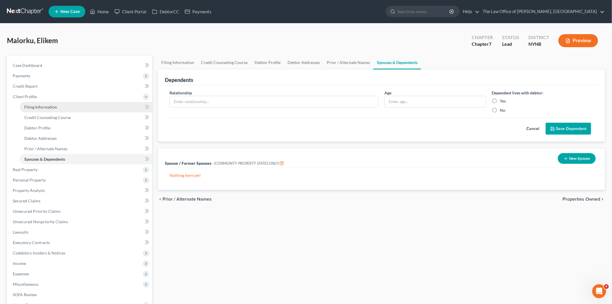
drag, startPoint x: 38, startPoint y: 104, endPoint x: 42, endPoint y: 103, distance: 4.5
click at [38, 103] on link "Filing Information" at bounding box center [86, 107] width 132 height 10
select select "1"
select select "0"
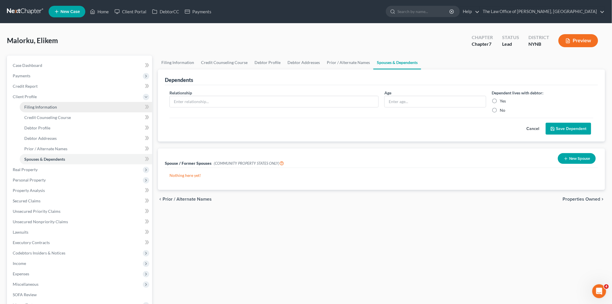
select select "54"
select select "0"
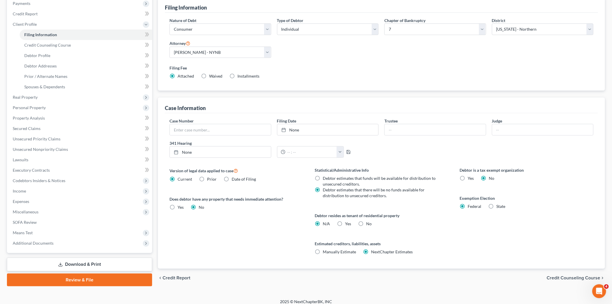
scroll to position [77, 0]
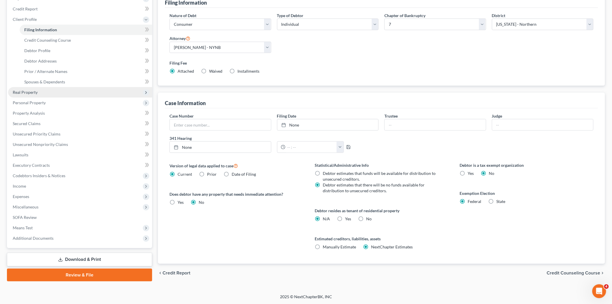
click at [35, 91] on span "Real Property" at bounding box center [25, 92] width 25 height 5
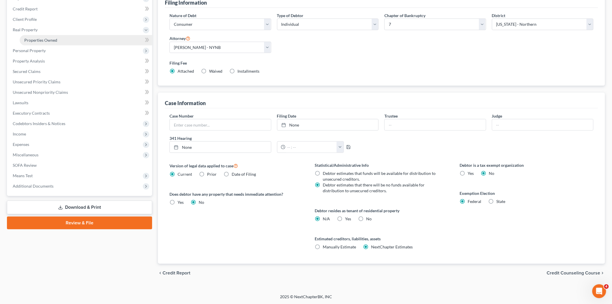
click at [54, 40] on span "Properties Owned" at bounding box center [40, 40] width 33 height 5
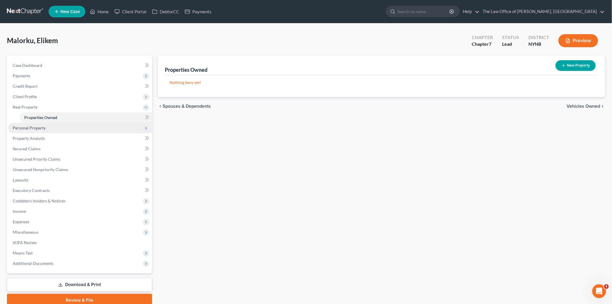
click at [41, 129] on span "Personal Property" at bounding box center [29, 127] width 33 height 5
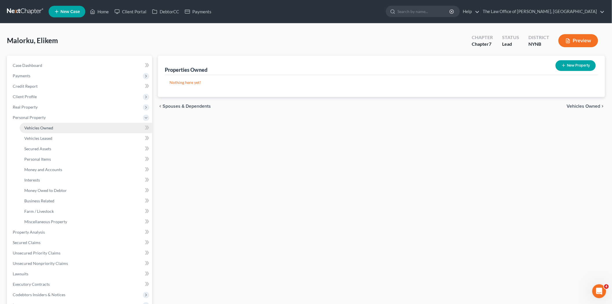
click at [35, 127] on span "Vehicles Owned" at bounding box center [38, 127] width 29 height 5
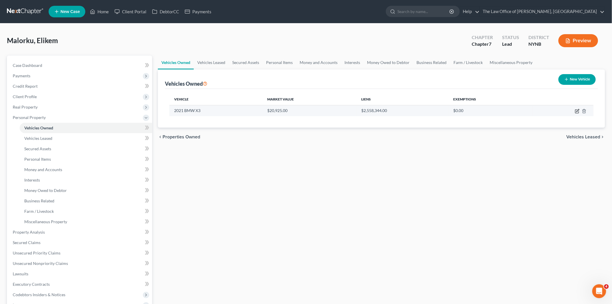
click at [578, 109] on icon "button" at bounding box center [577, 110] width 3 height 3
select select "0"
select select "5"
select select "1"
select select "0"
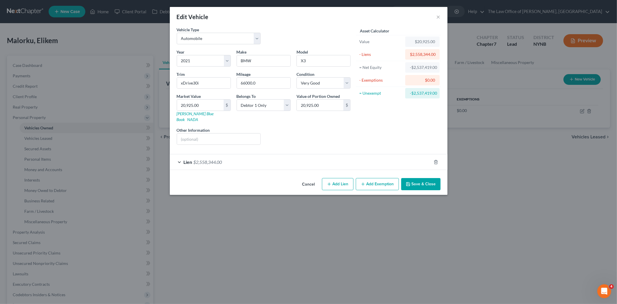
click at [267, 155] on div "Lien $2,558,344.00" at bounding box center [300, 161] width 261 height 15
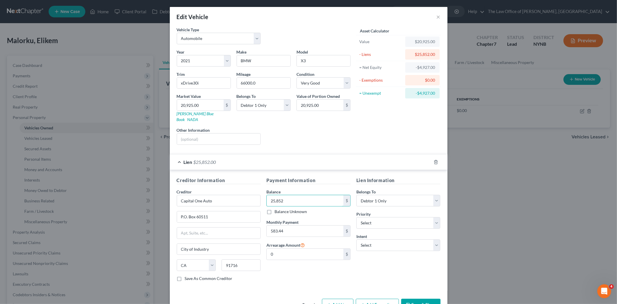
type input "25,852"
click at [414, 302] on button "Save & Close" at bounding box center [420, 304] width 39 height 12
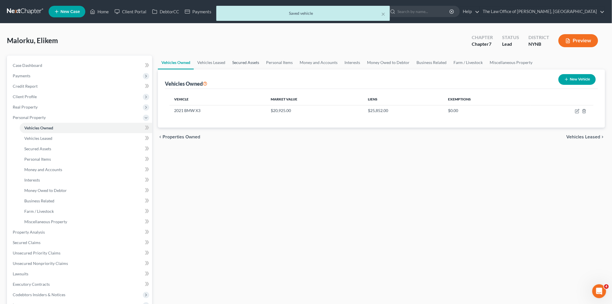
click at [243, 62] on link "Secured Assets" at bounding box center [246, 63] width 34 height 14
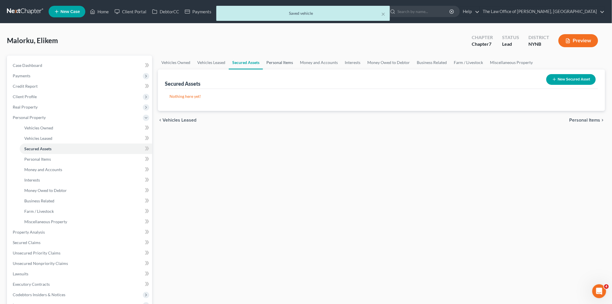
click at [291, 63] on link "Personal Items" at bounding box center [280, 63] width 34 height 14
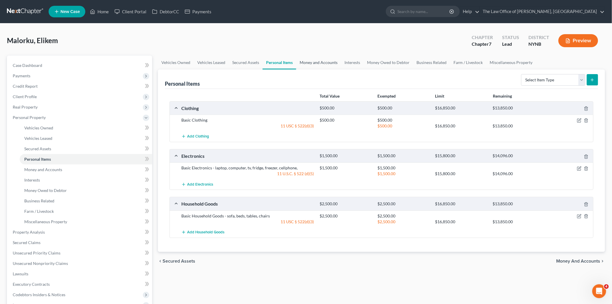
click at [328, 60] on link "Money and Accounts" at bounding box center [318, 63] width 45 height 14
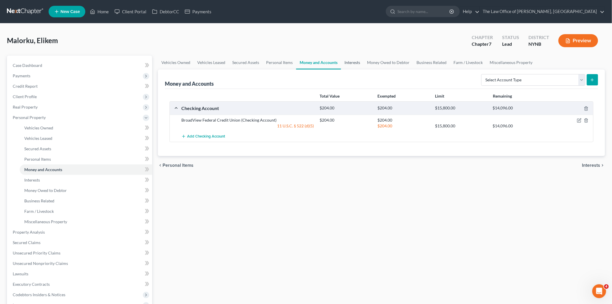
click at [343, 61] on link "Interests" at bounding box center [352, 63] width 23 height 14
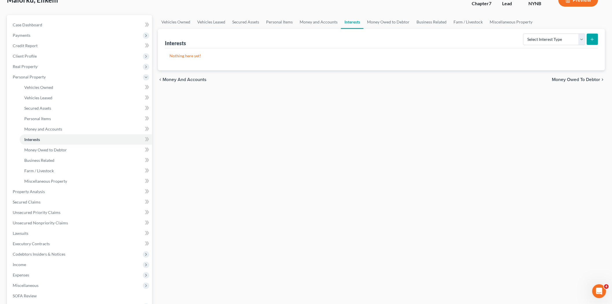
scroll to position [117, 0]
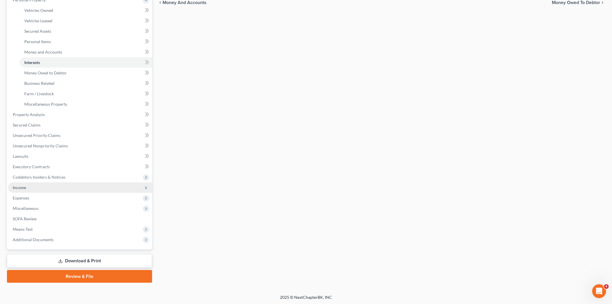
click at [21, 189] on span "Income" at bounding box center [80, 187] width 144 height 10
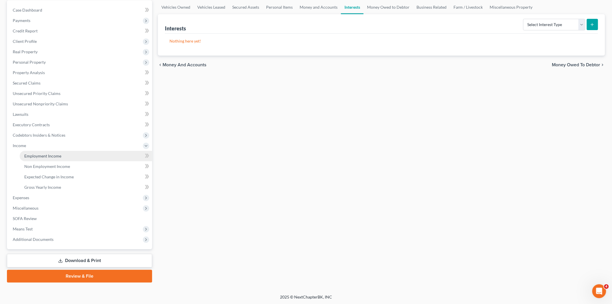
click at [45, 157] on span "Employment Income" at bounding box center [42, 155] width 37 height 5
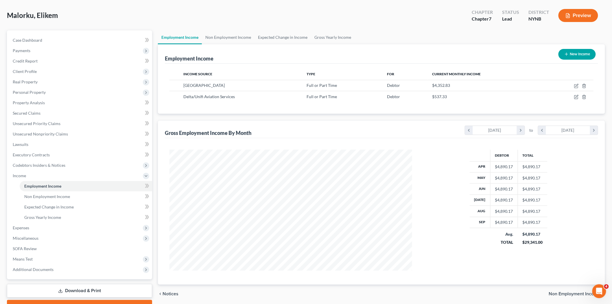
scroll to position [55, 0]
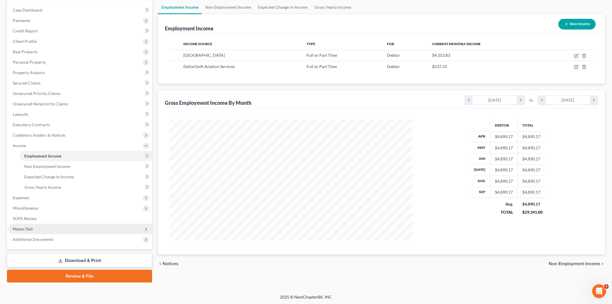
click at [16, 225] on span "Means Test" at bounding box center [80, 228] width 144 height 10
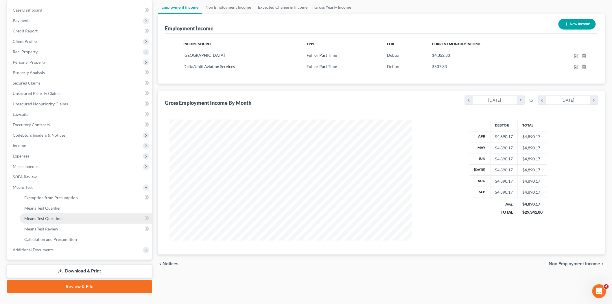
click at [42, 213] on link "Means Test Questions" at bounding box center [86, 218] width 132 height 10
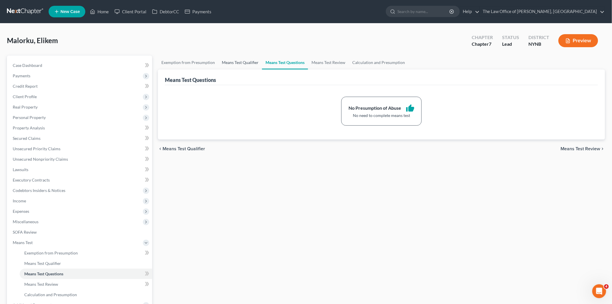
click at [234, 65] on link "Means Test Qualifier" at bounding box center [240, 63] width 44 height 14
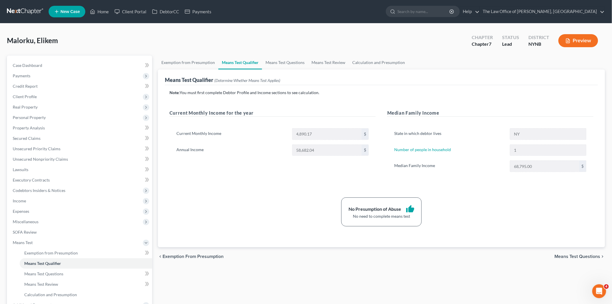
click at [248, 146] on div "Annual Income 58,682.04 $" at bounding box center [272, 150] width 198 height 12
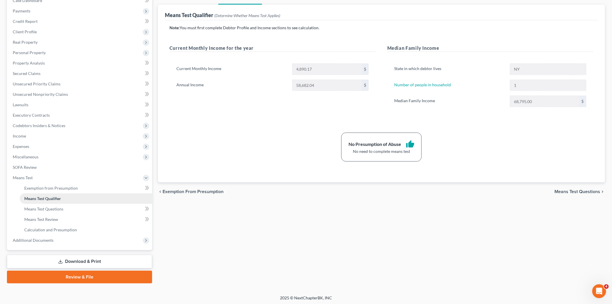
scroll to position [65, 0]
drag, startPoint x: 25, startPoint y: 146, endPoint x: 35, endPoint y: 150, distance: 11.0
click at [25, 146] on span "Expenses" at bounding box center [21, 145] width 16 height 5
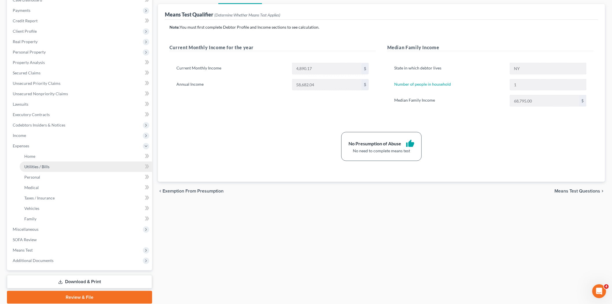
click at [57, 161] on link "Utilities / Bills" at bounding box center [86, 166] width 132 height 10
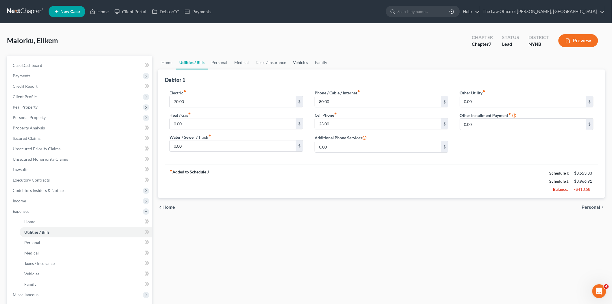
click at [306, 59] on link "Vehicles" at bounding box center [300, 63] width 22 height 14
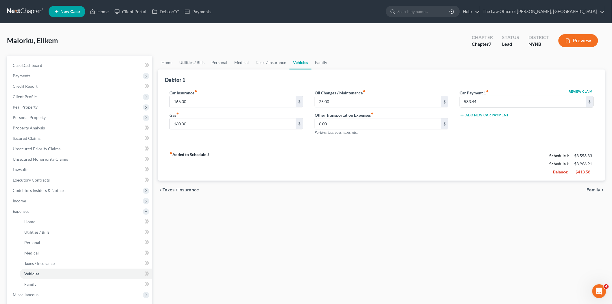
click at [490, 103] on input "583.44" at bounding box center [523, 101] width 126 height 11
click at [268, 64] on link "Taxes / Insurance" at bounding box center [270, 63] width 37 height 14
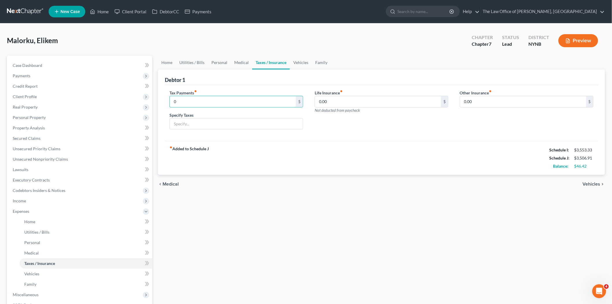
type input "0"
click at [329, 64] on ul "Home Utilities / Bills Personal Medical Taxes / Insurance Vehicles Family" at bounding box center [381, 63] width 447 height 14
click at [315, 62] on link "Family" at bounding box center [321, 63] width 19 height 14
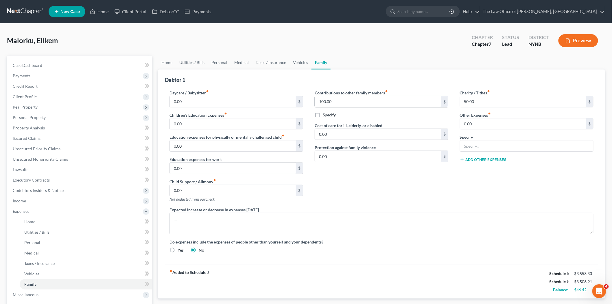
click at [353, 102] on input "100.00" at bounding box center [378, 101] width 126 height 11
click at [483, 100] on input "50.00" at bounding box center [523, 101] width 126 height 11
drag, startPoint x: 163, startPoint y: 62, endPoint x: 170, endPoint y: 58, distance: 7.4
click at [164, 61] on link "Home" at bounding box center [167, 63] width 18 height 14
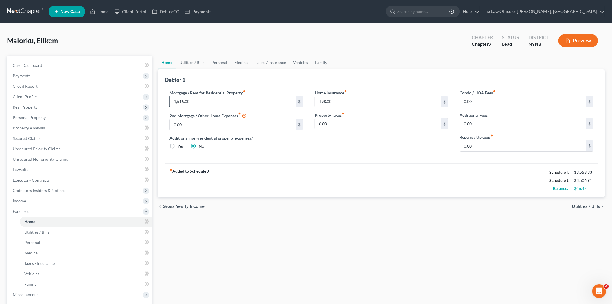
click at [194, 99] on input "1,515.00" at bounding box center [233, 101] width 126 height 11
click at [327, 100] on input "198.00" at bounding box center [378, 101] width 126 height 11
click at [204, 64] on link "Utilities / Bills" at bounding box center [192, 63] width 32 height 14
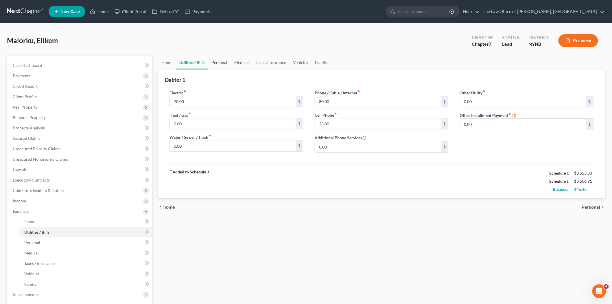
click at [220, 62] on link "Personal" at bounding box center [219, 63] width 23 height 14
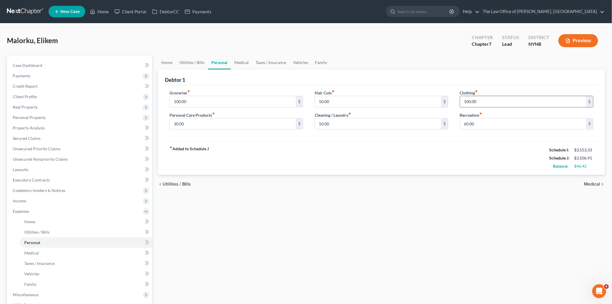
click at [486, 99] on input "100.00" at bounding box center [523, 101] width 126 height 11
type input "25"
click at [238, 61] on link "Medical" at bounding box center [241, 63] width 21 height 14
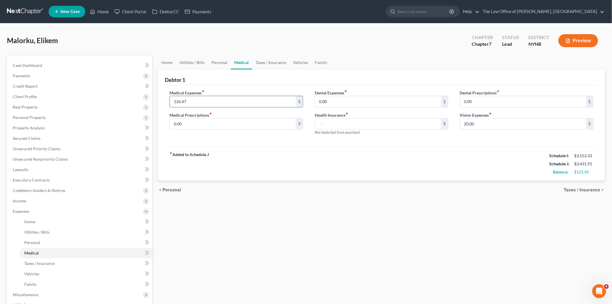
click at [194, 101] on input "126.47" at bounding box center [233, 101] width 126 height 11
type input "0"
click at [213, 60] on link "Personal" at bounding box center [219, 63] width 23 height 14
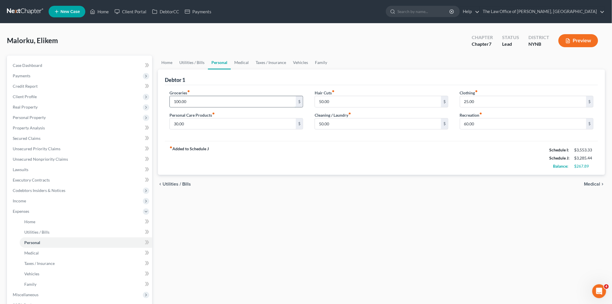
click at [200, 102] on input "100.00" at bounding box center [233, 101] width 126 height 11
click at [325, 155] on div "fiber_manual_record Added to Schedule J Schedule I: $3,553.33 Schedule J: $3,48…" at bounding box center [381, 158] width 433 height 34
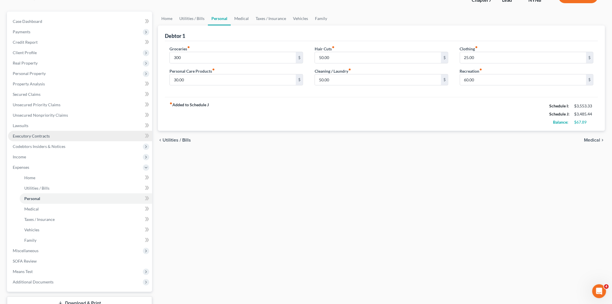
scroll to position [86, 0]
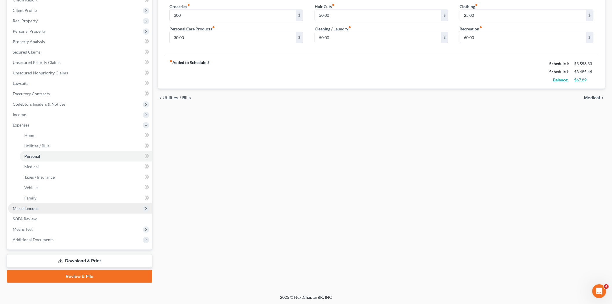
click at [37, 206] on span "Miscellaneous" at bounding box center [26, 208] width 26 height 5
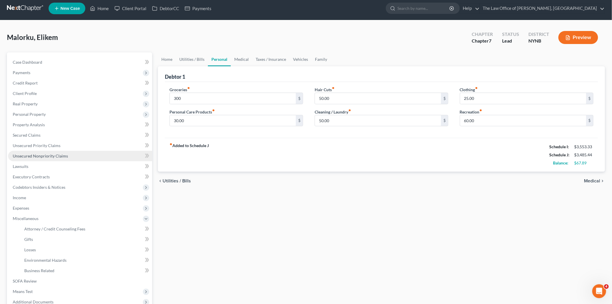
scroll to position [0, 0]
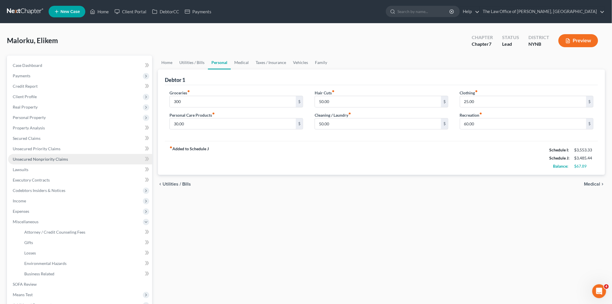
click at [57, 160] on span "Unsecured Nonpriority Claims" at bounding box center [40, 158] width 55 height 5
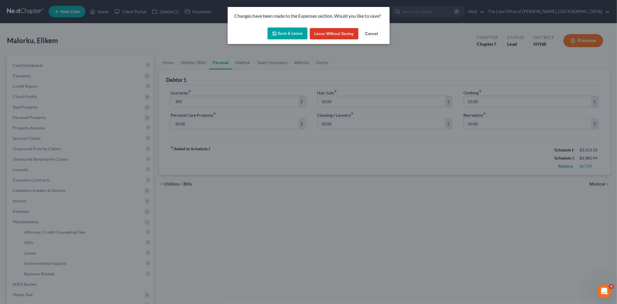
click at [289, 29] on button "Save & Leave" at bounding box center [287, 33] width 40 height 12
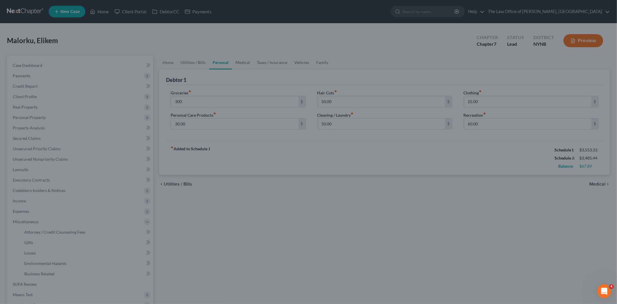
type input "300.00"
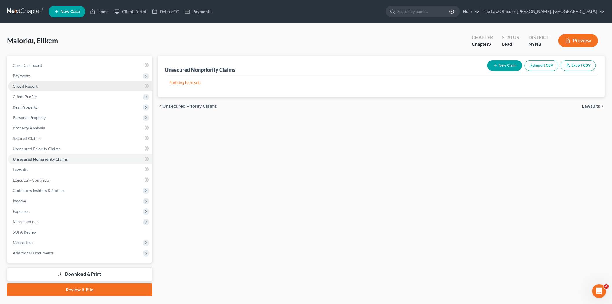
click at [25, 84] on span "Credit Report" at bounding box center [25, 86] width 25 height 5
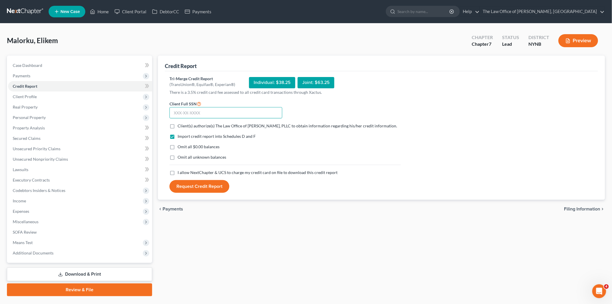
click at [182, 110] on input "text" at bounding box center [225, 113] width 113 height 12
paste input "508-97-8354"
type input "508-97-8354"
click at [177, 126] on label "Client(s) authorize(s) The Law Office of Christiaan Van Niekerk, PLLC to obtain…" at bounding box center [286, 126] width 219 height 6
click at [180, 126] on input "Client(s) authorize(s) The Law Office of Christiaan Van Niekerk, PLLC to obtain…" at bounding box center [182, 125] width 4 height 4
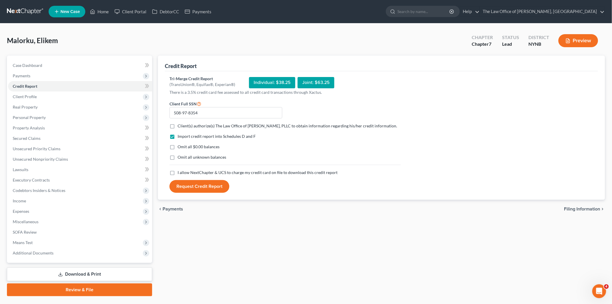
checkbox input "true"
click at [177, 175] on label "I allow NextChapter & UCS to charge my credit card on file to download this cre…" at bounding box center [257, 172] width 160 height 6
click at [180, 173] on input "I allow NextChapter & UCS to charge my credit card on file to download this cre…" at bounding box center [182, 171] width 4 height 4
checkbox input "true"
click at [208, 109] on input "508-97-8354" at bounding box center [225, 113] width 113 height 12
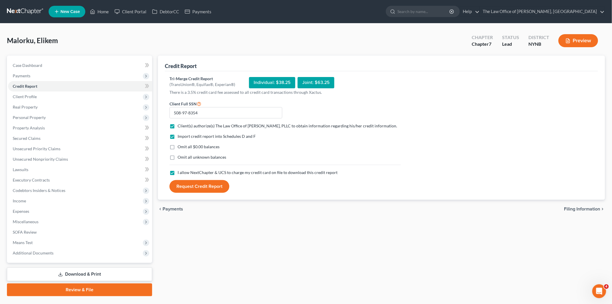
click at [187, 193] on button "Request Credit Report" at bounding box center [199, 186] width 60 height 13
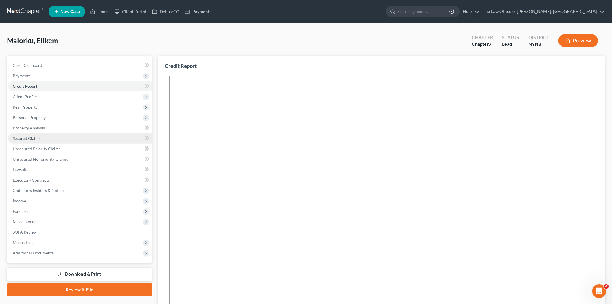
click at [32, 138] on span "Secured Claims" at bounding box center [27, 138] width 28 height 5
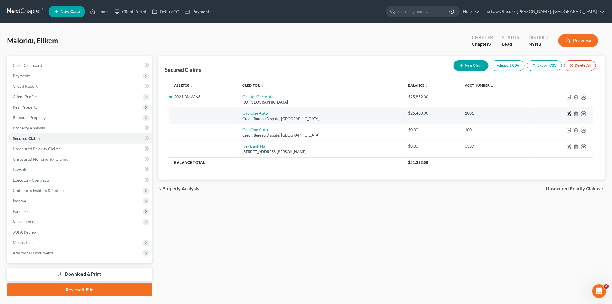
click at [569, 114] on icon "button" at bounding box center [569, 113] width 5 height 5
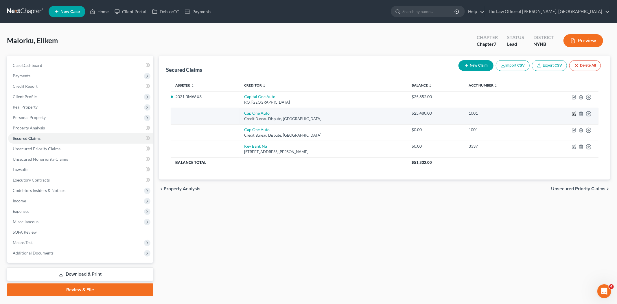
select select "45"
select select "0"
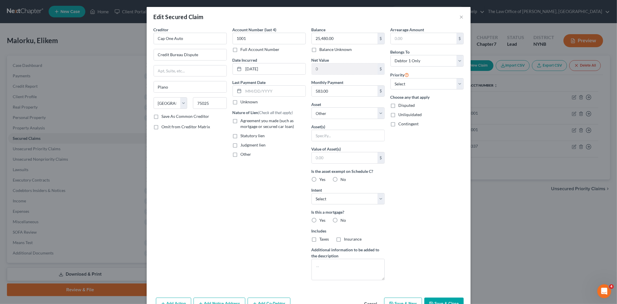
drag, startPoint x: 232, startPoint y: 119, endPoint x: 289, endPoint y: 120, distance: 57.2
click at [241, 120] on label "Agreement you made (such as mortgage or secured car loan)" at bounding box center [273, 124] width 65 height 12
click at [243, 120] on input "Agreement you made (such as mortgage or secured car loan)" at bounding box center [245, 120] width 4 height 4
checkbox input "true"
click at [322, 111] on select "Select Other Multiple Assets Electronics - Basic Electronics - laptop, computer…" at bounding box center [347, 113] width 73 height 12
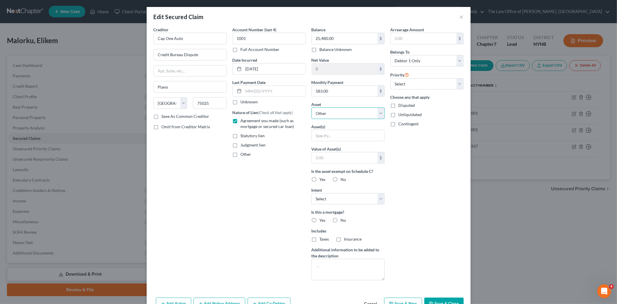
select select "5"
click at [311, 107] on select "Select Other Multiple Assets Electronics - Basic Electronics - laptop, computer…" at bounding box center [347, 113] width 73 height 12
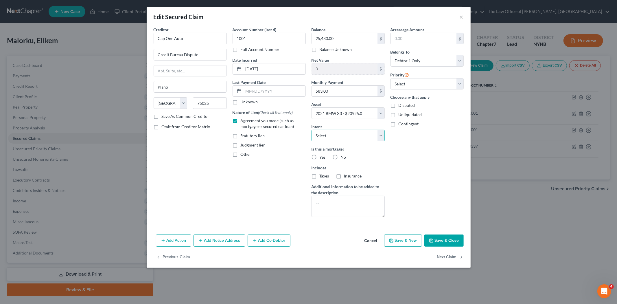
click at [325, 137] on select "Select Surrender Redeem Reaffirm Avoid Other" at bounding box center [347, 136] width 73 height 12
select select "2"
click at [311, 130] on select "Select Surrender Redeem Reaffirm Avoid Other" at bounding box center [347, 136] width 73 height 12
click at [341, 156] on label "No" at bounding box center [343, 157] width 5 height 6
click at [343, 156] on input "No" at bounding box center [345, 156] width 4 height 4
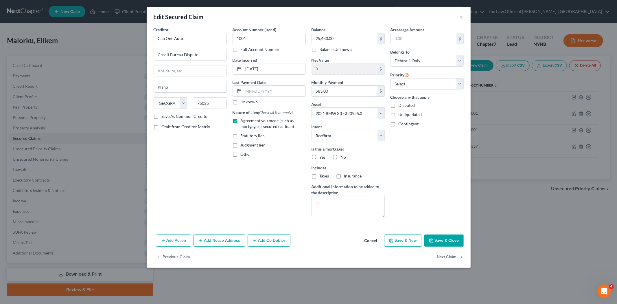
radio input "true"
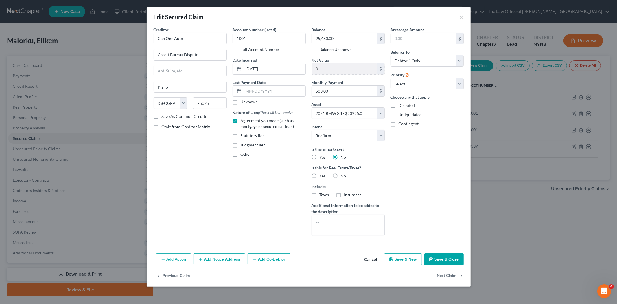
click at [447, 262] on button "Save & Close" at bounding box center [443, 259] width 39 height 12
select select
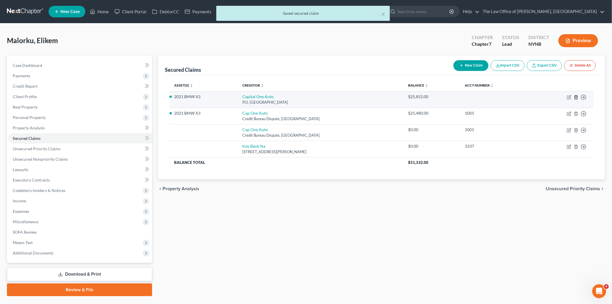
click at [576, 98] on icon "button" at bounding box center [576, 97] width 5 height 5
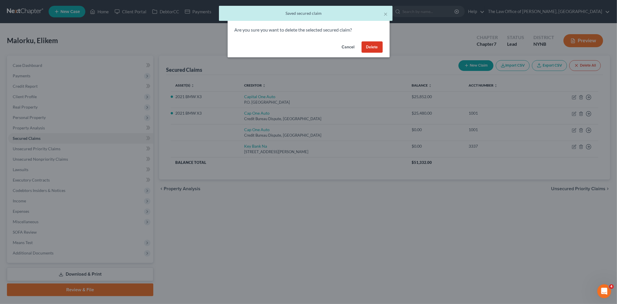
click at [365, 47] on button "Delete" at bounding box center [371, 47] width 21 height 12
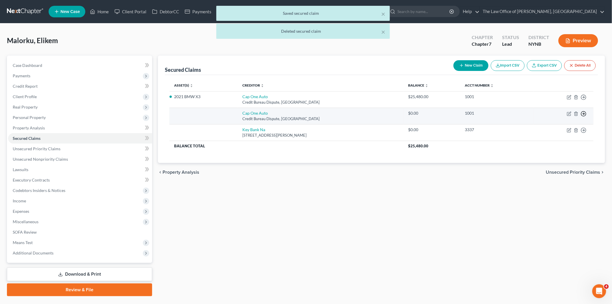
click at [582, 112] on circle "button" at bounding box center [583, 113] width 5 height 5
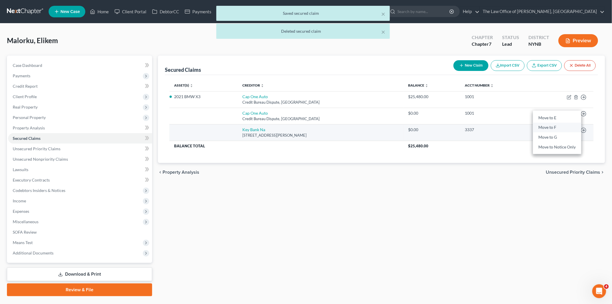
drag, startPoint x: 557, startPoint y: 126, endPoint x: 562, endPoint y: 126, distance: 4.9
click at [557, 126] on link "Move to F" at bounding box center [557, 128] width 48 height 10
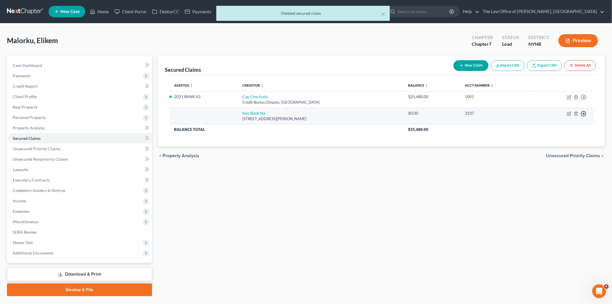
click at [583, 114] on polyline "button" at bounding box center [583, 114] width 1 height 2
click at [554, 126] on link "Move to F" at bounding box center [557, 128] width 48 height 10
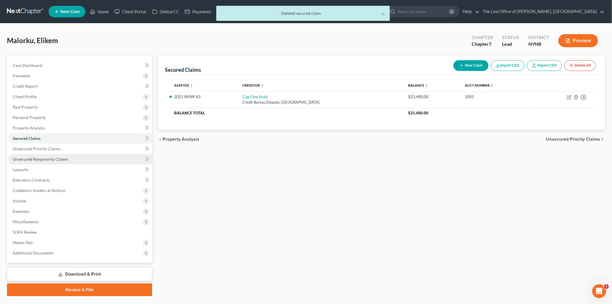
click at [36, 159] on span "Unsecured Nonpriority Claims" at bounding box center [40, 158] width 55 height 5
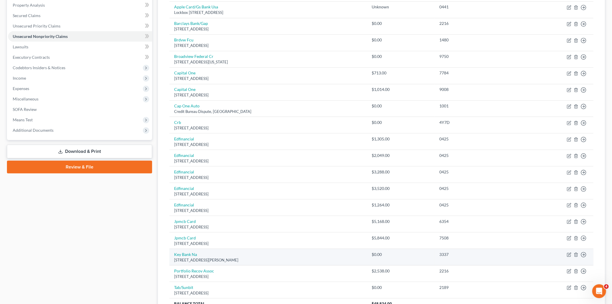
scroll to position [180, 0]
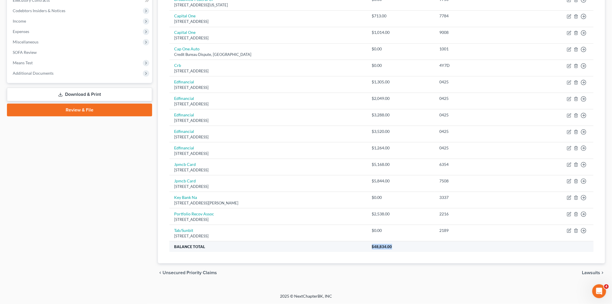
drag, startPoint x: 414, startPoint y: 246, endPoint x: 362, endPoint y: 246, distance: 51.7
click at [363, 246] on tr "Balance Total $48,834.00" at bounding box center [381, 246] width 424 height 10
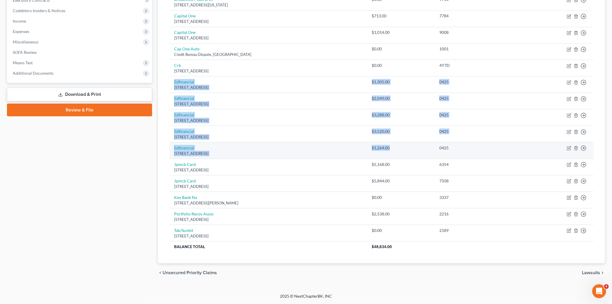
drag, startPoint x: 169, startPoint y: 80, endPoint x: 430, endPoint y: 149, distance: 269.2
click at [430, 149] on tbody "Affirm Inc 650 California St Fl 12, San Francisco, CA 94108 $0.00 JH7A Move to …" at bounding box center [381, 82] width 424 height 340
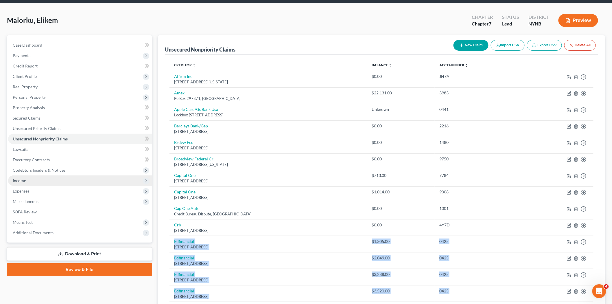
scroll to position [19, 0]
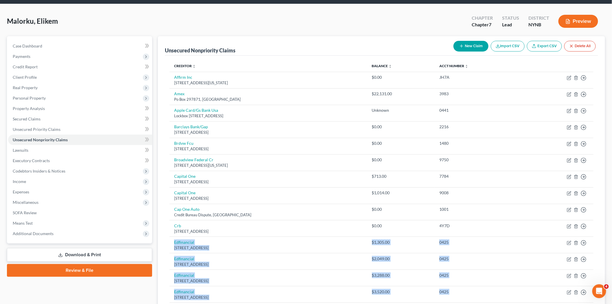
click at [78, 251] on link "Download & Print" at bounding box center [79, 255] width 145 height 14
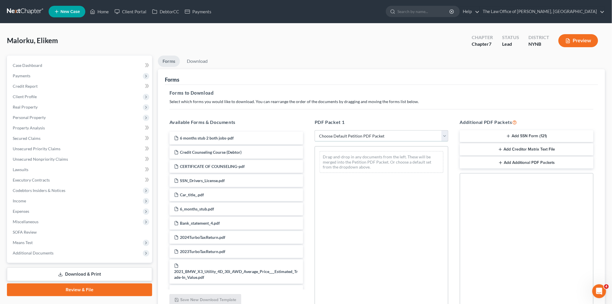
drag, startPoint x: 370, startPoint y: 138, endPoint x: 368, endPoint y: 140, distance: 3.5
click at [370, 138] on select "Choose Default Petition PDF Packet Complete Bankruptcy Petition (all forms and …" at bounding box center [382, 136] width 134 height 12
select select "0"
click at [315, 130] on select "Choose Default Petition PDF Packet Complete Bankruptcy Petition (all forms and …" at bounding box center [382, 136] width 134 height 12
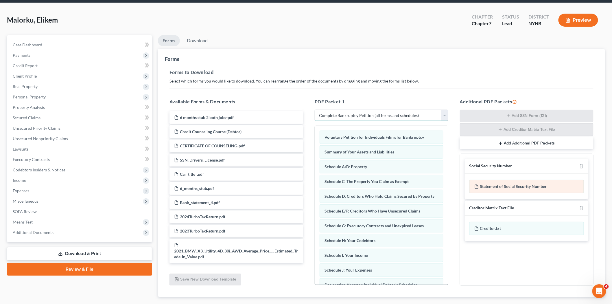
scroll to position [32, 0]
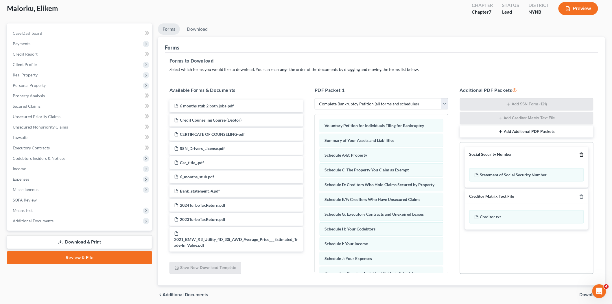
click at [579, 154] on icon "button" at bounding box center [581, 154] width 5 height 5
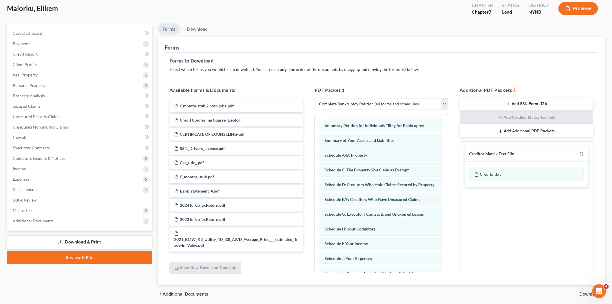
click at [580, 154] on icon "button" at bounding box center [581, 153] width 5 height 5
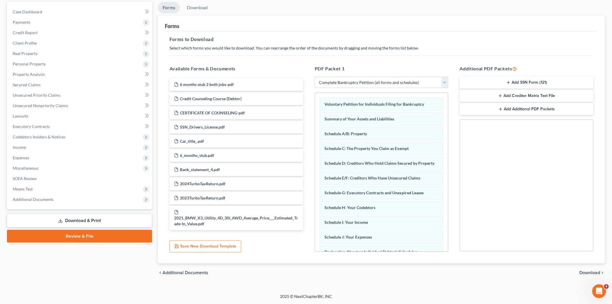
drag, startPoint x: 584, startPoint y: 269, endPoint x: 570, endPoint y: 266, distance: 14.0
click at [584, 270] on span "Download" at bounding box center [589, 272] width 21 height 5
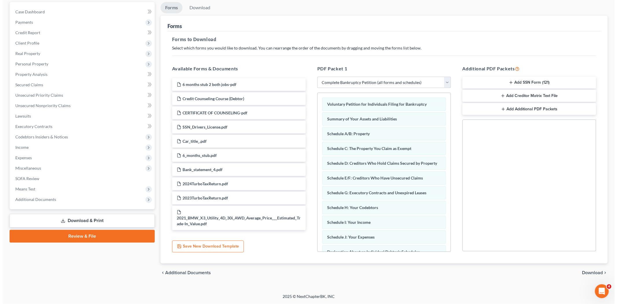
scroll to position [13, 0]
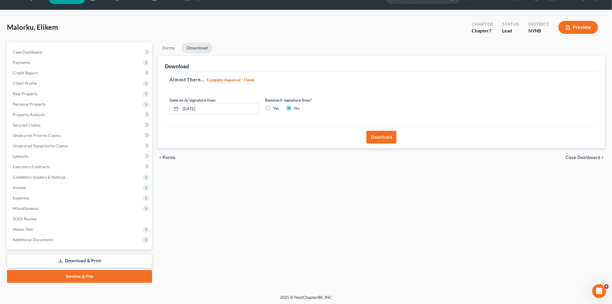
click at [381, 139] on button "Download" at bounding box center [381, 137] width 30 height 13
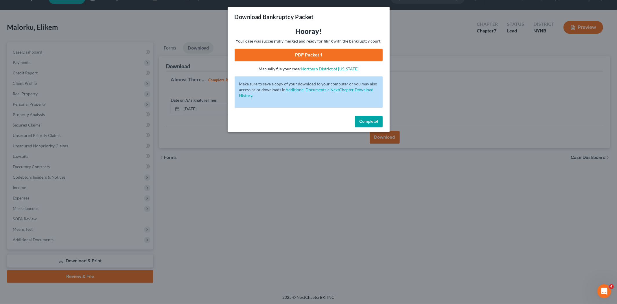
click at [354, 51] on link "PDF Packet 1" at bounding box center [308, 55] width 148 height 13
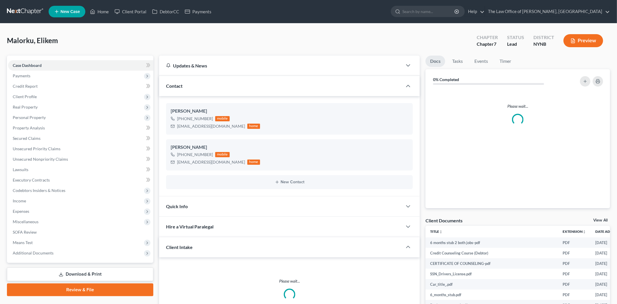
click at [76, 274] on link "Download & Print" at bounding box center [80, 274] width 146 height 14
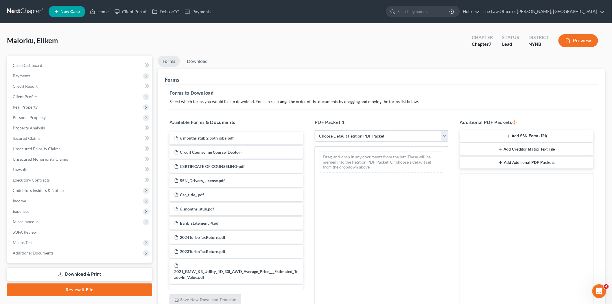
click at [343, 134] on select "Choose Default Petition PDF Packet Complete Bankruptcy Petition (all forms and …" at bounding box center [382, 136] width 134 height 12
select select "3"
click at [315, 130] on select "Choose Default Petition PDF Packet Complete Bankruptcy Petition (all forms and …" at bounding box center [382, 136] width 134 height 12
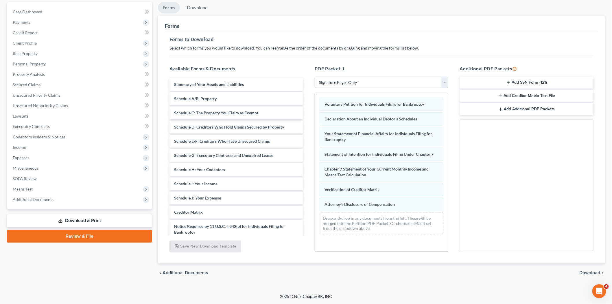
click at [590, 272] on span "Download" at bounding box center [589, 272] width 21 height 5
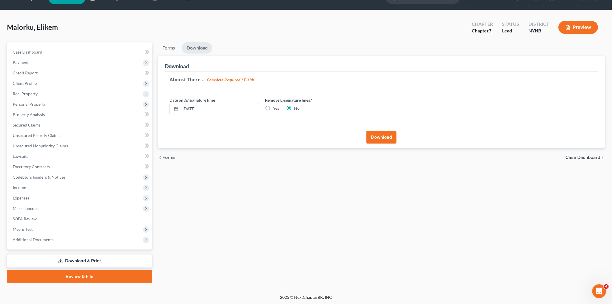
click at [384, 136] on button "Download" at bounding box center [381, 137] width 30 height 13
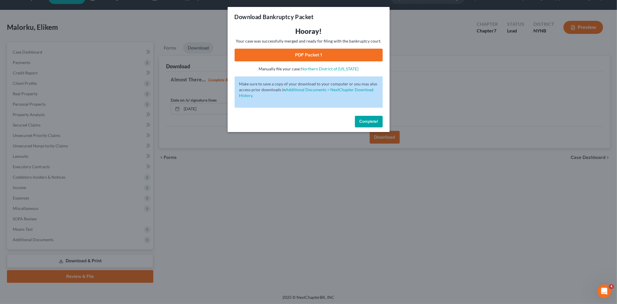
click at [328, 54] on link "PDF Packet 1" at bounding box center [308, 55] width 148 height 13
click at [371, 121] on span "Complete!" at bounding box center [368, 121] width 19 height 5
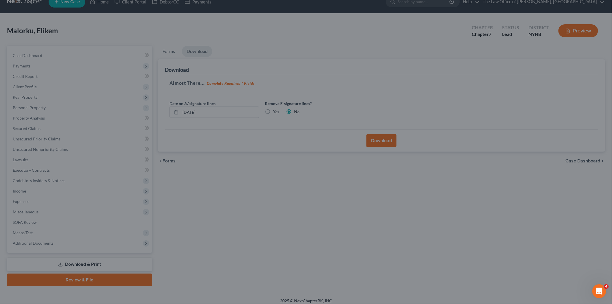
scroll to position [0, 0]
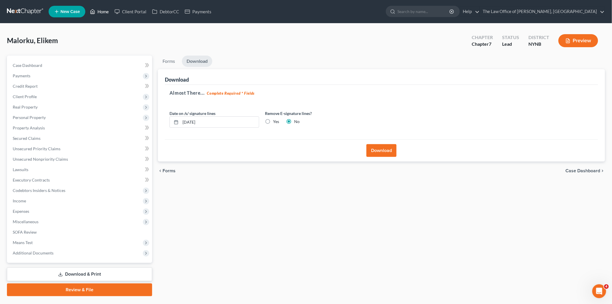
click at [103, 8] on link "Home" at bounding box center [99, 11] width 25 height 10
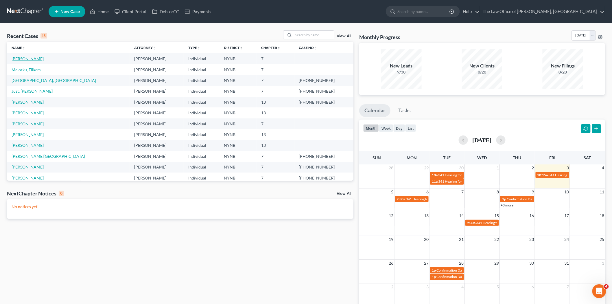
click at [24, 60] on link "[PERSON_NAME]" at bounding box center [28, 58] width 32 height 5
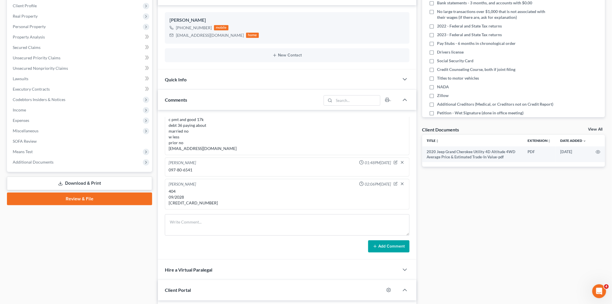
scroll to position [160, 0]
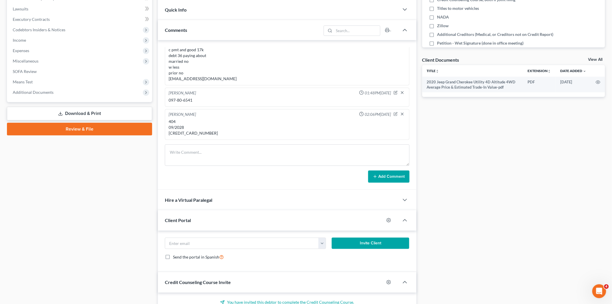
click at [188, 133] on div "404 09/2028 [CREDIT_CARD_NUMBER]" at bounding box center [287, 127] width 237 height 17
copy div "[CREDIT_CARD_NUMBER]"
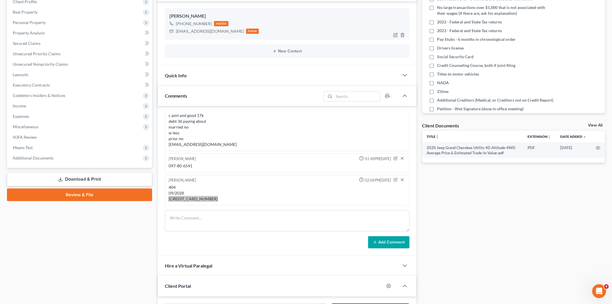
scroll to position [0, 0]
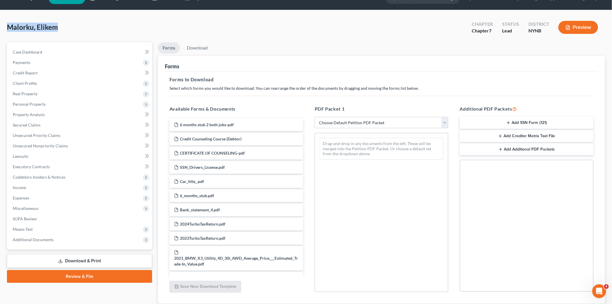
drag, startPoint x: 51, startPoint y: 28, endPoint x: 9, endPoint y: 27, distance: 42.5
click at [5, 27] on div "Malorku, Elikem Upgraded Chapter Chapter 7 Status Lead District NYNB Preview Pe…" at bounding box center [306, 171] width 612 height 323
click at [33, 51] on span "Case Dashboard" at bounding box center [27, 51] width 29 height 5
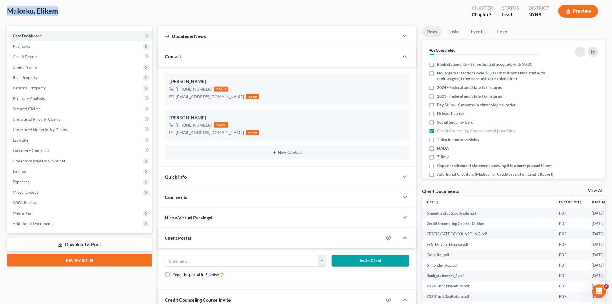
scroll to position [103, 0]
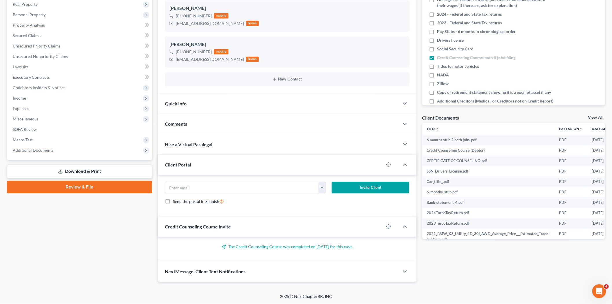
click at [193, 123] on div "Comments" at bounding box center [278, 124] width 241 height 20
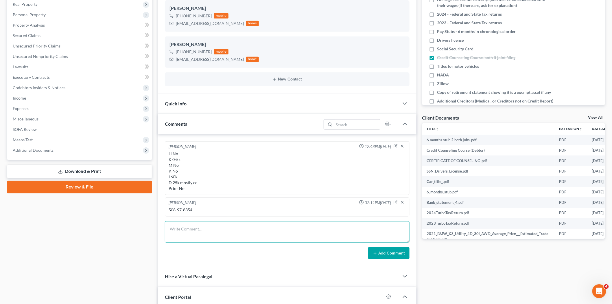
drag, startPoint x: 192, startPoint y: 229, endPoint x: 204, endPoint y: 220, distance: 14.9
click at [192, 228] on textarea at bounding box center [287, 231] width 245 height 21
type textarea "5149-6800-2386-8086 04/2030 917"
click at [401, 257] on button "Add Comment" at bounding box center [388, 253] width 41 height 12
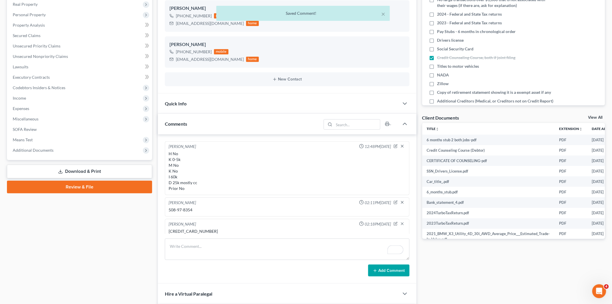
scroll to position [16, 0]
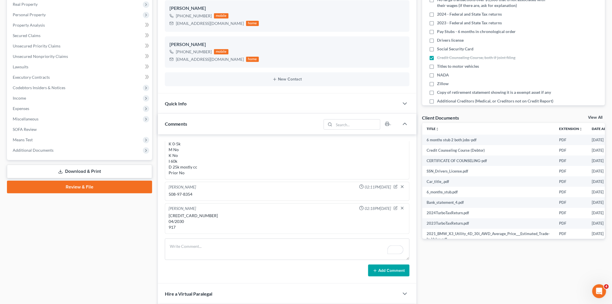
drag, startPoint x: 206, startPoint y: 10, endPoint x: 154, endPoint y: 7, distance: 52.1
click at [154, 7] on div "Petition Navigation Case Dashboard Payments Invoices Payments Payments Credit R…" at bounding box center [306, 192] width 604 height 478
click at [262, 38] on div "Elikem Malorku +1 (518) 209-2104 mobile gmalorku83@gmail.com home" at bounding box center [287, 51] width 245 height 31
click at [186, 214] on div "5149-6800-2386-8086 04/2030 917" at bounding box center [287, 220] width 237 height 17
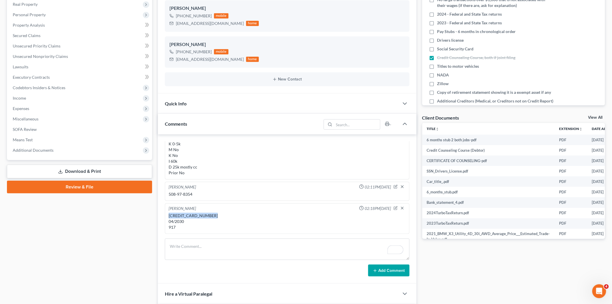
click at [186, 214] on div "5149-6800-2386-8086 04/2030 917" at bounding box center [287, 220] width 237 height 17
copy div "5149-6800-2386-8086"
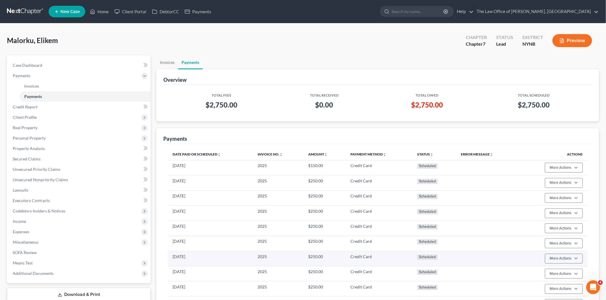
scroll to position [79, 0]
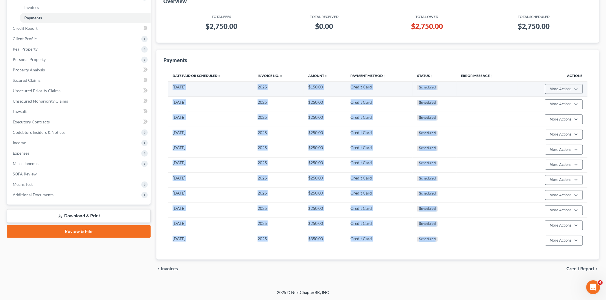
drag, startPoint x: 456, startPoint y: 239, endPoint x: 171, endPoint y: 89, distance: 322.4
click at [171, 89] on tbody "[DATE] 2025 $150.00 Credit Card Scheduled More Actions Cancel Edit Payment Plan…" at bounding box center [377, 165] width 419 height 167
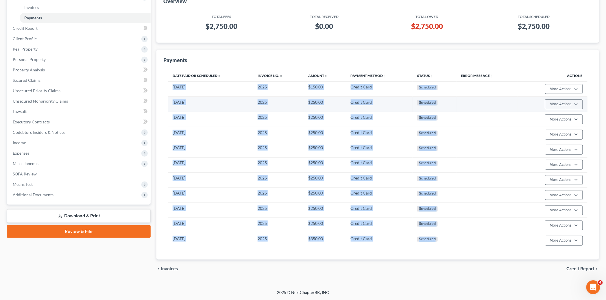
copy tbody "[DATE] 2025 $150.00 Credit Card Scheduled More Actions Cancel Edit Payment Plan…"
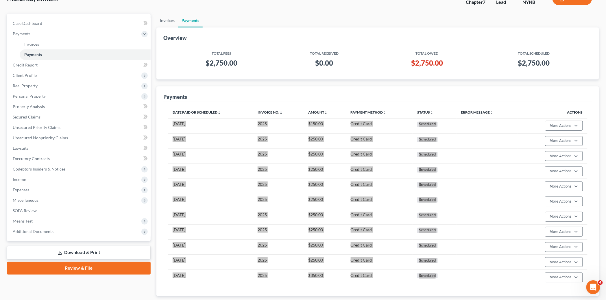
scroll to position [0, 0]
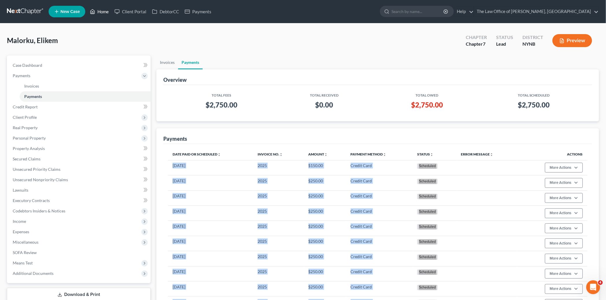
click at [102, 12] on link "Home" at bounding box center [99, 11] width 25 height 10
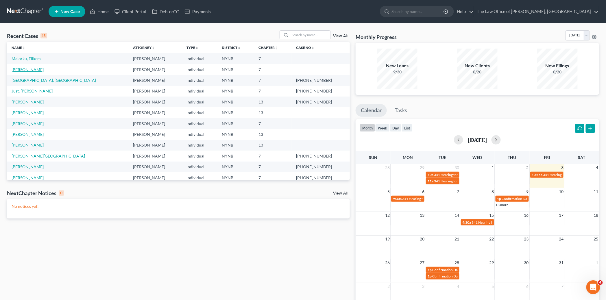
click at [25, 70] on link "[PERSON_NAME]" at bounding box center [28, 69] width 32 height 5
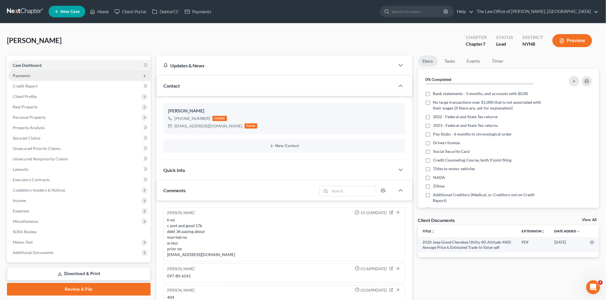
click at [34, 76] on span "Payments" at bounding box center [79, 76] width 143 height 10
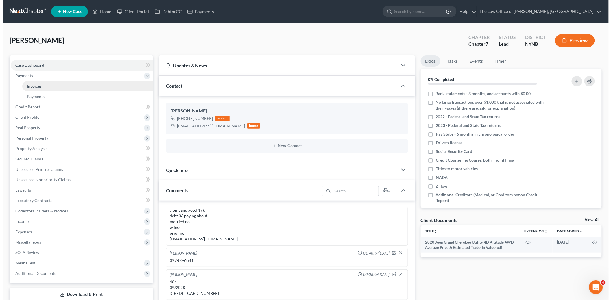
scroll to position [158, 0]
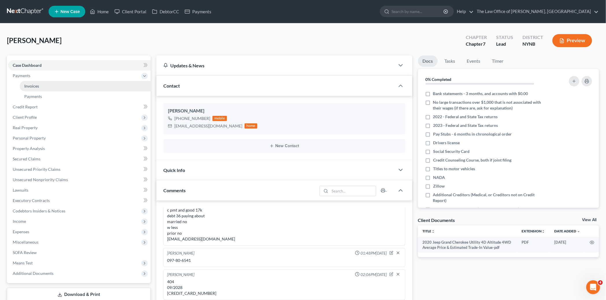
click at [39, 87] on link "Invoices" at bounding box center [85, 86] width 131 height 10
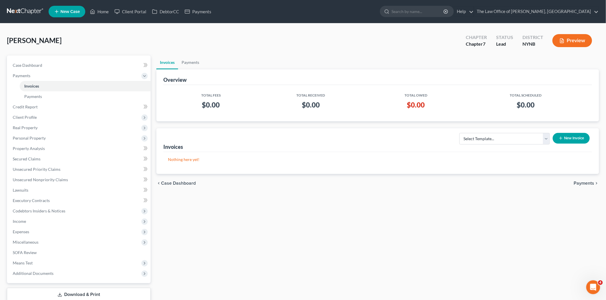
click at [563, 137] on button "New Invoice" at bounding box center [571, 138] width 37 height 11
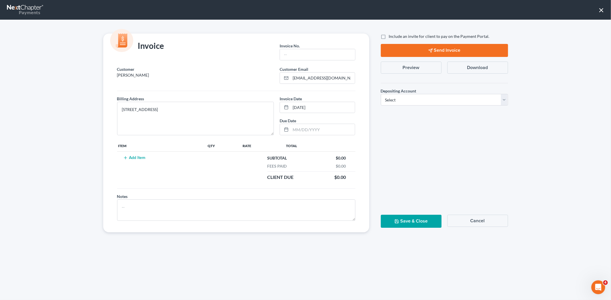
click at [134, 159] on button "Add Item" at bounding box center [134, 158] width 25 height 5
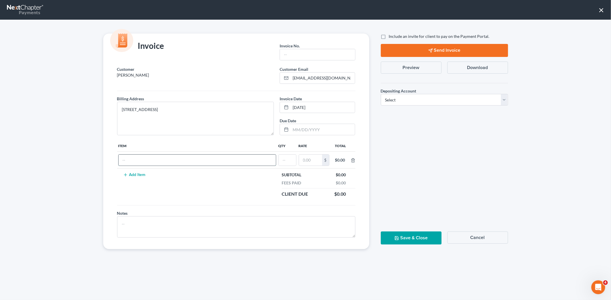
click at [142, 164] on input "text" at bounding box center [197, 160] width 157 height 11
type input "f"
click at [294, 162] on input "text" at bounding box center [287, 160] width 17 height 11
type input "1"
click at [305, 164] on input "text" at bounding box center [310, 160] width 23 height 11
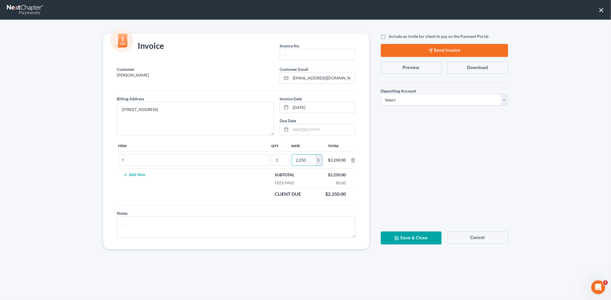
type input "2,250"
click at [137, 177] on button "Add Item" at bounding box center [134, 175] width 25 height 5
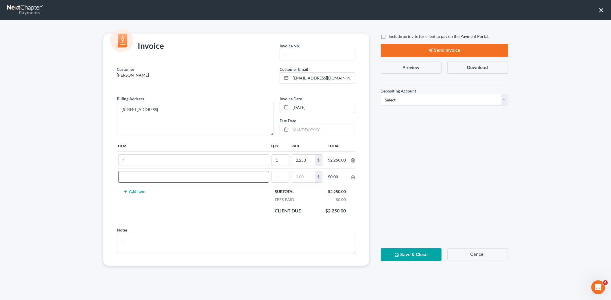
click at [171, 180] on input "text" at bounding box center [194, 176] width 150 height 11
type input "pp"
click at [279, 179] on input "text" at bounding box center [280, 176] width 17 height 11
type input "1"
click at [336, 176] on div "$0.00" at bounding box center [337, 177] width 18 height 6
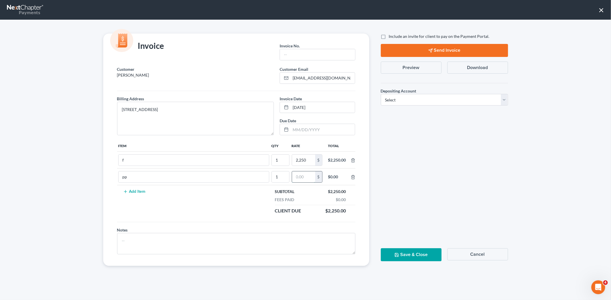
click at [296, 173] on input "text" at bounding box center [303, 176] width 23 height 11
type input "150"
click at [138, 191] on button "Add Item" at bounding box center [134, 191] width 25 height 5
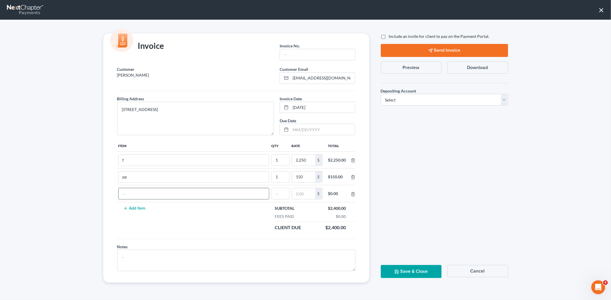
click at [138, 192] on input "text" at bounding box center [194, 193] width 150 height 11
type input "cc"
click at [277, 198] on input "text" at bounding box center [280, 193] width 17 height 11
type input "1"
click at [301, 194] on input "text" at bounding box center [303, 193] width 23 height 11
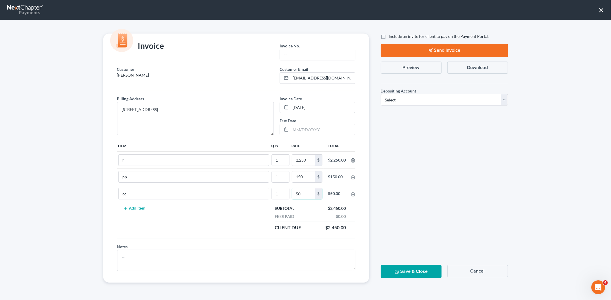
type input "50"
click at [402, 269] on button "Save & Close" at bounding box center [411, 271] width 61 height 13
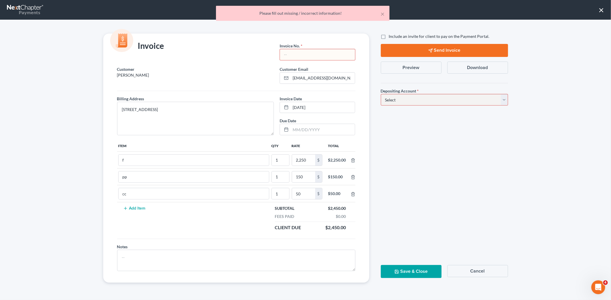
click at [313, 54] on input "text" at bounding box center [317, 54] width 75 height 11
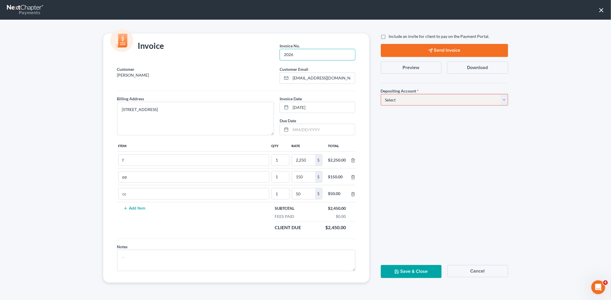
type input "2026"
click at [395, 100] on select "Select Operation Trust" at bounding box center [444, 100] width 127 height 12
select select "0"
click at [381, 94] on select "Select Operation Trust" at bounding box center [444, 100] width 127 height 12
click at [415, 269] on button "Save & Close" at bounding box center [411, 271] width 61 height 13
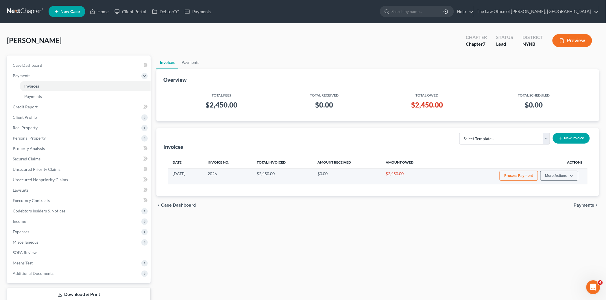
click at [515, 175] on button "Process Payment" at bounding box center [519, 176] width 38 height 10
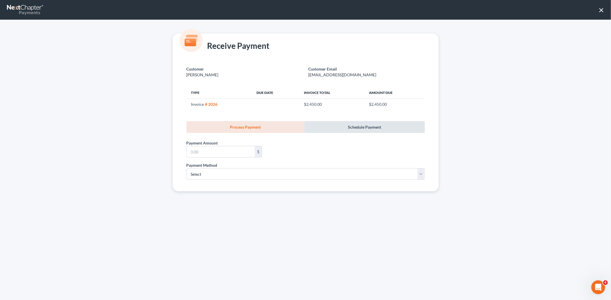
click at [364, 128] on link "Schedule Payment" at bounding box center [364, 127] width 120 height 12
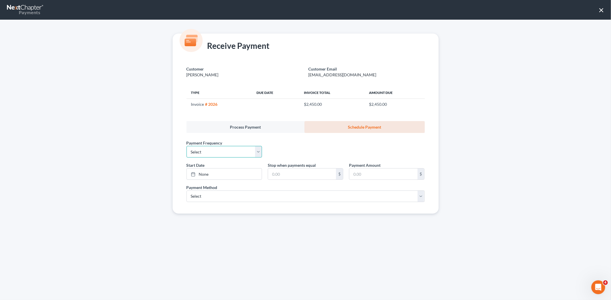
click at [210, 153] on select "Select One-Time Weekly Bi-Weekly Monthly Bi-Monthly Custom" at bounding box center [223, 152] width 75 height 12
select select "3"
click at [186, 146] on select "Select One-Time Weekly Bi-Weekly Monthly Bi-Monthly Custom" at bounding box center [223, 152] width 75 height 12
click at [205, 174] on link "None" at bounding box center [224, 174] width 75 height 11
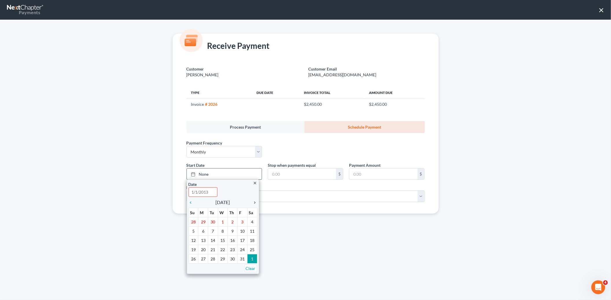
click at [254, 204] on icon "chevron_right" at bounding box center [254, 202] width 8 height 5
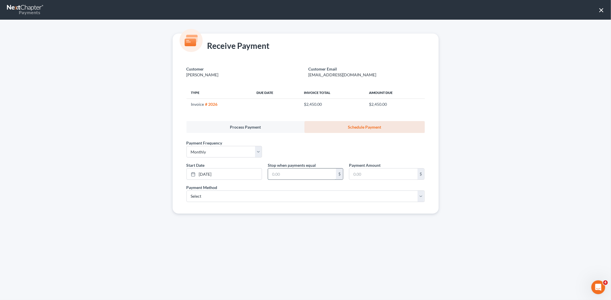
click at [301, 175] on input "text" at bounding box center [302, 174] width 68 height 11
type input "2,450"
click at [365, 177] on input "text" at bounding box center [383, 174] width 68 height 11
type input "250"
click at [210, 196] on select "Select ACH Credit Card" at bounding box center [305, 197] width 238 height 12
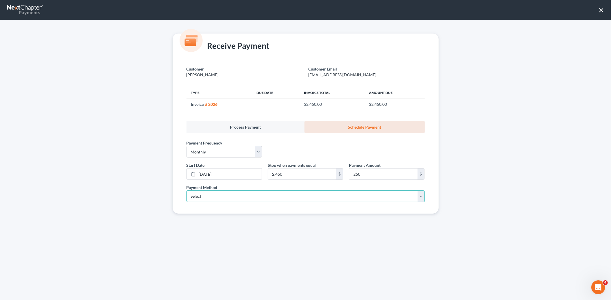
select select "1"
click at [186, 191] on select "Select ACH Credit Card" at bounding box center [305, 197] width 238 height 12
select select "35"
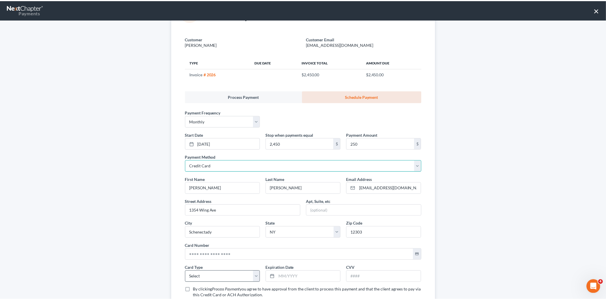
scroll to position [72, 0]
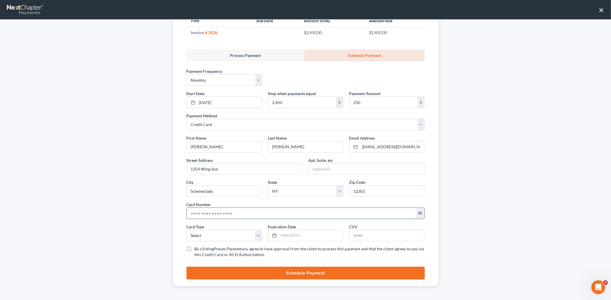
click at [202, 213] on input "text" at bounding box center [302, 213] width 230 height 11
click at [188, 213] on input "text" at bounding box center [302, 213] width 230 height 11
paste input "[CREDIT_CARD_NUMBER]"
type input "[CREDIT_CARD_NUMBER]"
click at [200, 234] on select "Select Visa MasterCard Discover American Express" at bounding box center [223, 236] width 75 height 12
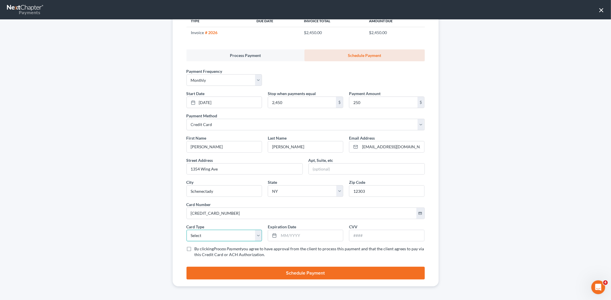
select select "1"
click at [186, 230] on select "Select Visa MasterCard Discover American Express" at bounding box center [223, 236] width 75 height 12
click at [296, 235] on input "text" at bounding box center [311, 235] width 64 height 11
type input "09/2028"
click at [372, 239] on input "text" at bounding box center [386, 235] width 75 height 11
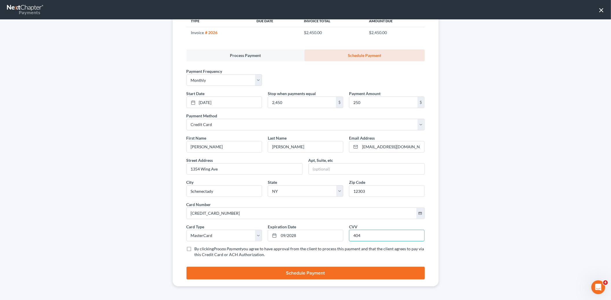
type input "404"
click at [195, 250] on label "By clicking Process Payment you agree to have approval from the client to proce…" at bounding box center [310, 252] width 230 height 12
click at [197, 250] on input "By clicking Process Payment you agree to have approval from the client to proce…" at bounding box center [199, 248] width 4 height 4
checkbox input "true"
click at [256, 274] on button "Schedule Payment" at bounding box center [305, 273] width 238 height 13
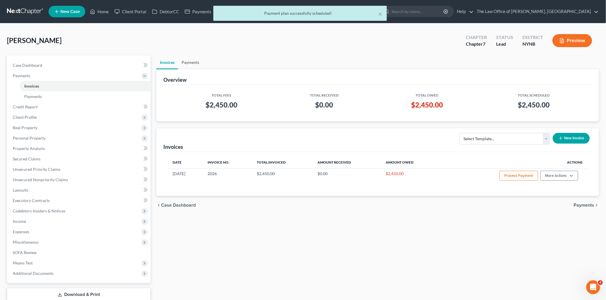
click at [194, 62] on link "Payments" at bounding box center [190, 63] width 25 height 14
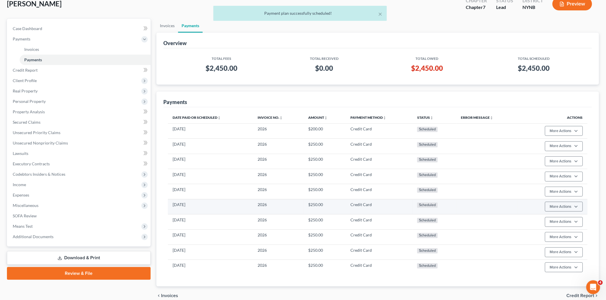
scroll to position [64, 0]
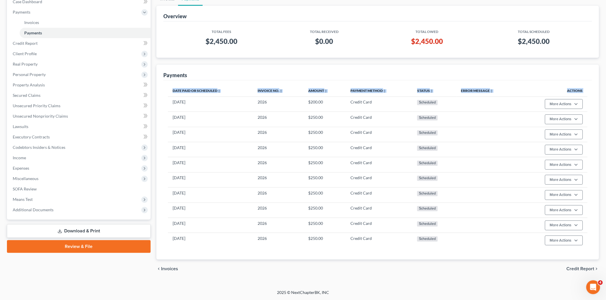
drag, startPoint x: 171, startPoint y: 102, endPoint x: 470, endPoint y: 249, distance: 334.1
click at [470, 249] on div "Date Paid or Scheduled unfold_more expand_more expand_less Invoice No. unfold_m…" at bounding box center [377, 169] width 429 height 179
copy thead "Date Paid or Scheduled unfold_more expand_more expand_less Invoice No. unfold_m…"
